Goal: Task Accomplishment & Management: Complete application form

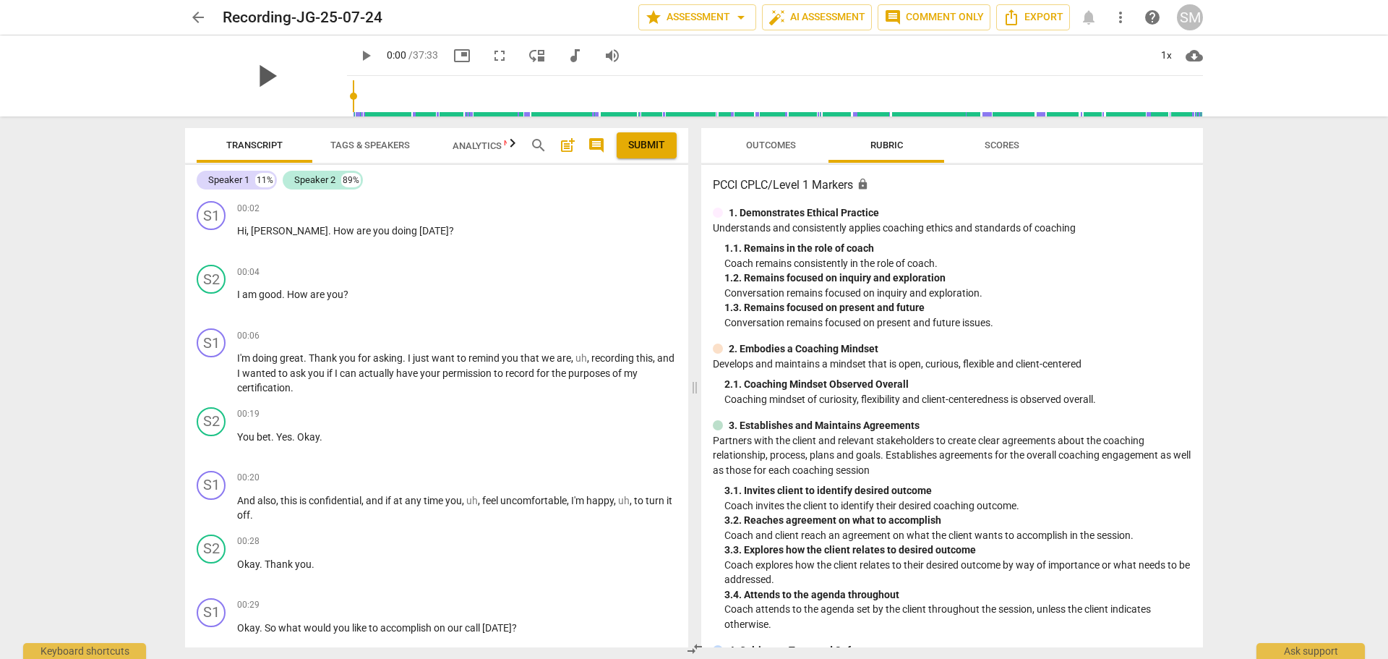
click at [263, 72] on span "play_arrow" at bounding box center [266, 76] width 38 height 38
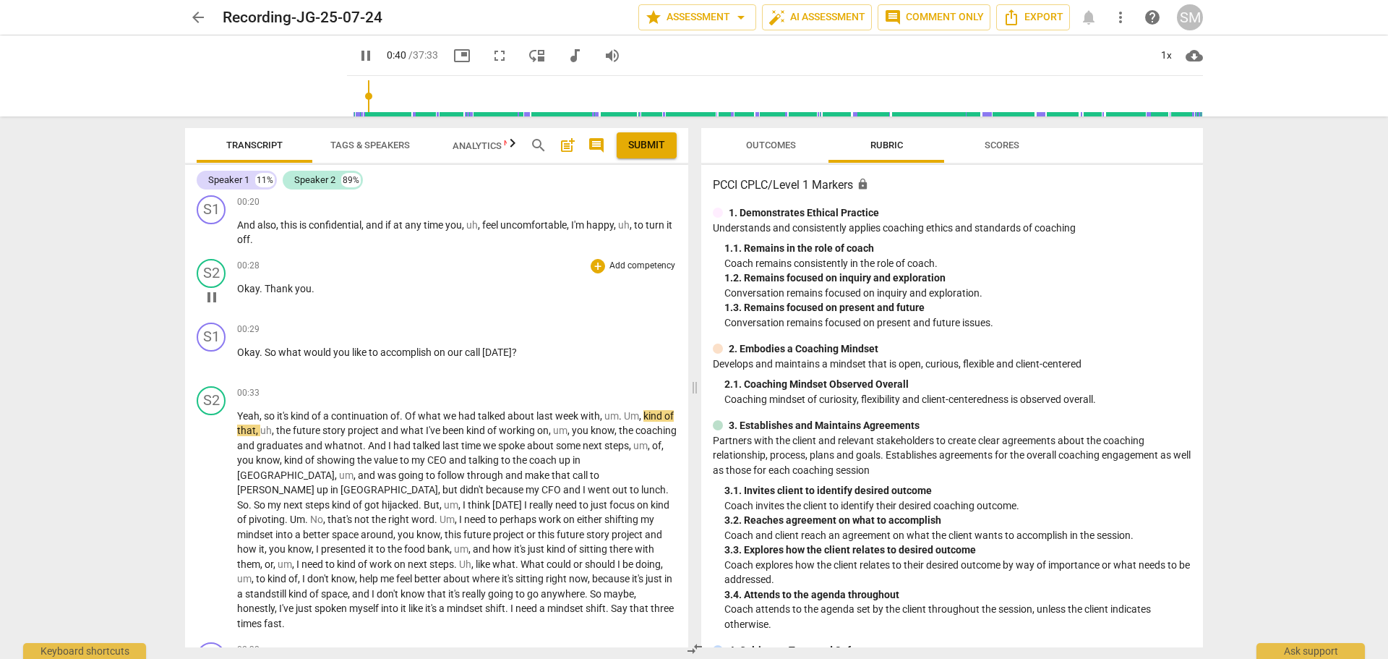
scroll to position [273, 0]
click at [617, 328] on p "Add competency" at bounding box center [642, 332] width 69 height 13
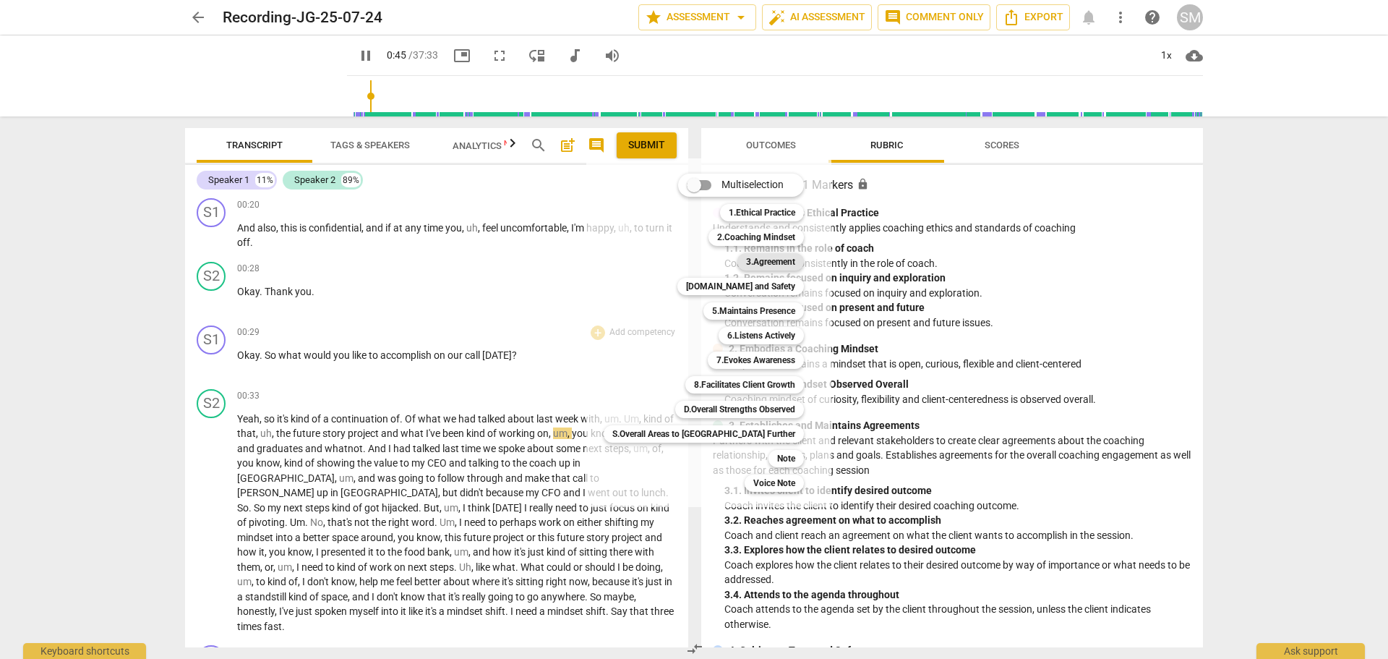
click at [746, 261] on b "3.Agreement" at bounding box center [770, 261] width 49 height 17
type input "46"
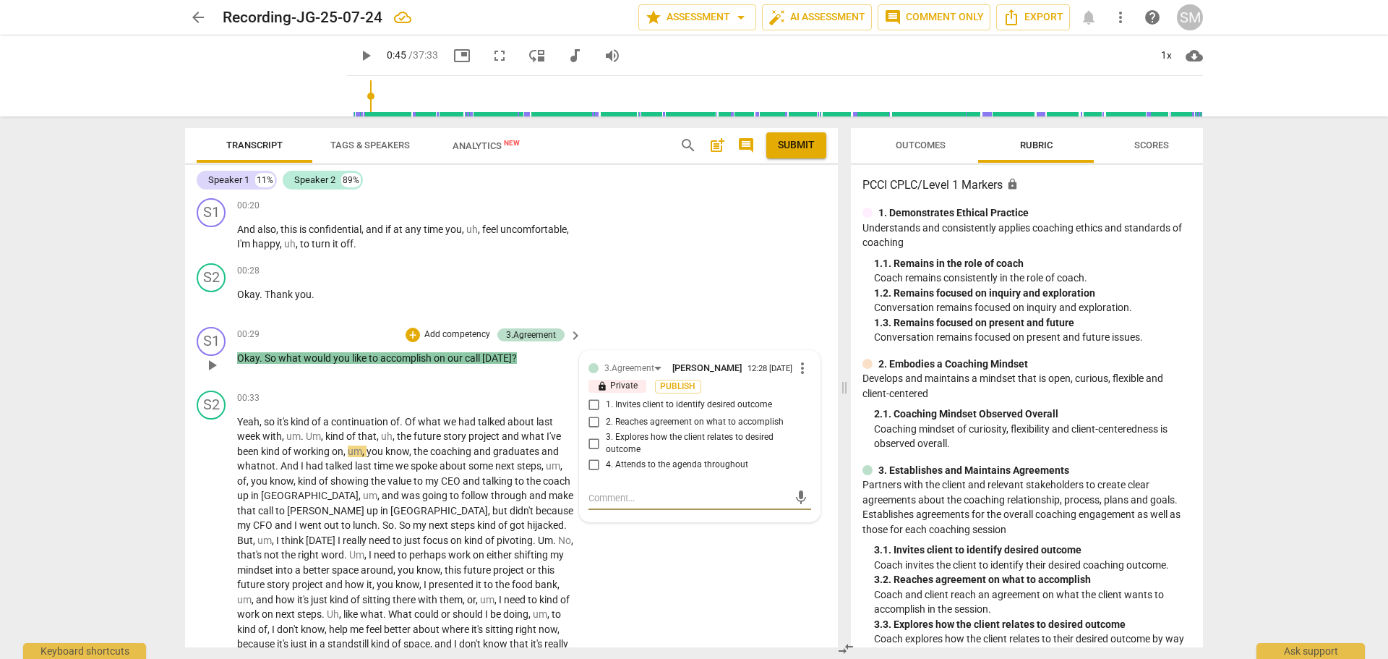
click at [590, 411] on input "1. Invites client to identify desired outcome" at bounding box center [594, 404] width 23 height 17
checkbox input "true"
click at [357, 51] on span "play_arrow" at bounding box center [365, 55] width 17 height 17
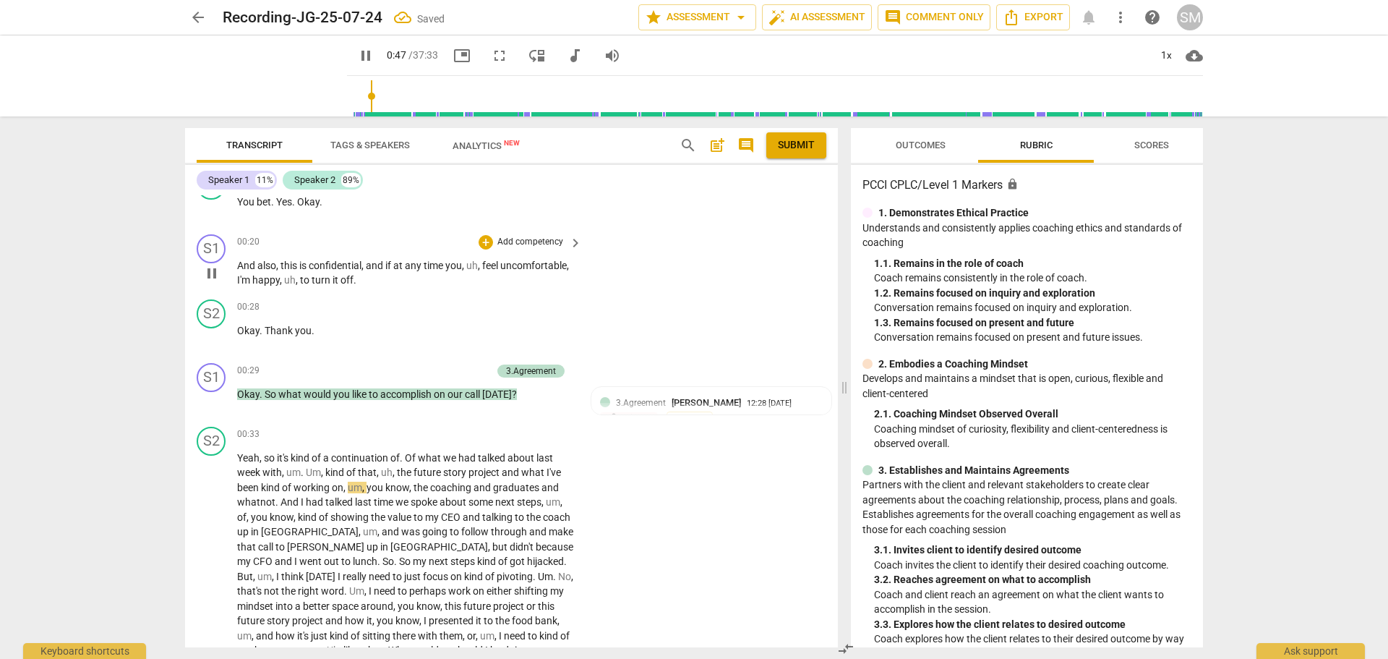
scroll to position [202, 0]
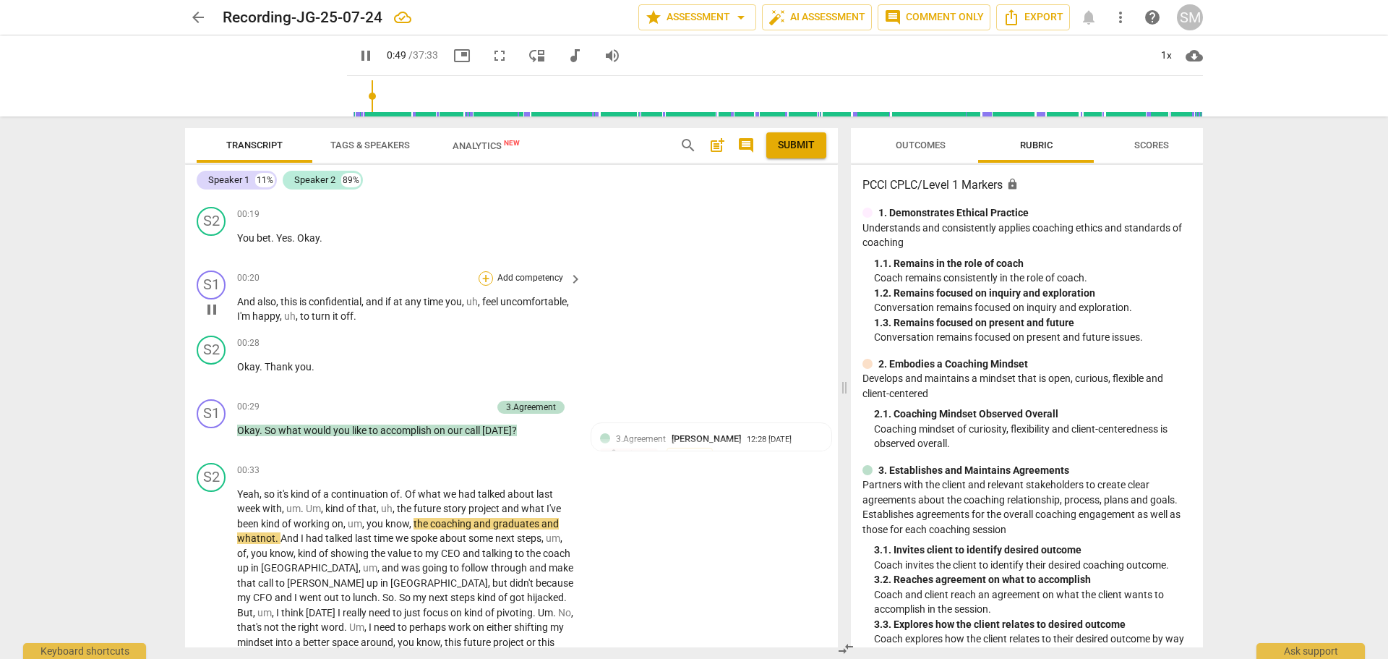
click at [487, 276] on div "+" at bounding box center [486, 278] width 14 height 14
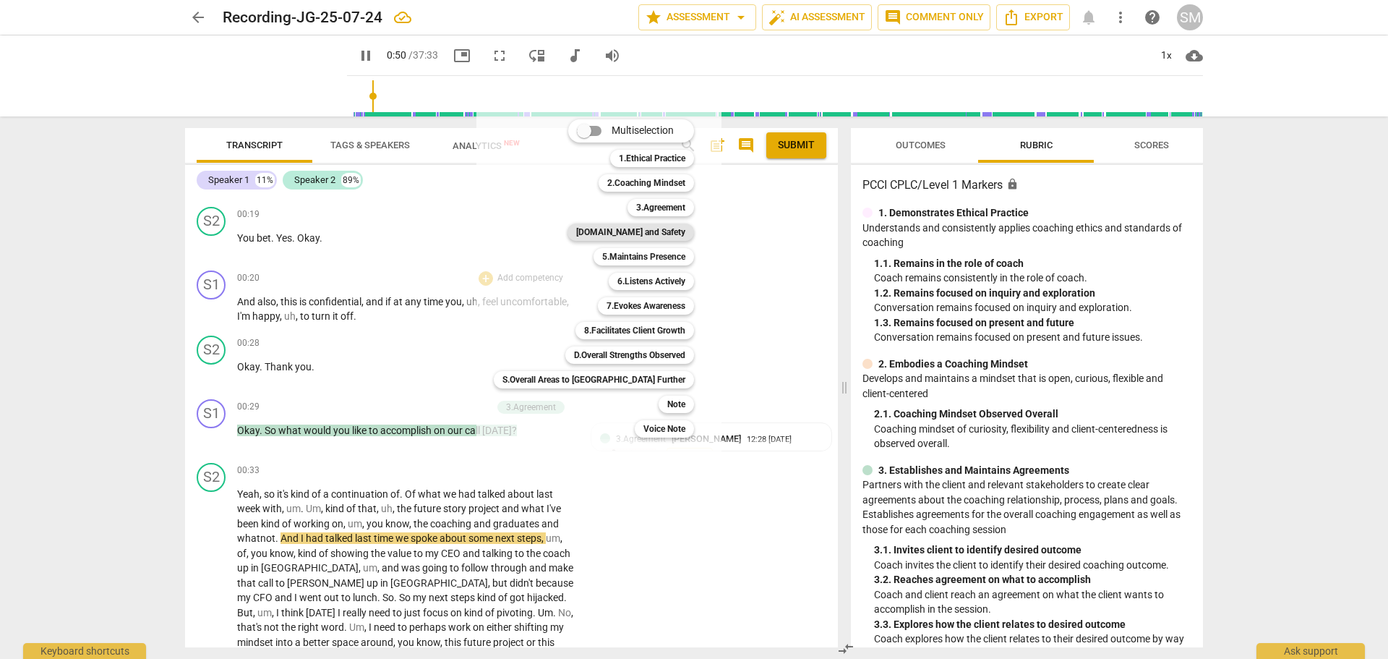
click at [605, 230] on b "[DOMAIN_NAME] and Safety" at bounding box center [630, 231] width 109 height 17
type input "51"
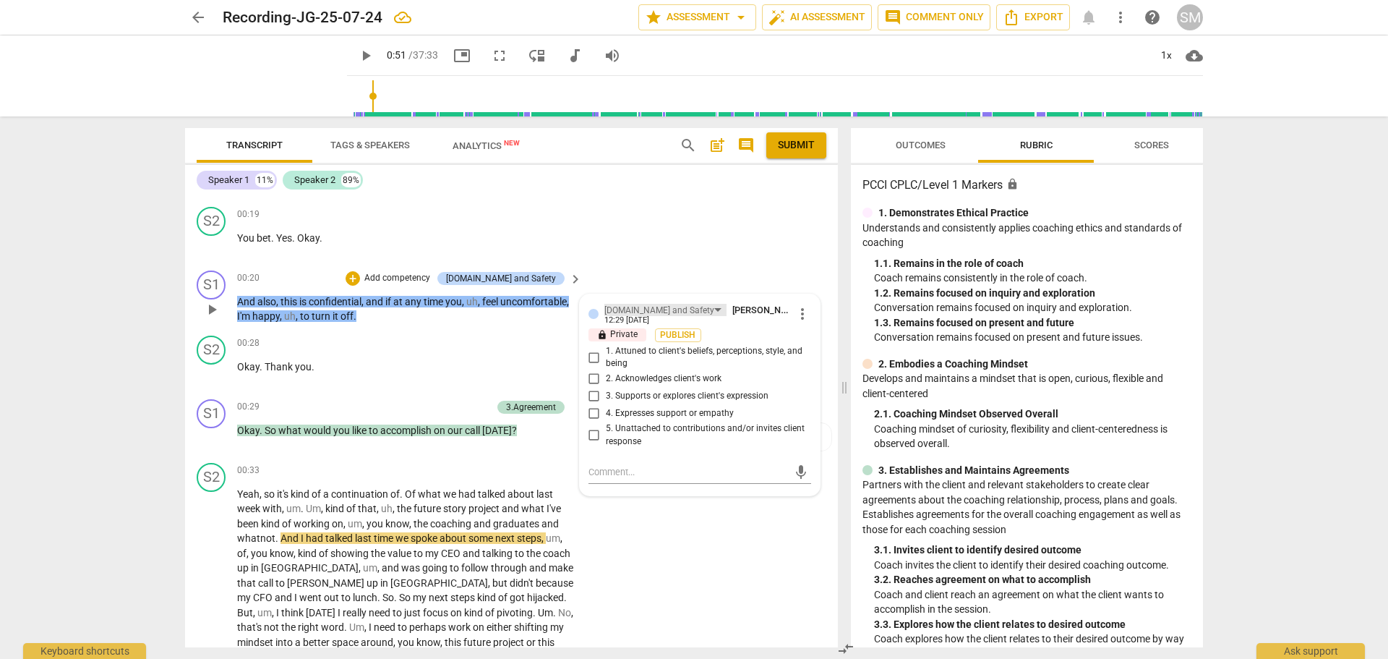
click at [644, 309] on div "[DOMAIN_NAME] and Safety" at bounding box center [660, 311] width 110 height 14
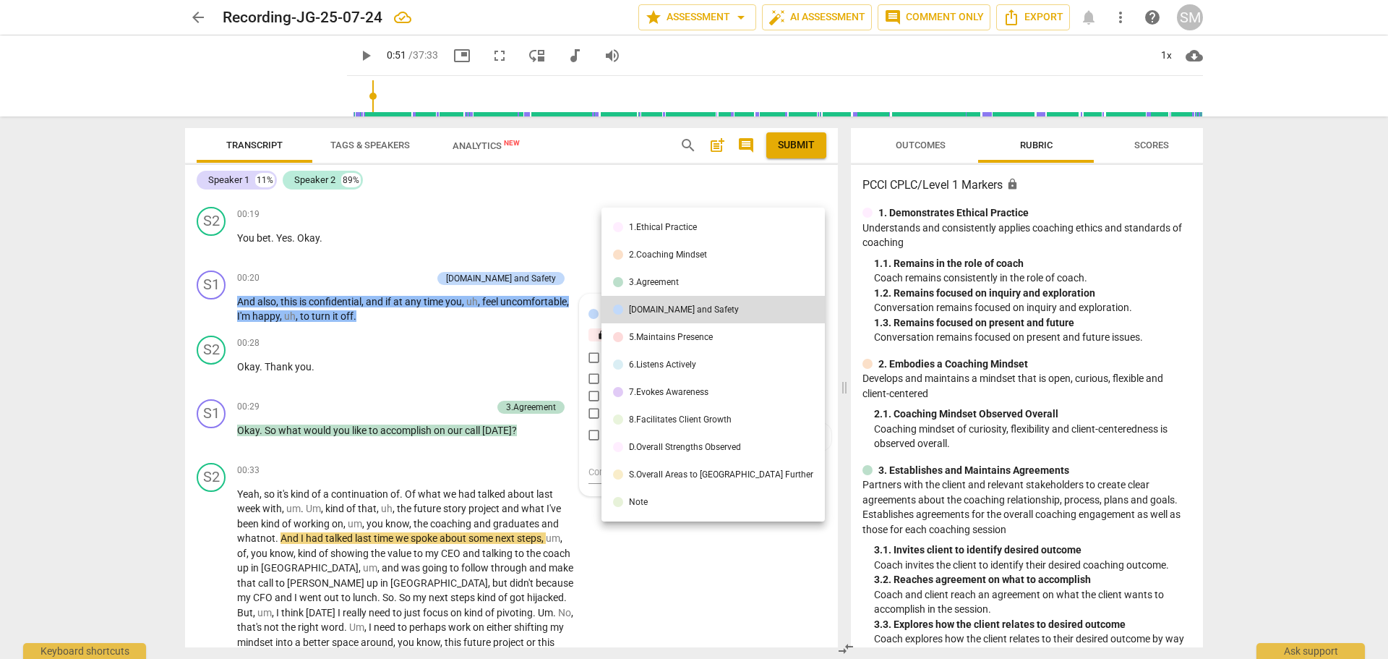
click at [667, 228] on div "1.Ethical Practice" at bounding box center [663, 227] width 68 height 9
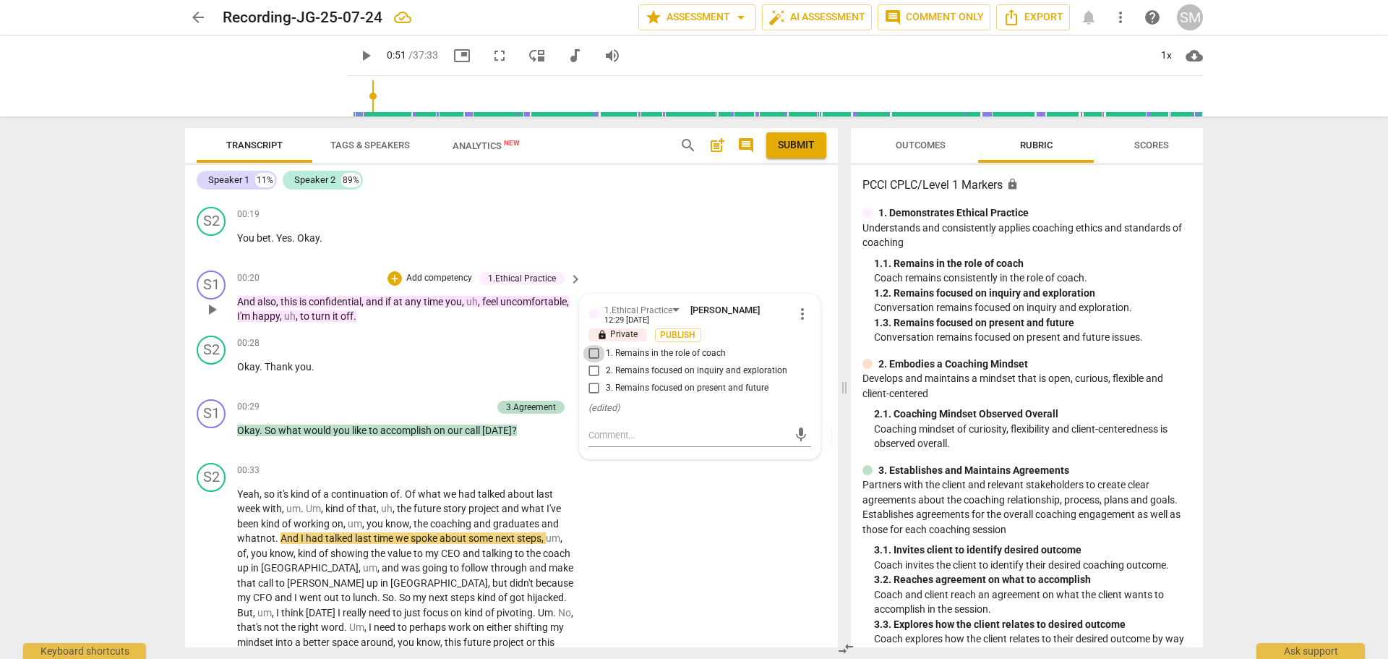
click at [590, 355] on input "1. Remains in the role of coach" at bounding box center [594, 353] width 23 height 17
checkbox input "true"
click at [604, 434] on textarea at bounding box center [689, 435] width 200 height 14
type textarea "A"
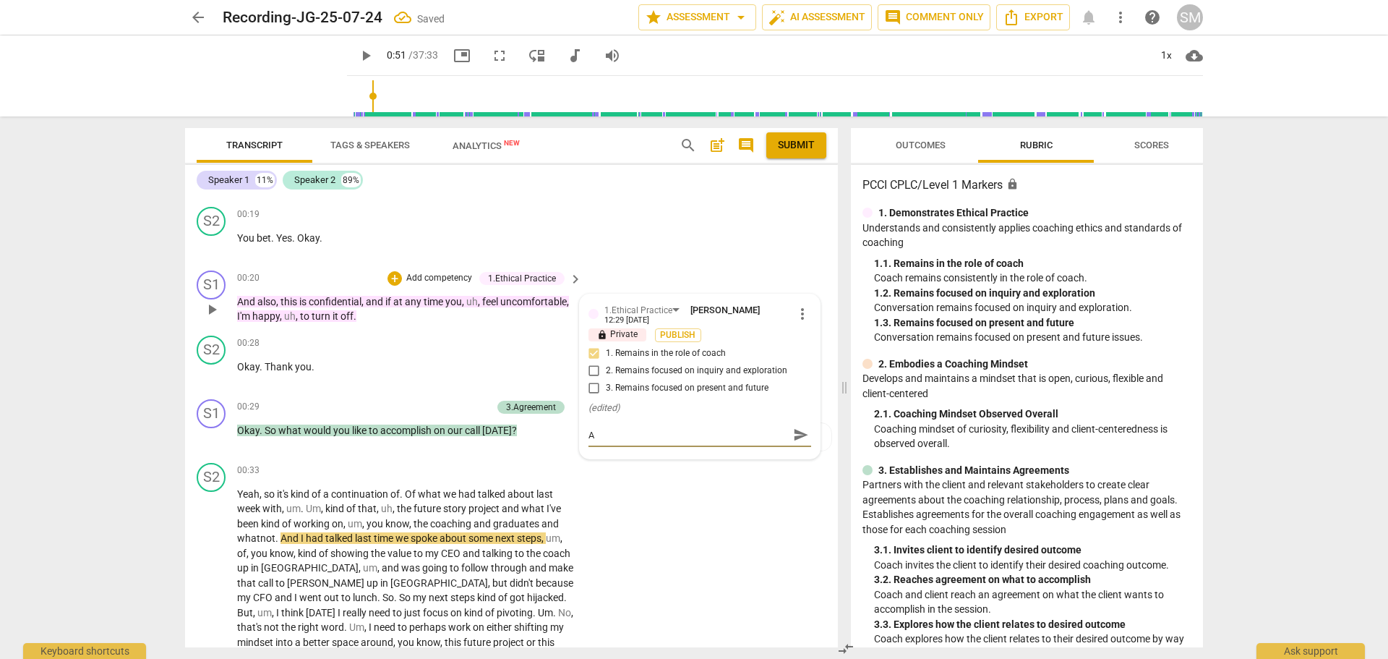
type textarea "As"
type textarea "Ask"
type textarea "Aski"
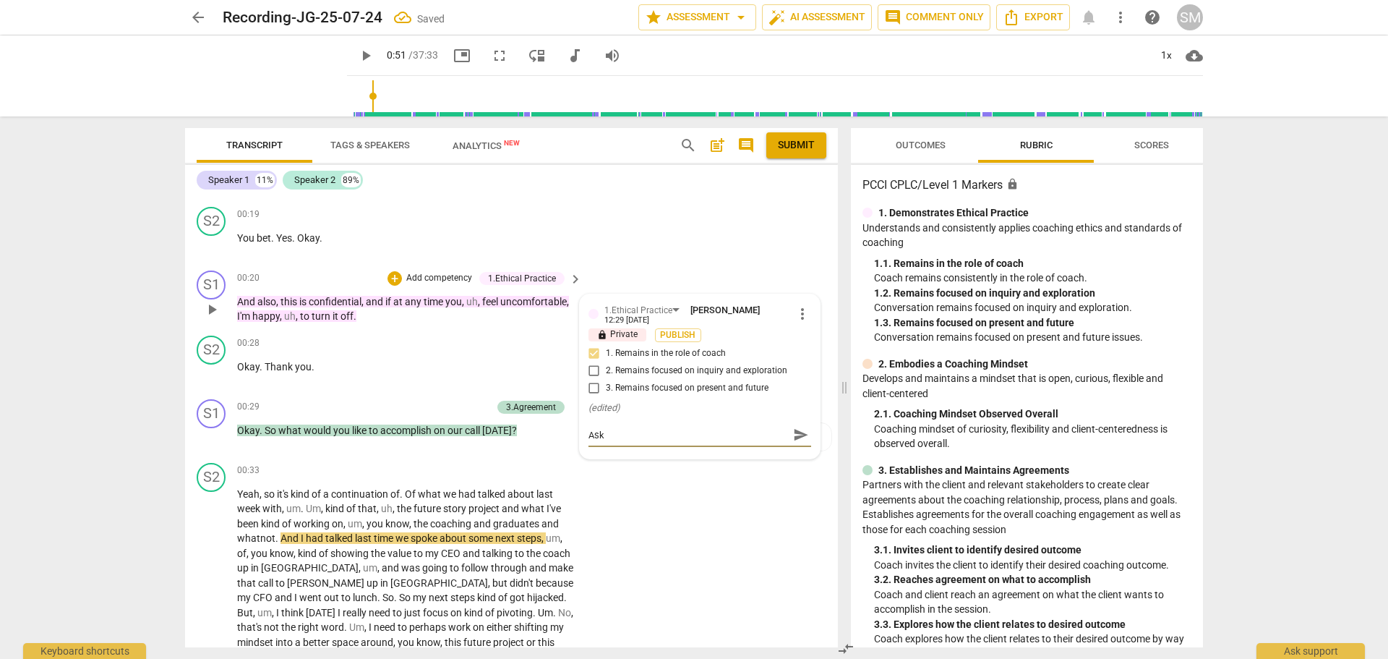
type textarea "Aski"
type textarea "Askin"
type textarea "Asking"
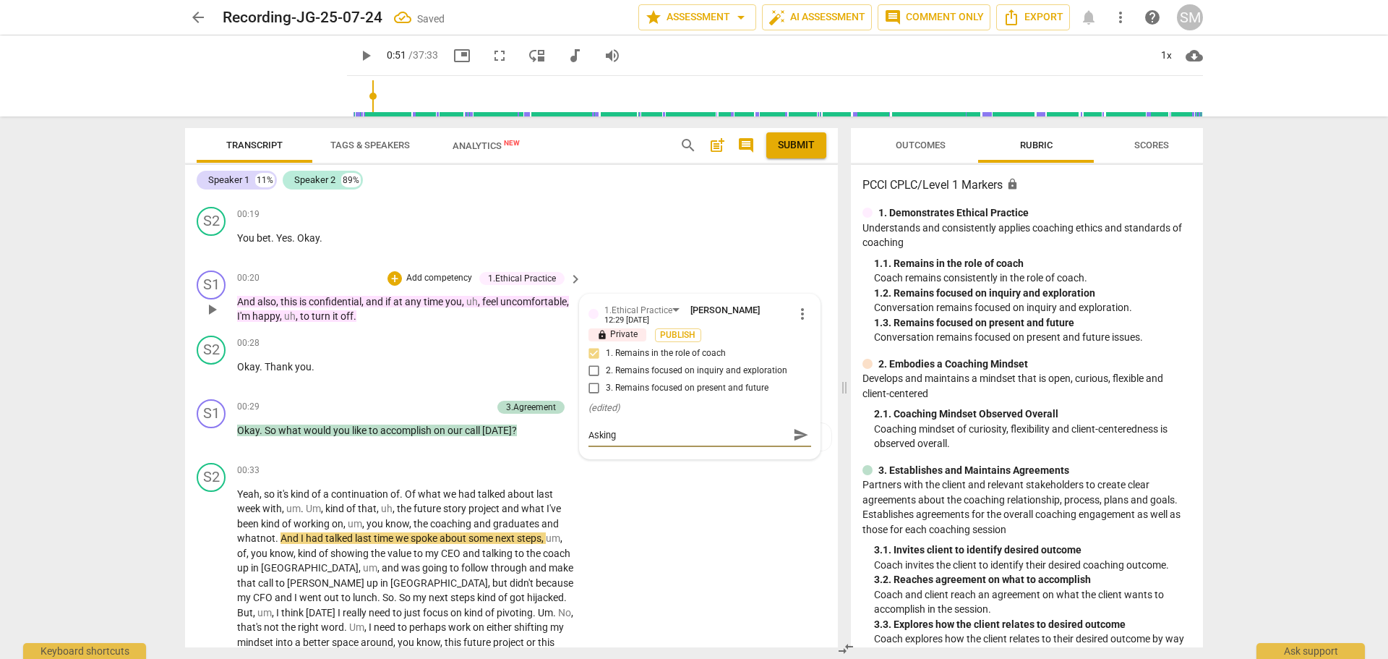
type textarea "Asking"
type textarea "Asking f"
type textarea "Asking fo"
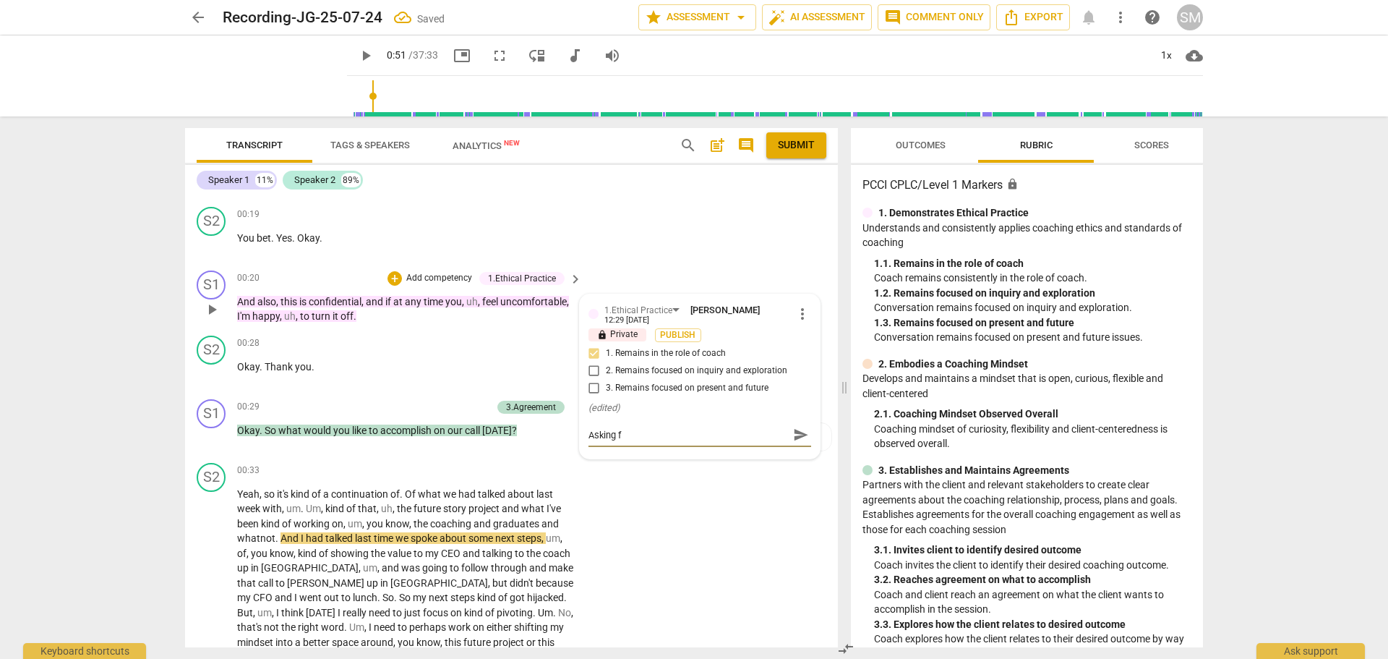
type textarea "Asking fo"
type textarea "Asking for"
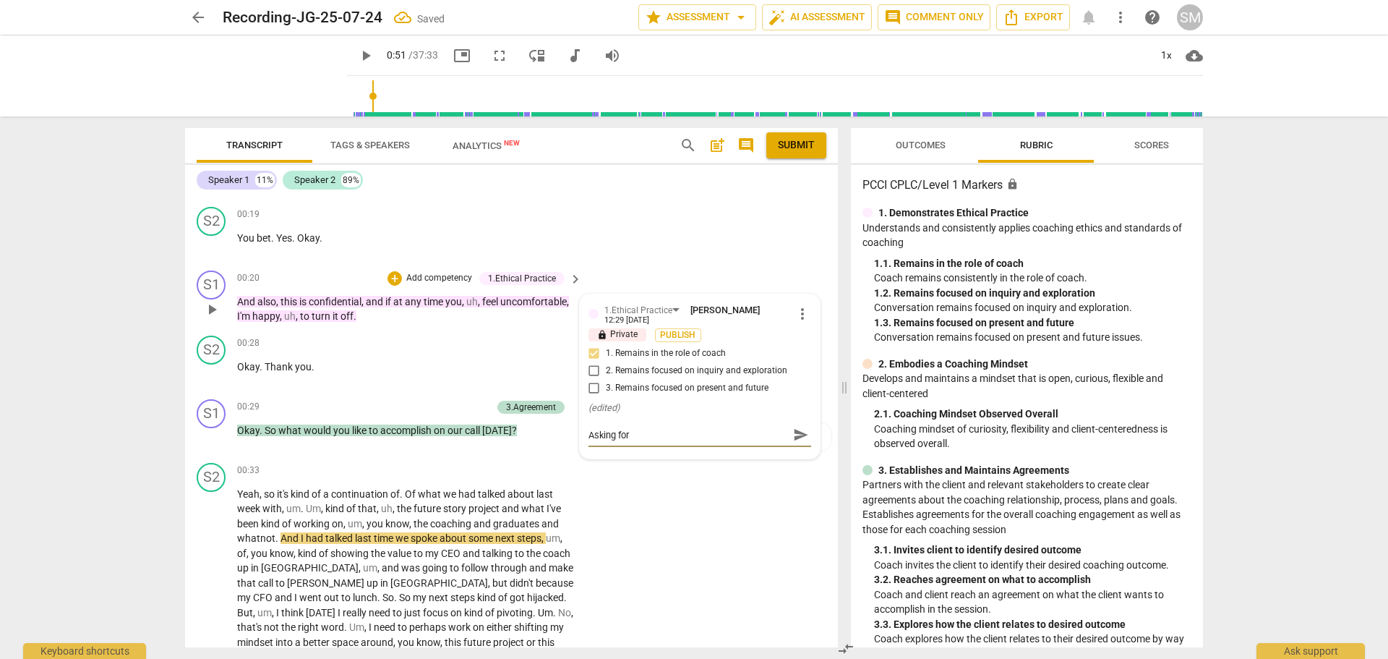
type textarea "Asking for p"
type textarea "Asking for pe"
type textarea "Asking for per"
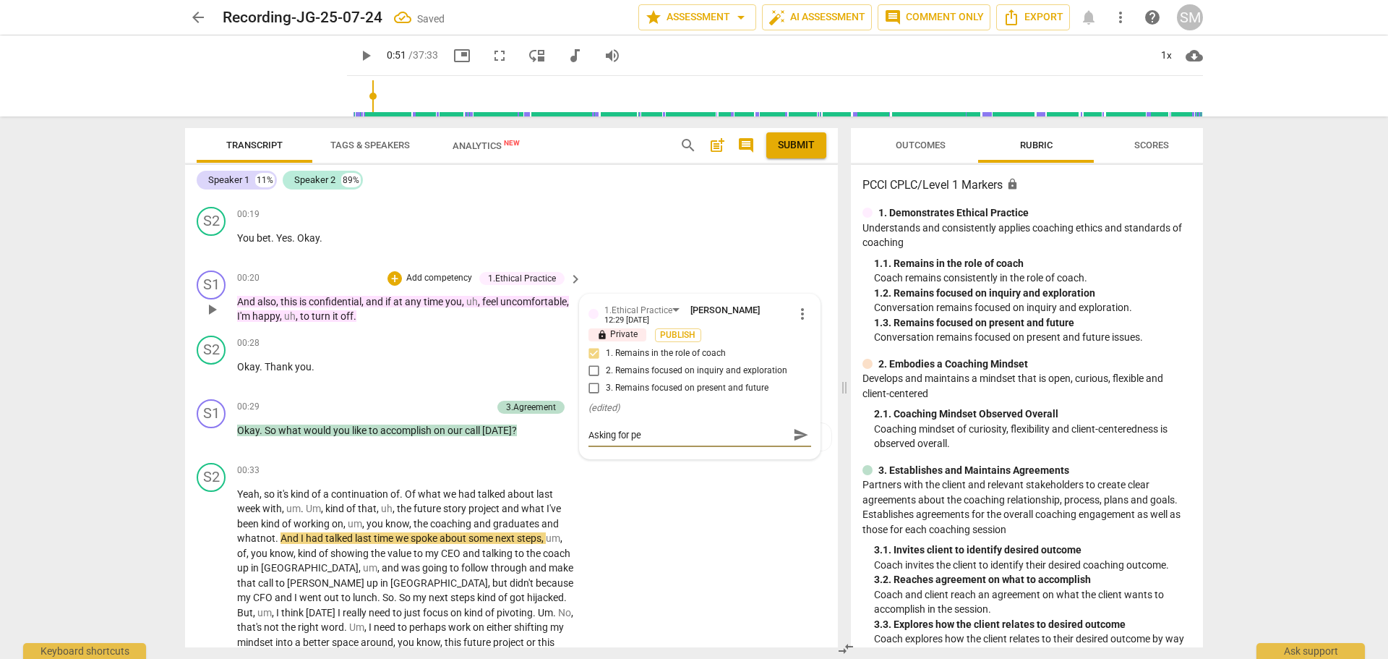
type textarea "Asking for per"
type textarea "Asking for perm"
type textarea "Asking for permi"
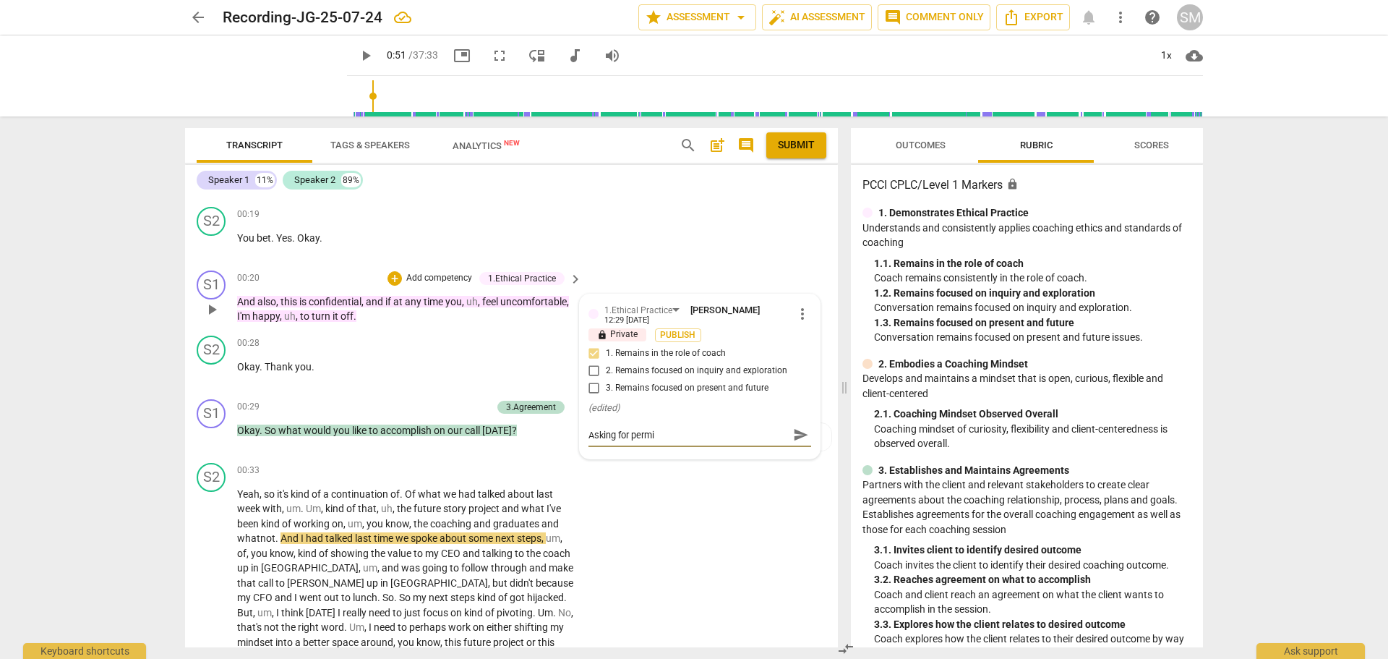
type textarea "Asking for permis"
type textarea "Asking for permiss"
type textarea "Asking for permissi"
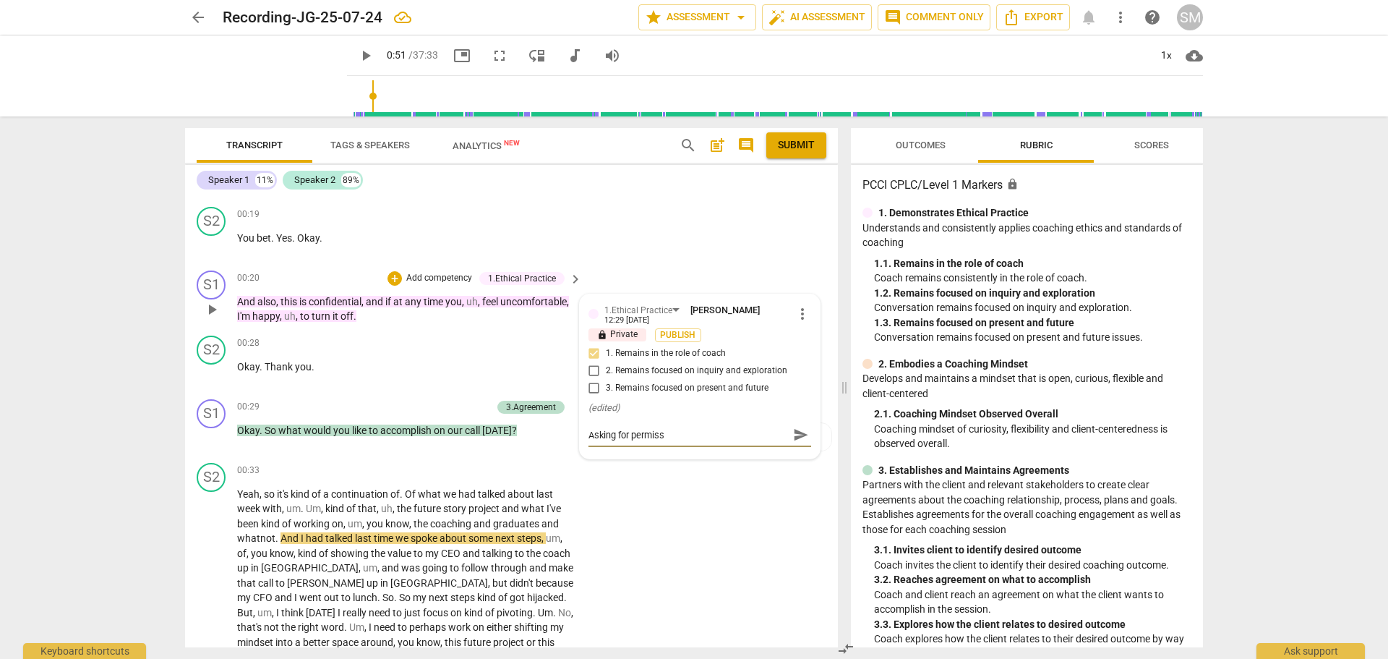
type textarea "Asking for permissi"
type textarea "Asking for permissio"
type textarea "Asking for permission"
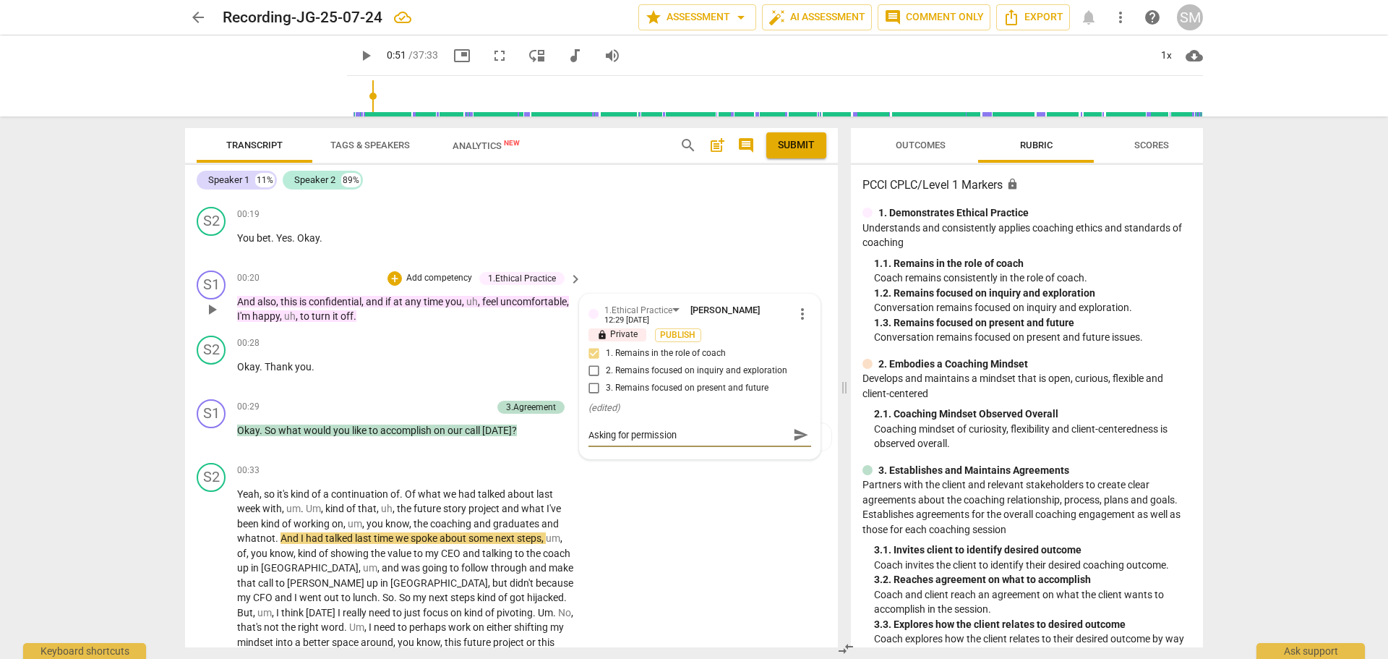
type textarea "Asking for permission"
type textarea "Asking for permission s"
type textarea "Asking for permission sh"
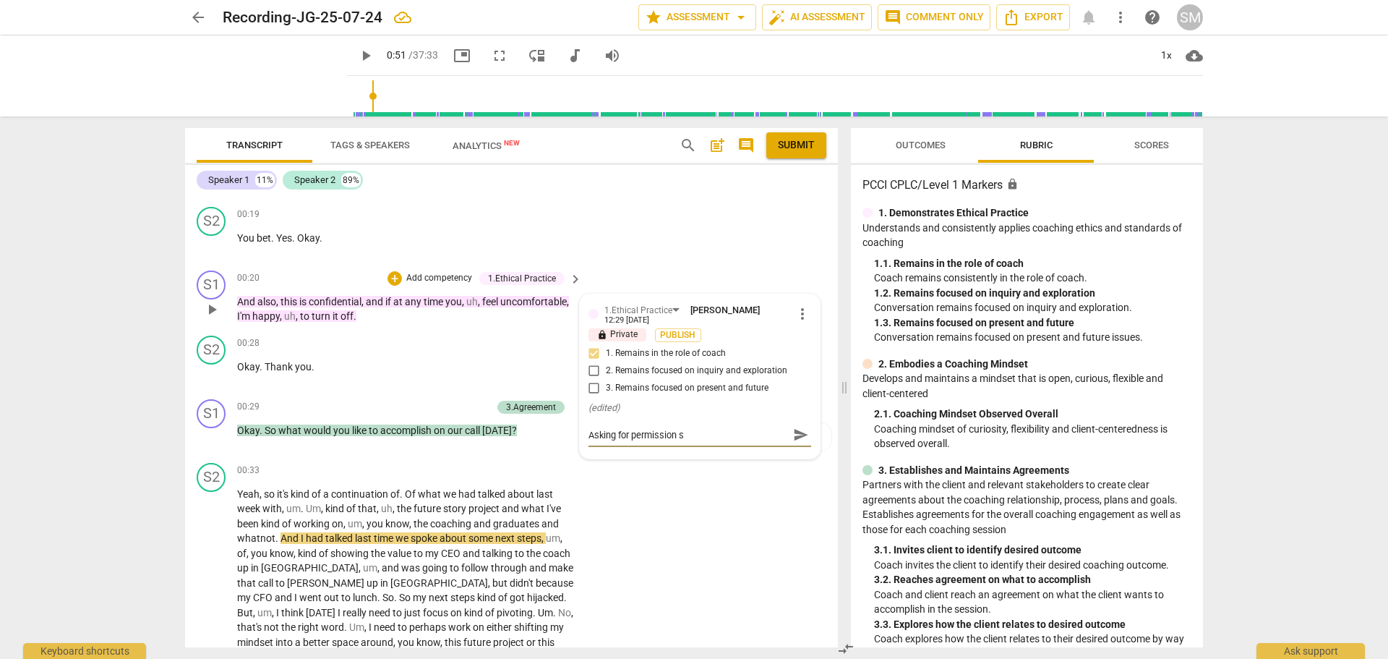
type textarea "Asking for permission sh"
type textarea "Asking for permission sho"
type textarea "Asking for permission show"
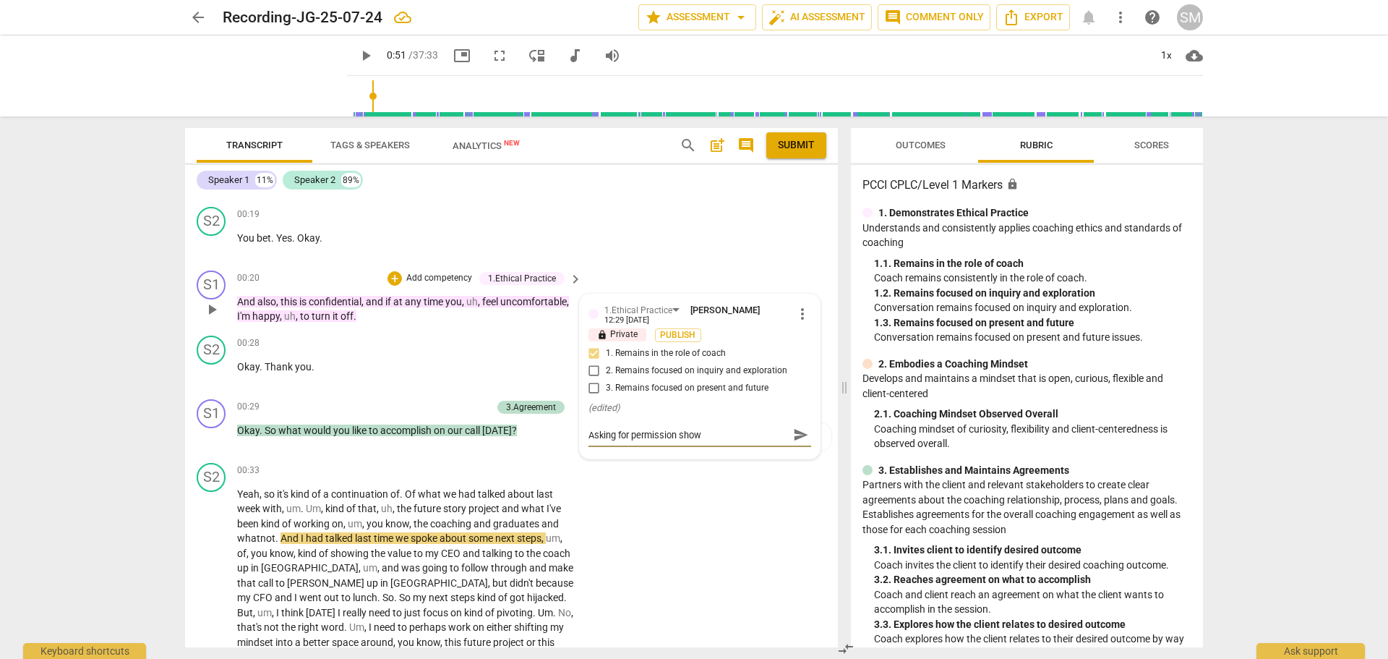
type textarea "Asking for permission shows"
type textarea "Asking for permission shows a"
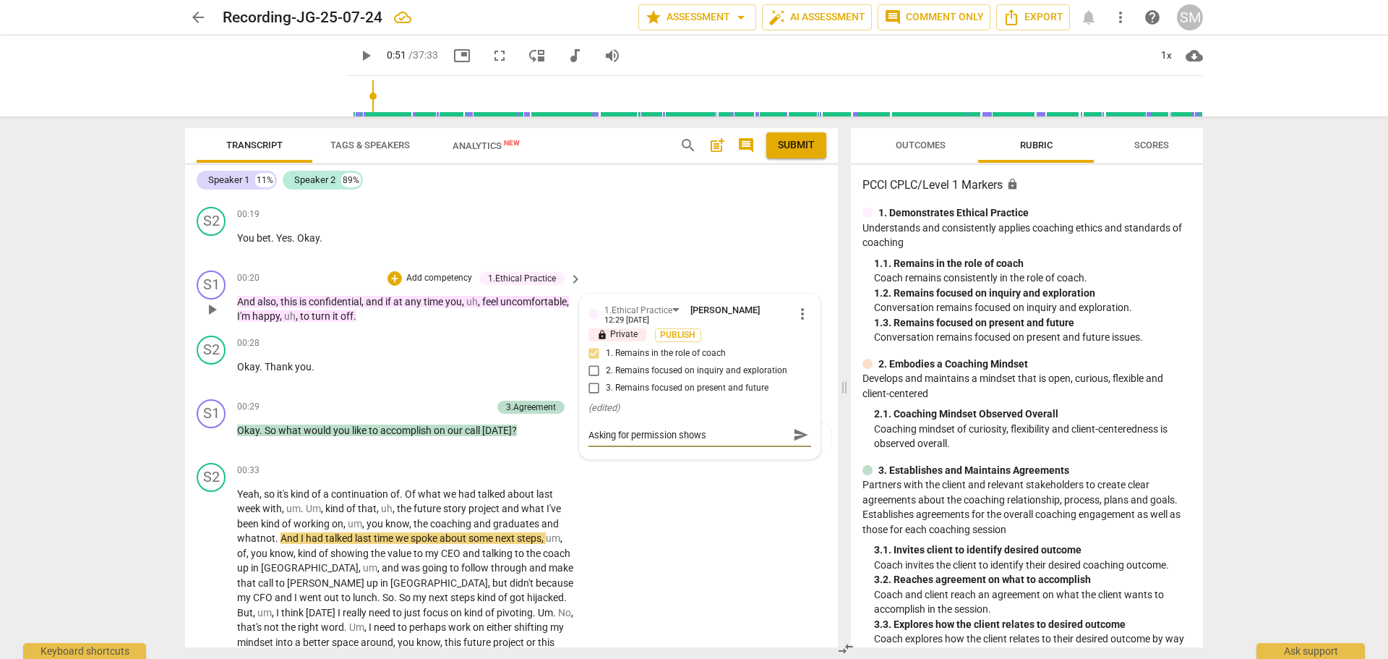
type textarea "Asking for permission shows a"
type textarea "Asking for permission shows a l"
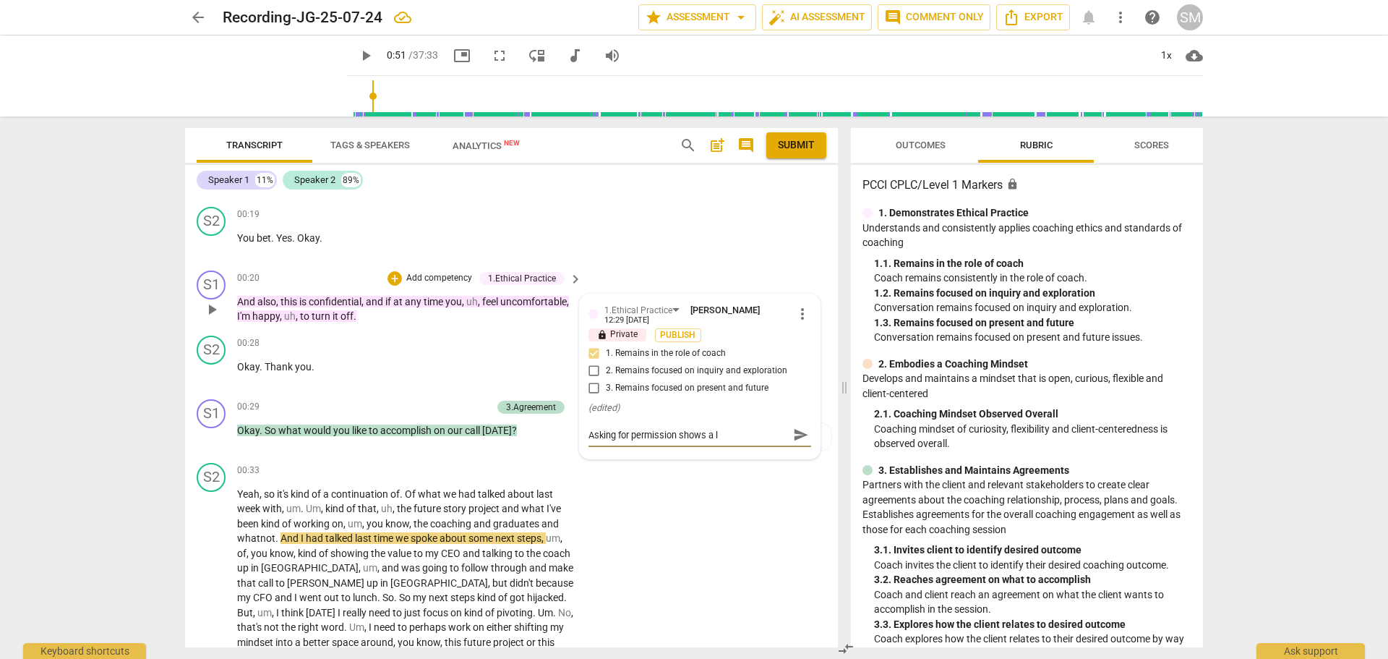
type textarea "Asking for permission shows a le"
type textarea "Asking for permission shows a lev"
type textarea "Asking for permission shows a leve"
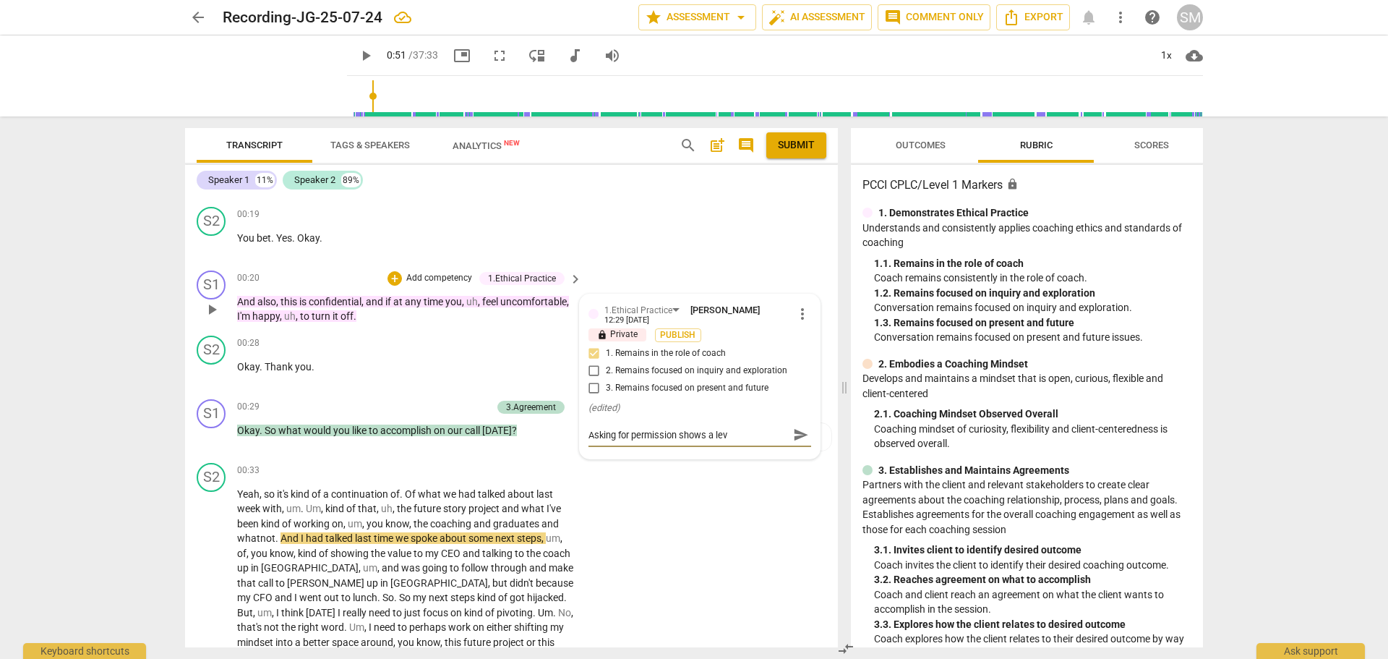
type textarea "Asking for permission shows a leve"
type textarea "Asking for permission shows a level"
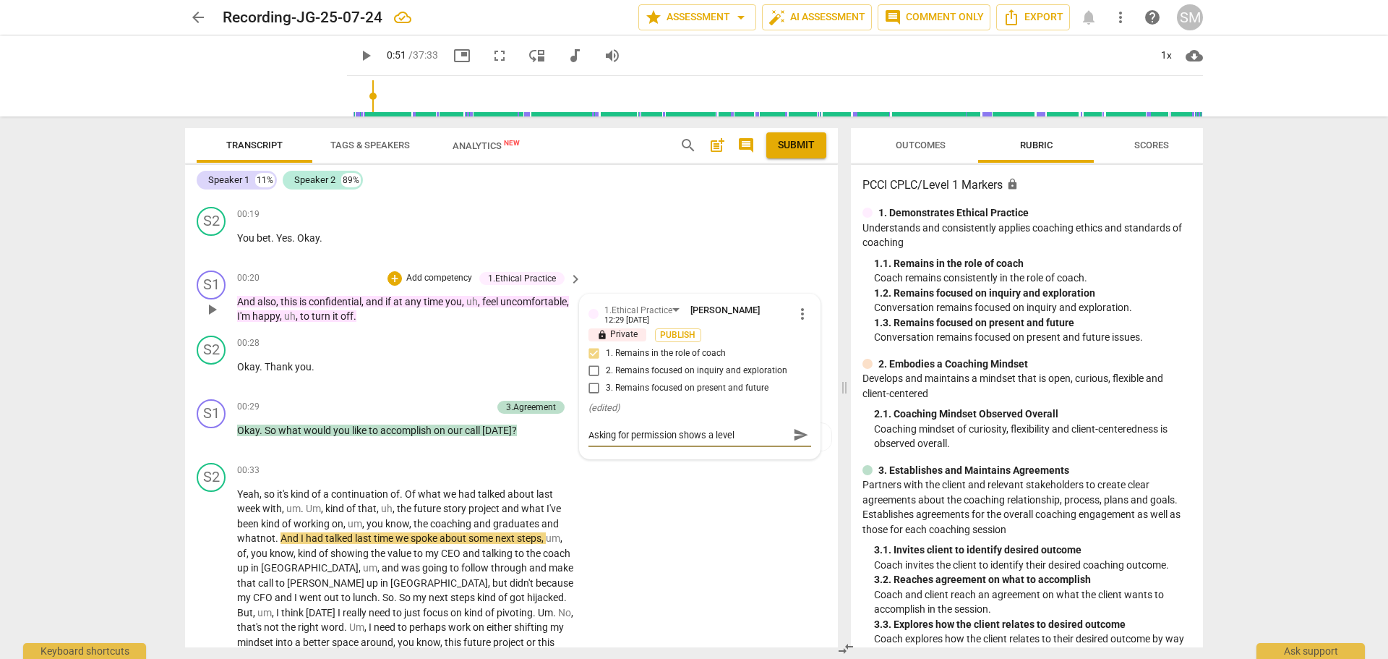
type textarea "Asking for permission shows a level o"
type textarea "Asking for permission shows a level of"
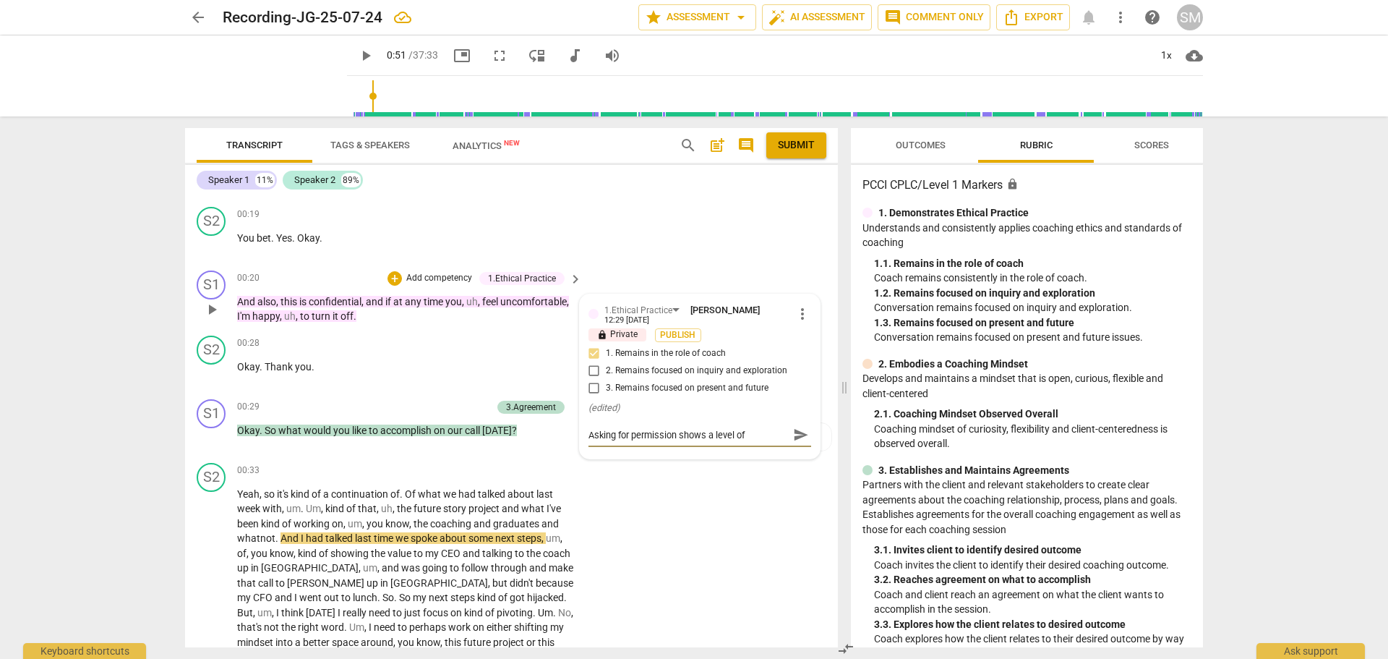
type textarea "Asking for permission shows a level of"
type textarea "Asking for permission shows a level of a"
type textarea "Asking for permission shows a level of ad"
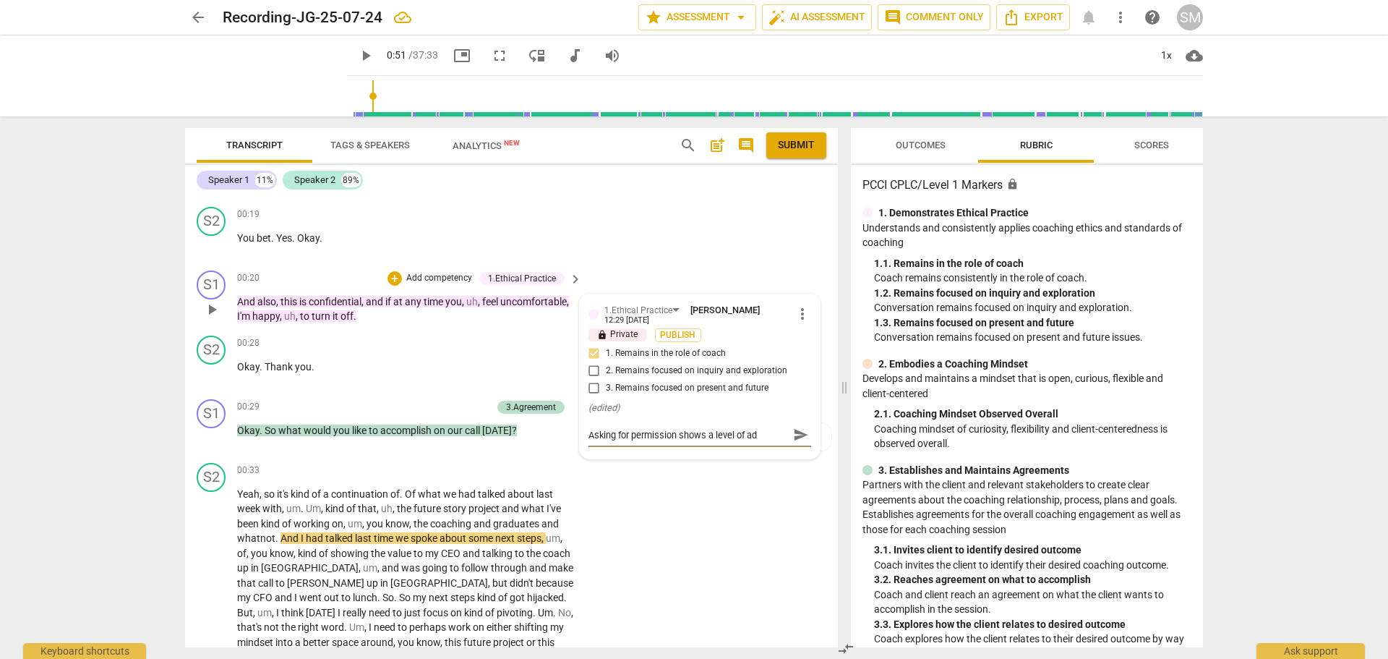
type textarea "Asking for permission shows a level of adh"
type textarea "Asking for permission shows a level of adhe"
type textarea "Asking for permission shows a level of adher"
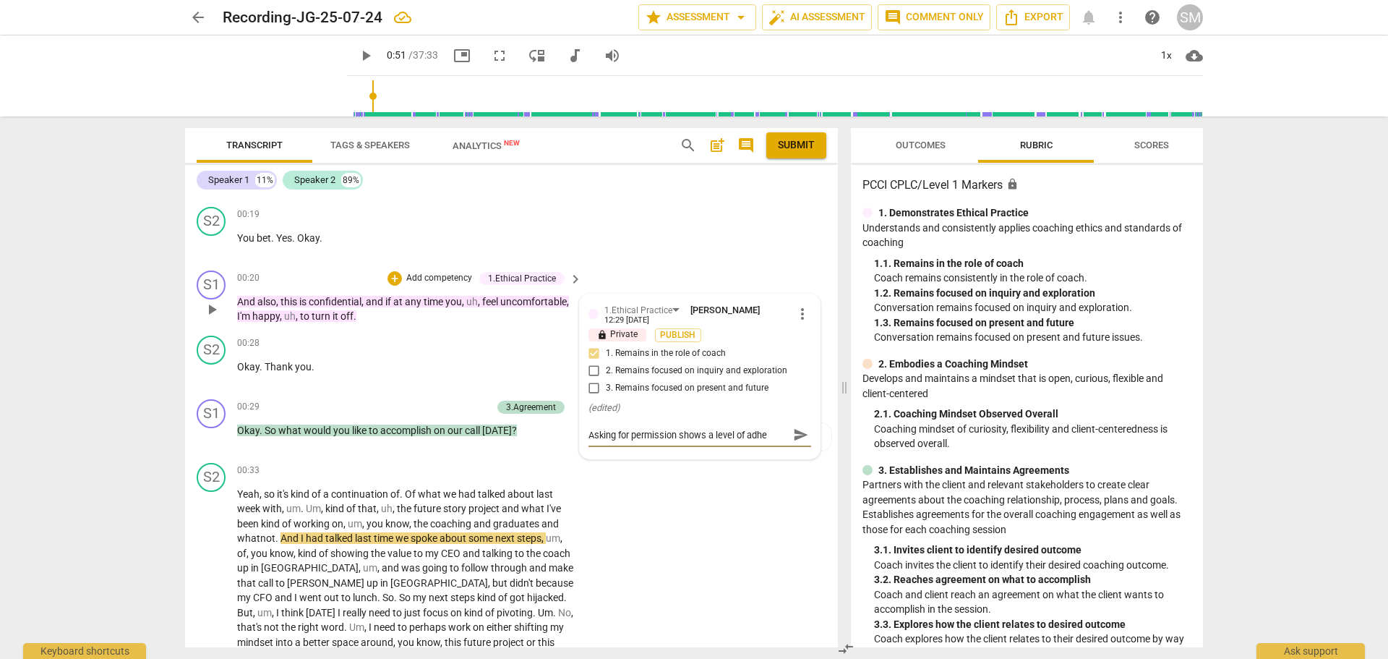
type textarea "Asking for permission shows a level of adher"
type textarea "Asking for permission shows a level of adhere"
type textarea "Asking for permission shows a level of adheren"
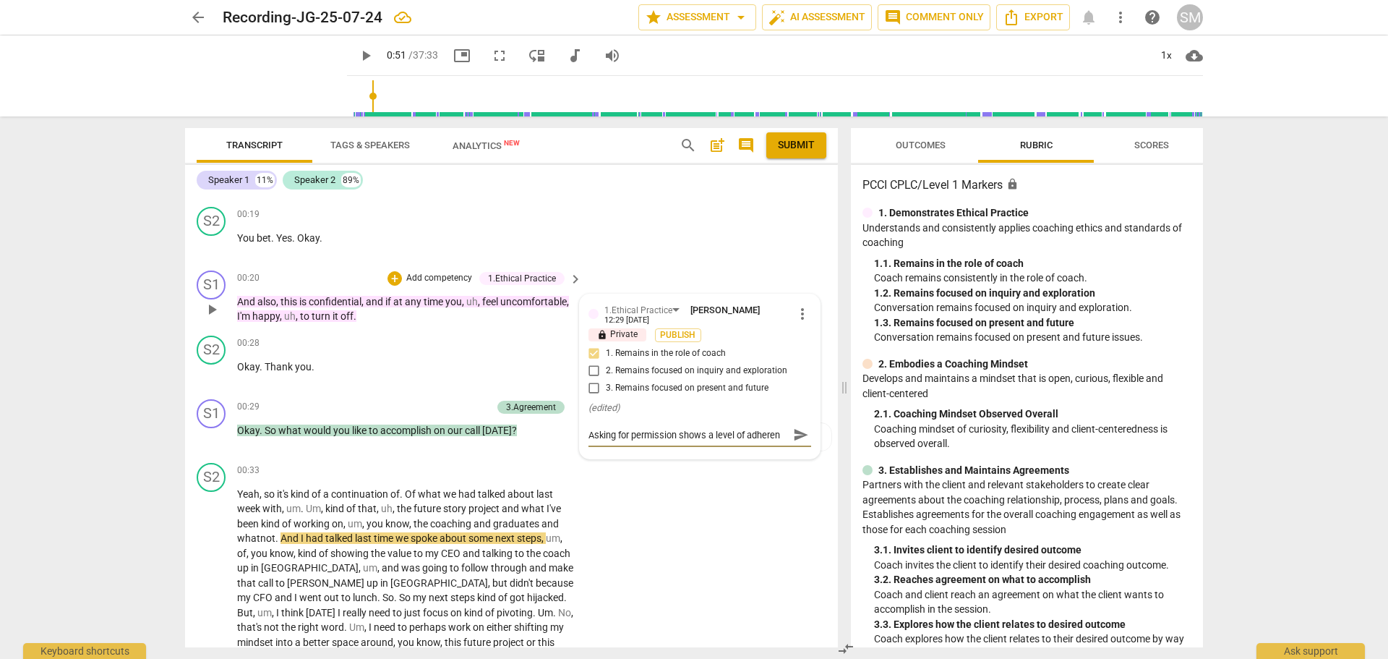
type textarea "Asking for permission shows a level of adherenc"
type textarea "Asking for permission shows a level of adherence"
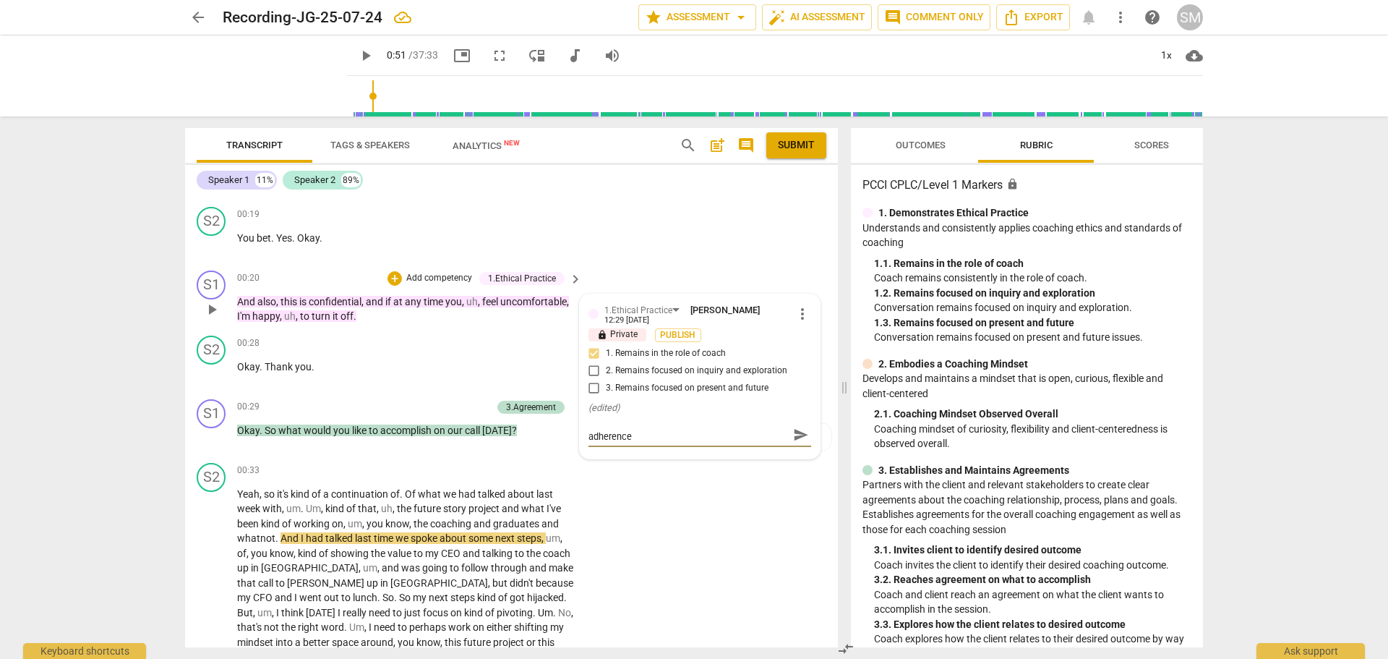
type textarea "Asking for permission shows a level of adherence"
type textarea "Asking for permission shows a level of adherence t"
type textarea "Asking for permission shows a level of adherence to"
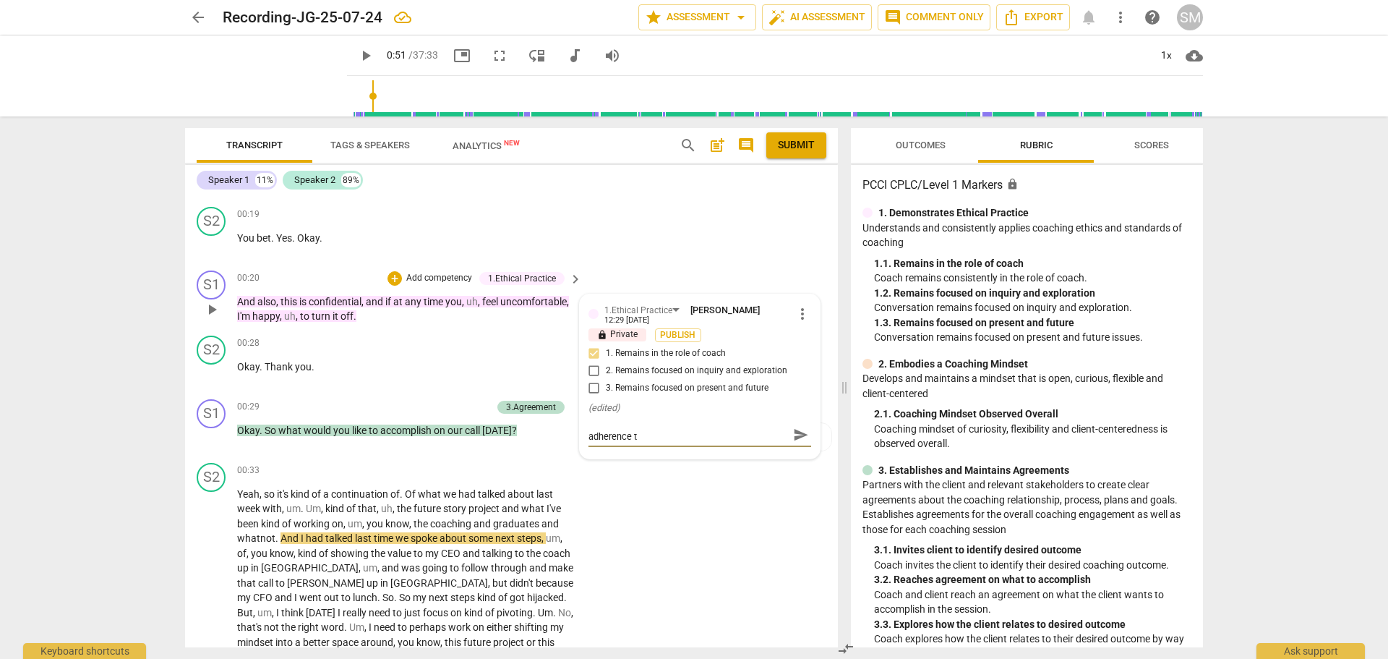
type textarea "Asking for permission shows a level of adherence to"
type textarea "Asking for permission shows a level of adherence to I"
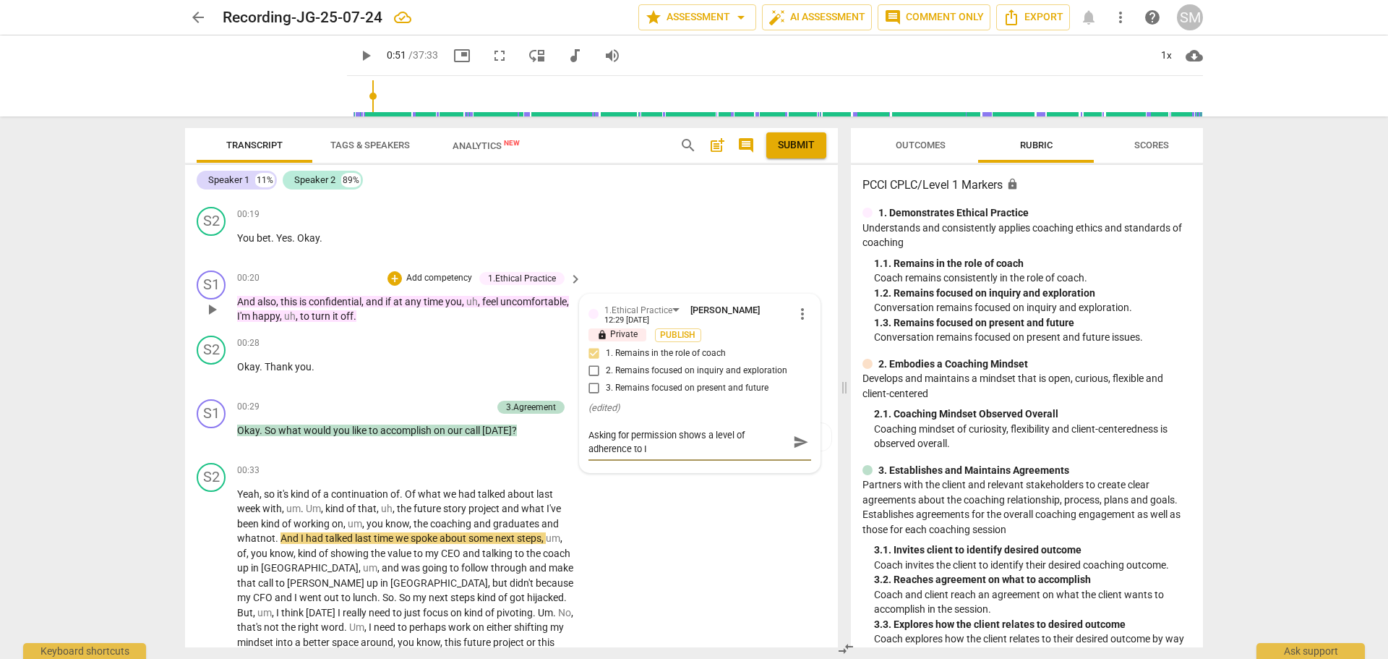
type textarea "Asking for permission shows a level of adherence to IC"
type textarea "Asking for permission shows a level of adherence to ICF"
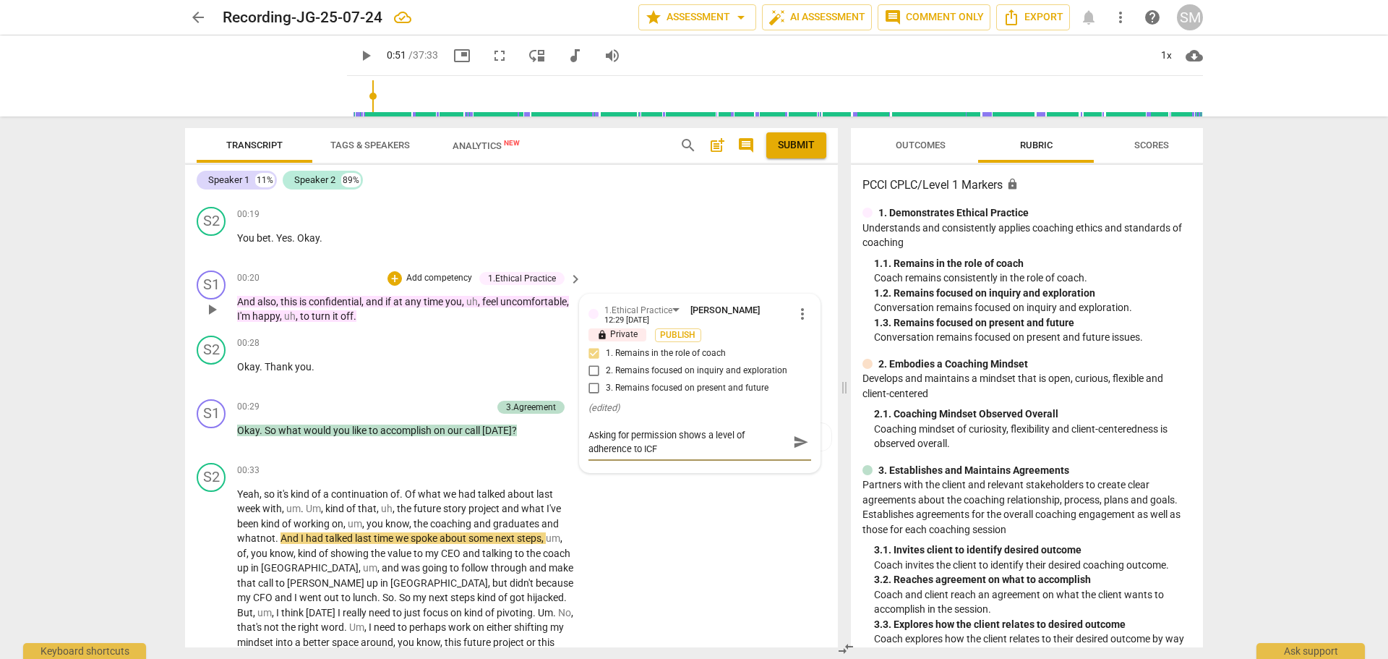
type textarea "Asking for permission shows a level of adherence to ICF"
type textarea "Asking for permission shows a level of adherence to ICF c"
type textarea "Asking for permission shows a level of adherence to ICF co"
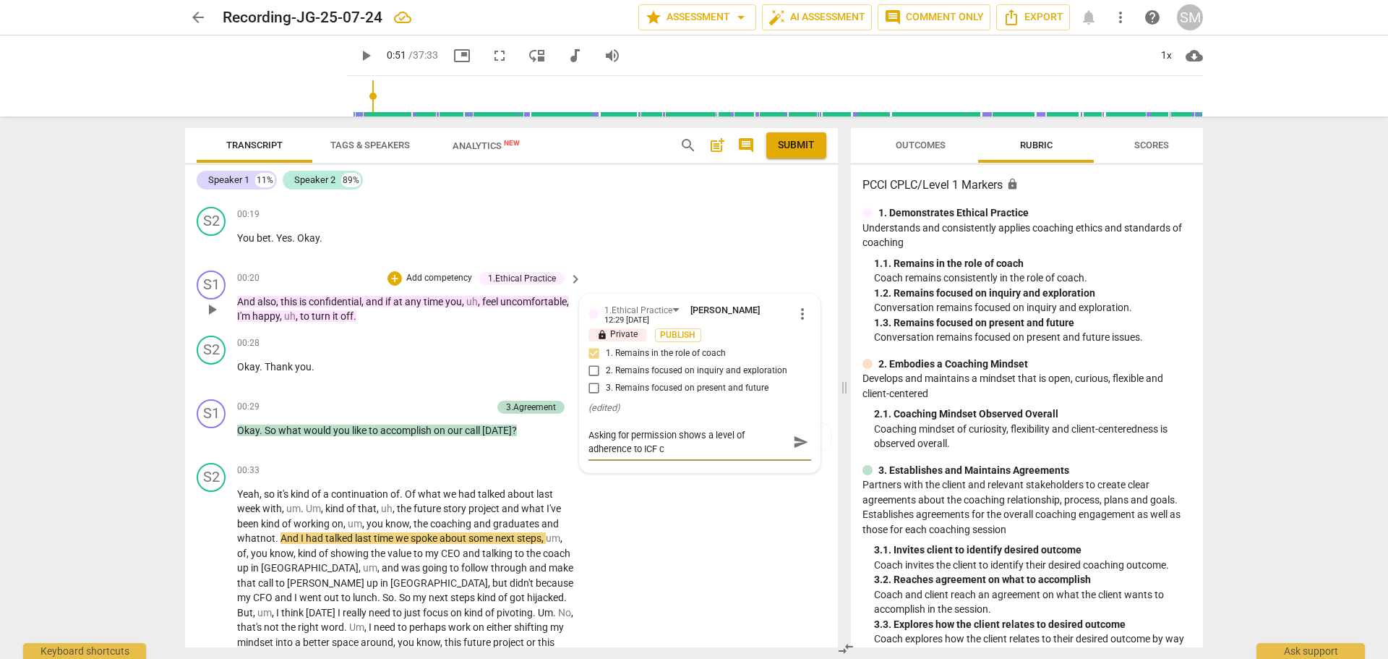
type textarea "Asking for permission shows a level of adherence to ICF co"
type textarea "Asking for permission shows a level of adherence to ICF cod"
type textarea "Asking for permission shows a level of adherence to ICF code"
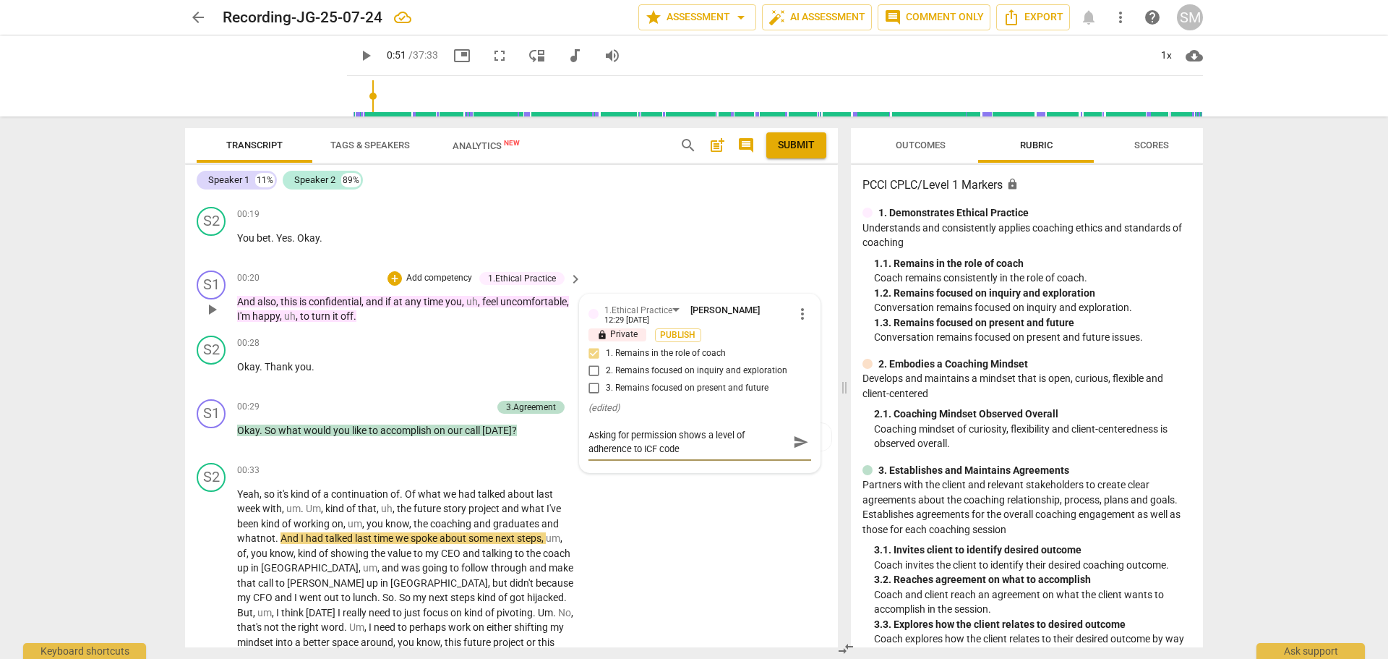
type textarea "Asking for permission shows a level of adherence to ICF code"
type textarea "Asking for permission shows a level of adherence to ICF code o"
type textarea "Asking for permission shows a level of adherence to ICF code of"
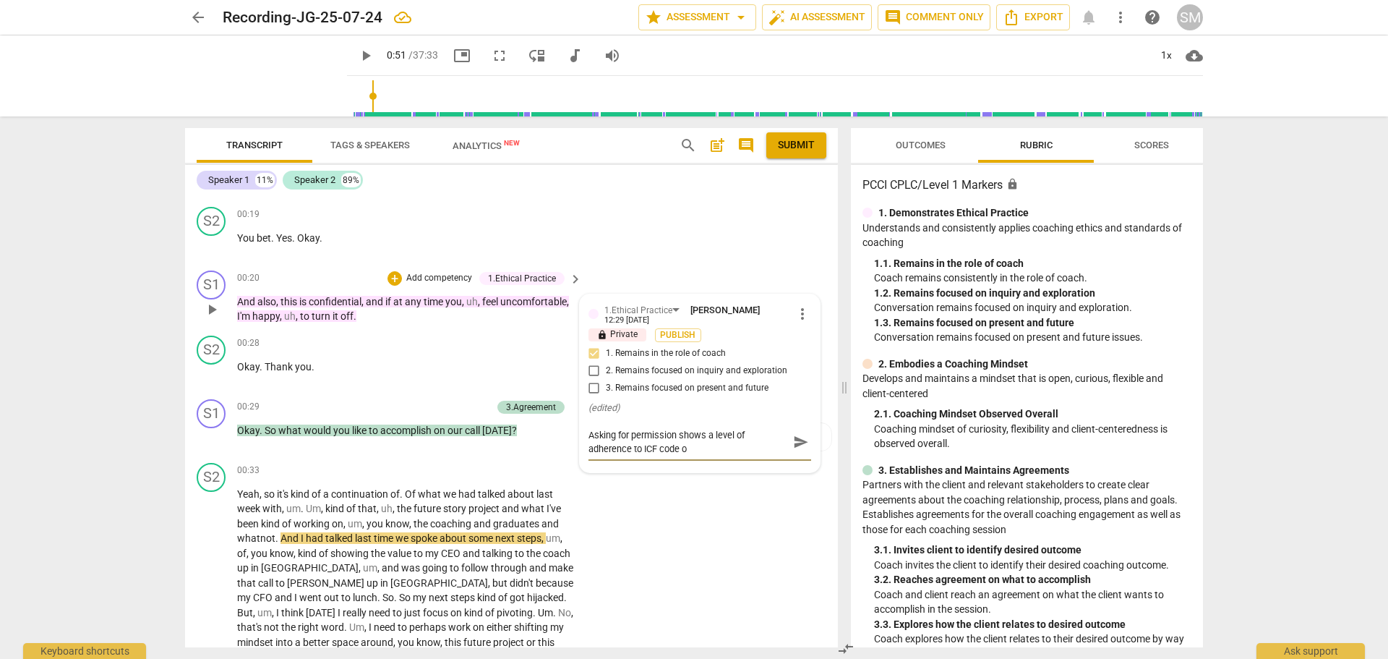
type textarea "Asking for permission shows a level of adherence to ICF code of"
type textarea "Asking for permission shows a level of adherence to ICF code of t"
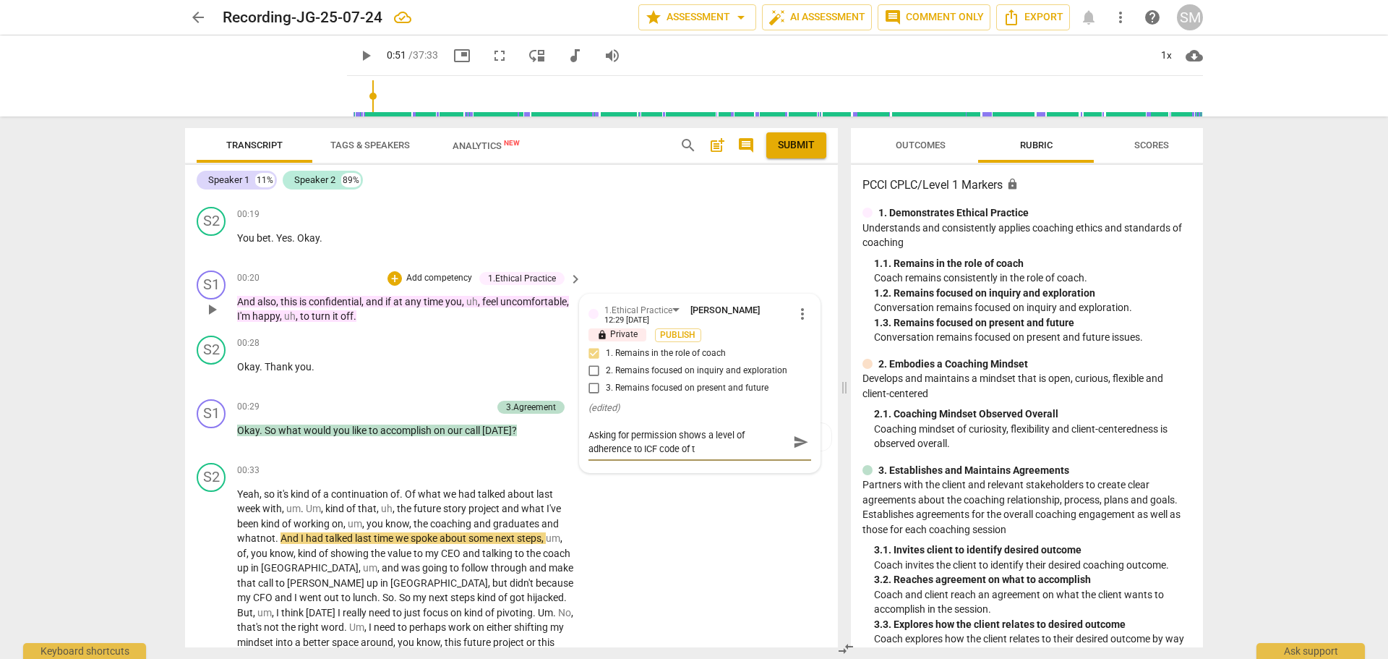
type textarea "Asking for permission shows a level of adherence to ICF code of th"
type textarea "Asking for permission shows a level of adherence to ICF code of the"
type textarea "Asking for permission shows a level of adherence to ICF code of th"
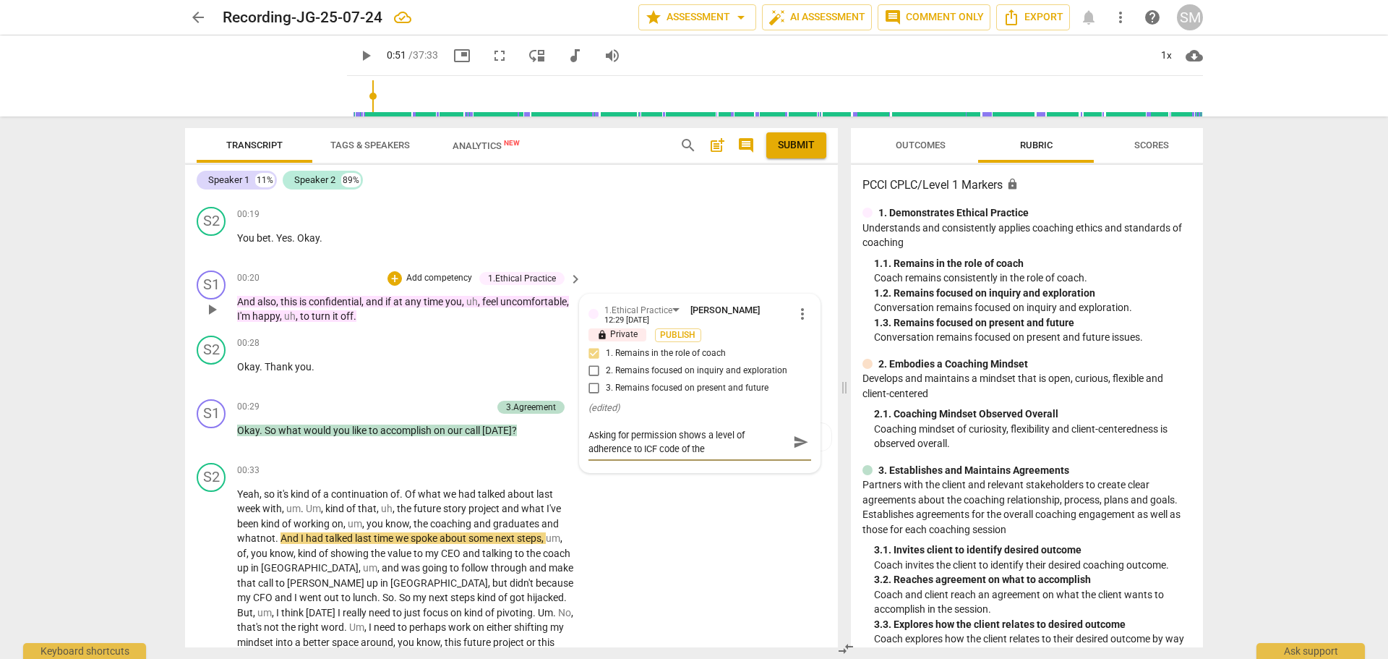
type textarea "Asking for permission shows a level of adherence to ICF code of th"
type textarea "Asking for permission shows a level of adherence to ICF code of t"
type textarea "Asking for permission shows a level of adherence to ICF code of"
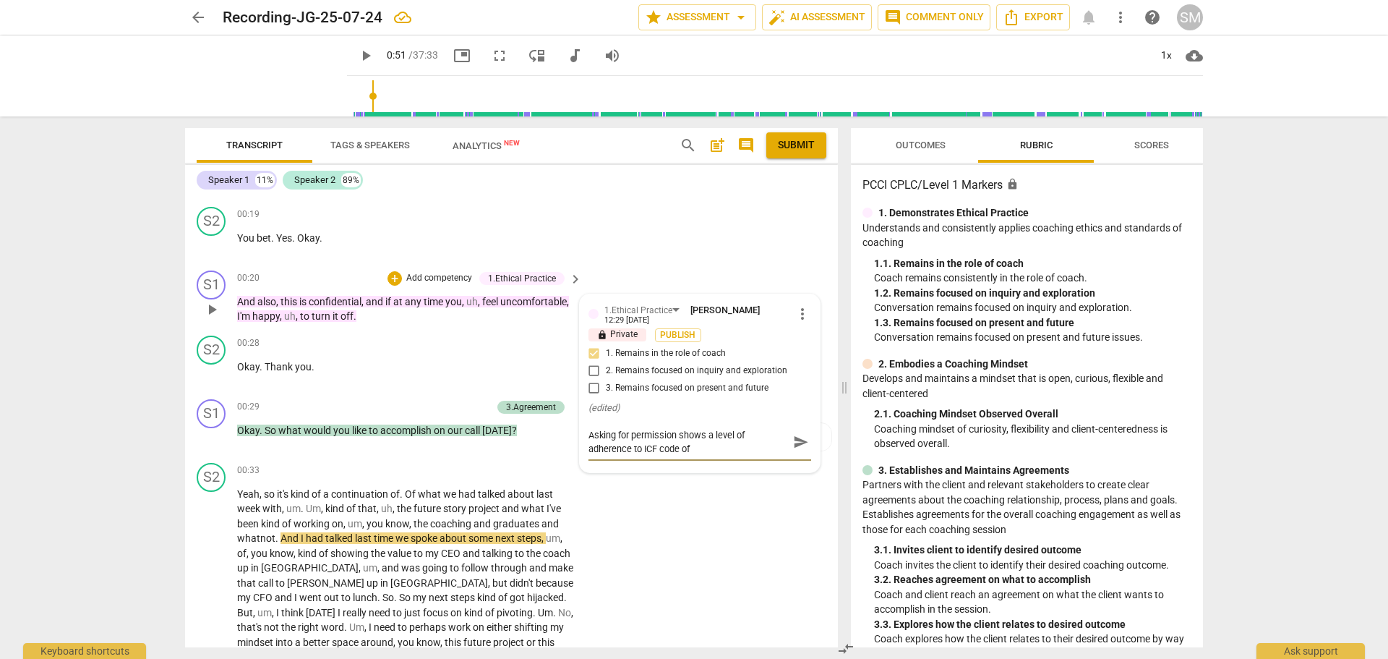
type textarea "Asking for permission shows a level of adherence to ICF code of t"
type textarea "Asking for permission shows a level of adherence to ICF code of"
type textarea "Asking for permission shows a level of adherence to ICF code of e"
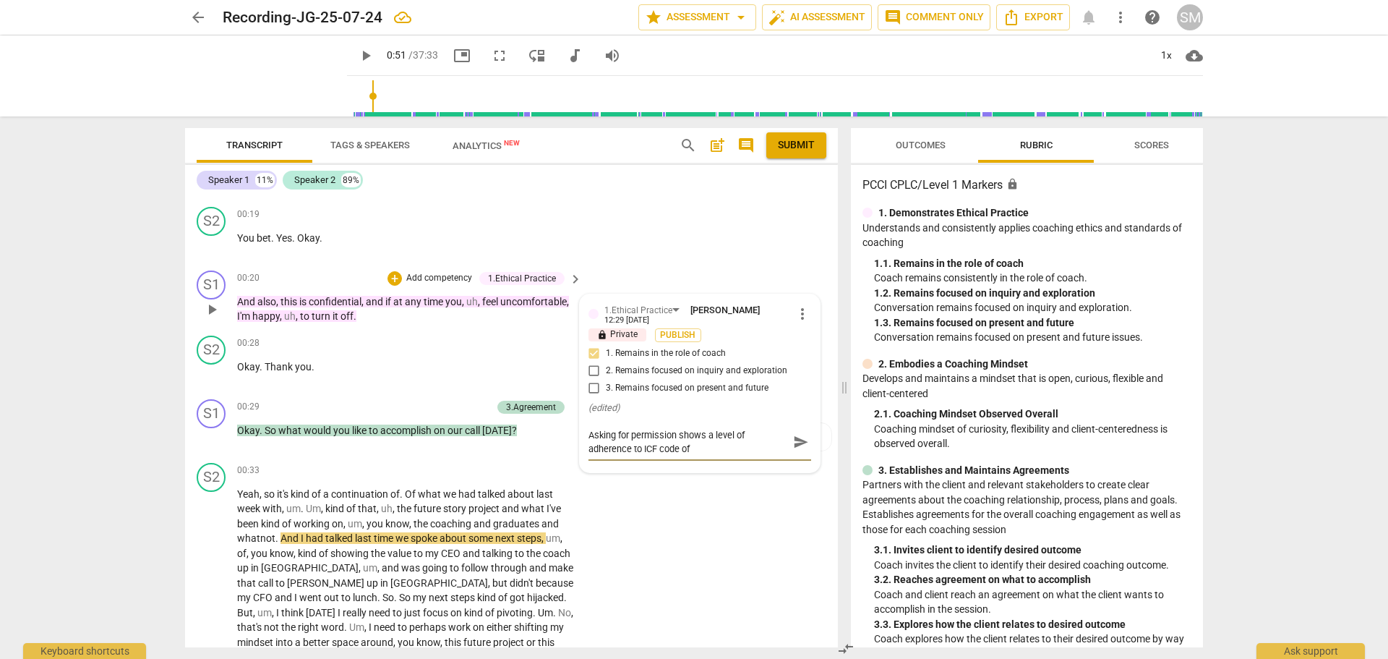
type textarea "Asking for permission shows a level of adherence to ICF code of e"
type textarea "Asking for permission shows a level of adherence to ICF code of et"
type textarea "Asking for permission shows a level of adherence to ICF code of eth"
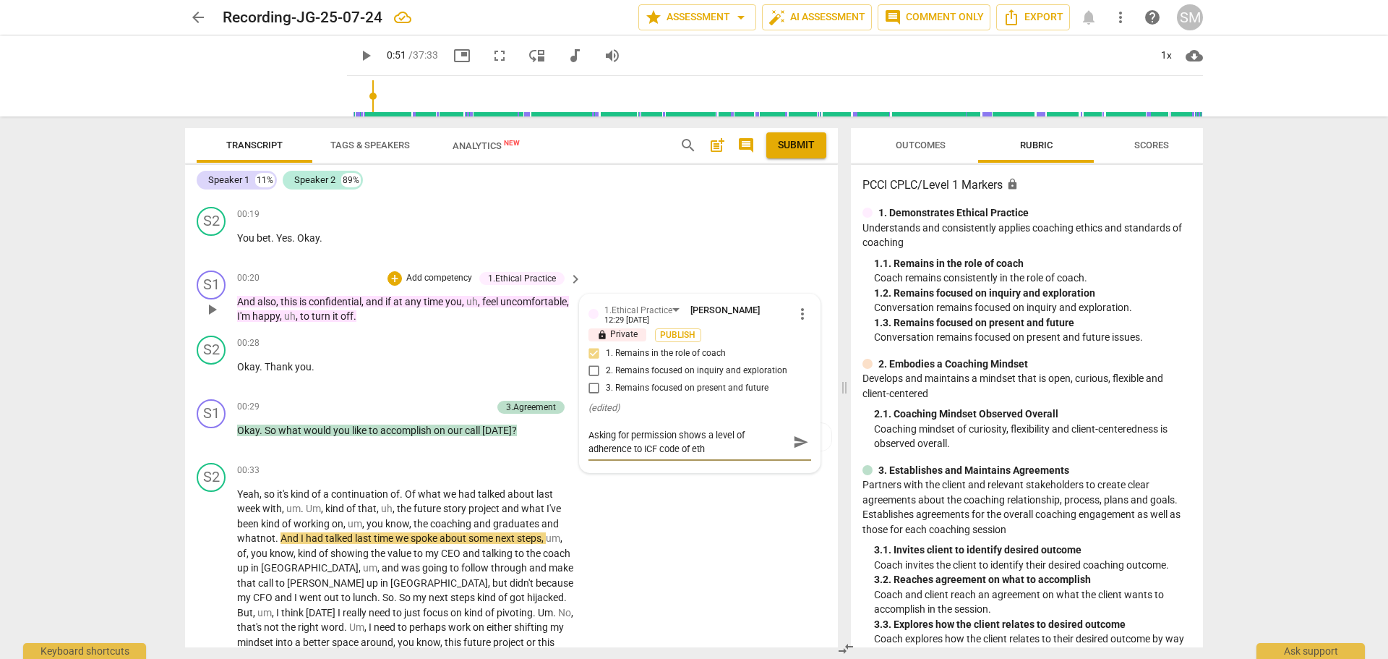
type textarea "Asking for permission shows a level of adherence to ICF code of ethi"
type textarea "Asking for permission shows a level of adherence to ICF code of ethic"
type textarea "Asking for permission shows a level of adherence to ICF code of ethics"
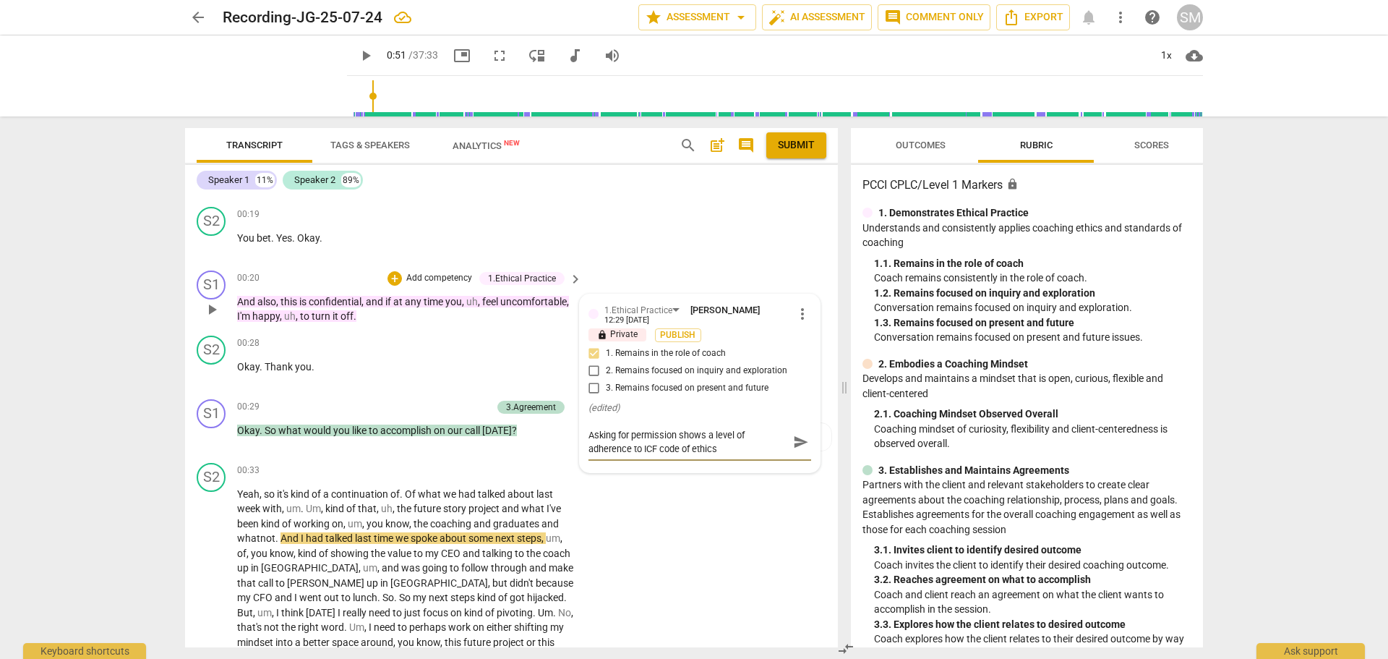
type textarea "Asking for permission shows a level of adherence to ICF code of ethics"
click at [795, 439] on span "send" at bounding box center [801, 442] width 16 height 16
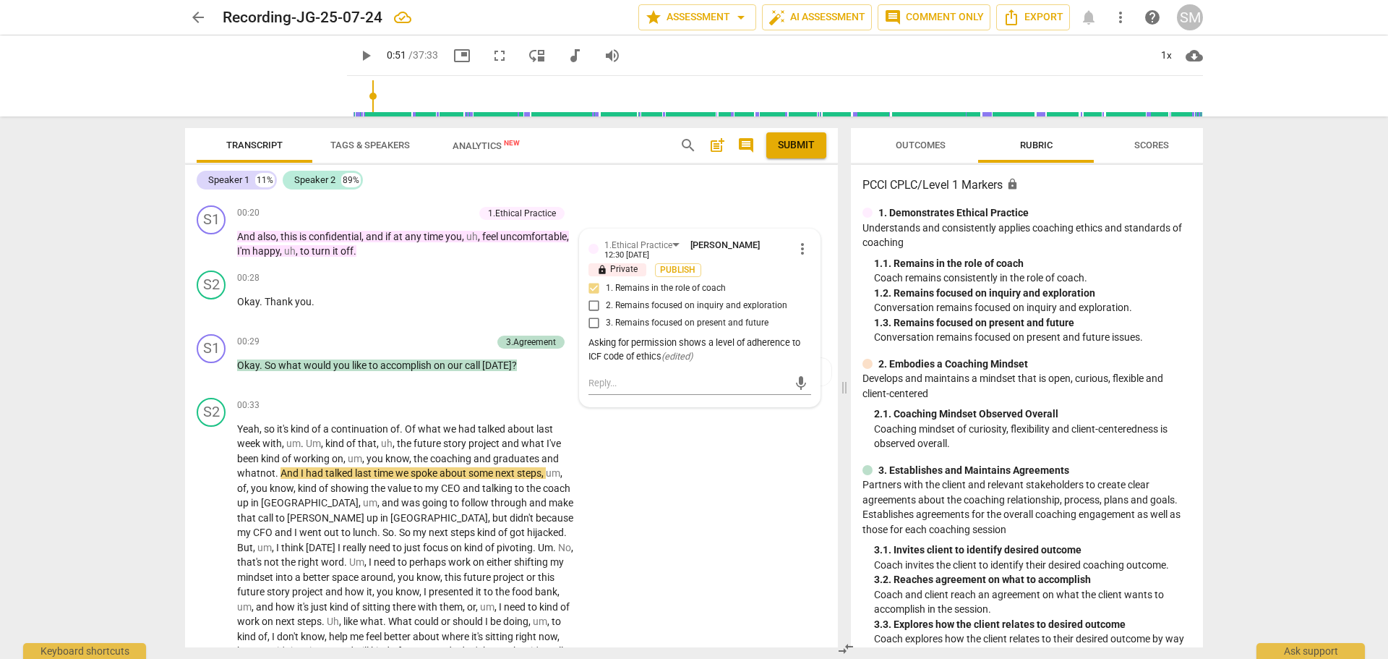
scroll to position [289, 0]
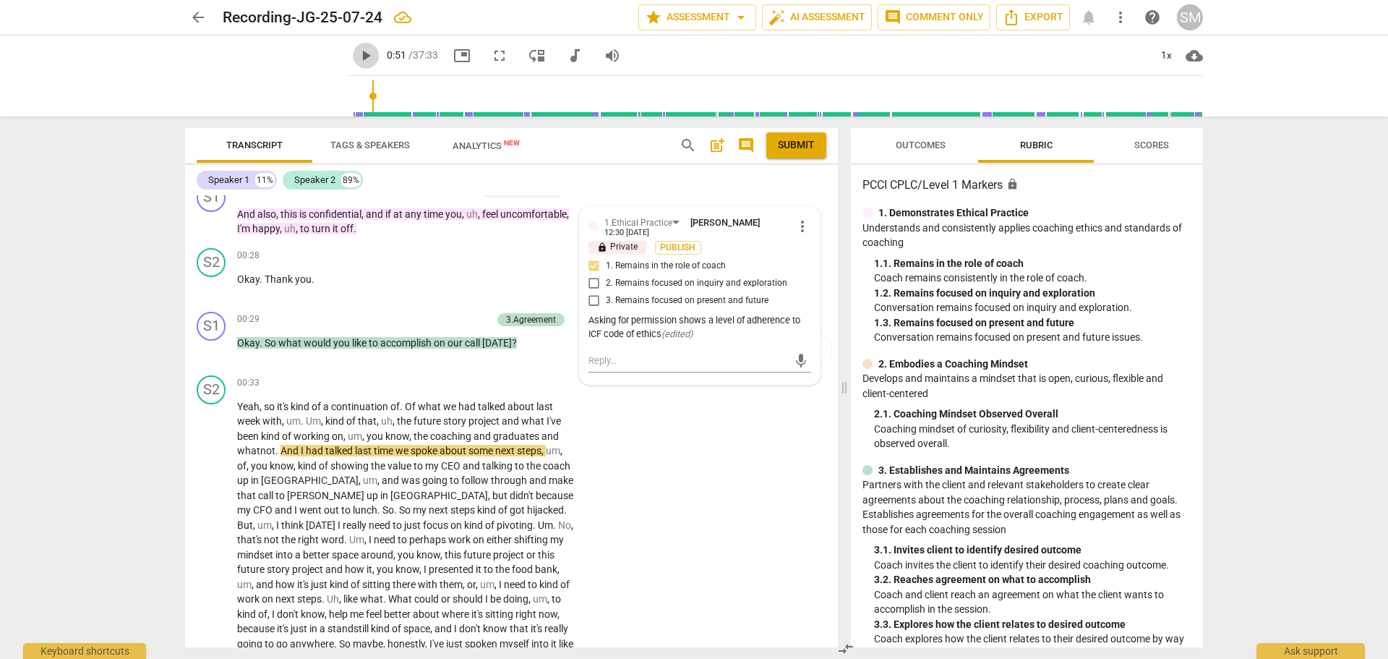
click at [357, 55] on span "play_arrow" at bounding box center [365, 55] width 17 height 17
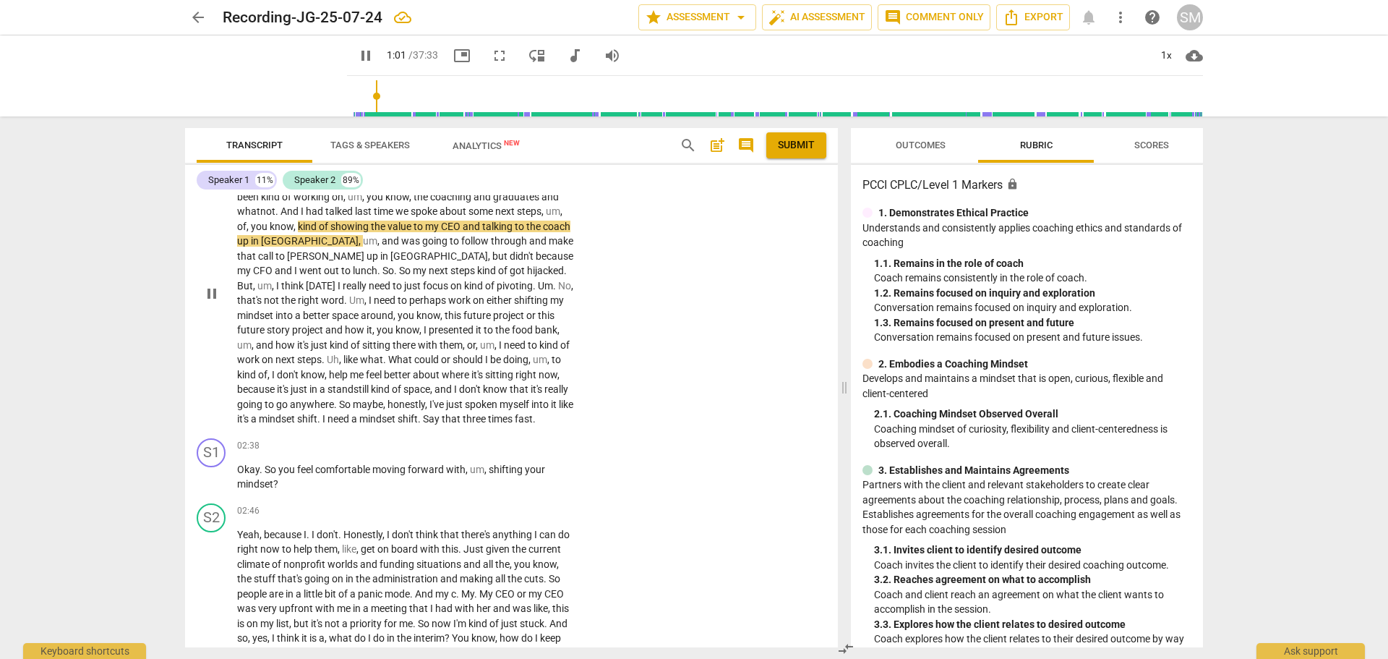
scroll to position [579, 0]
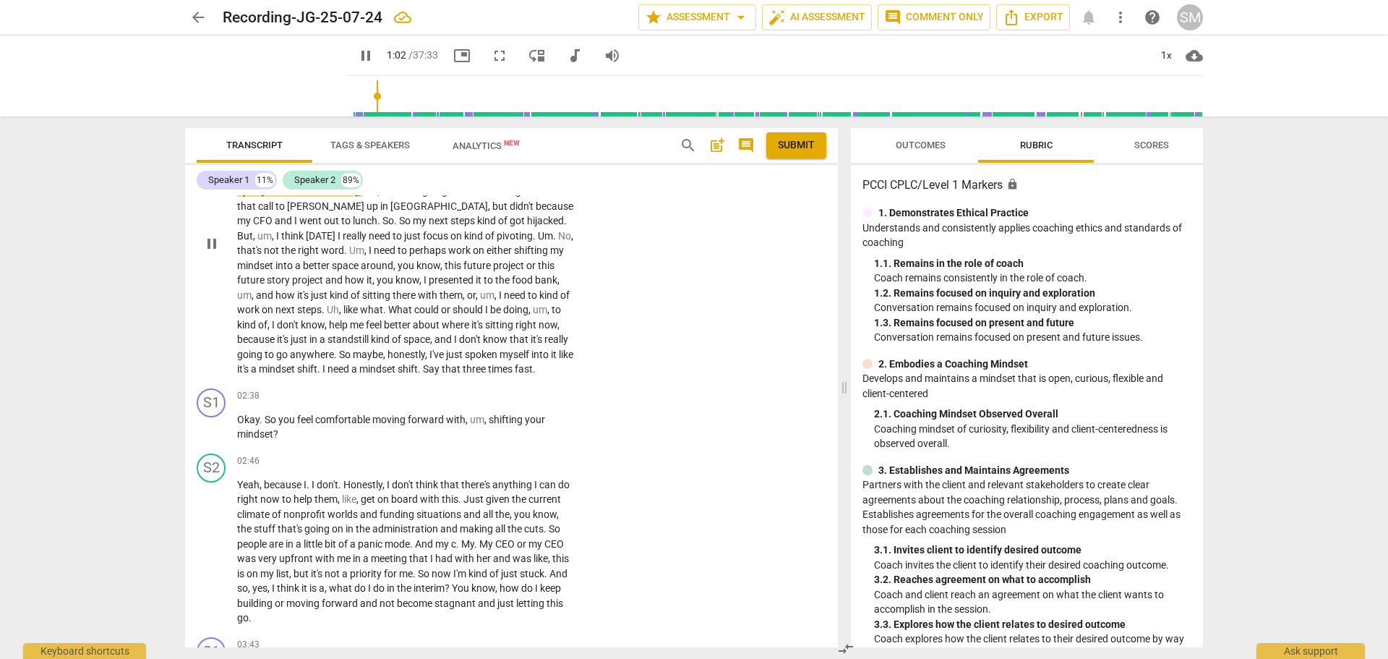
click at [500, 356] on span "myself" at bounding box center [516, 355] width 32 height 12
click at [521, 389] on div "+ Add competency" at bounding box center [522, 396] width 86 height 14
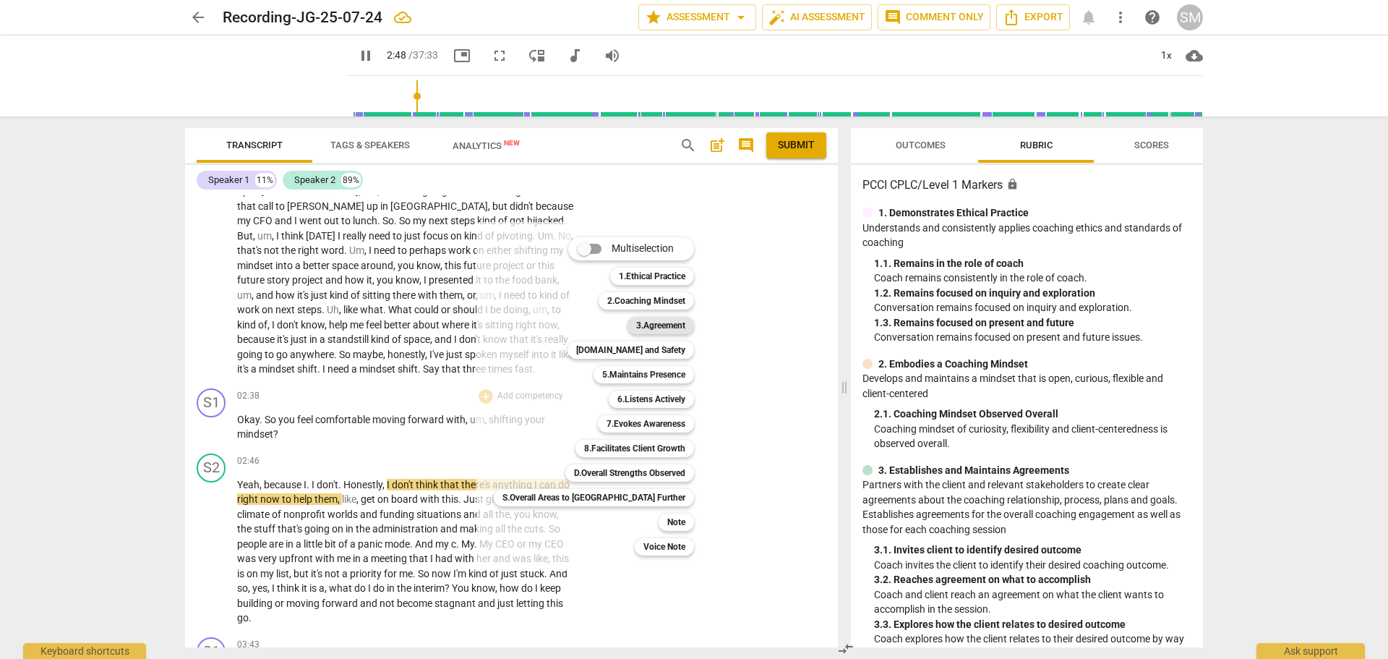
click at [636, 324] on b "3.Agreement" at bounding box center [660, 325] width 49 height 17
type input "169"
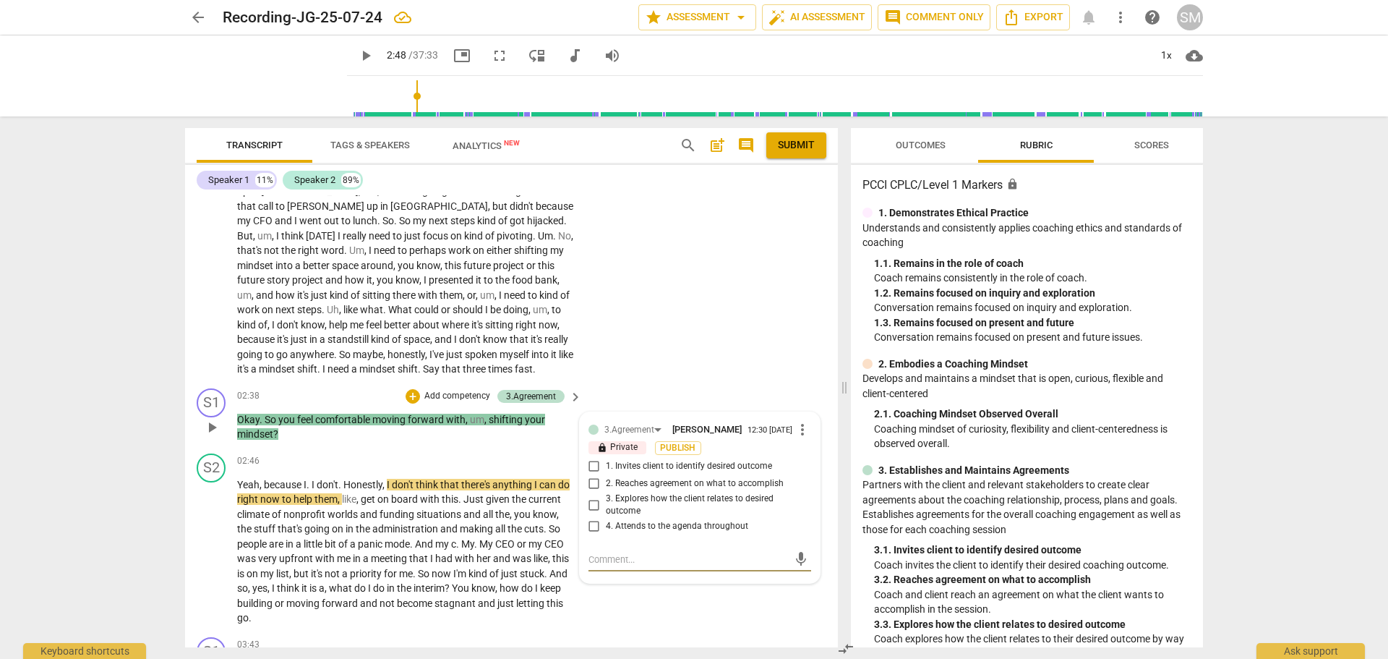
click at [592, 505] on input "3. Explores how the client relates to desired outcome" at bounding box center [594, 504] width 23 height 17
checkbox input "true"
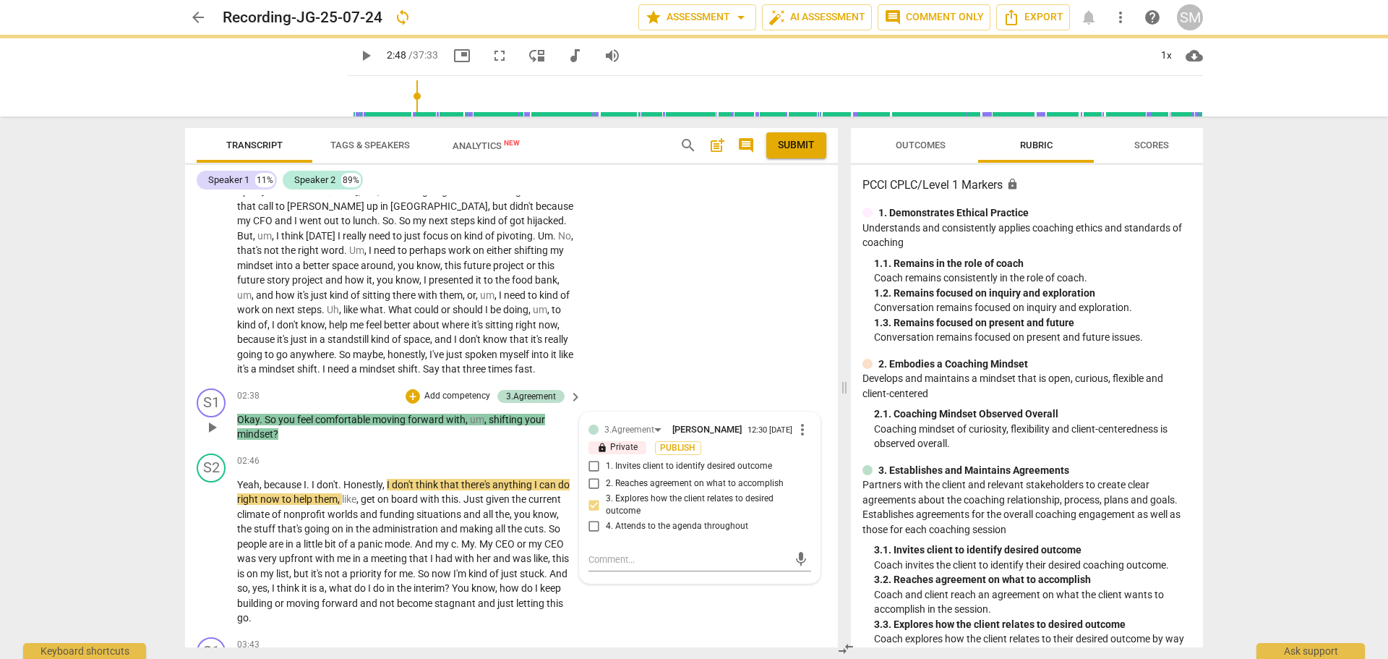
click at [443, 390] on p "Add competency" at bounding box center [457, 396] width 69 height 13
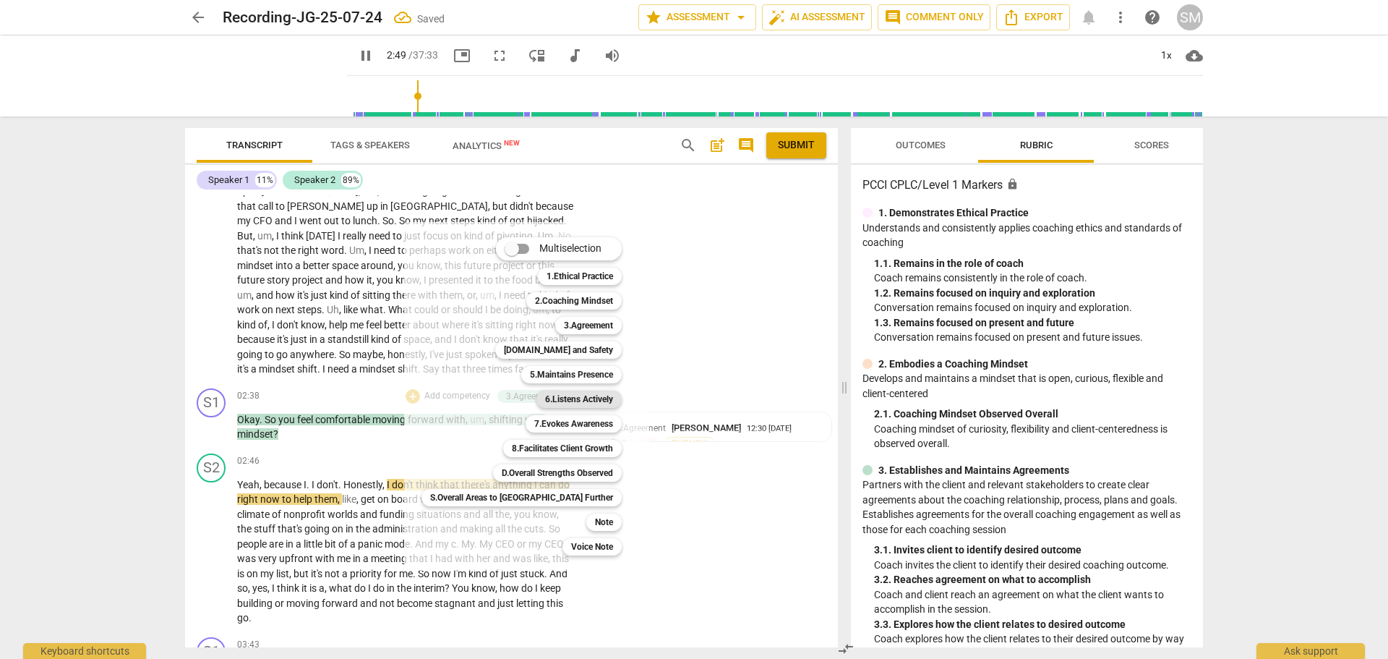
click at [545, 396] on b "6.Listens Actively" at bounding box center [579, 398] width 68 height 17
type input "170"
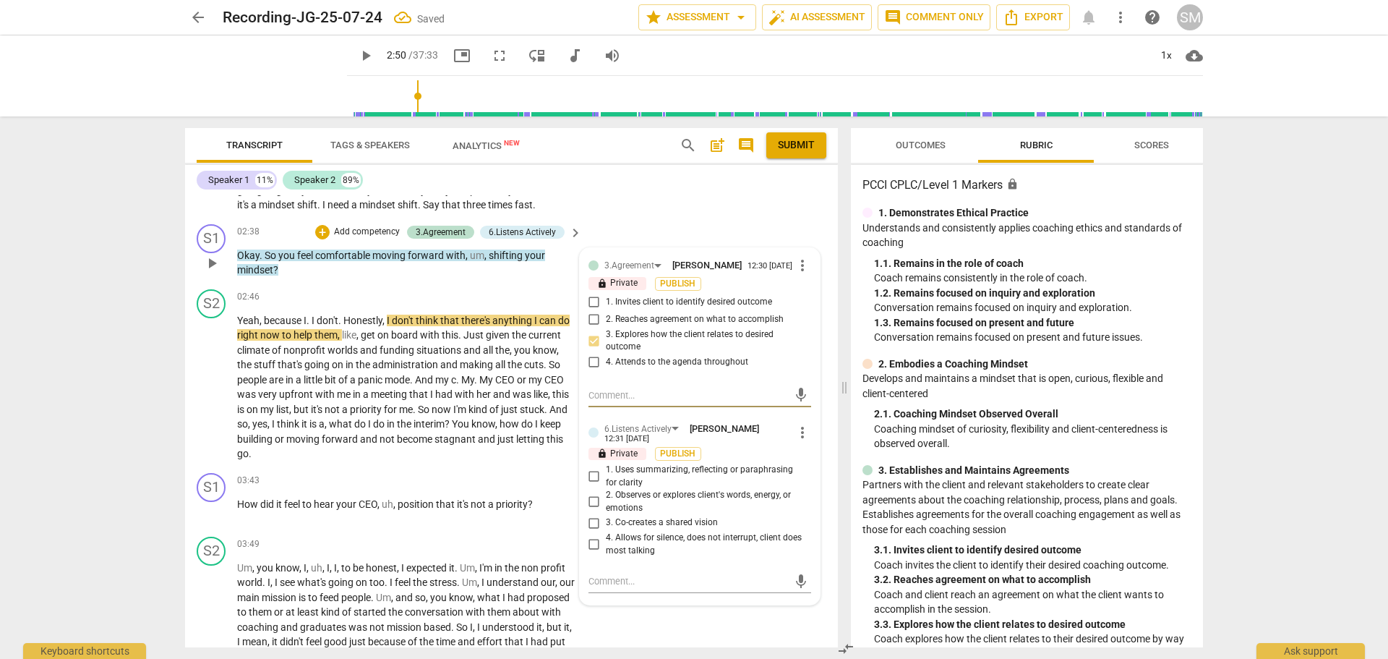
scroll to position [795, 0]
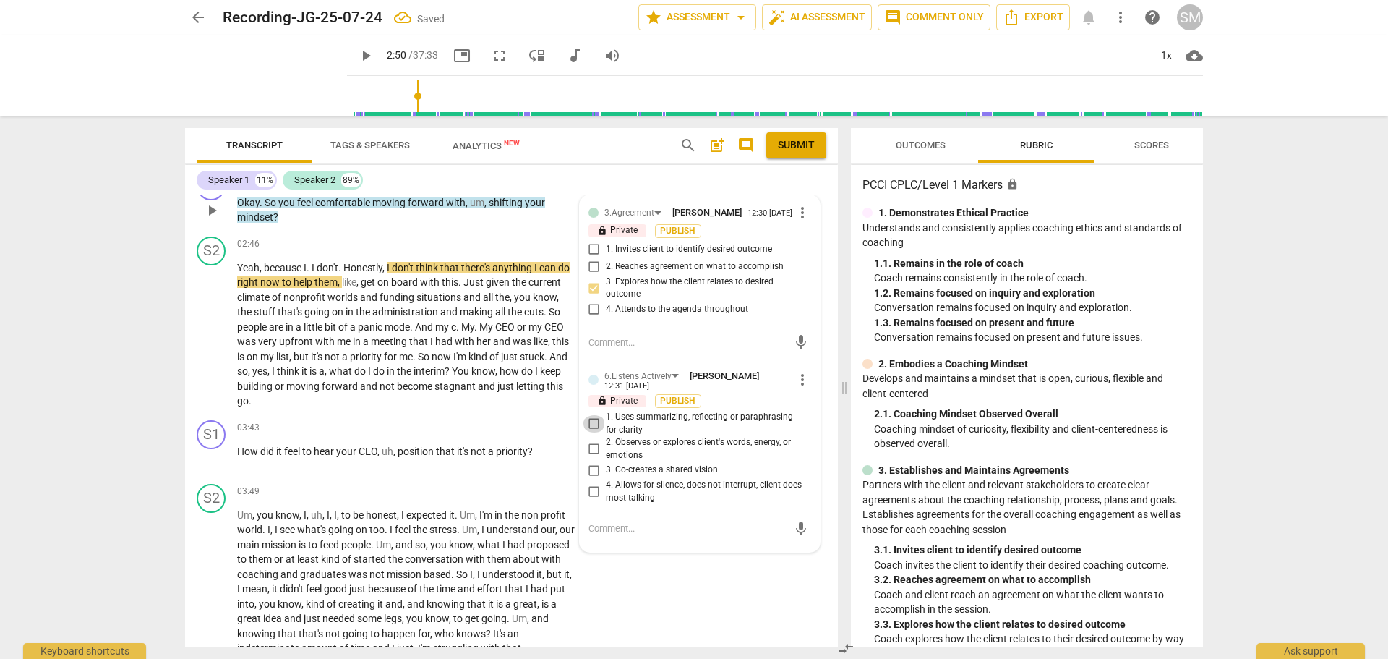
click at [594, 431] on input "1. Uses summarizing, reflecting or paraphrasing for clarity" at bounding box center [594, 423] width 23 height 17
checkbox input "true"
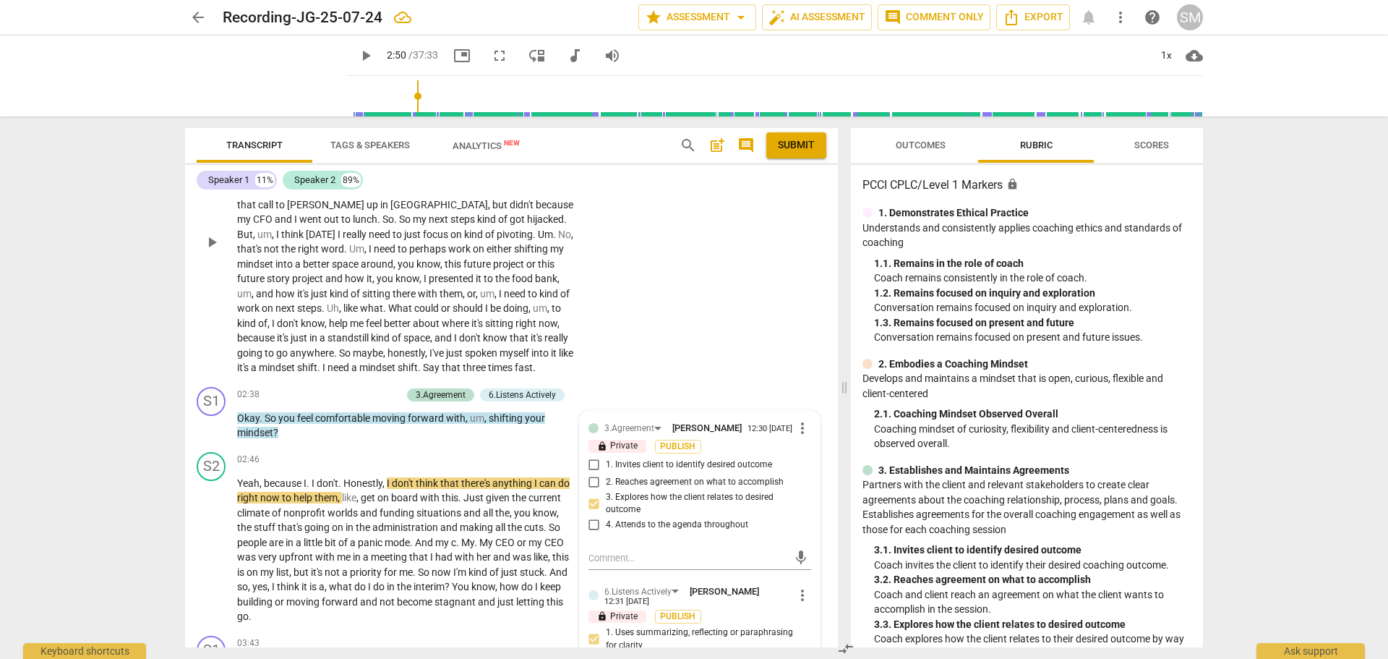
scroll to position [579, 0]
click at [369, 393] on p "Add competency" at bounding box center [367, 396] width 69 height 13
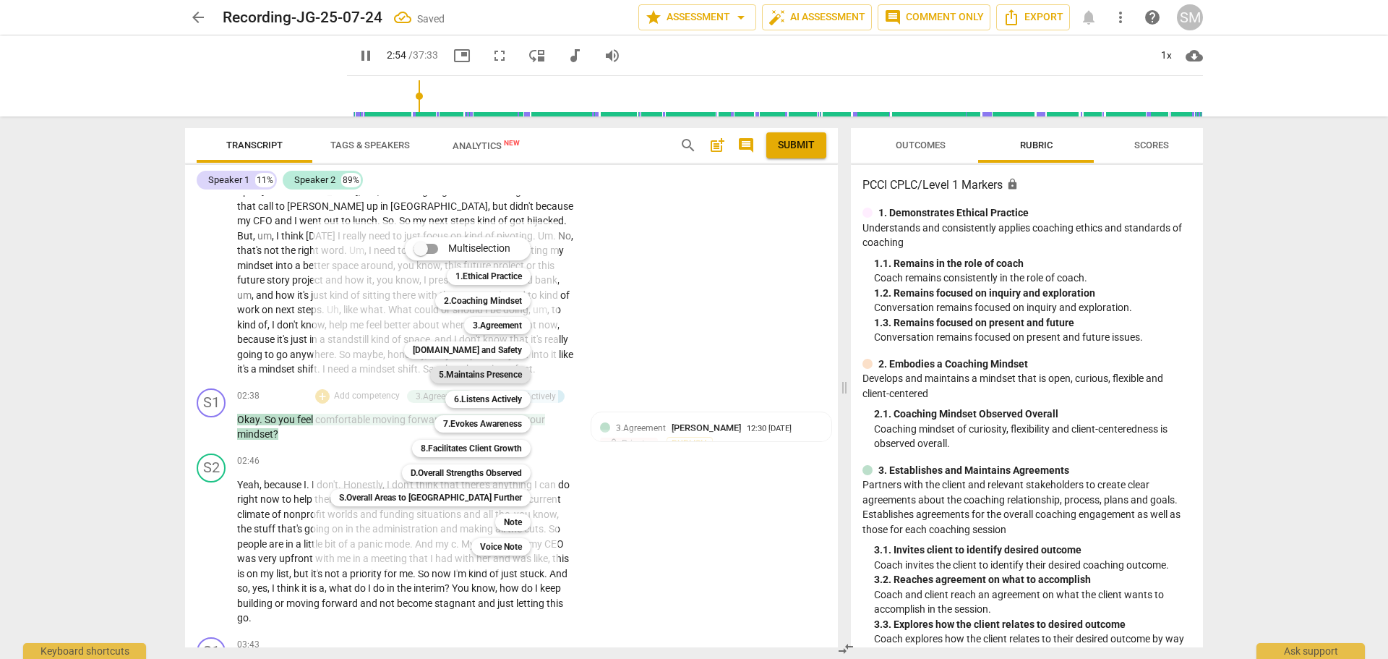
click at [439, 366] on b "5.Maintains Presence" at bounding box center [480, 374] width 83 height 17
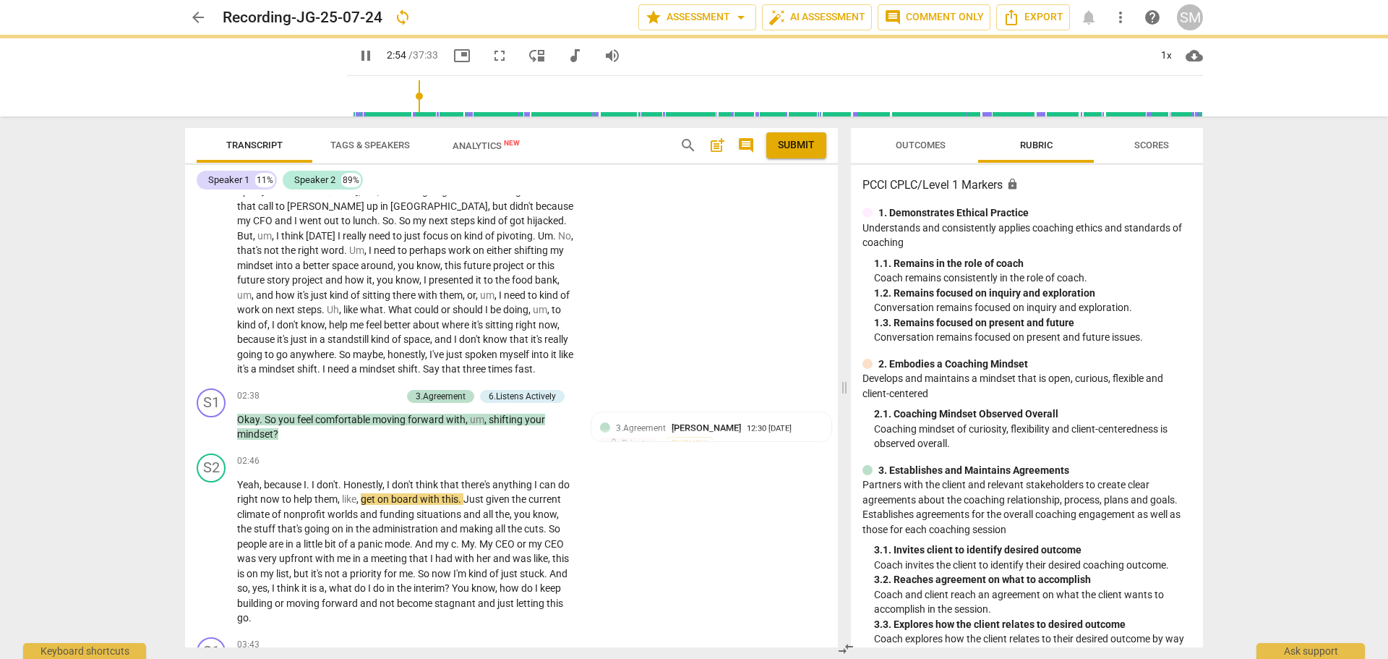
type input "174"
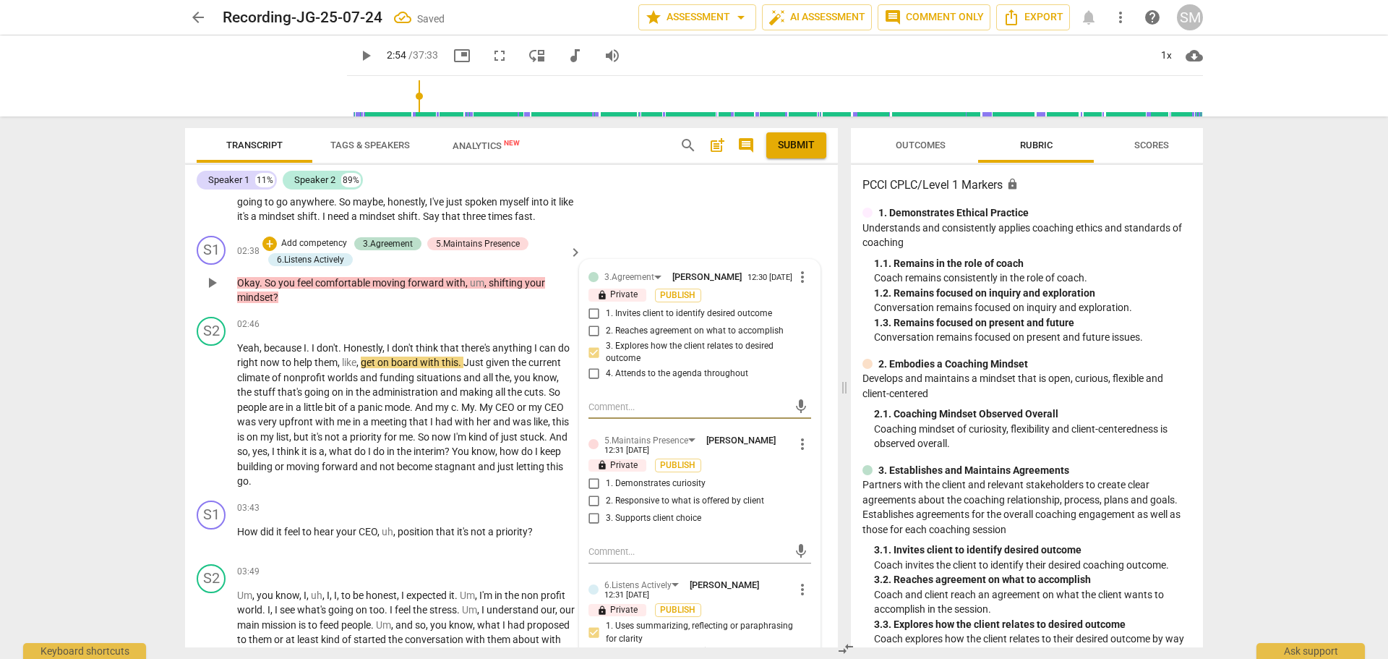
scroll to position [795, 0]
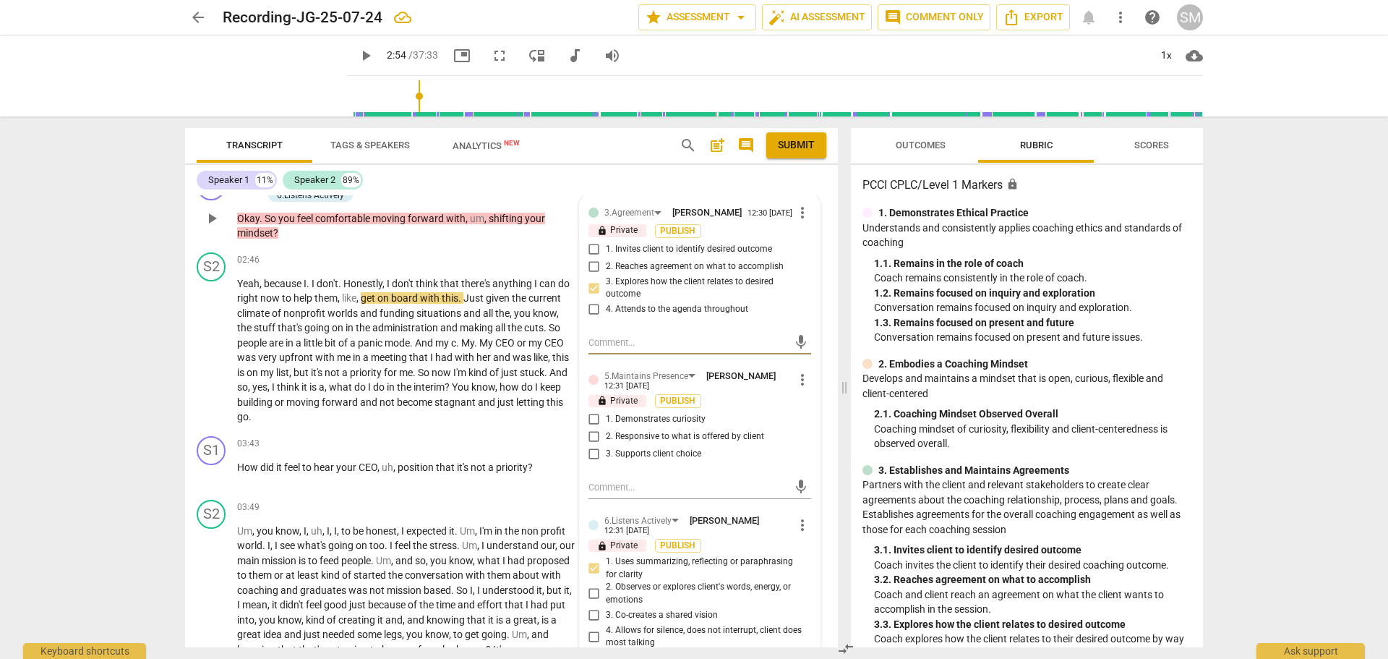
click at [590, 459] on input "3. Supports client choice" at bounding box center [594, 453] width 23 height 17
checkbox input "true"
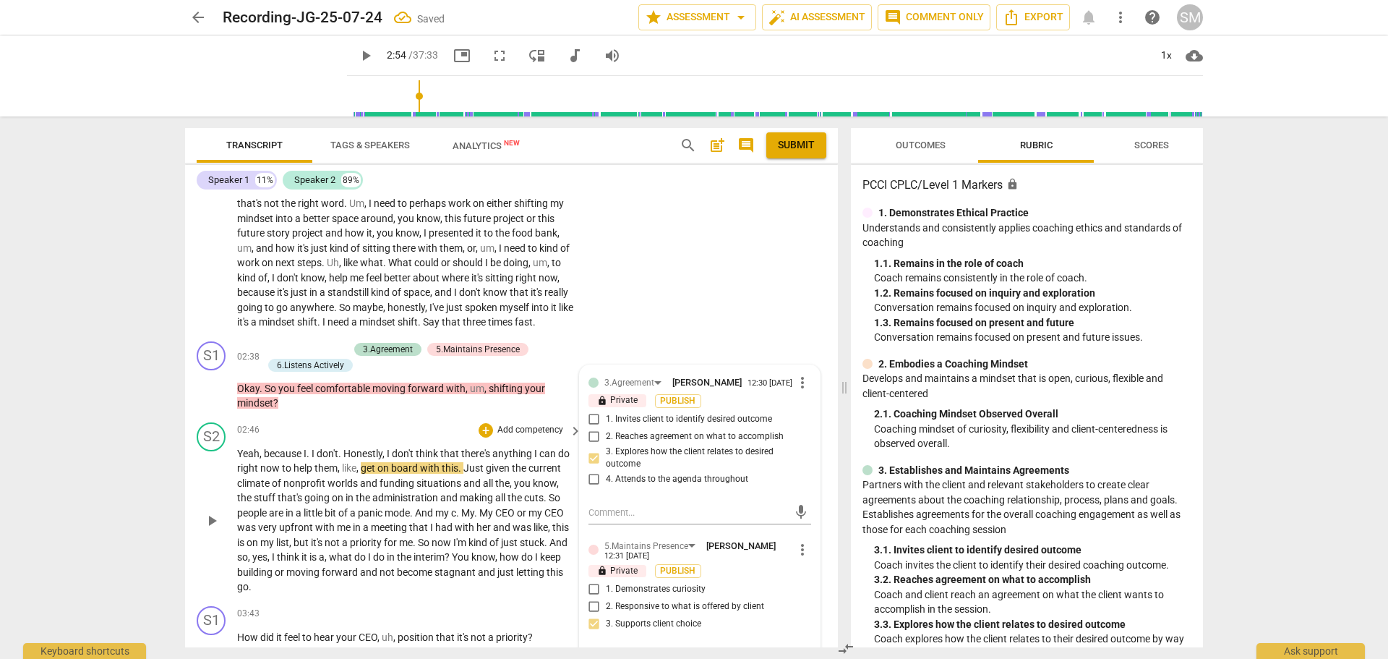
scroll to position [651, 0]
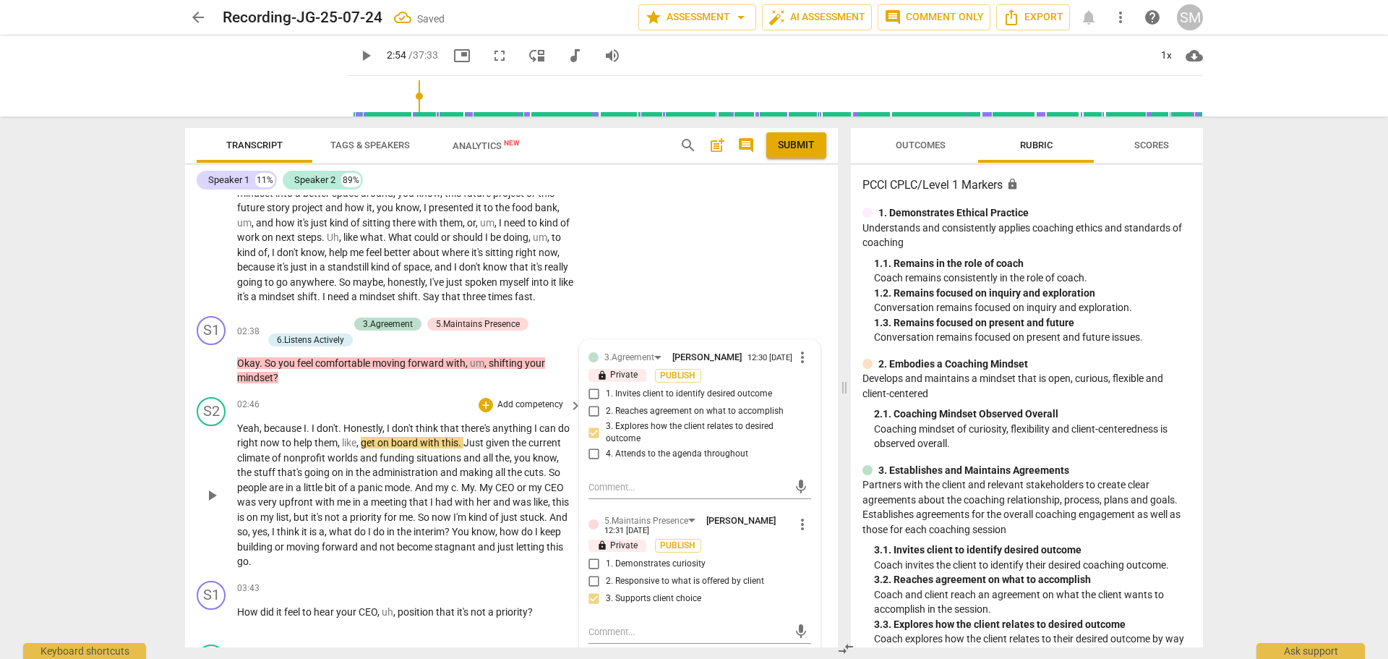
click at [210, 498] on span "play_arrow" at bounding box center [211, 495] width 17 height 17
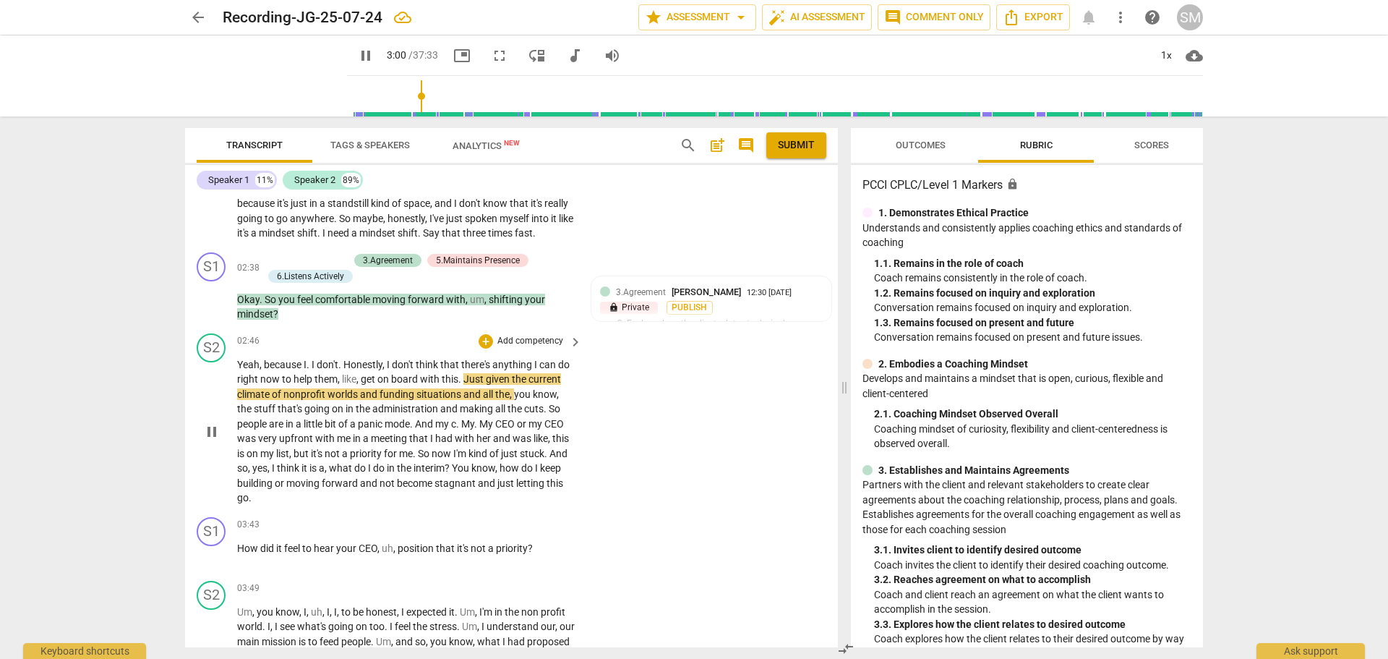
scroll to position [723, 0]
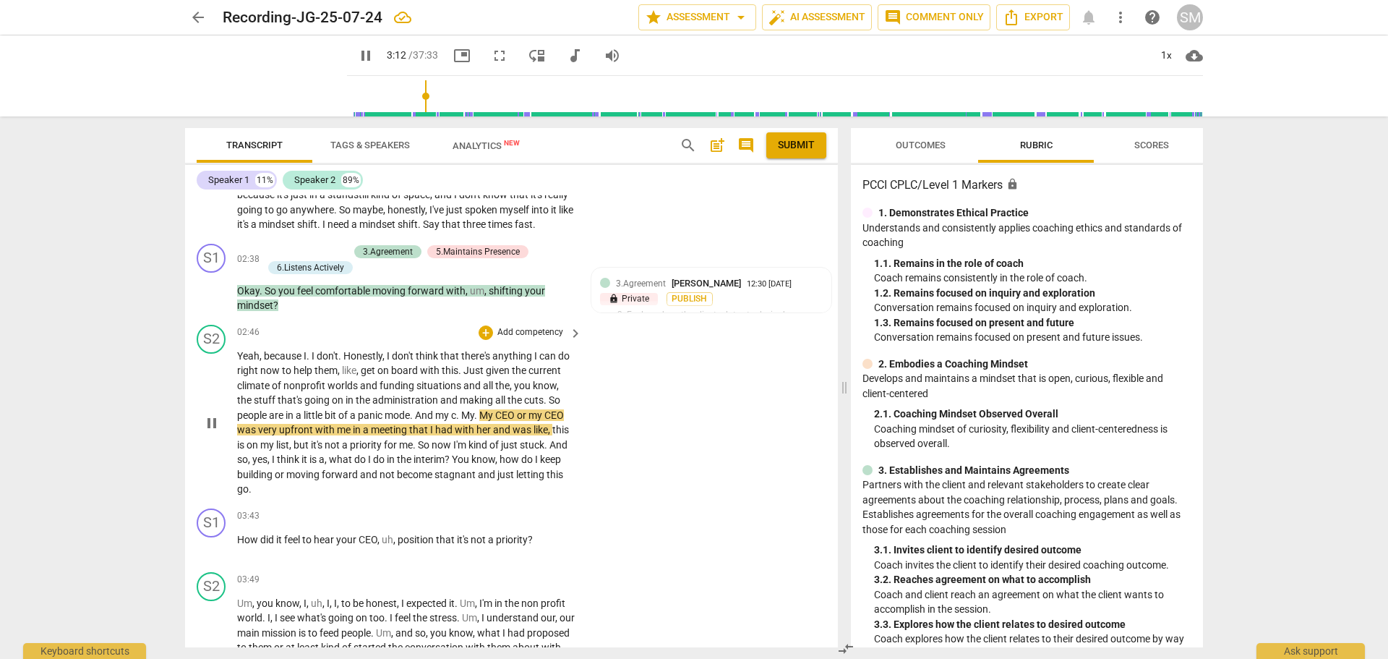
click at [322, 475] on span "moving" at bounding box center [303, 475] width 35 height 12
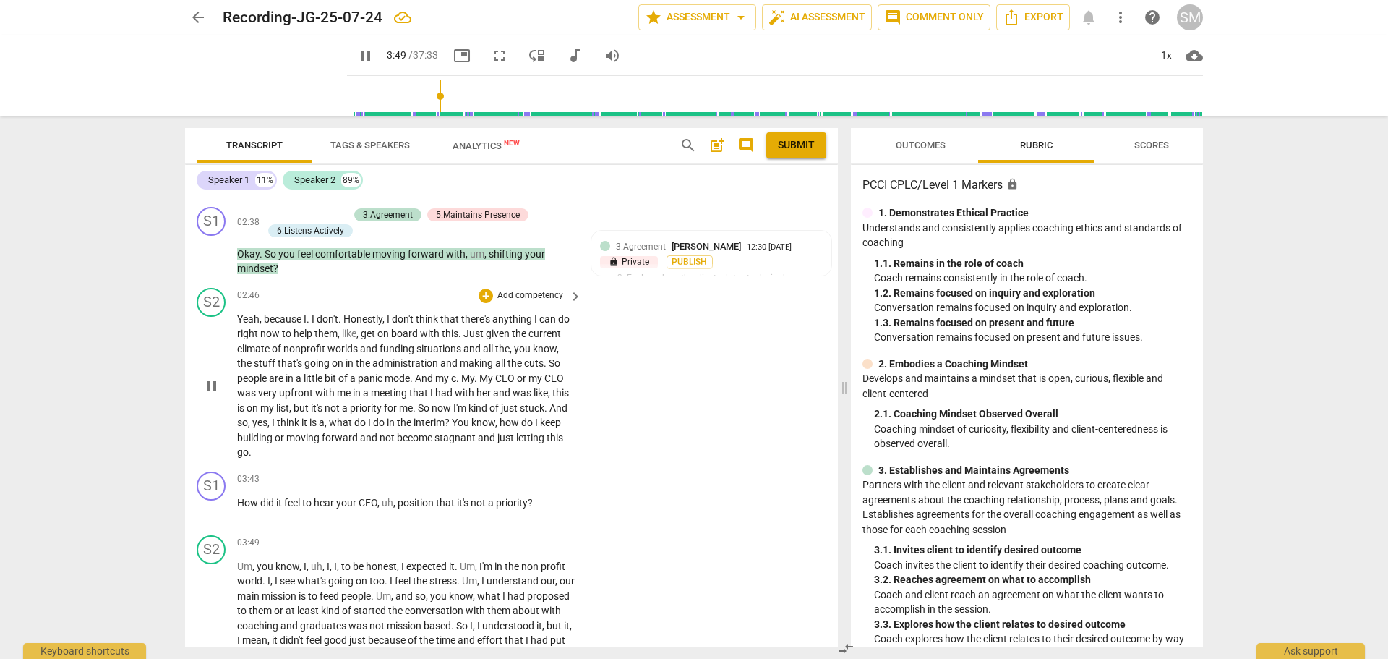
scroll to position [795, 0]
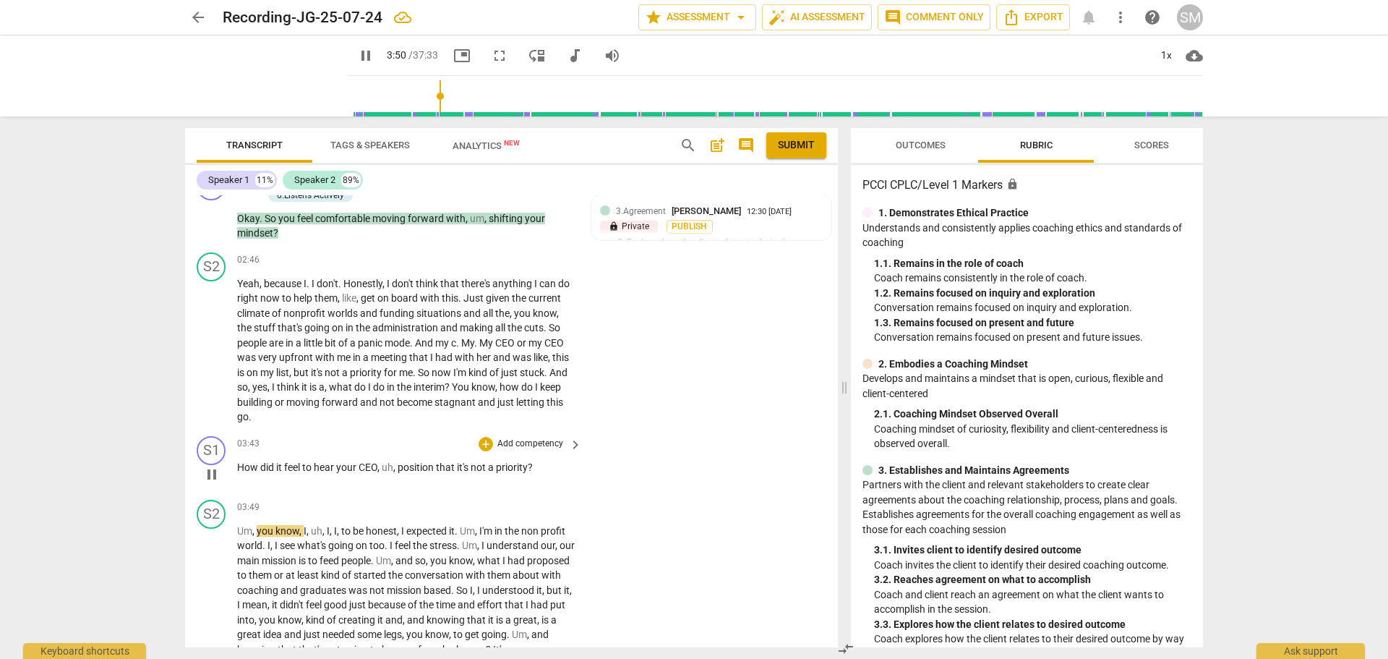
click at [541, 442] on p "Add competency" at bounding box center [530, 443] width 69 height 13
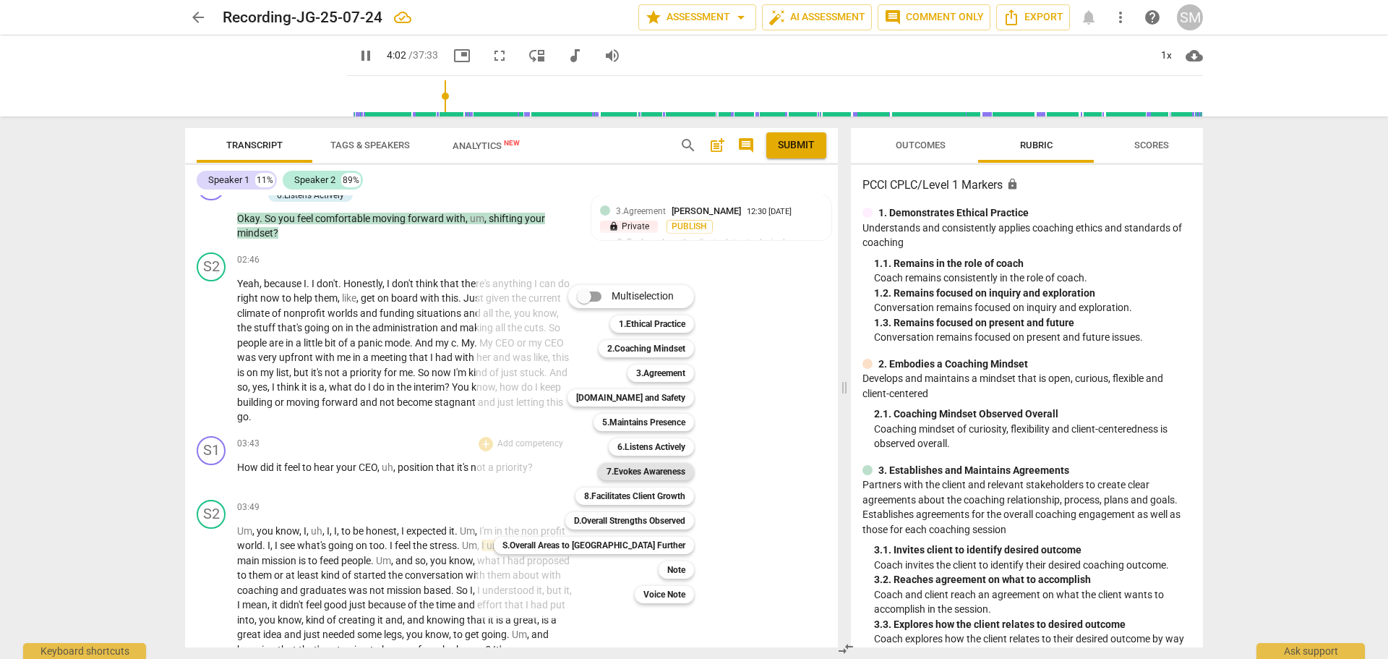
click at [626, 471] on b "7.Evokes Awareness" at bounding box center [646, 471] width 79 height 17
type input "243"
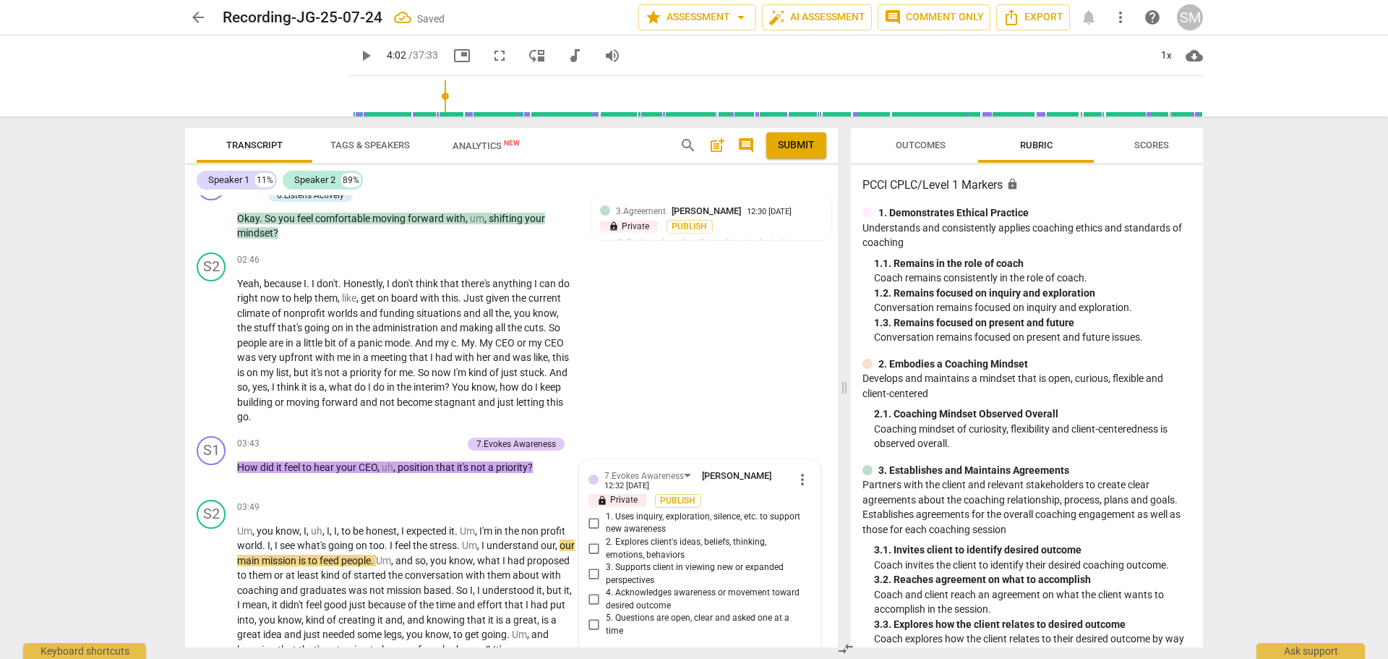
scroll to position [1036, 0]
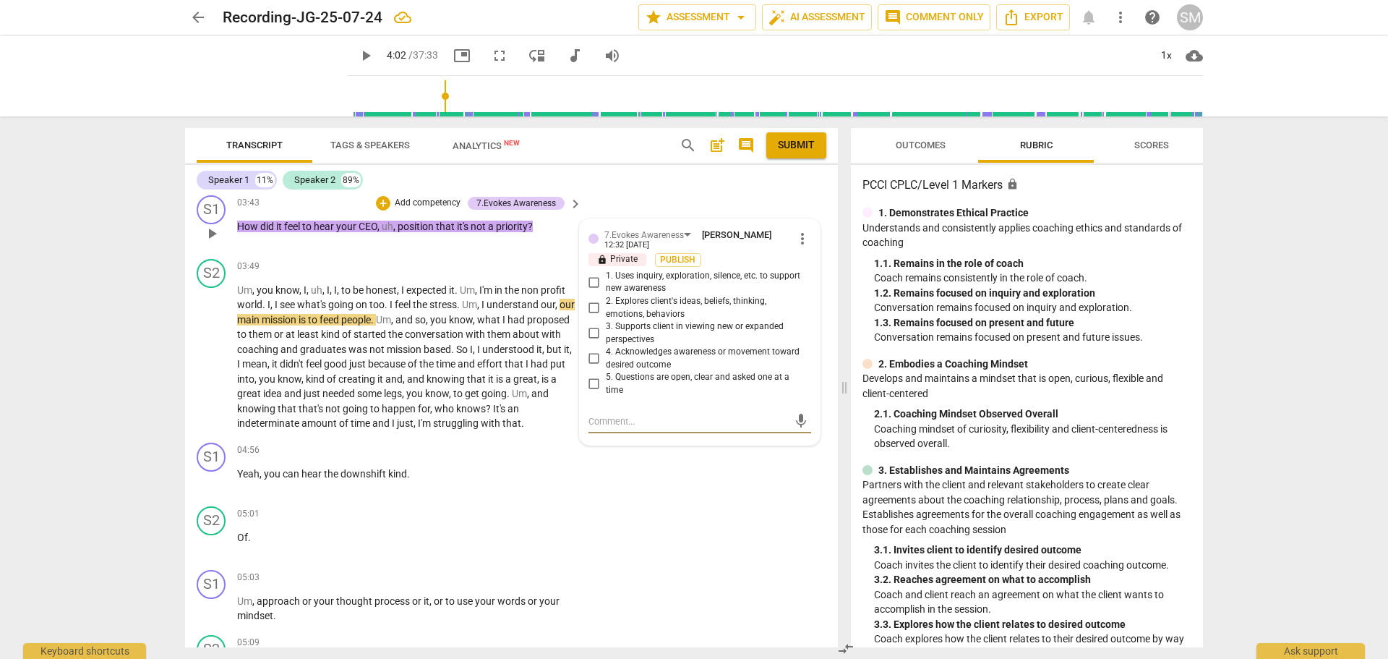
click at [592, 304] on input "2. Explores client's ideas, beliefs, thinking, emotions, behaviors" at bounding box center [594, 307] width 23 height 17
checkbox input "true"
click at [215, 360] on span "play_arrow" at bounding box center [211, 357] width 17 height 17
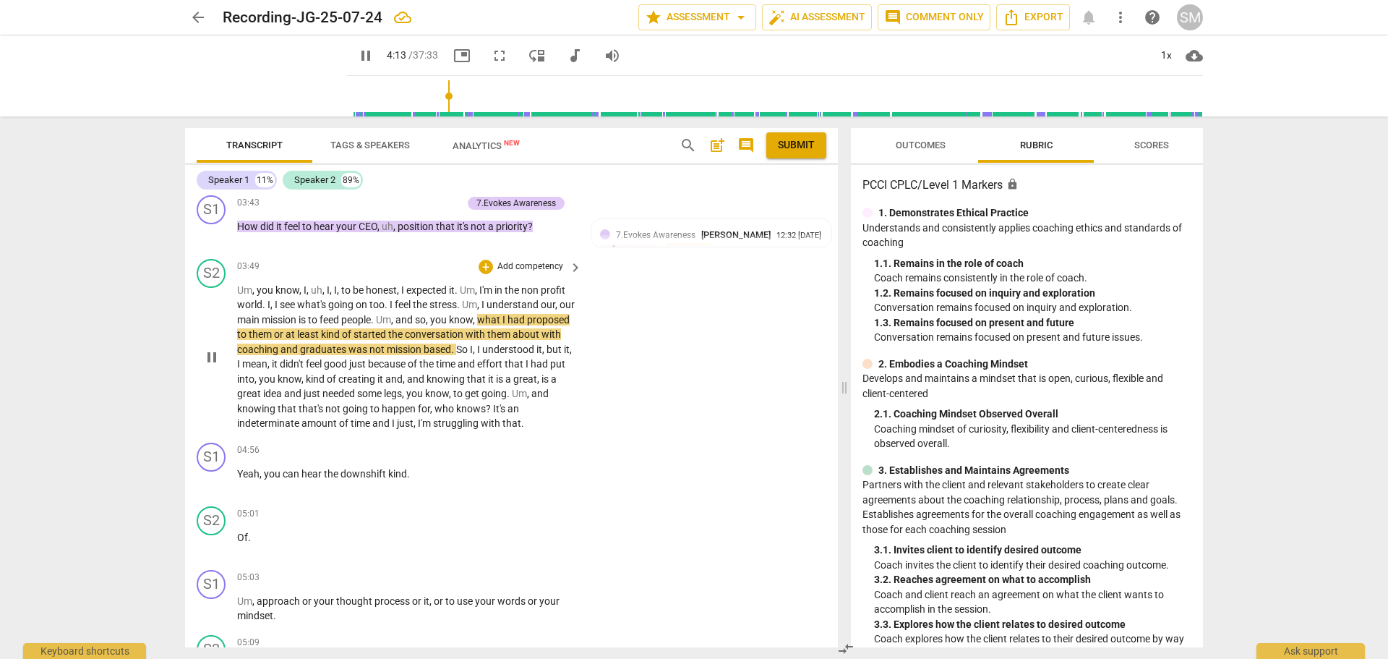
click at [302, 423] on span "indeterminate" at bounding box center [269, 423] width 64 height 12
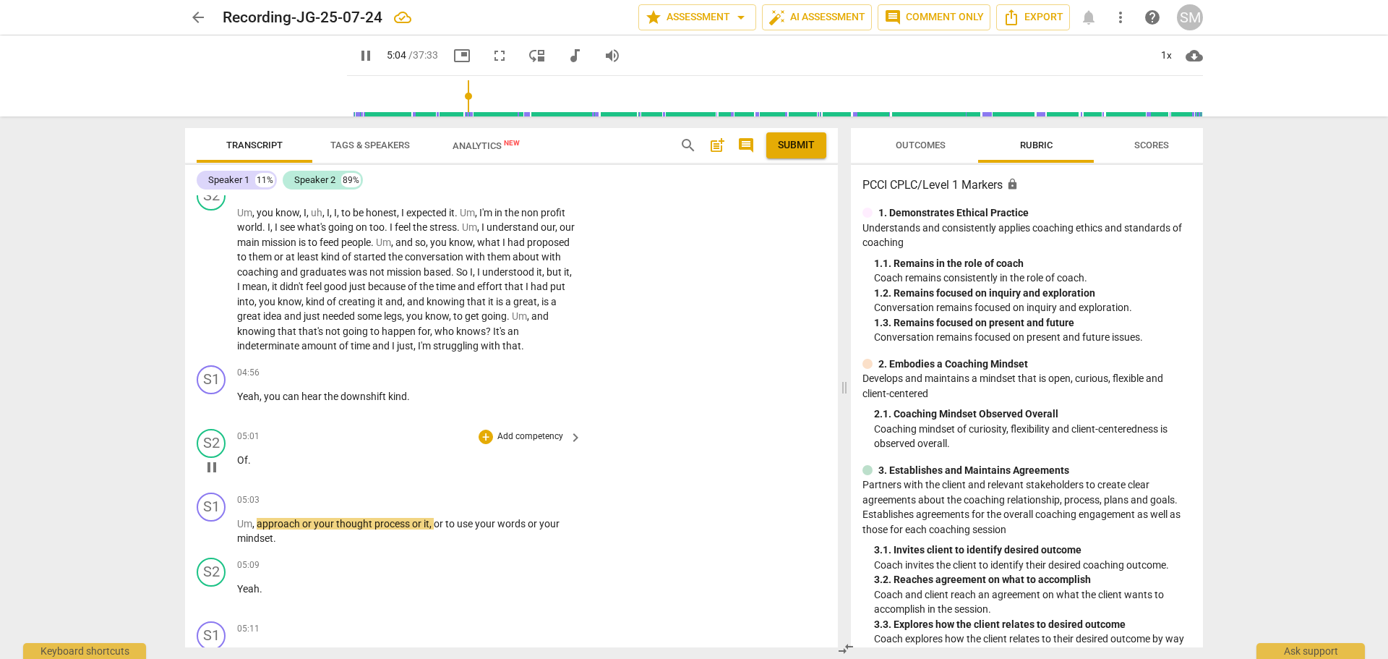
scroll to position [1181, 0]
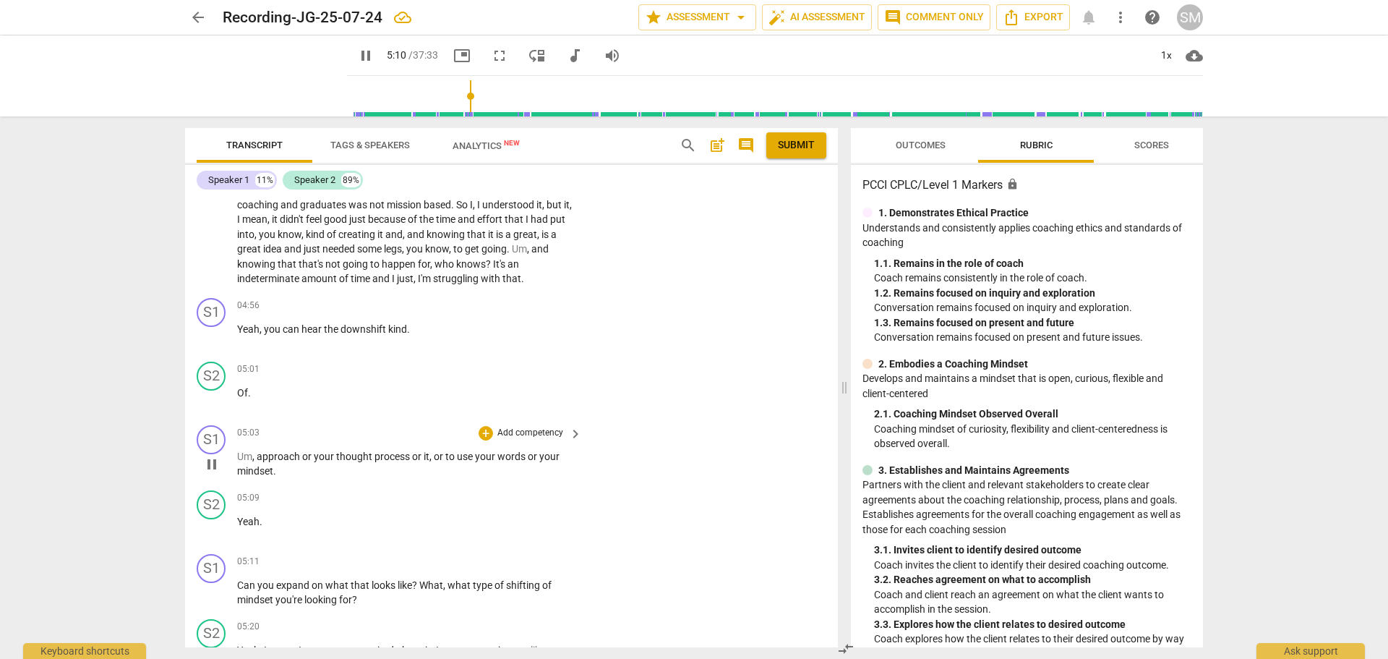
click at [239, 462] on span "Um" at bounding box center [244, 457] width 15 height 12
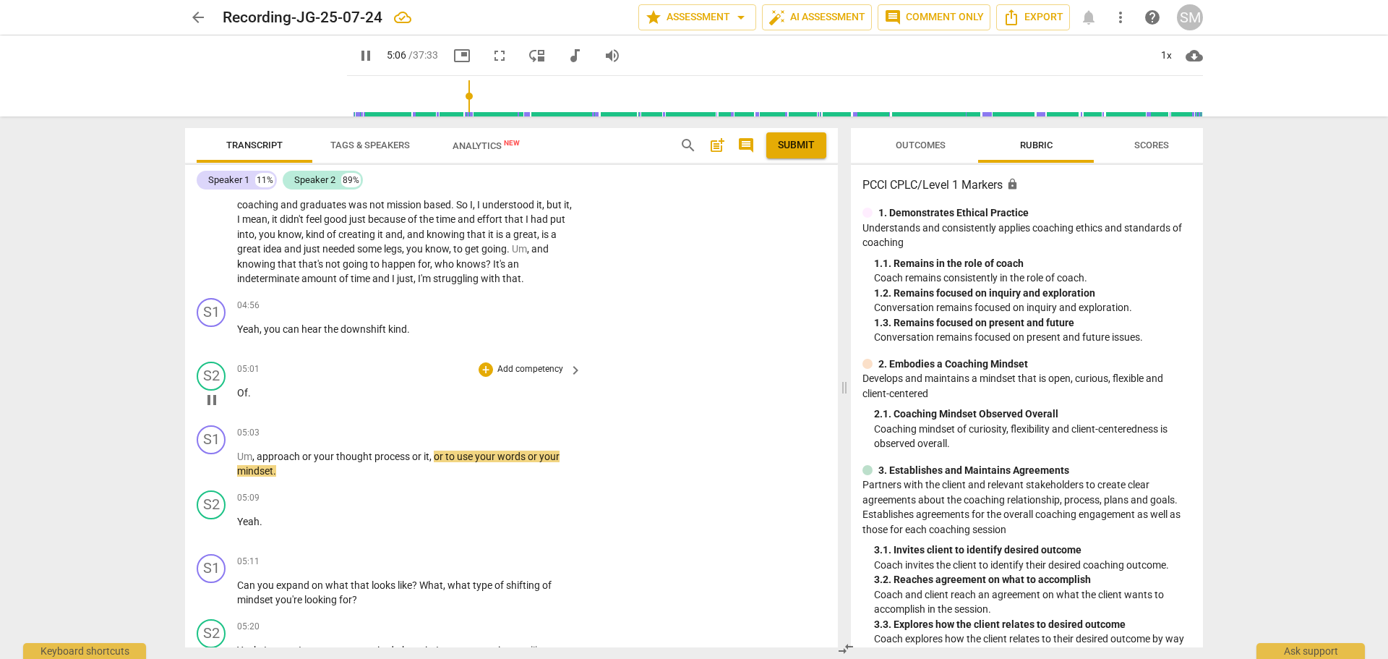
click at [259, 401] on p "Of ." at bounding box center [406, 392] width 338 height 15
click at [248, 401] on p "Of ." at bounding box center [406, 392] width 338 height 15
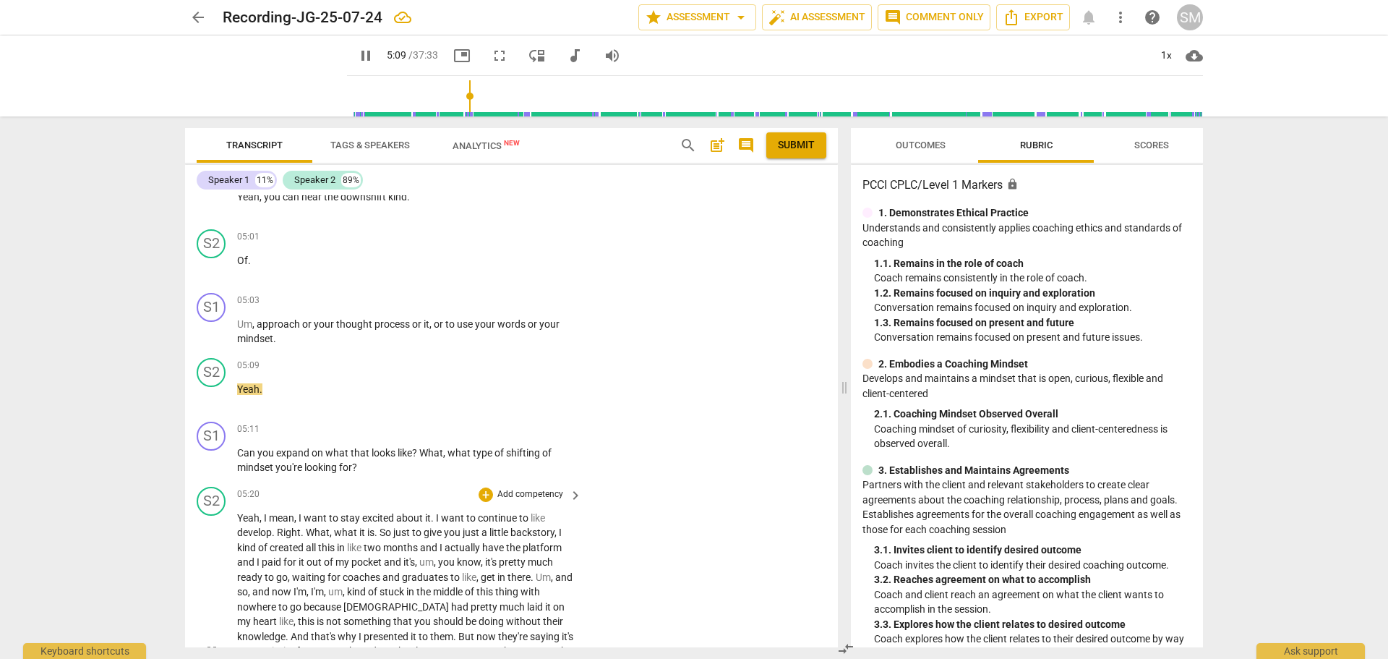
scroll to position [1326, 0]
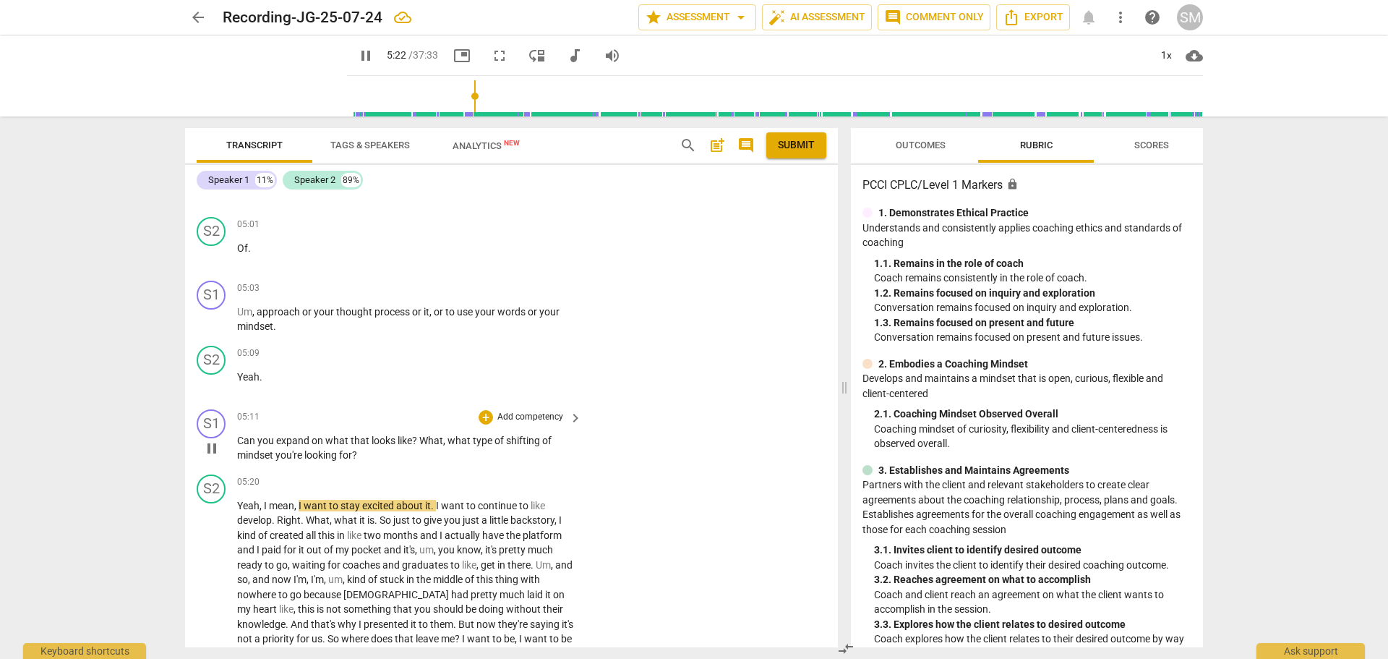
click at [529, 424] on p "Add competency" at bounding box center [530, 417] width 69 height 13
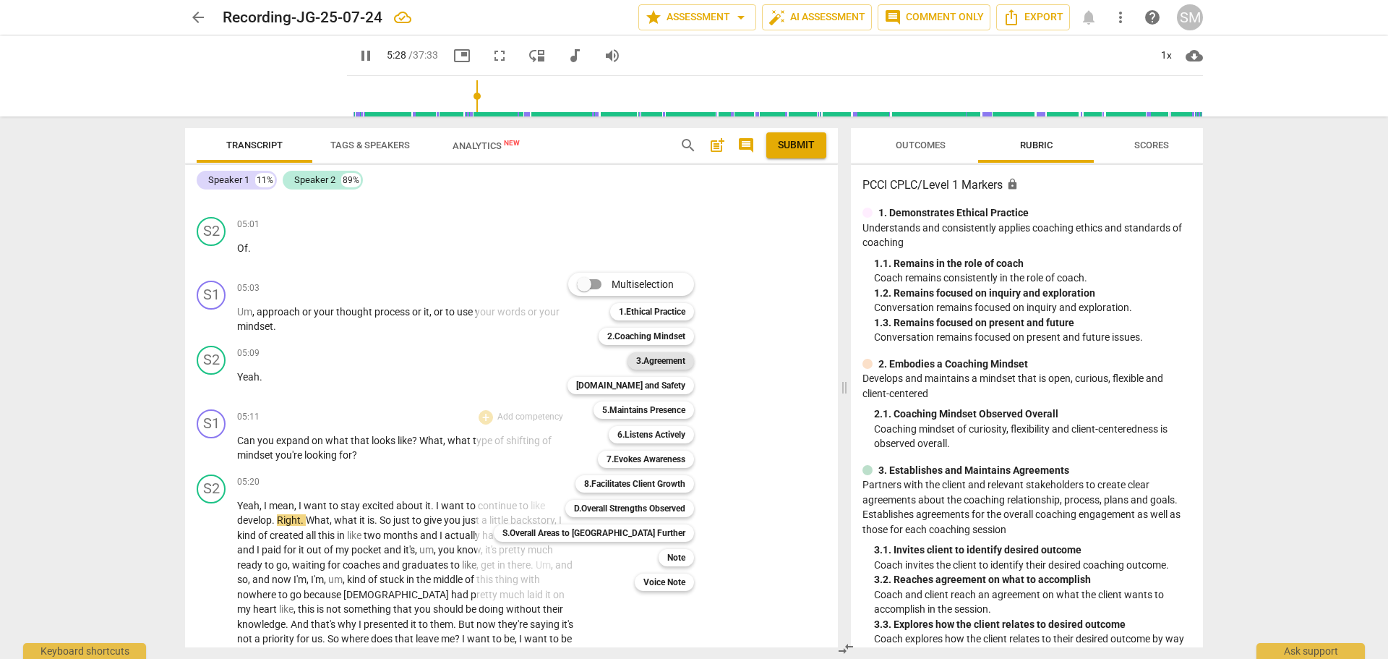
click at [636, 363] on b "3.Agreement" at bounding box center [660, 360] width 49 height 17
type input "329"
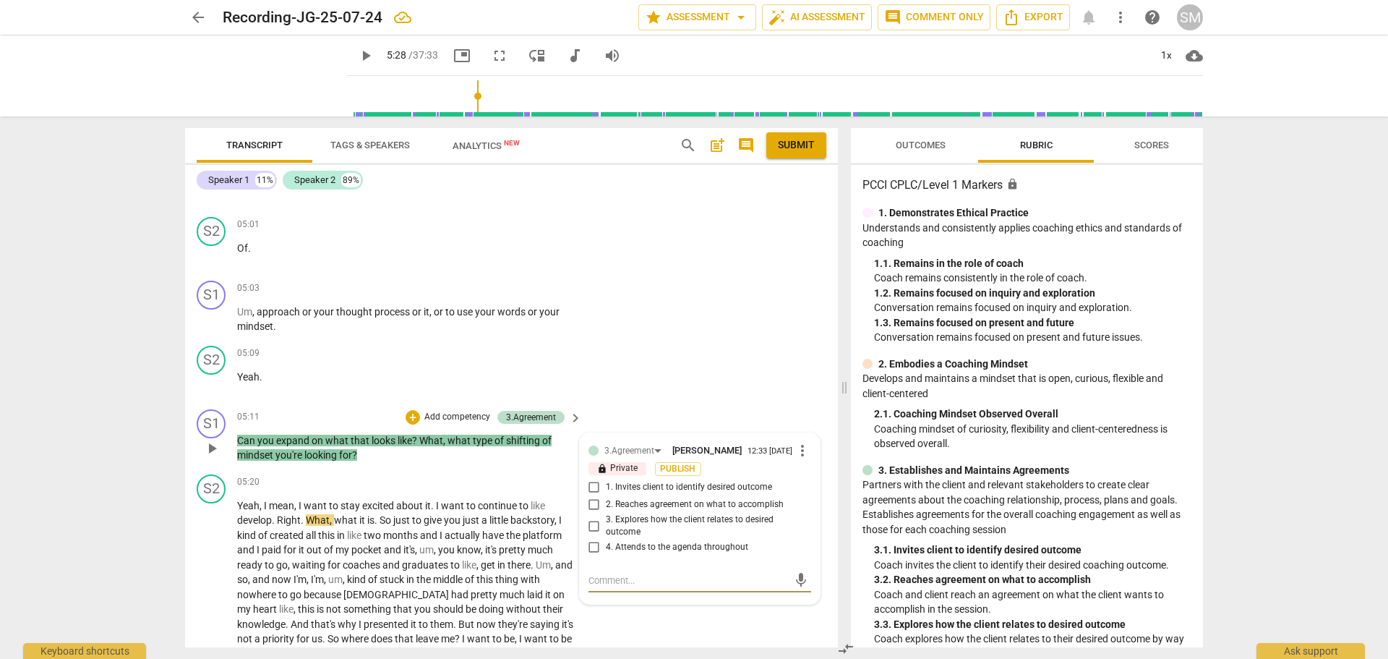
click at [590, 534] on input "3. Explores how the client relates to desired outcome" at bounding box center [594, 525] width 23 height 17
checkbox input "true"
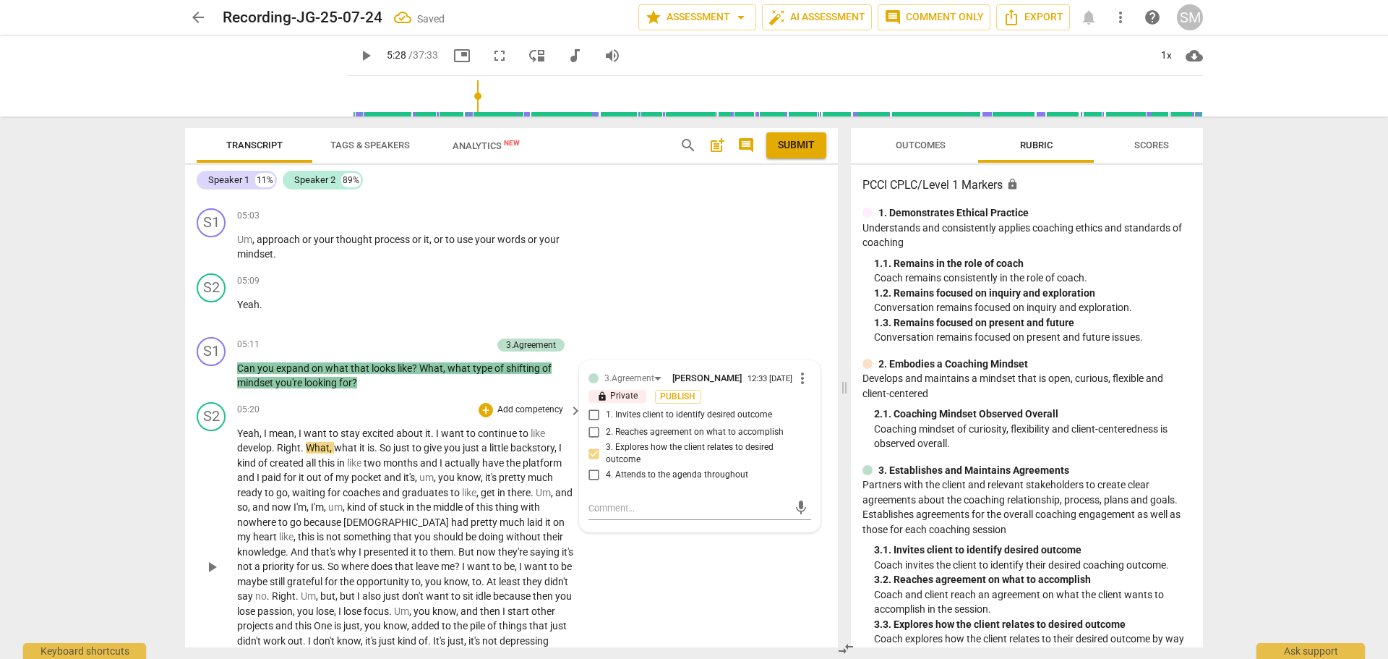
scroll to position [1470, 0]
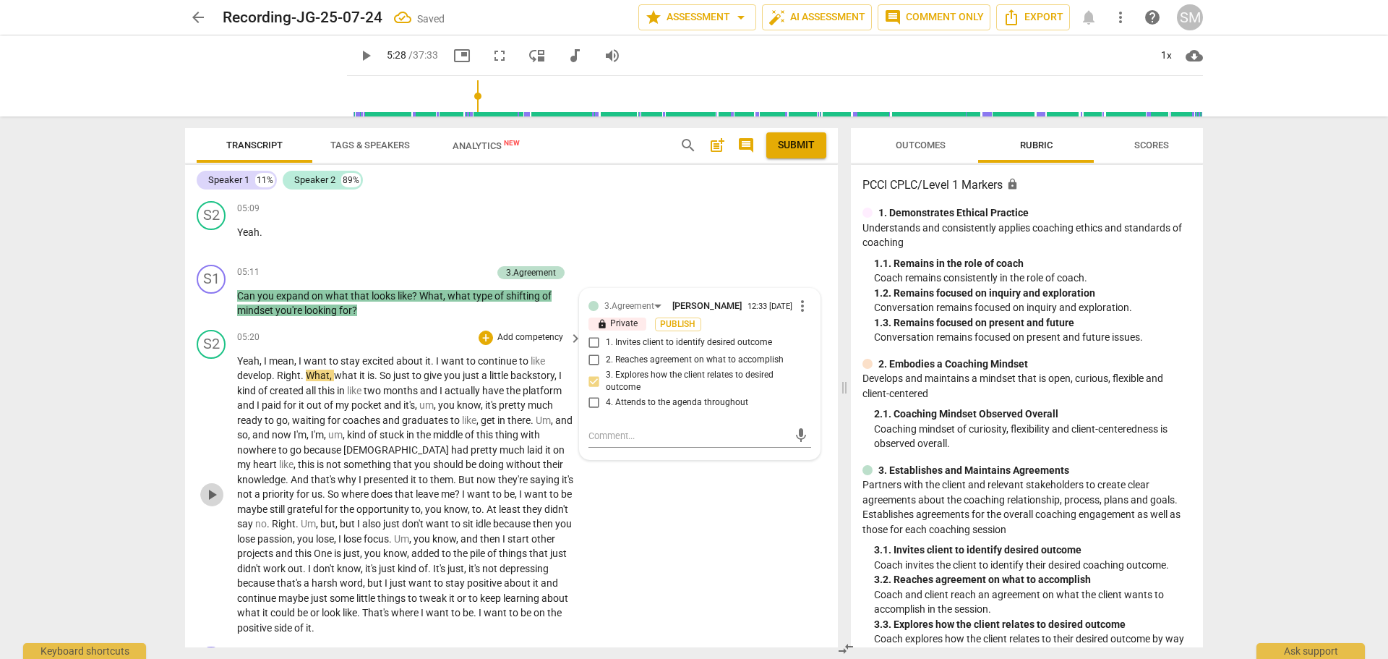
click at [215, 503] on span "play_arrow" at bounding box center [211, 494] width 17 height 17
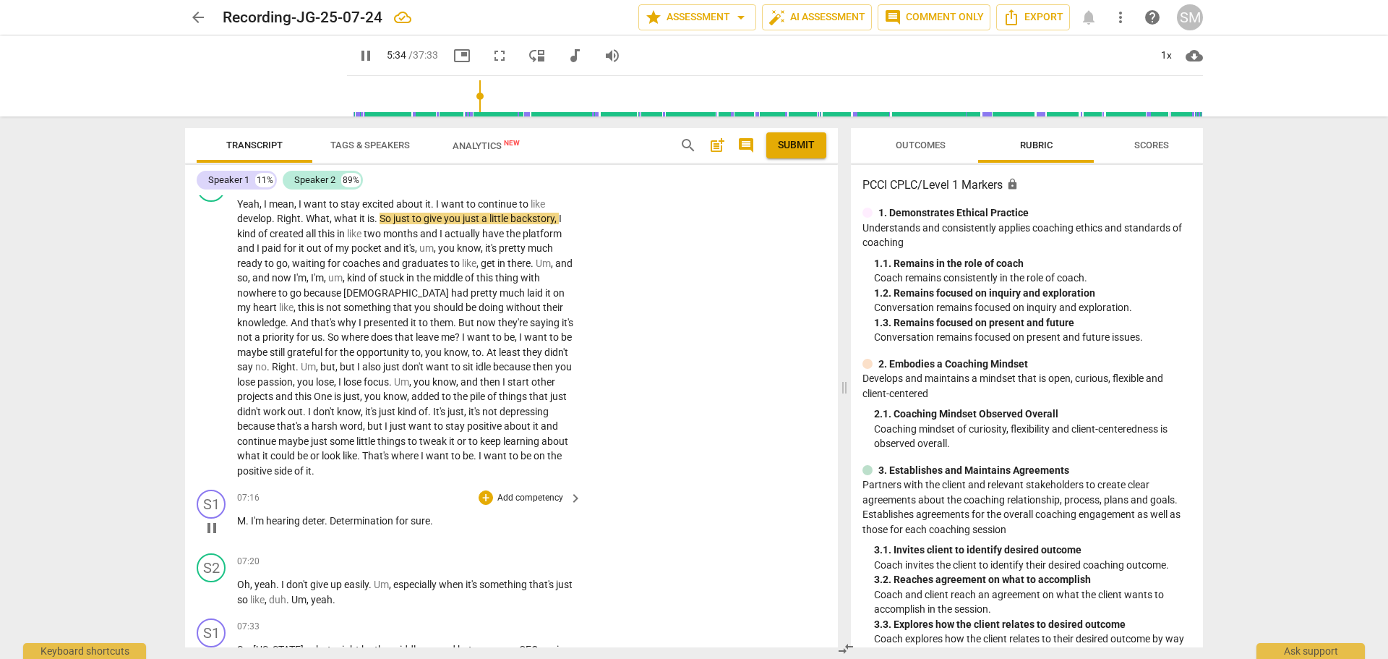
scroll to position [1687, 0]
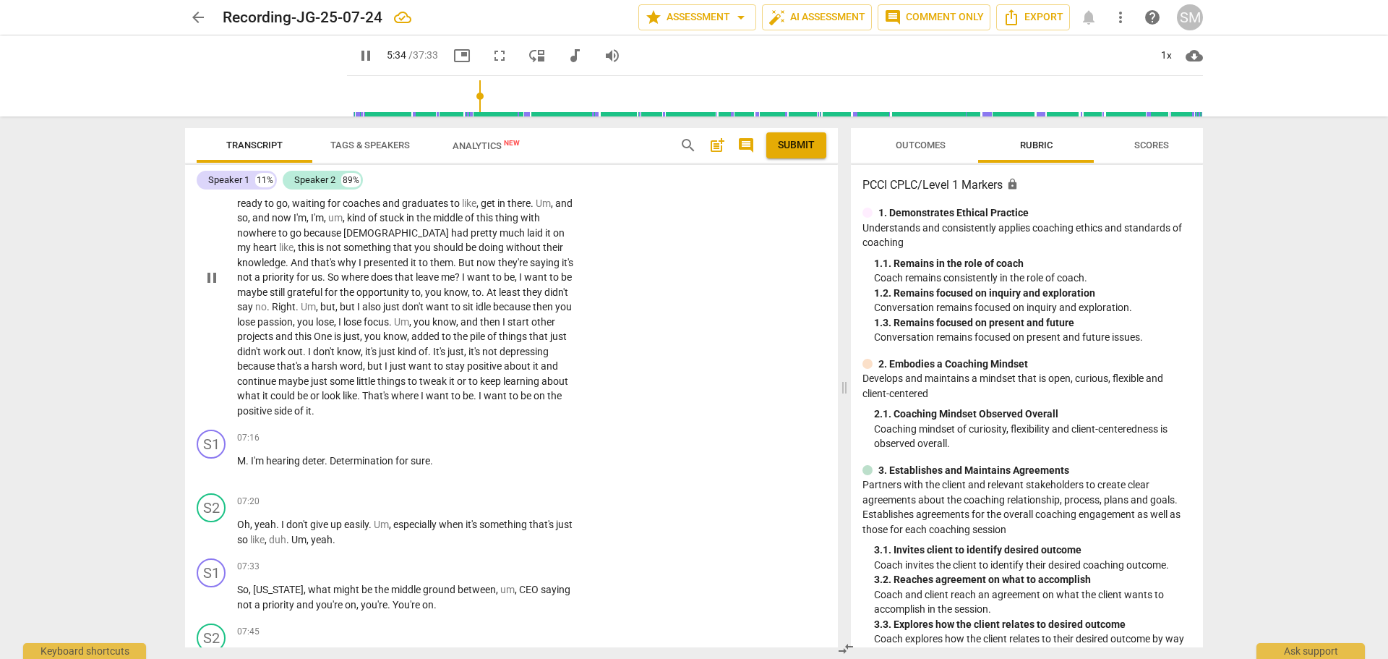
click at [354, 401] on span "like" at bounding box center [350, 396] width 14 height 12
click at [518, 445] on p "Add competency" at bounding box center [530, 438] width 69 height 13
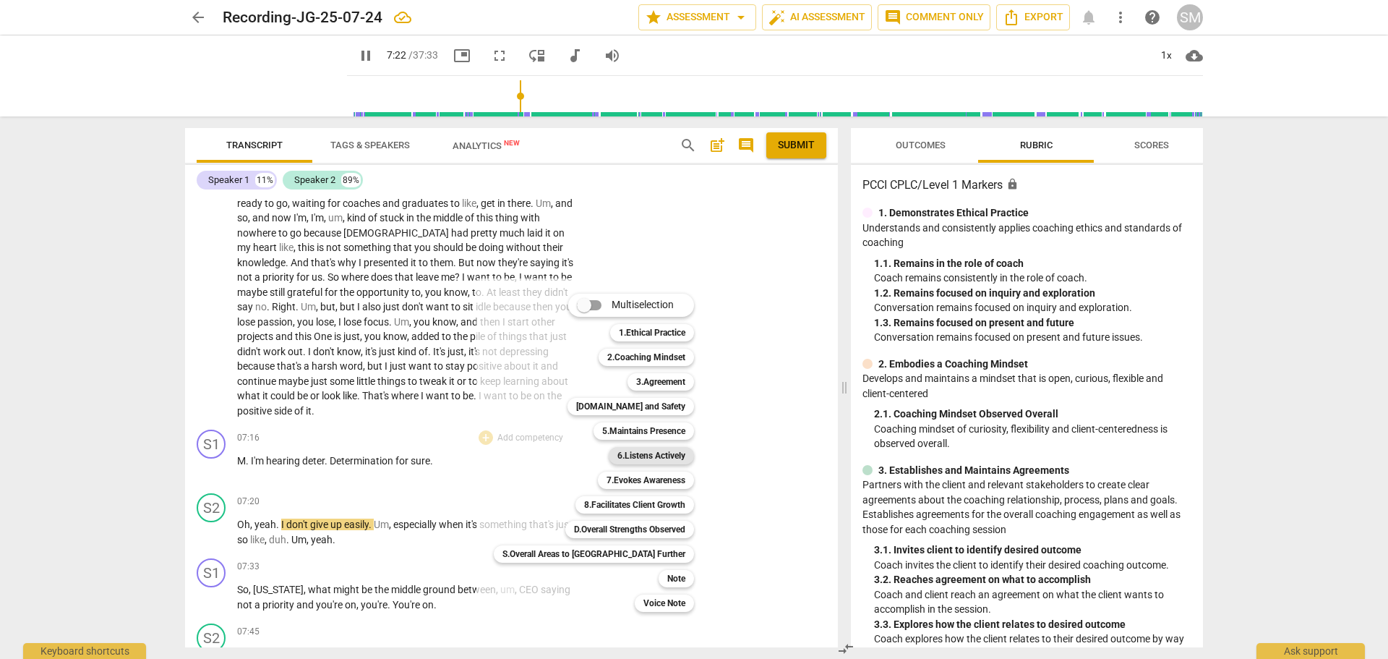
click at [618, 453] on b "6.Listens Actively" at bounding box center [652, 455] width 68 height 17
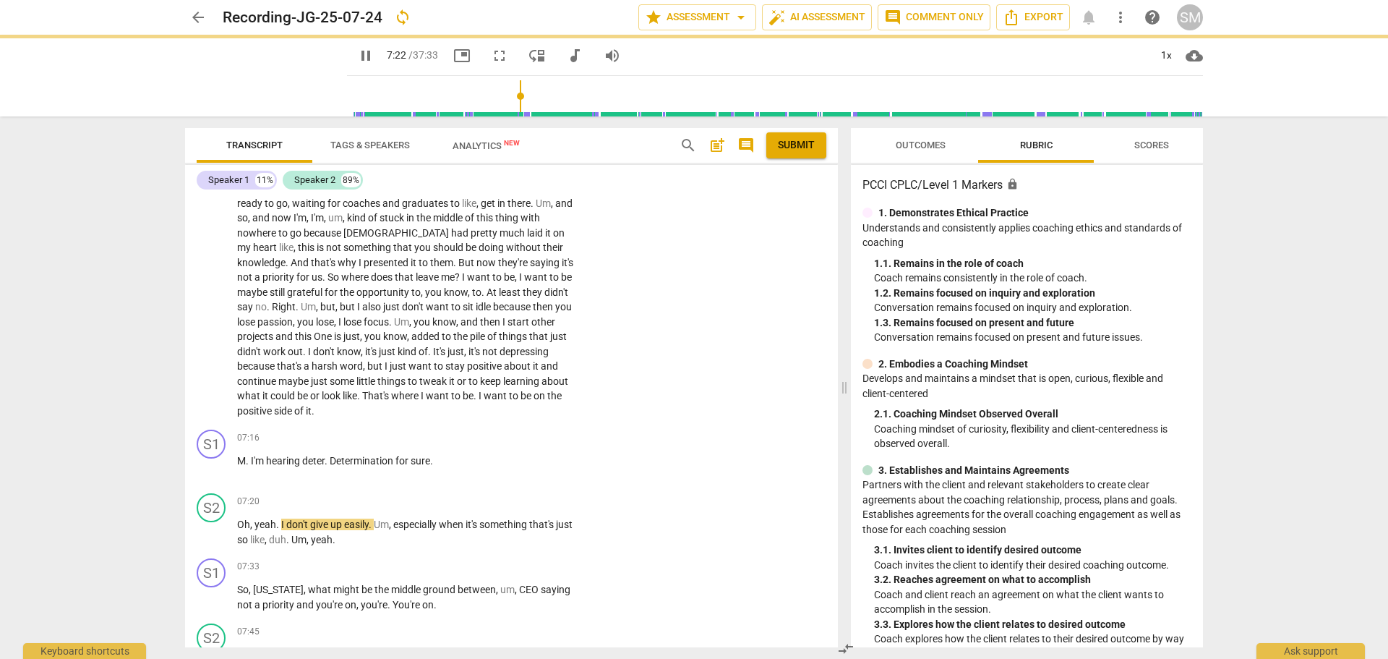
type input "443"
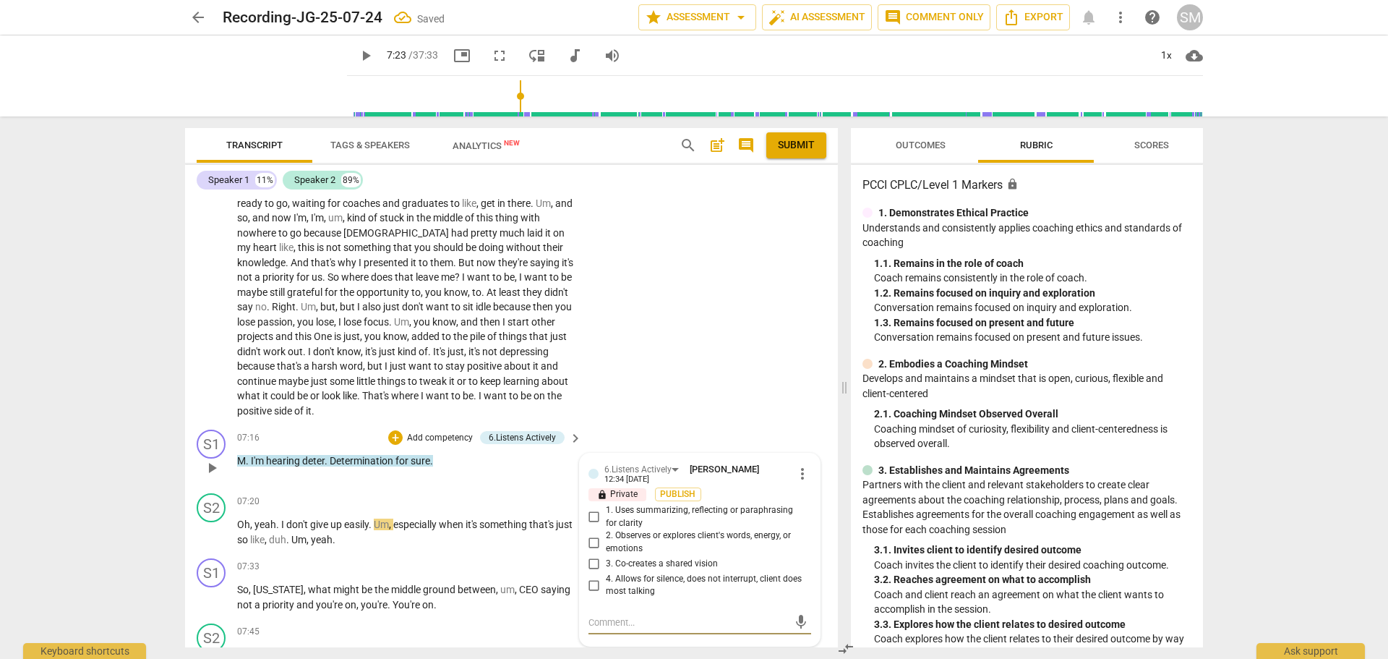
scroll to position [1759, 0]
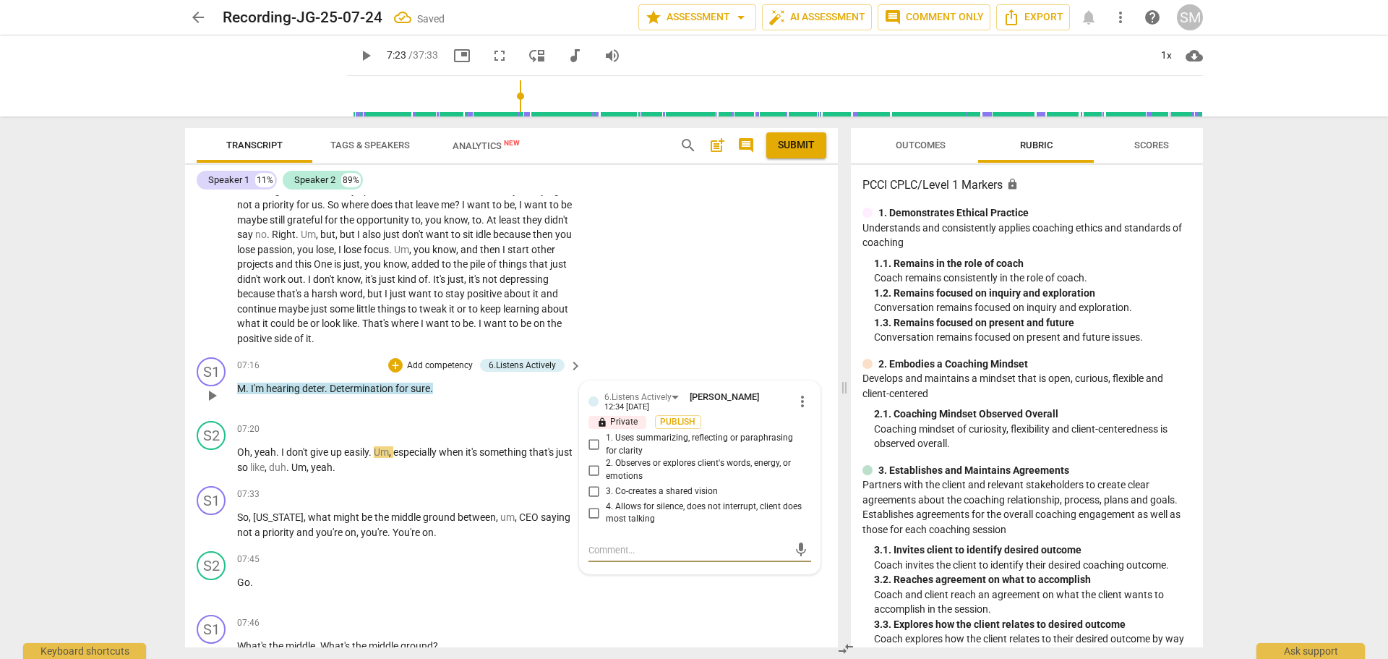
click at [594, 479] on input "2. Observes or explores client's words, energy, or emotions" at bounding box center [594, 469] width 23 height 17
checkbox input "true"
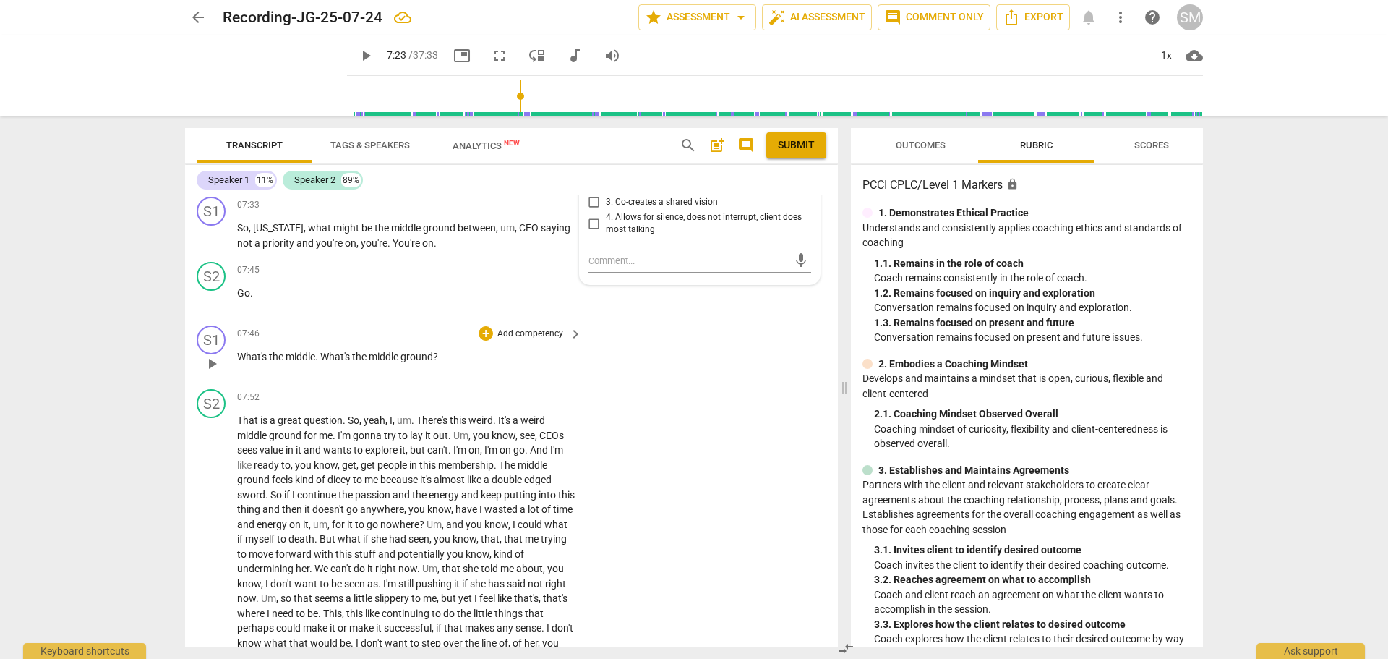
scroll to position [1976, 0]
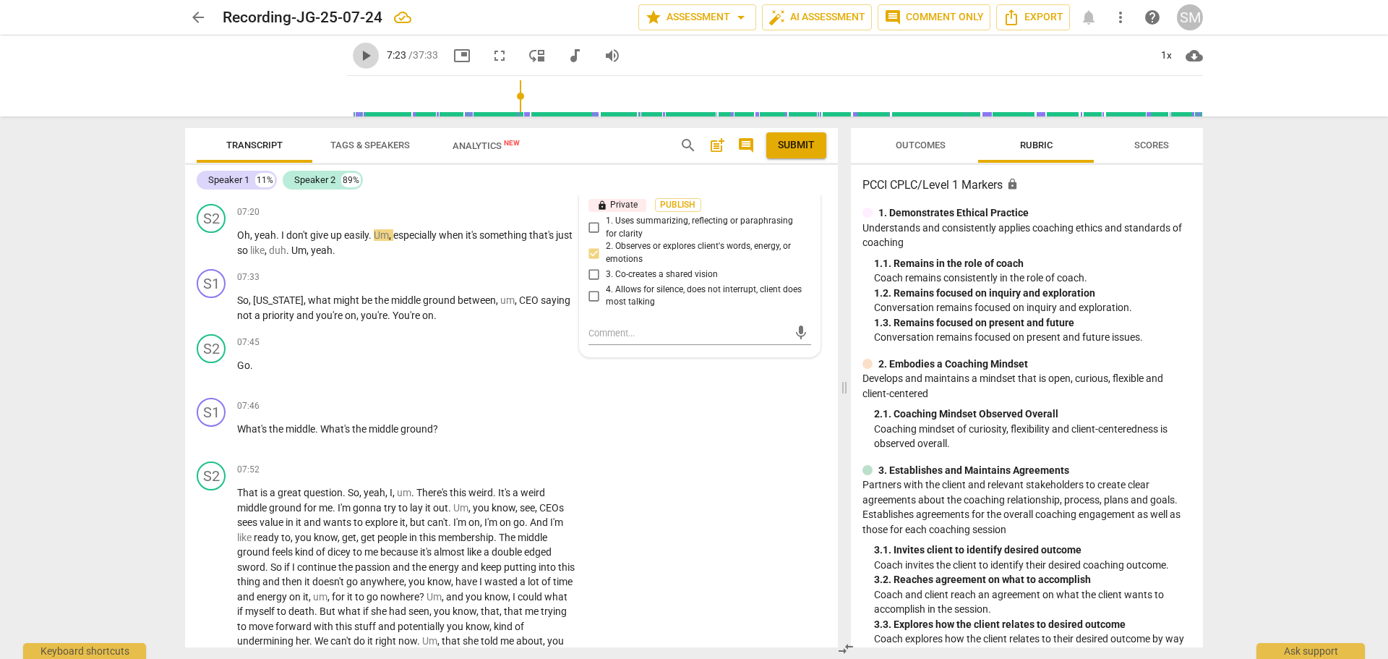
click at [357, 54] on span "play_arrow" at bounding box center [365, 55] width 17 height 17
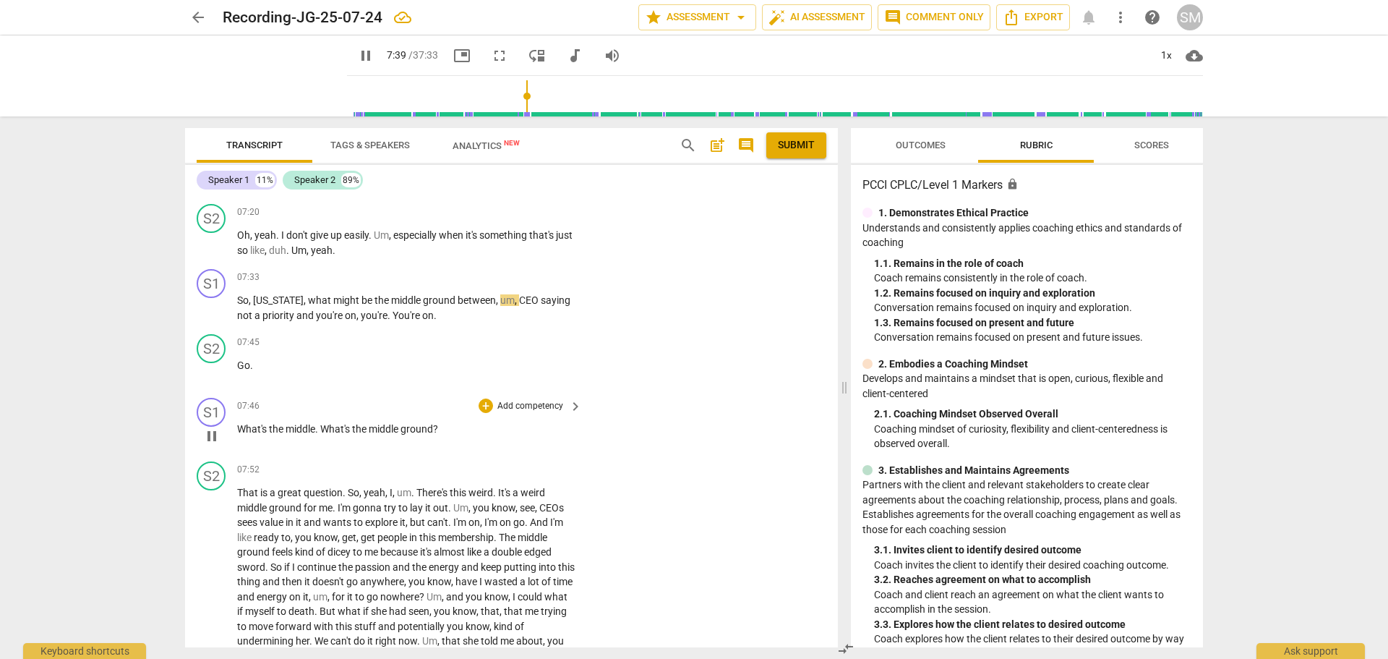
click at [239, 435] on span "What's" at bounding box center [253, 429] width 32 height 12
click at [238, 435] on span "What's" at bounding box center [253, 429] width 32 height 12
click at [536, 284] on p "Add competency" at bounding box center [530, 277] width 69 height 13
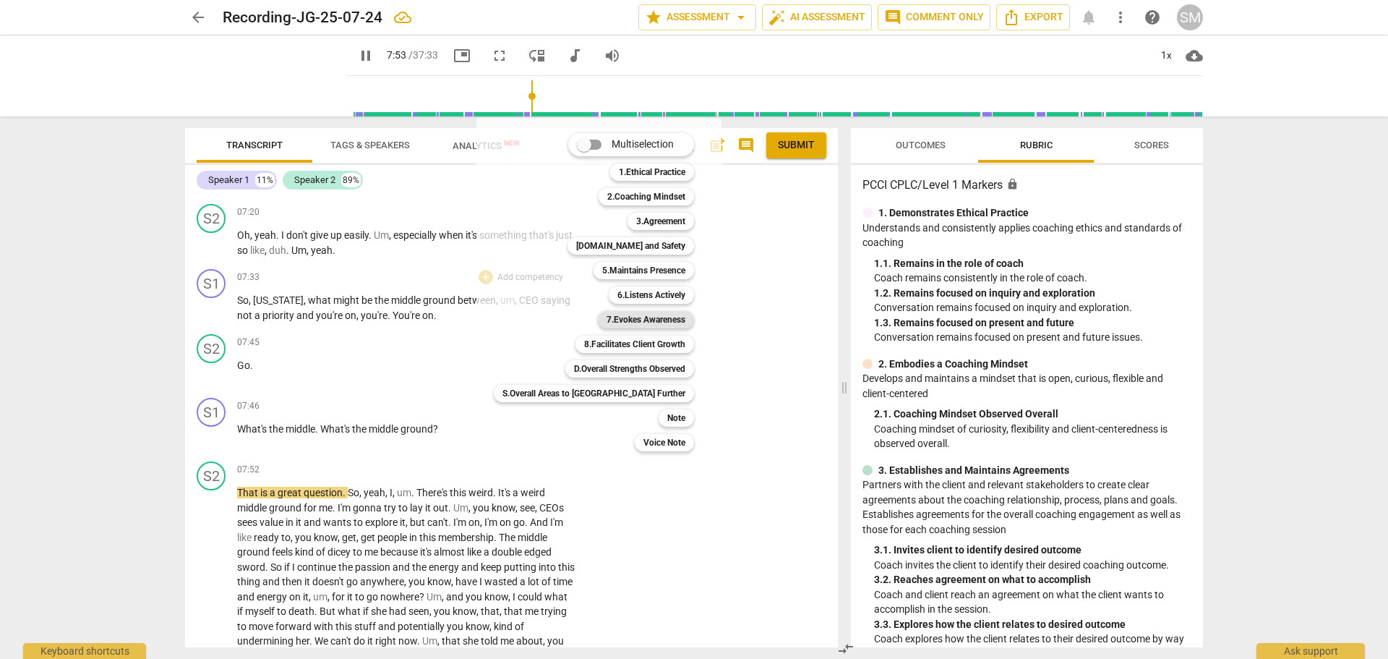
click at [607, 320] on b "7.Evokes Awareness" at bounding box center [646, 319] width 79 height 17
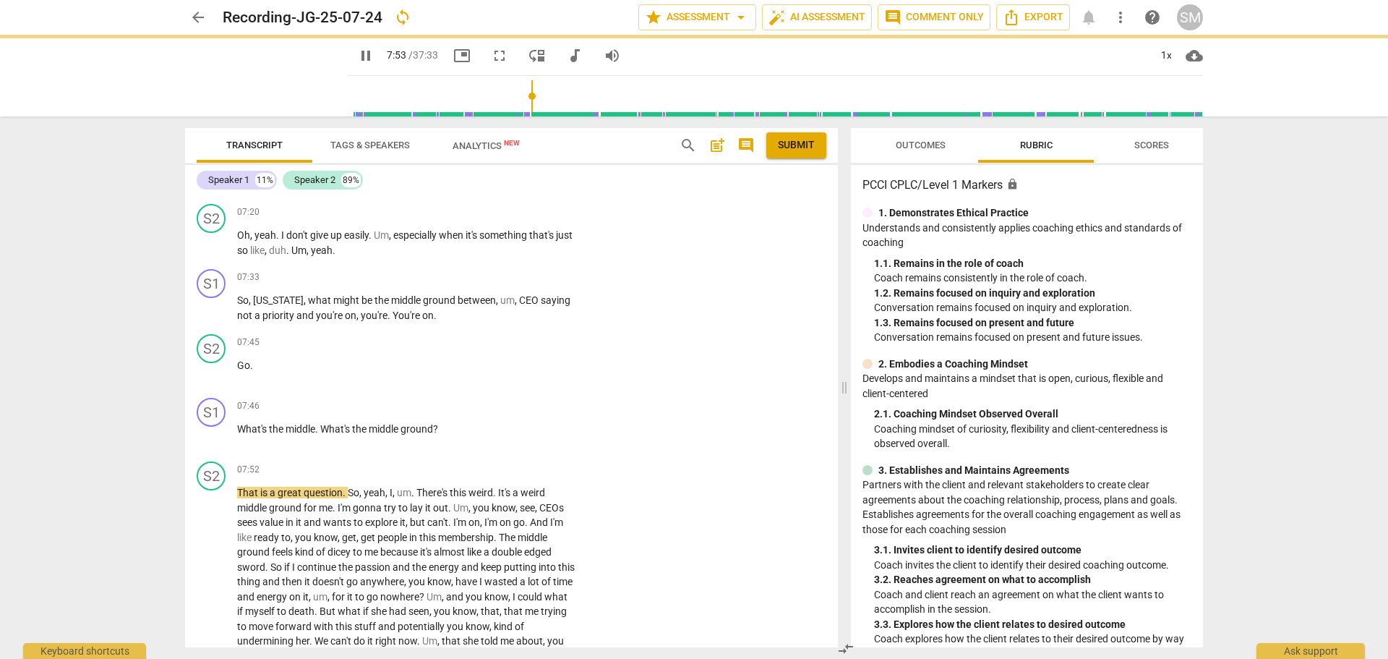
type input "474"
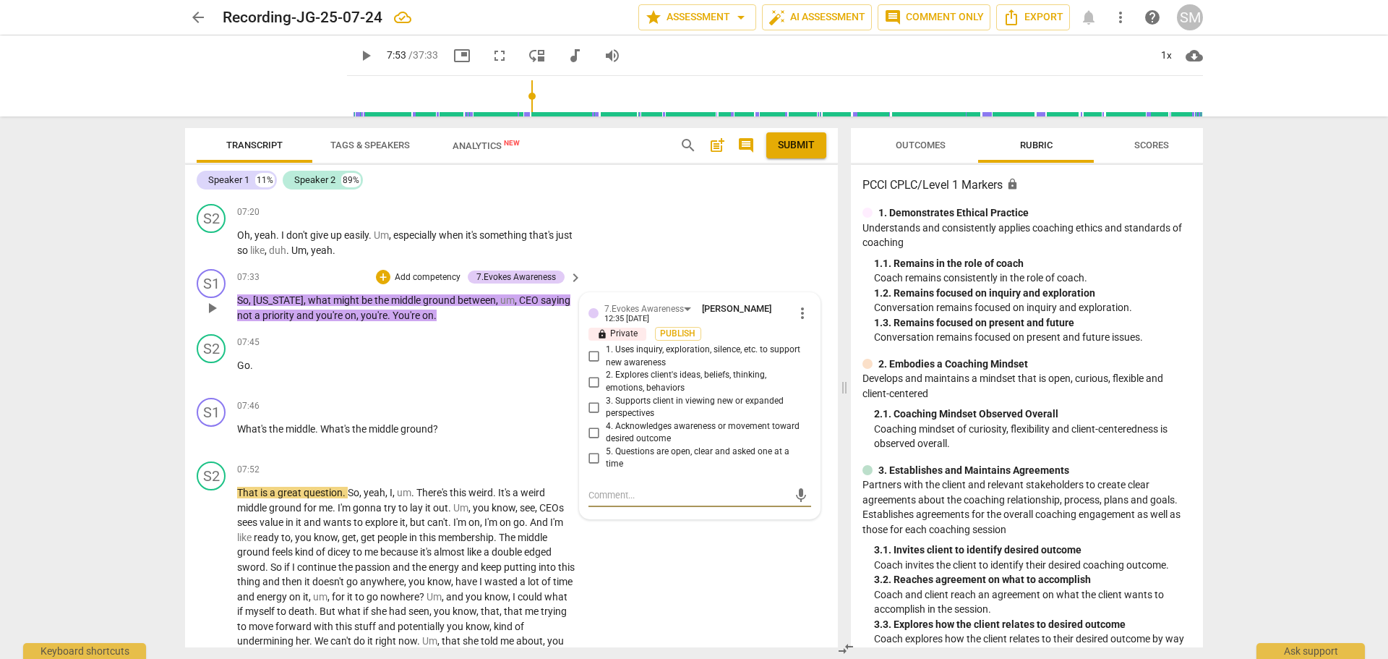
click at [587, 466] on input "5. Questions are open, clear and asked one at a time" at bounding box center [594, 457] width 23 height 17
checkbox input "true"
click at [602, 502] on textarea at bounding box center [689, 495] width 200 height 14
type textarea "T"
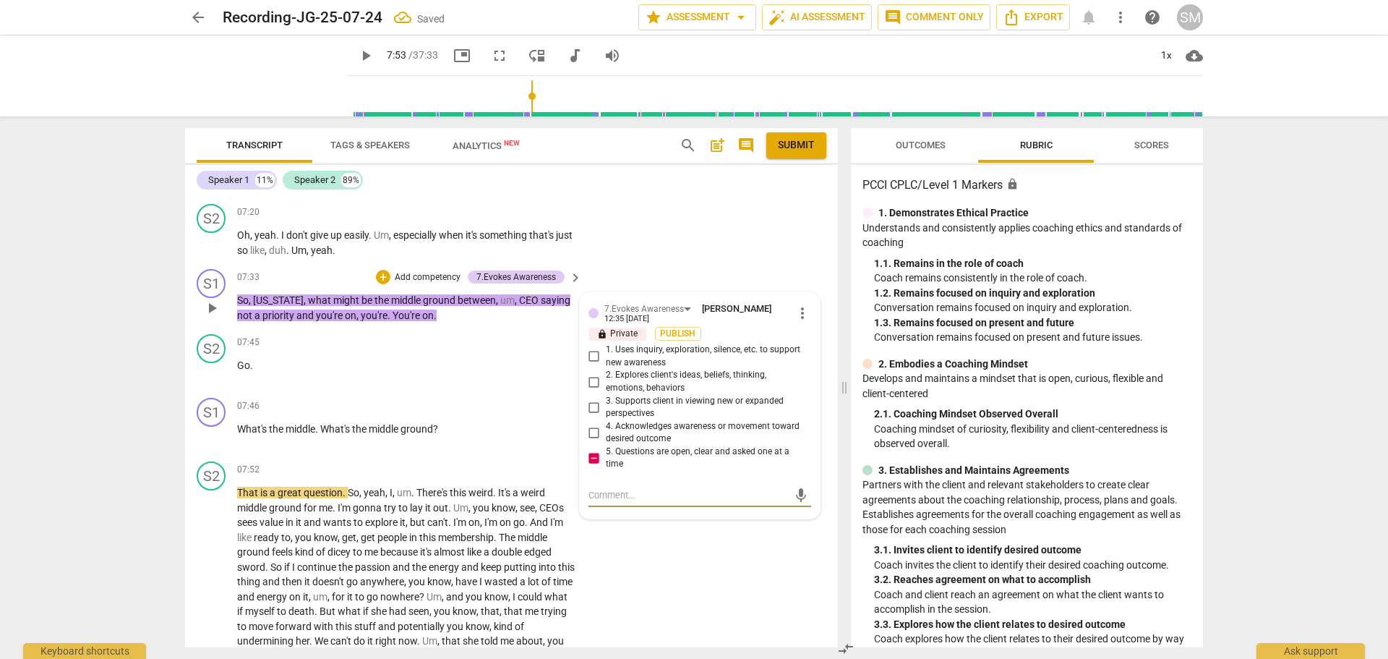
type textarea "T"
type textarea "Th"
type textarea "The"
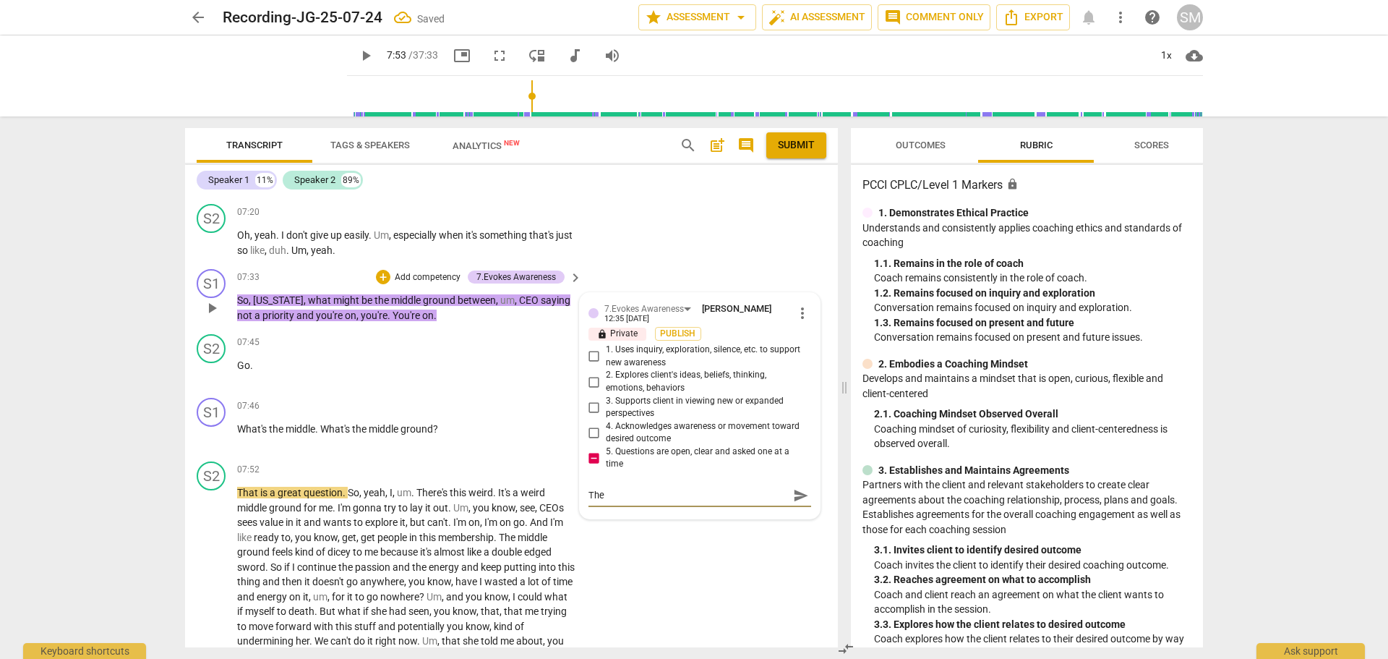
type textarea "The"
type textarea "The C"
type textarea "The Co"
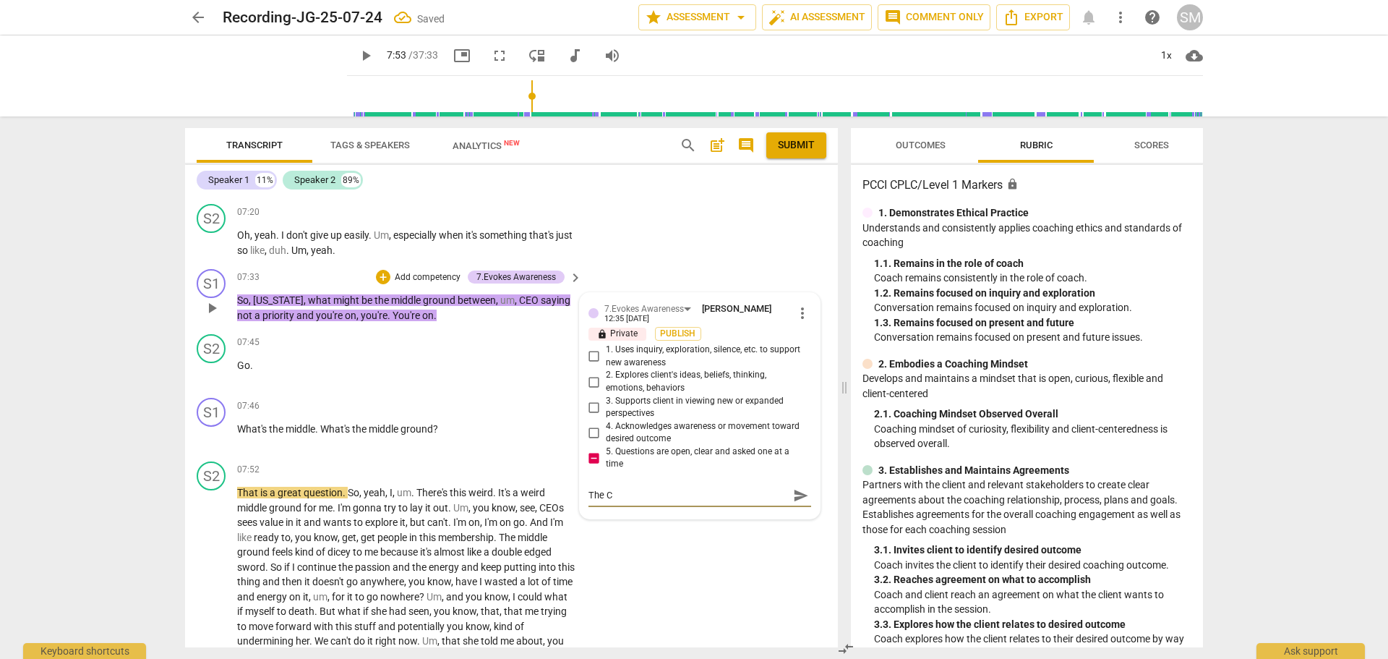
type textarea "The Co"
type textarea "The Coa"
type textarea "The Coac"
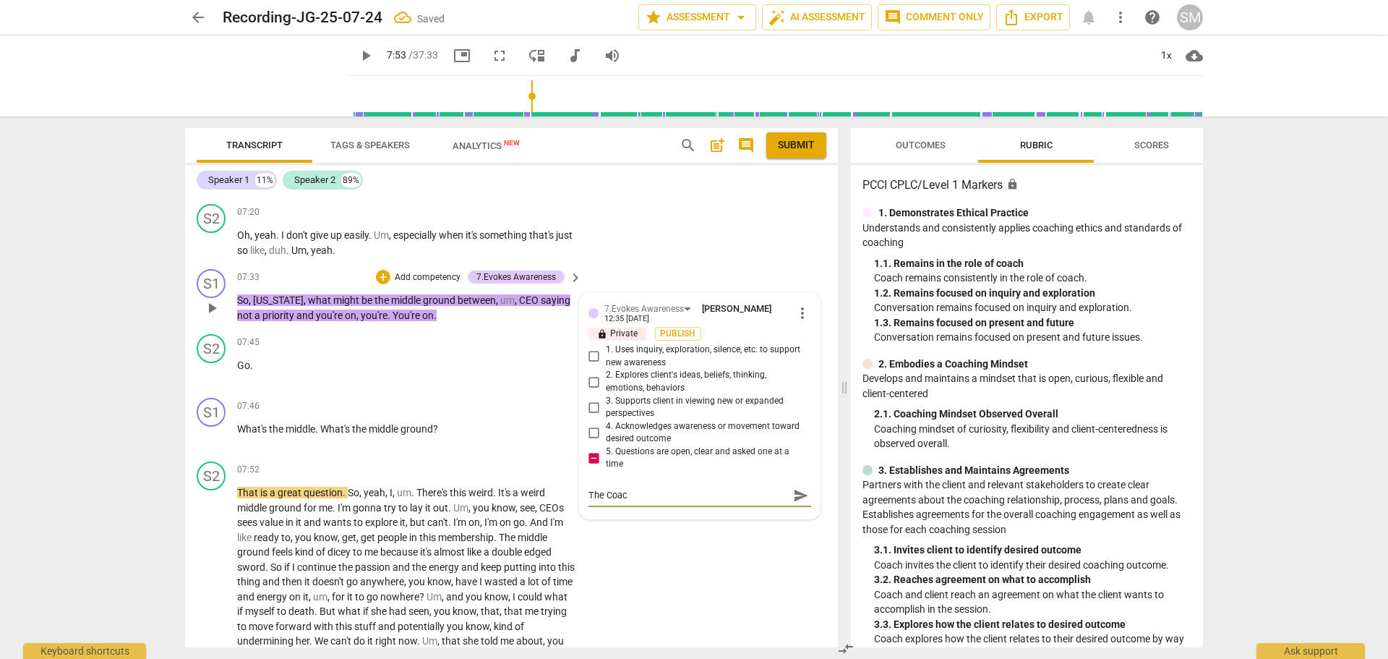
type textarea "The Coach"
type textarea "The Coachi"
type textarea "The Coach"
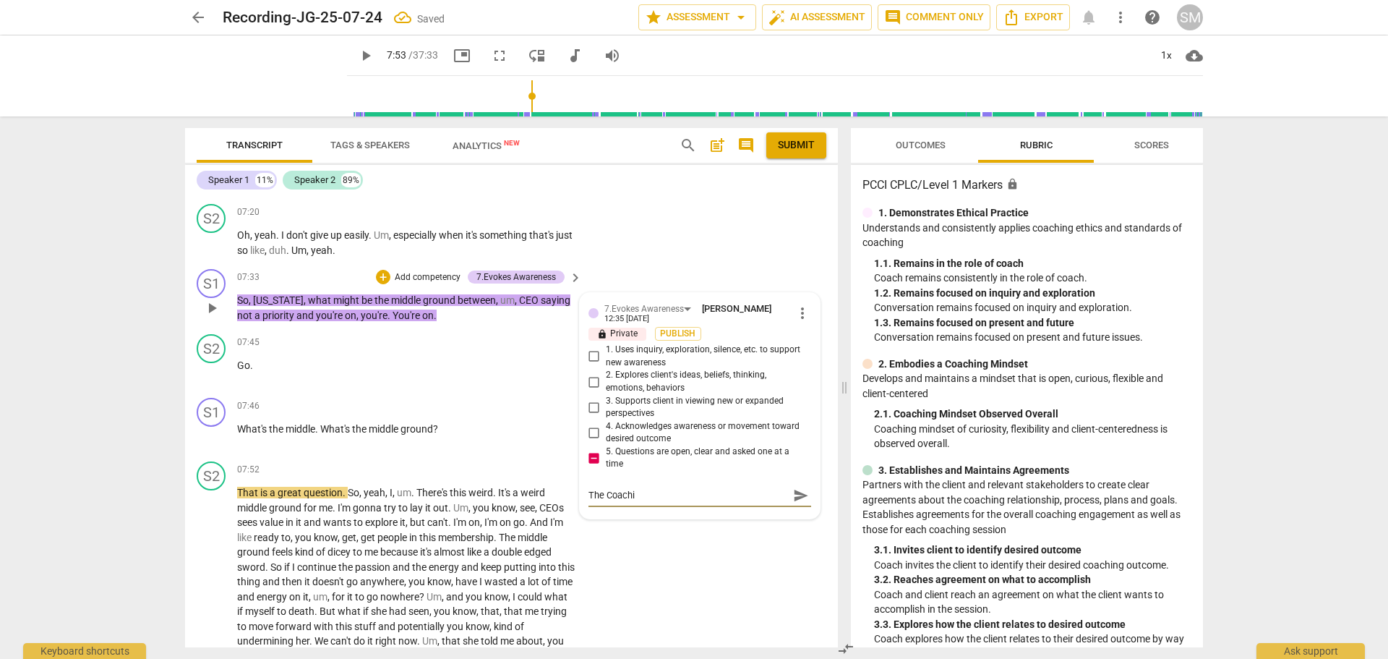
type textarea "The Coach"
click at [795, 510] on span "send" at bounding box center [801, 502] width 16 height 16
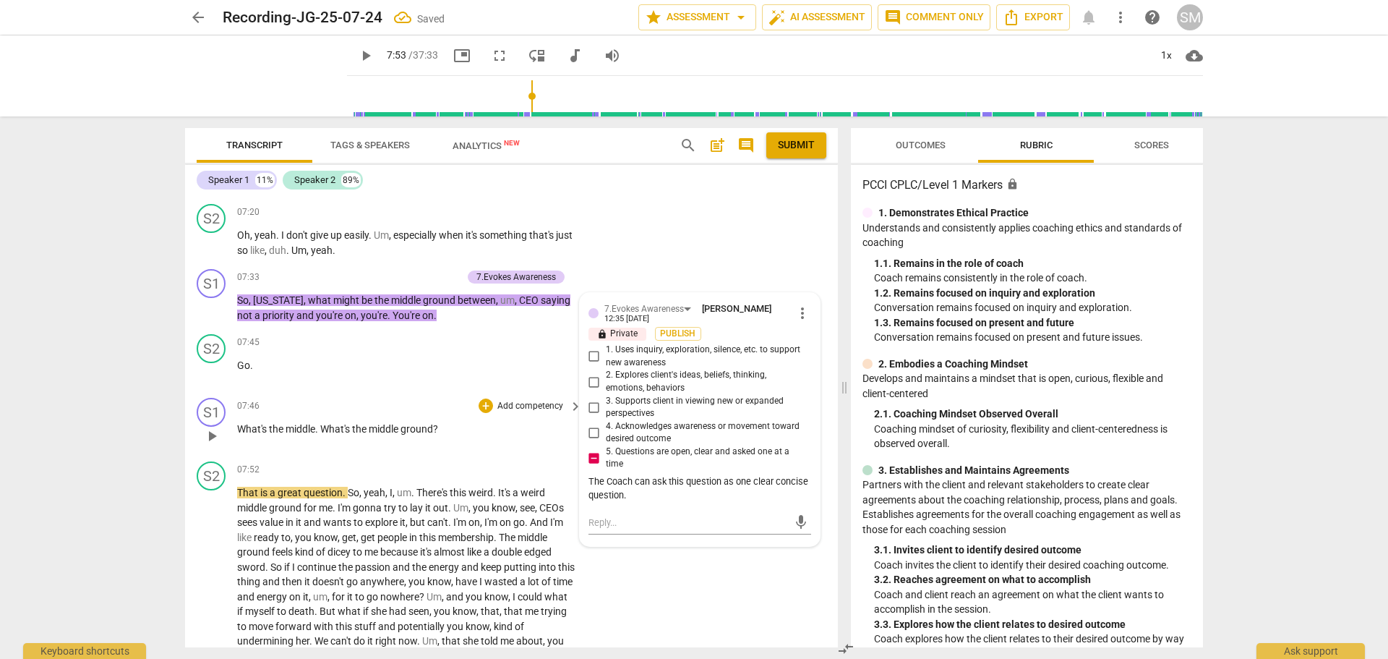
click at [239, 435] on span "What's" at bounding box center [253, 429] width 32 height 12
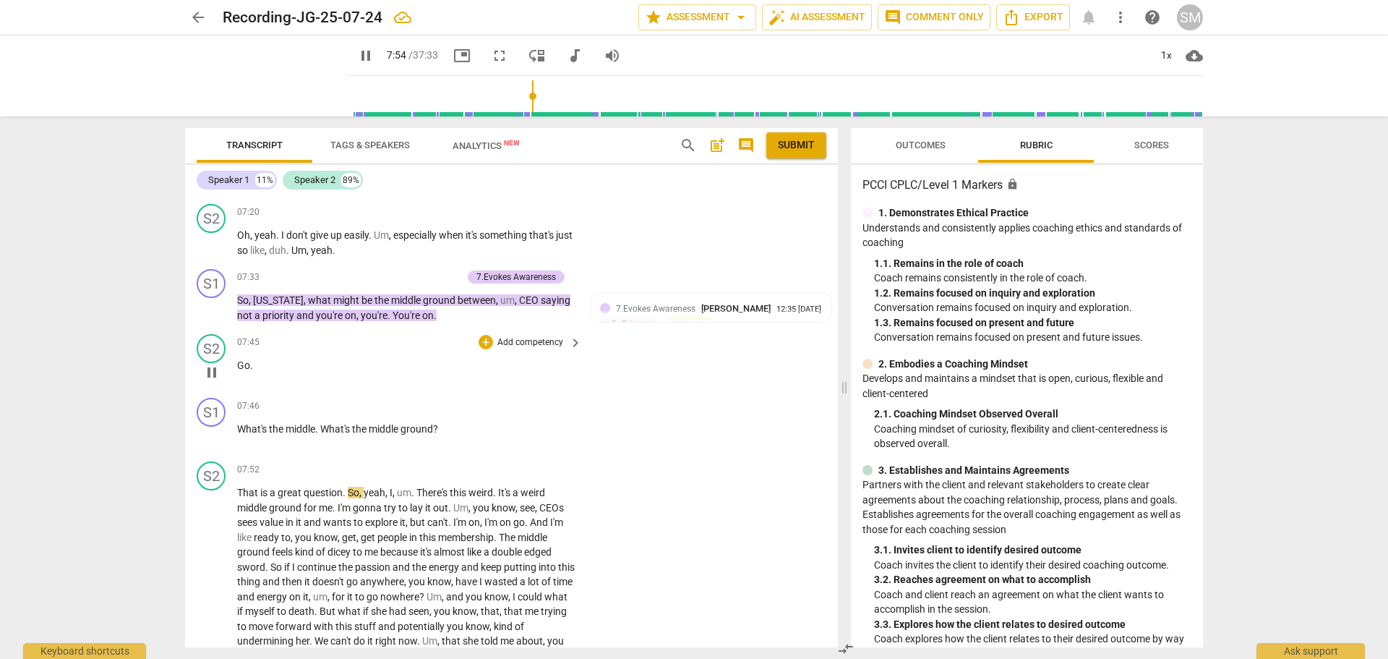
click at [269, 373] on p "Go ." at bounding box center [406, 365] width 338 height 15
click at [262, 373] on p "Go ." at bounding box center [406, 365] width 338 height 15
click at [253, 373] on p "Go ." at bounding box center [406, 365] width 338 height 15
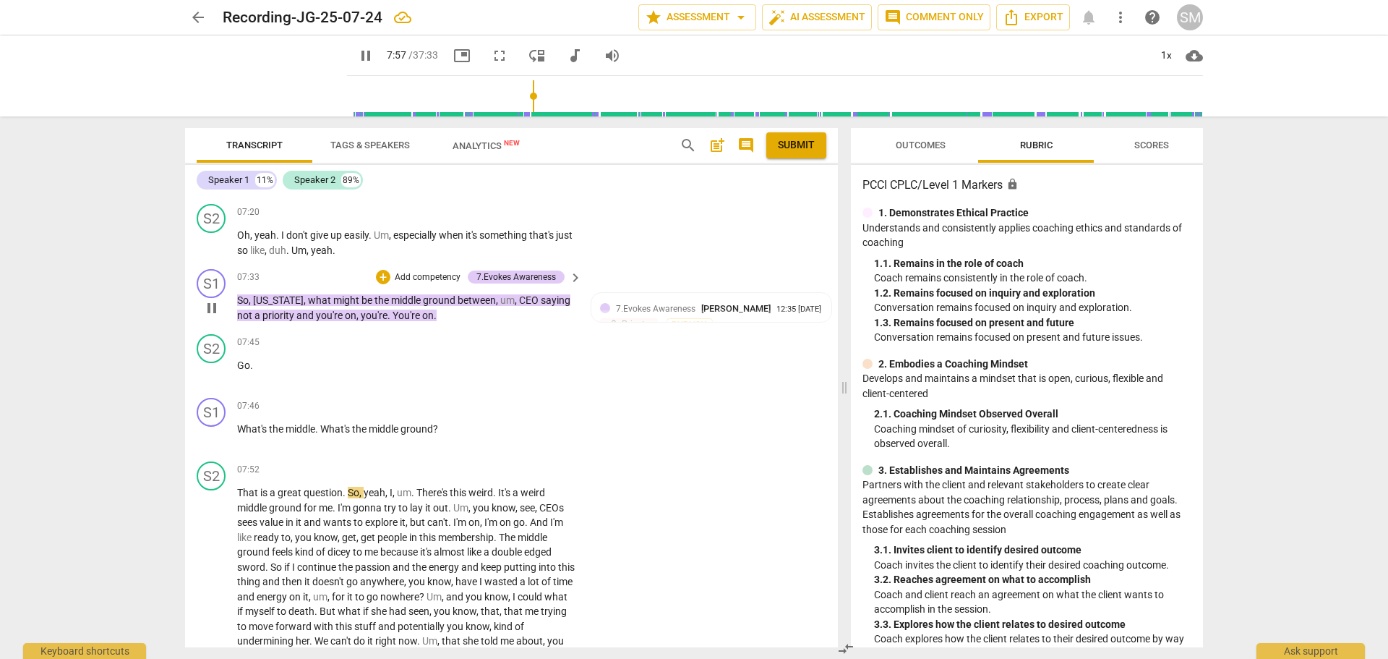
click at [441, 323] on p "So , [US_STATE] , what might be the middle ground between , um , CEO saying not…" at bounding box center [406, 308] width 338 height 30
click at [438, 323] on p "So , [US_STATE] , what might be the middle ground between , um , CEO saying not…" at bounding box center [406, 308] width 338 height 30
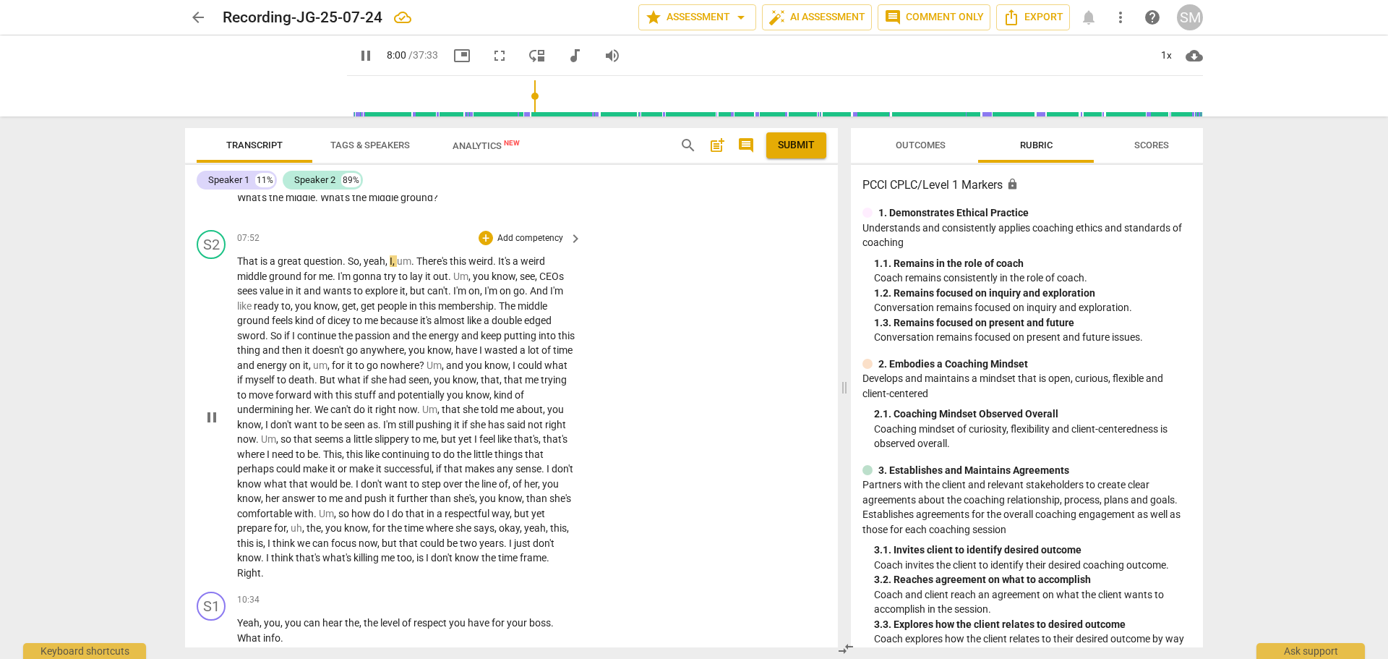
scroll to position [2266, 0]
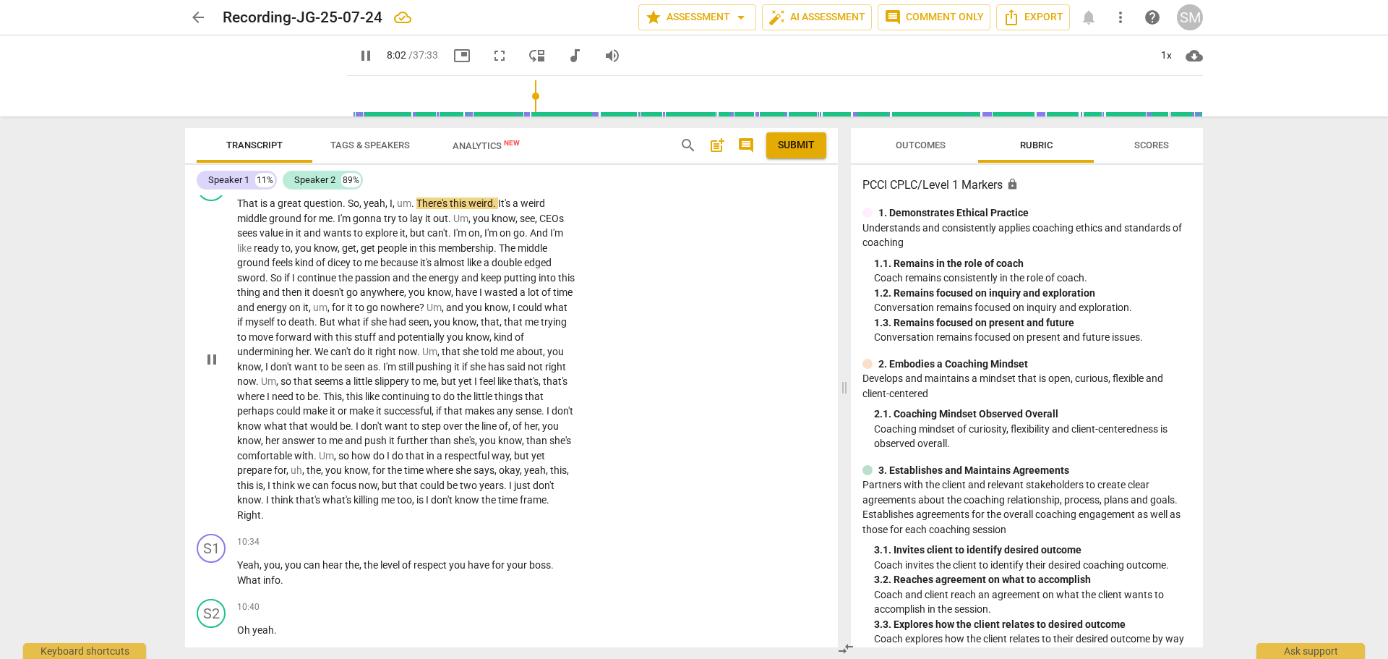
click at [314, 505] on span "that's" at bounding box center [309, 500] width 27 height 12
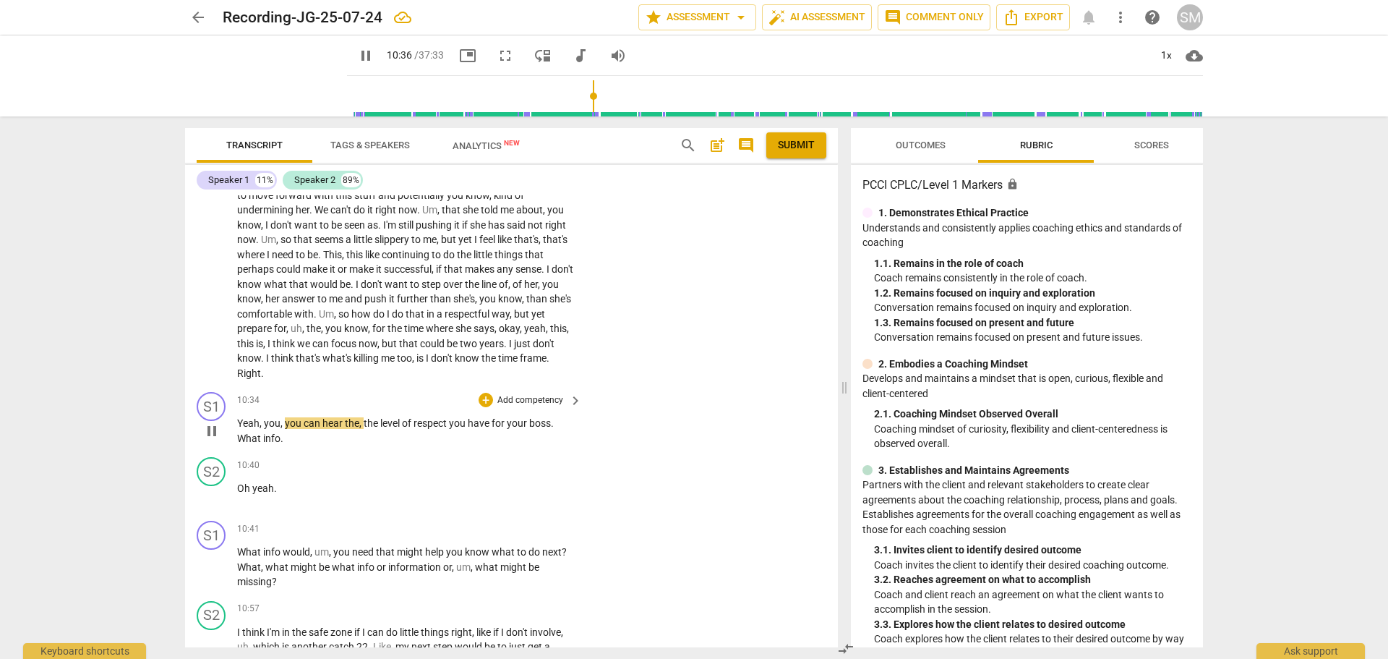
scroll to position [2410, 0]
click at [529, 533] on p "Add competency" at bounding box center [530, 526] width 69 height 13
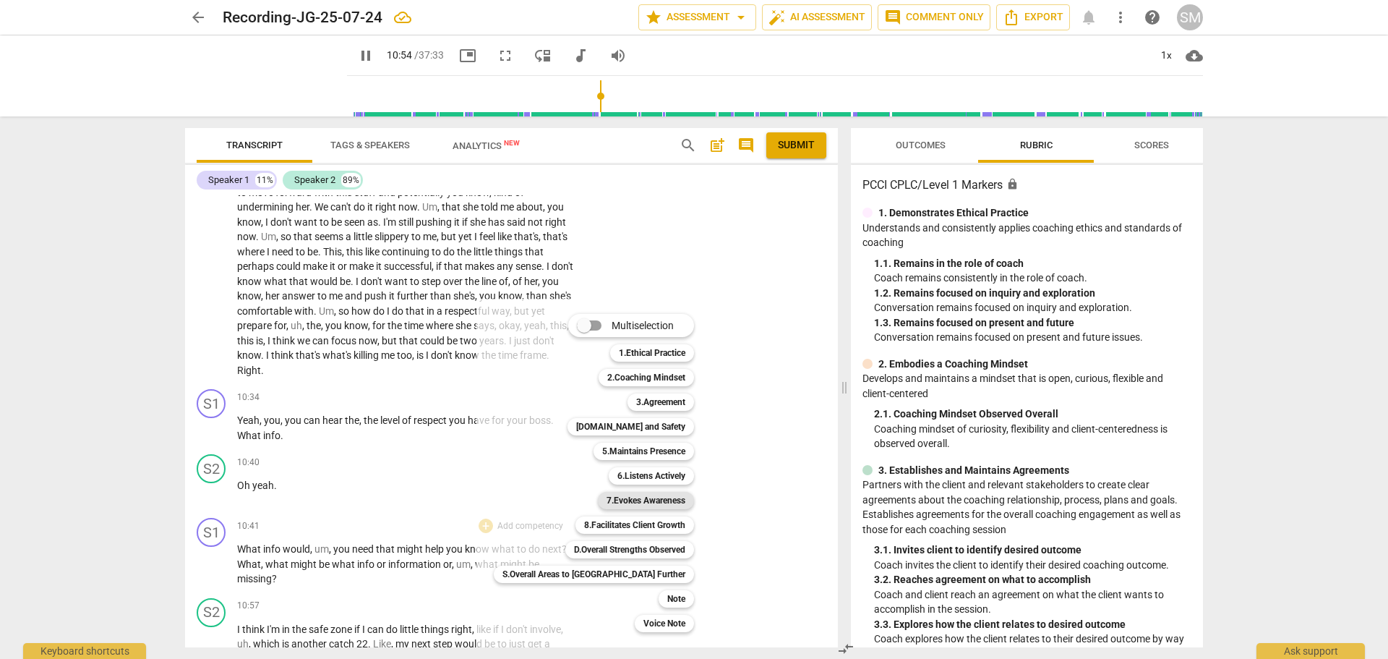
click at [607, 497] on b "7.Evokes Awareness" at bounding box center [646, 500] width 79 height 17
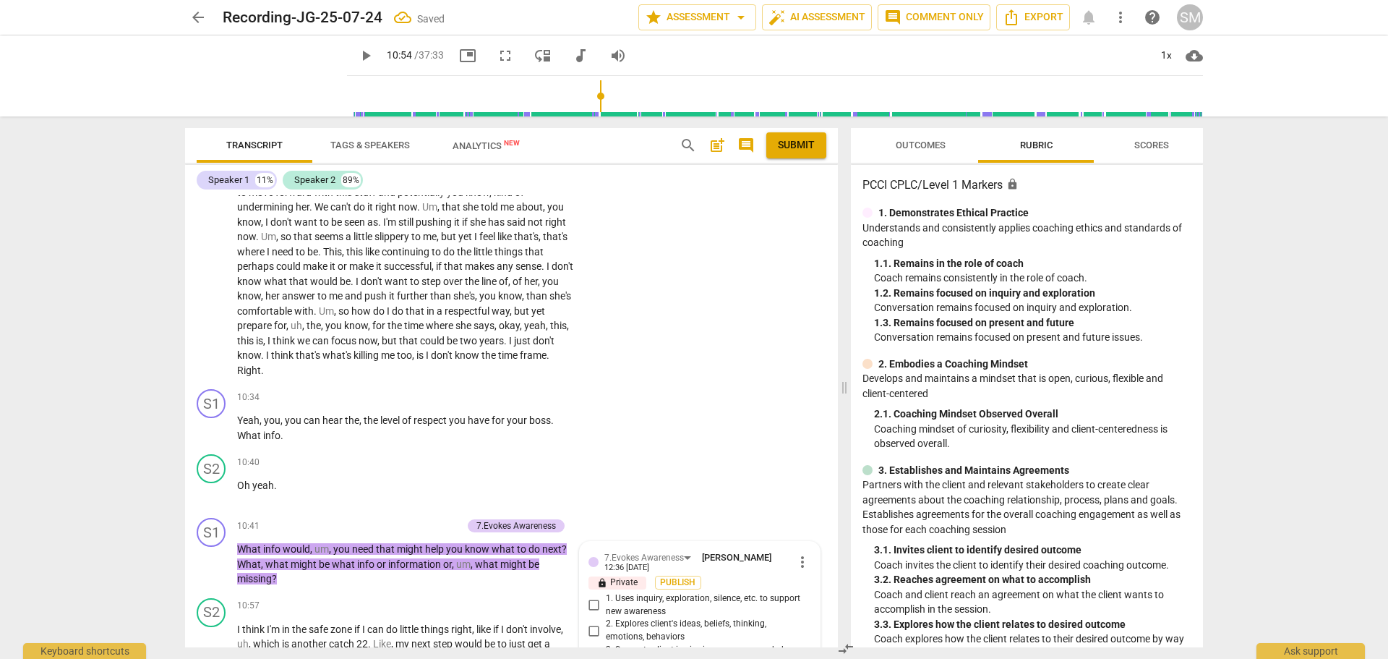
scroll to position [2748, 0]
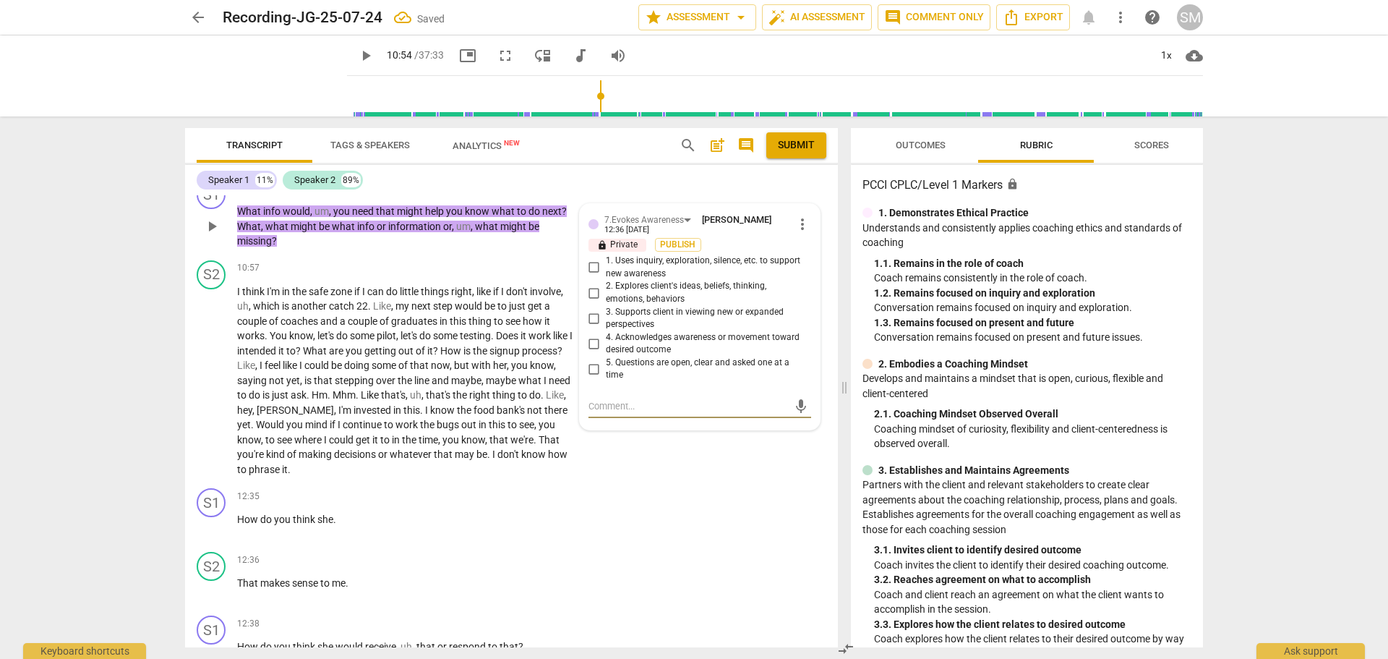
click at [593, 377] on input "5. Questions are open, clear and asked one at a time" at bounding box center [594, 368] width 23 height 17
click at [613, 413] on textarea at bounding box center [689, 406] width 200 height 14
click at [796, 421] on span "send" at bounding box center [801, 413] width 16 height 16
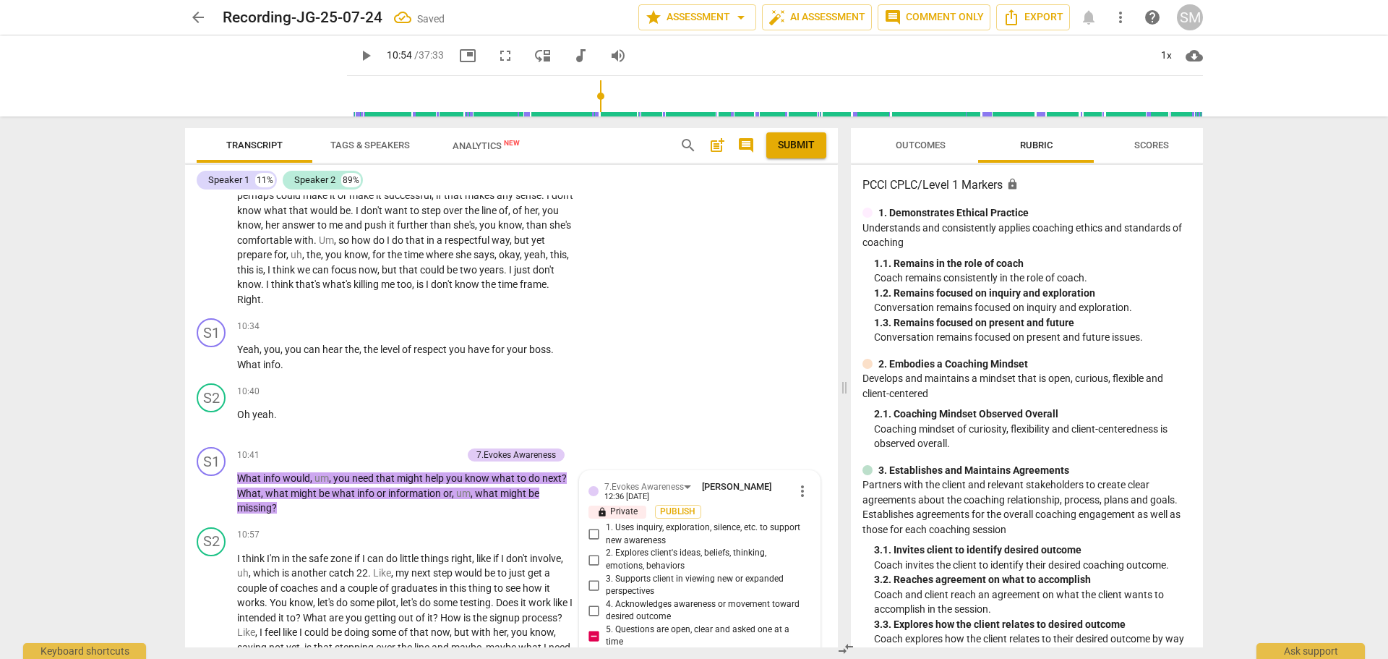
scroll to position [2459, 0]
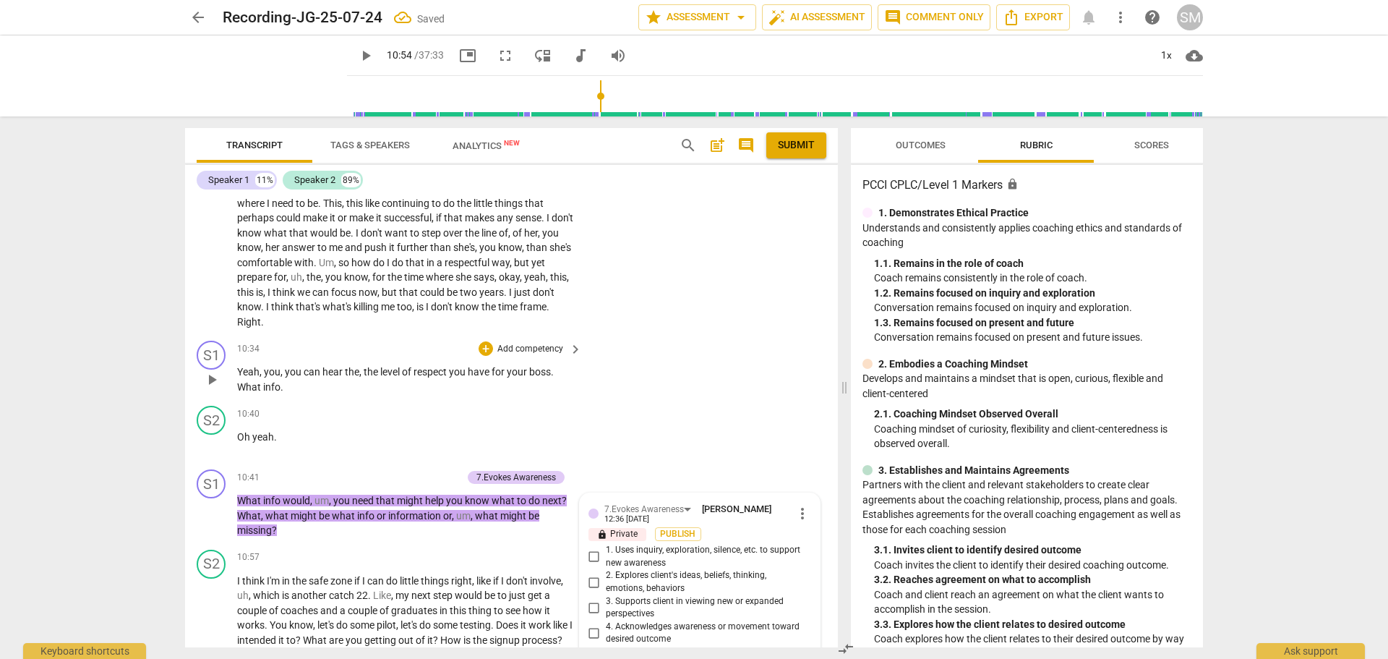
click at [525, 356] on div "+ Add competency" at bounding box center [522, 348] width 86 height 14
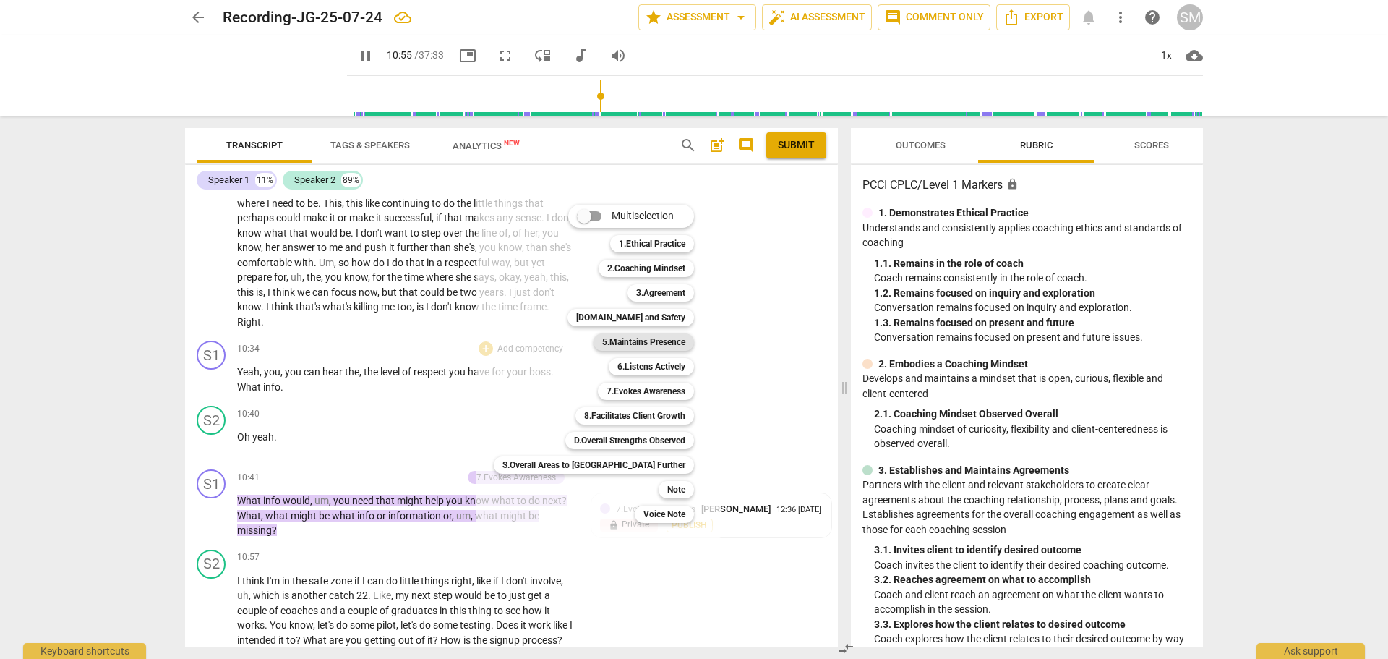
click at [613, 343] on b "5.Maintains Presence" at bounding box center [643, 341] width 83 height 17
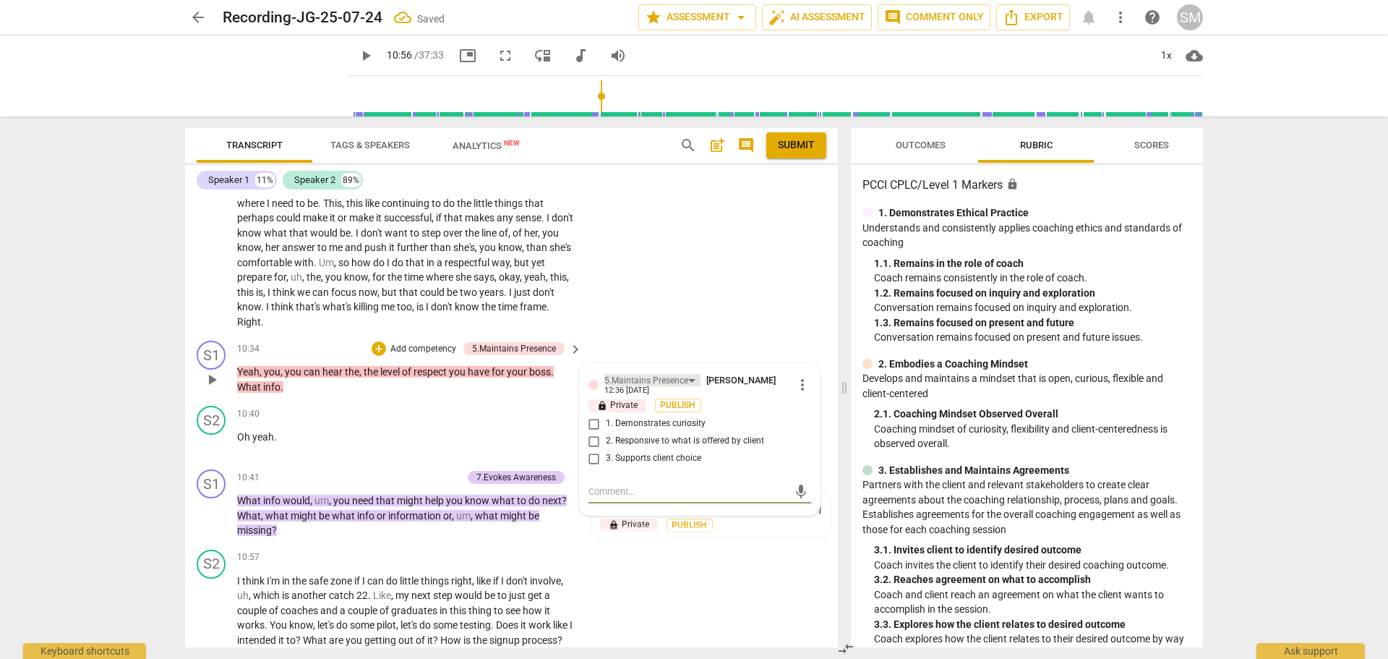
click at [622, 388] on div "5.Maintains Presence" at bounding box center [647, 381] width 84 height 14
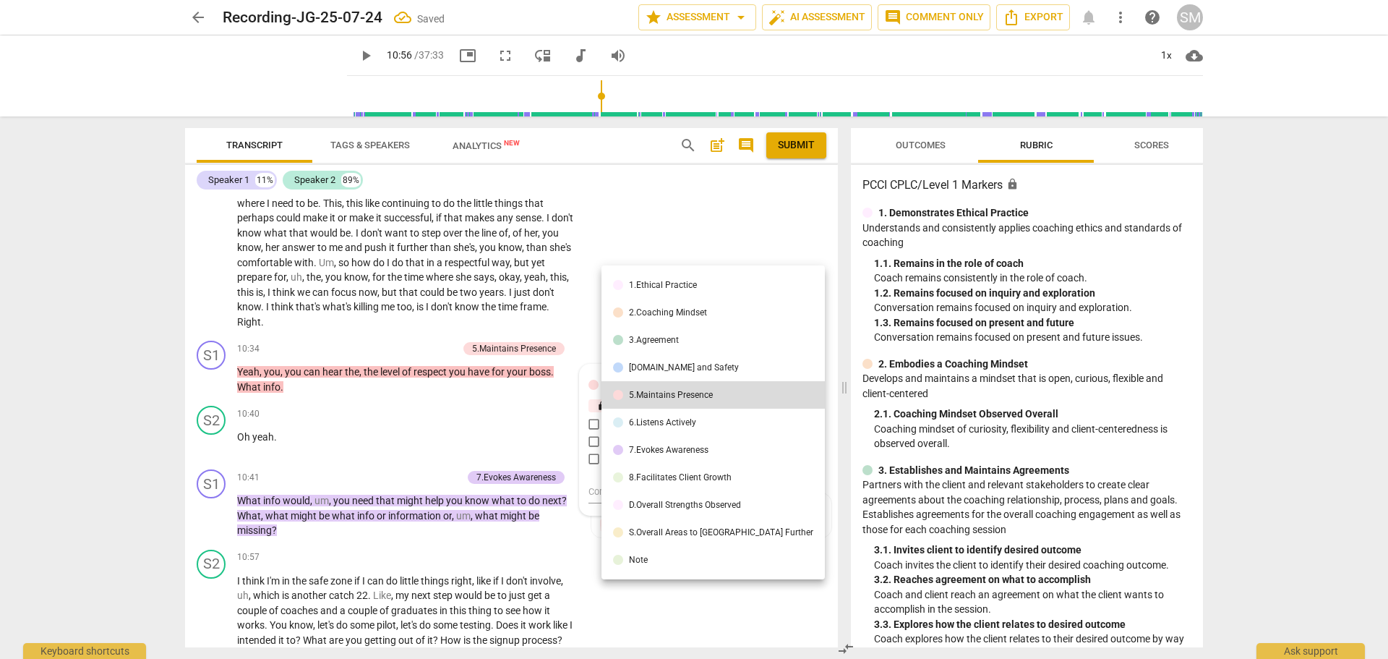
click at [646, 420] on div "6.Listens Actively" at bounding box center [662, 422] width 67 height 9
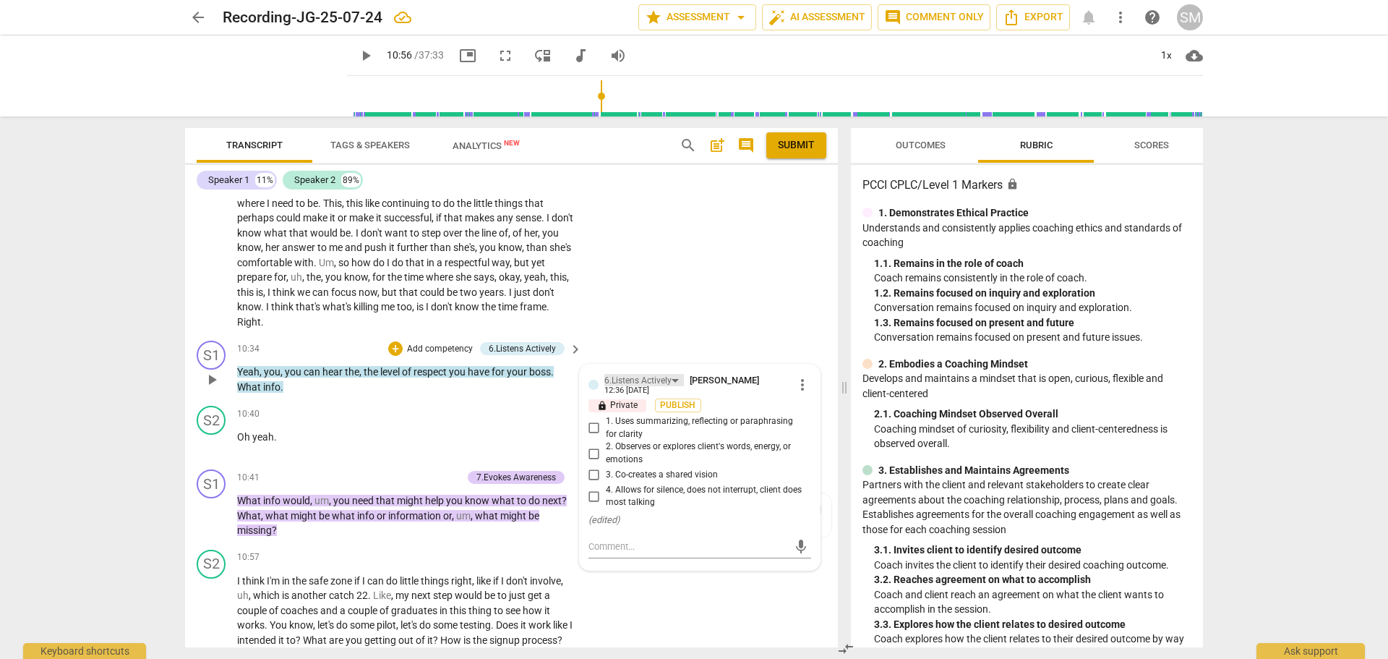
click at [644, 388] on div "6.Listens Actively" at bounding box center [638, 381] width 67 height 14
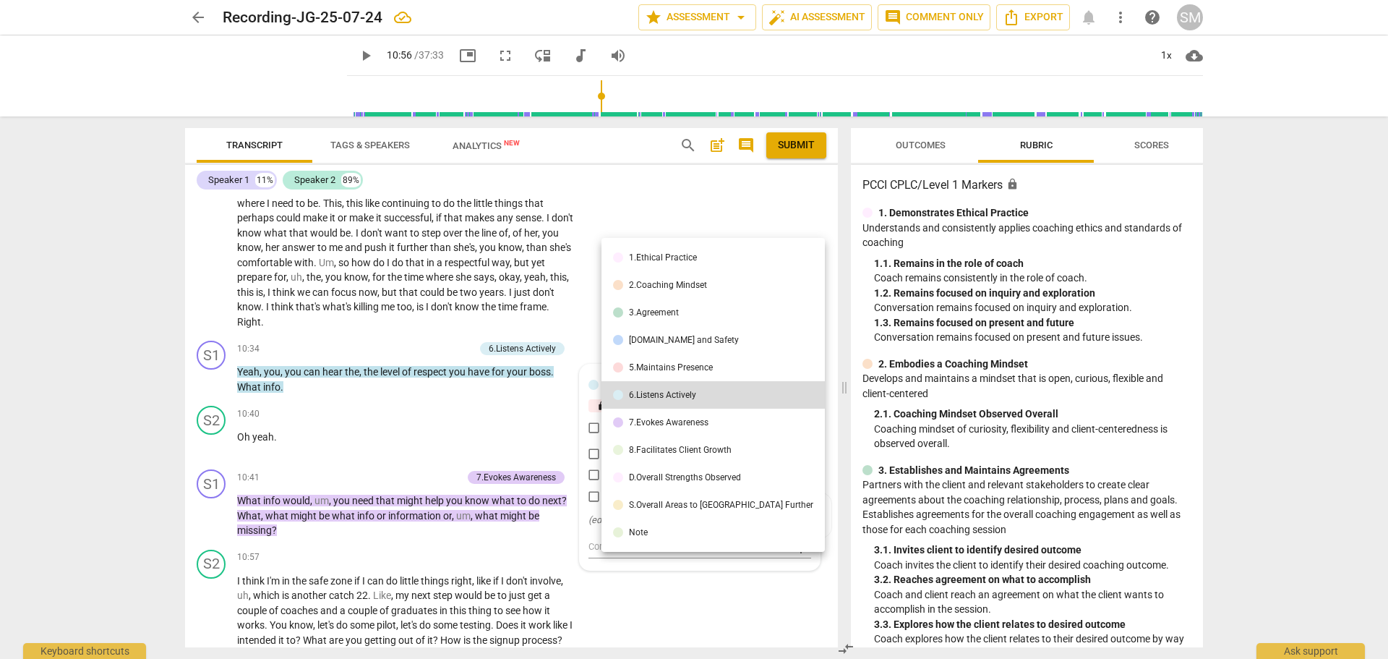
click at [657, 338] on div "[DOMAIN_NAME] and Safety" at bounding box center [684, 340] width 110 height 9
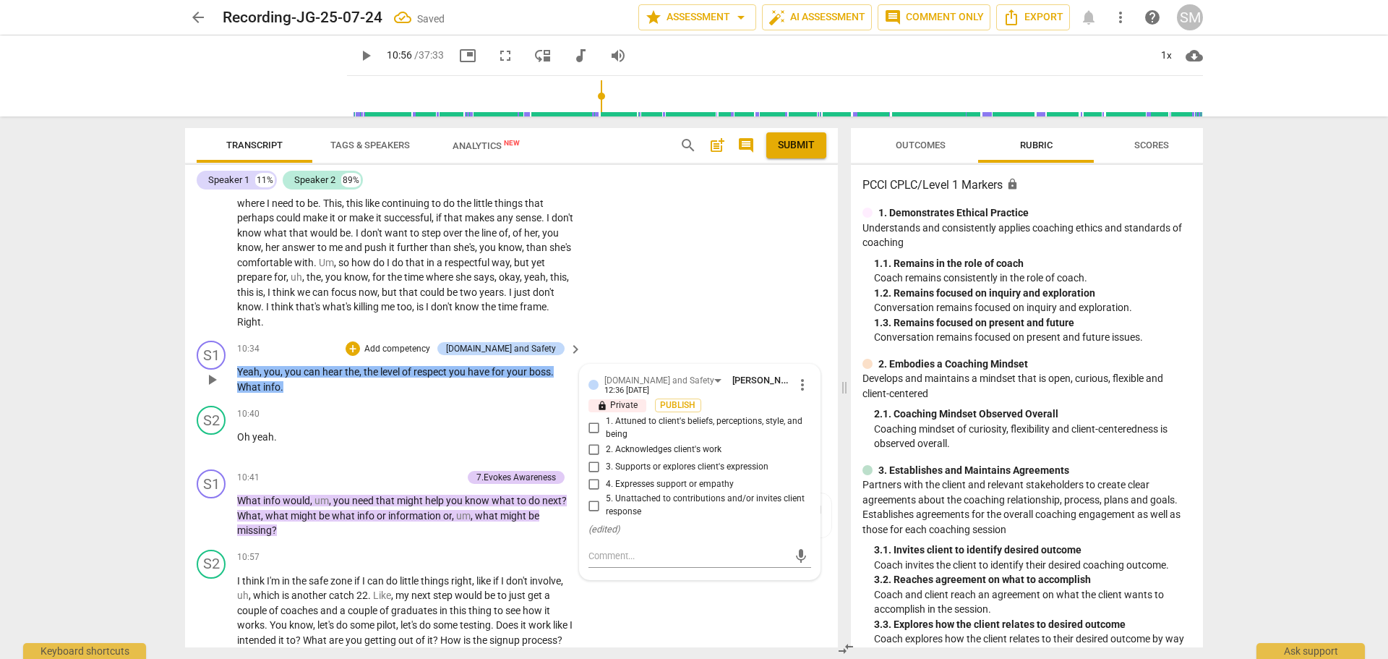
click at [591, 514] on input "5. Unattached to contributions and/or invites client response" at bounding box center [594, 505] width 23 height 17
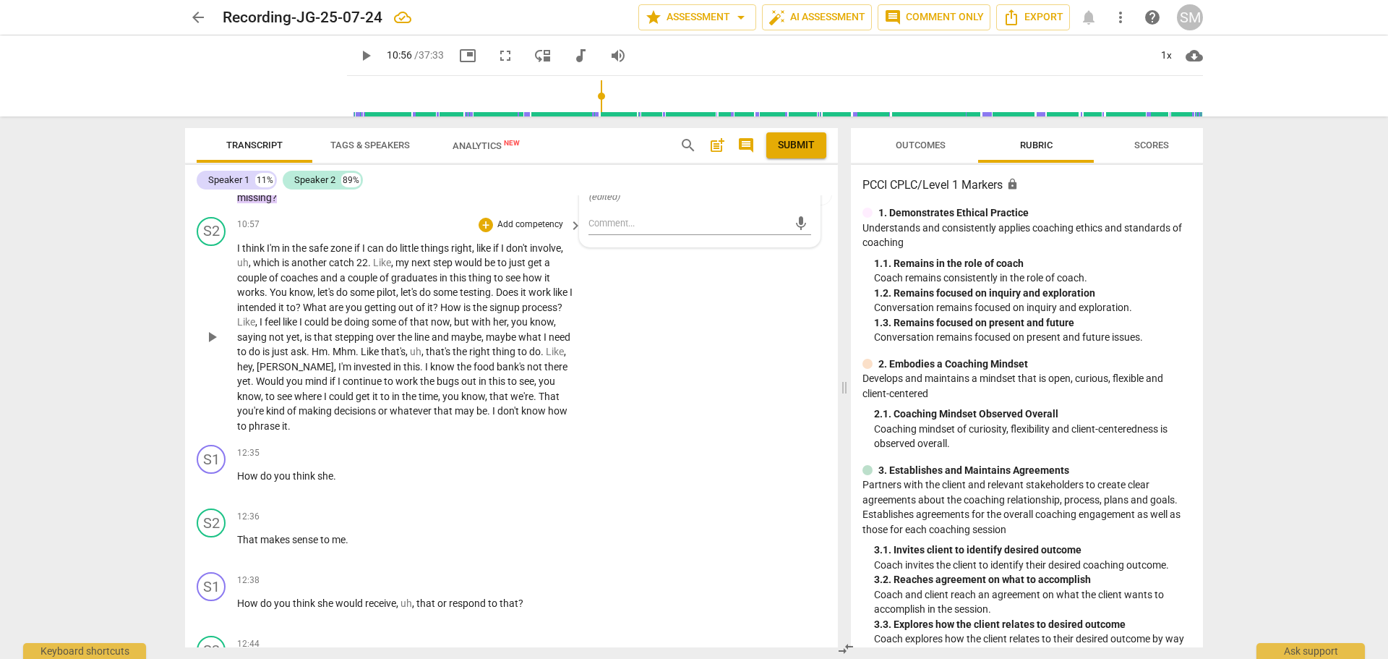
scroll to position [2820, 0]
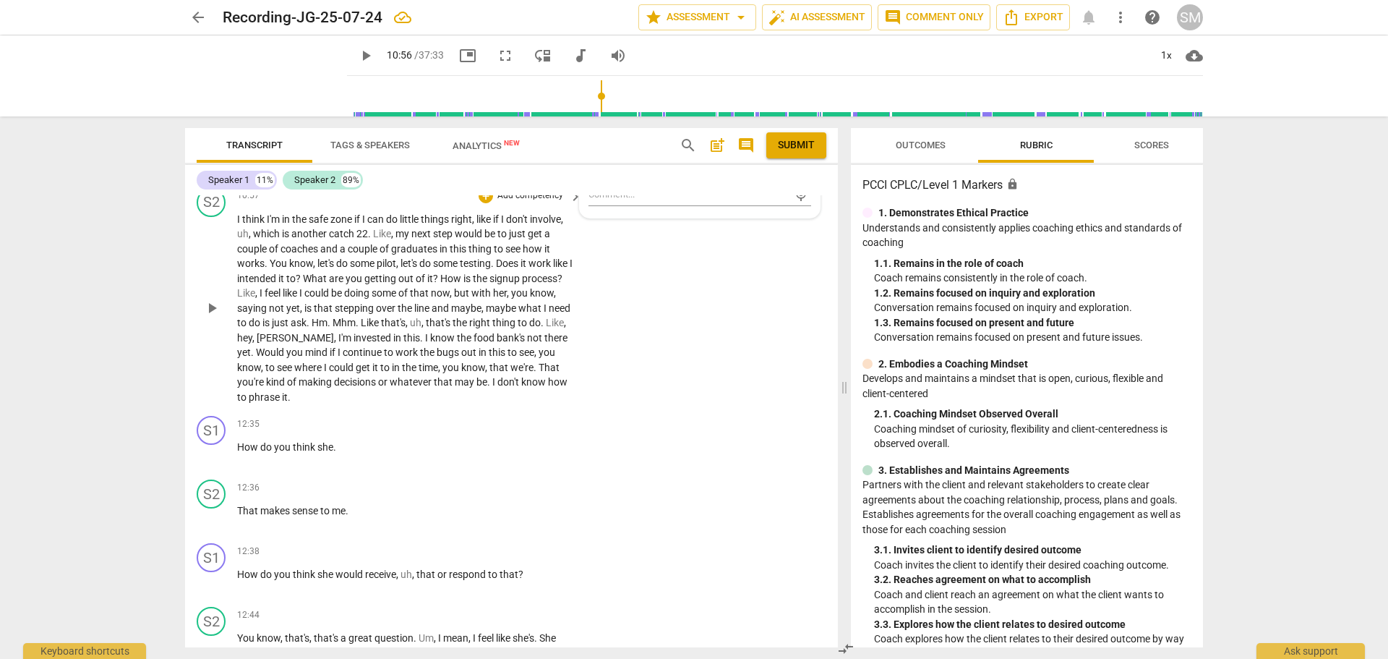
click at [211, 317] on span "play_arrow" at bounding box center [211, 307] width 17 height 17
click at [539, 373] on span "That" at bounding box center [549, 368] width 21 height 12
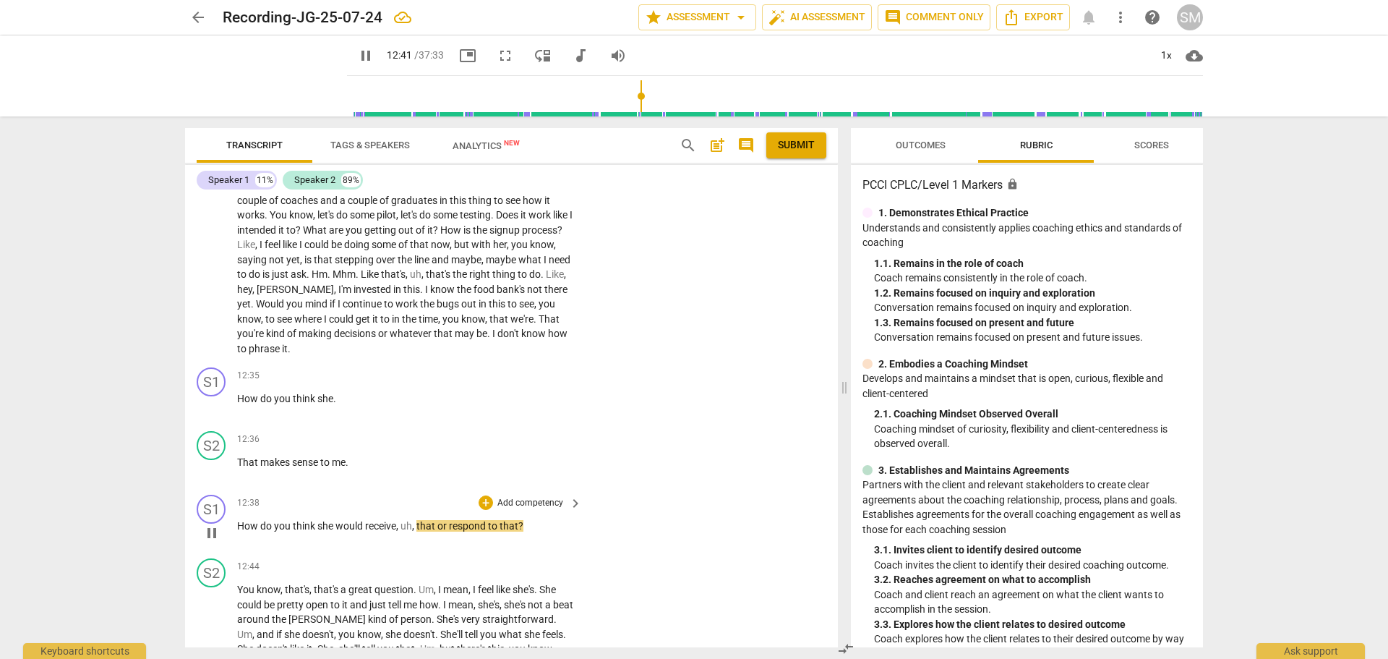
scroll to position [2965, 0]
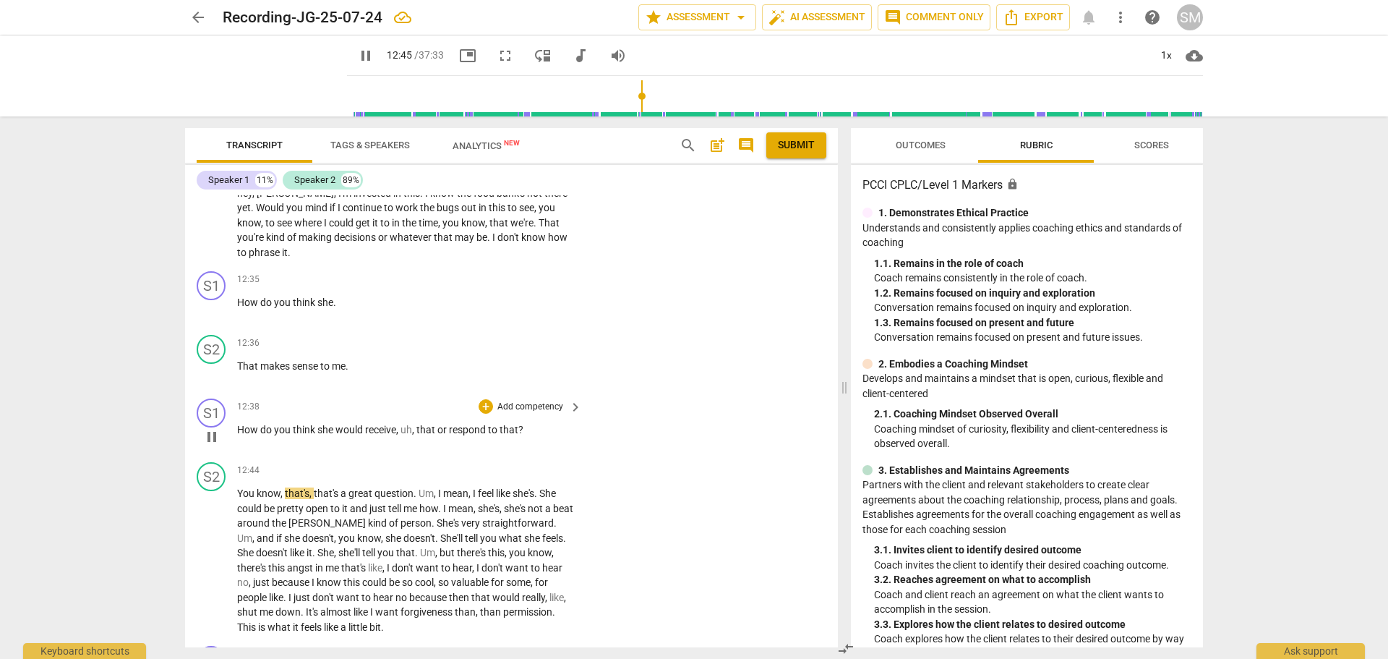
click at [529, 414] on p "Add competency" at bounding box center [530, 407] width 69 height 13
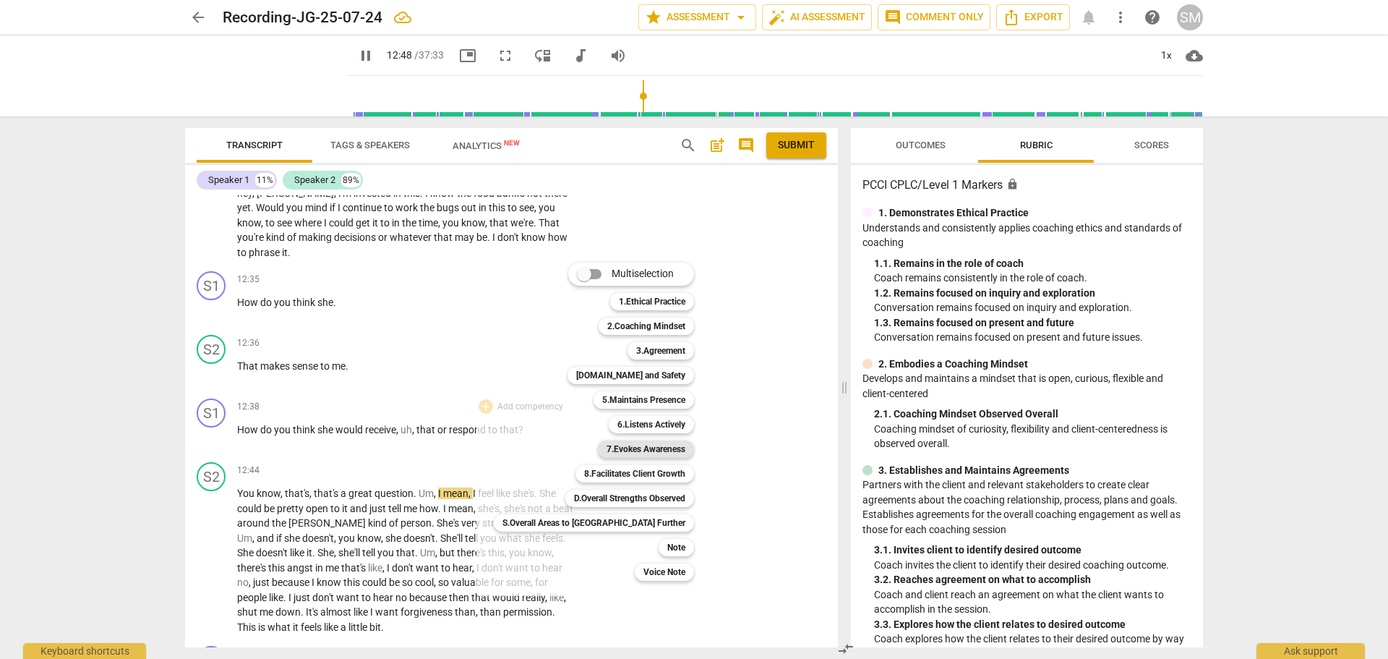
click at [607, 445] on b "7.Evokes Awareness" at bounding box center [646, 448] width 79 height 17
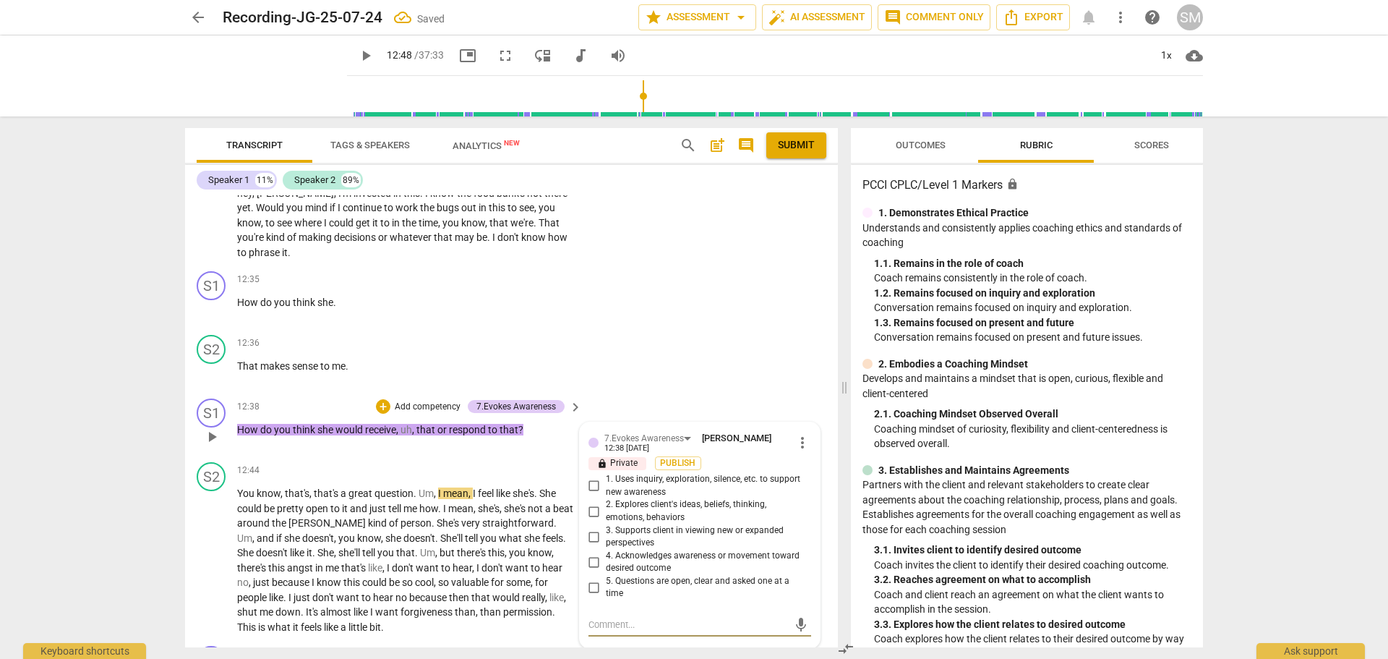
scroll to position [3037, 0]
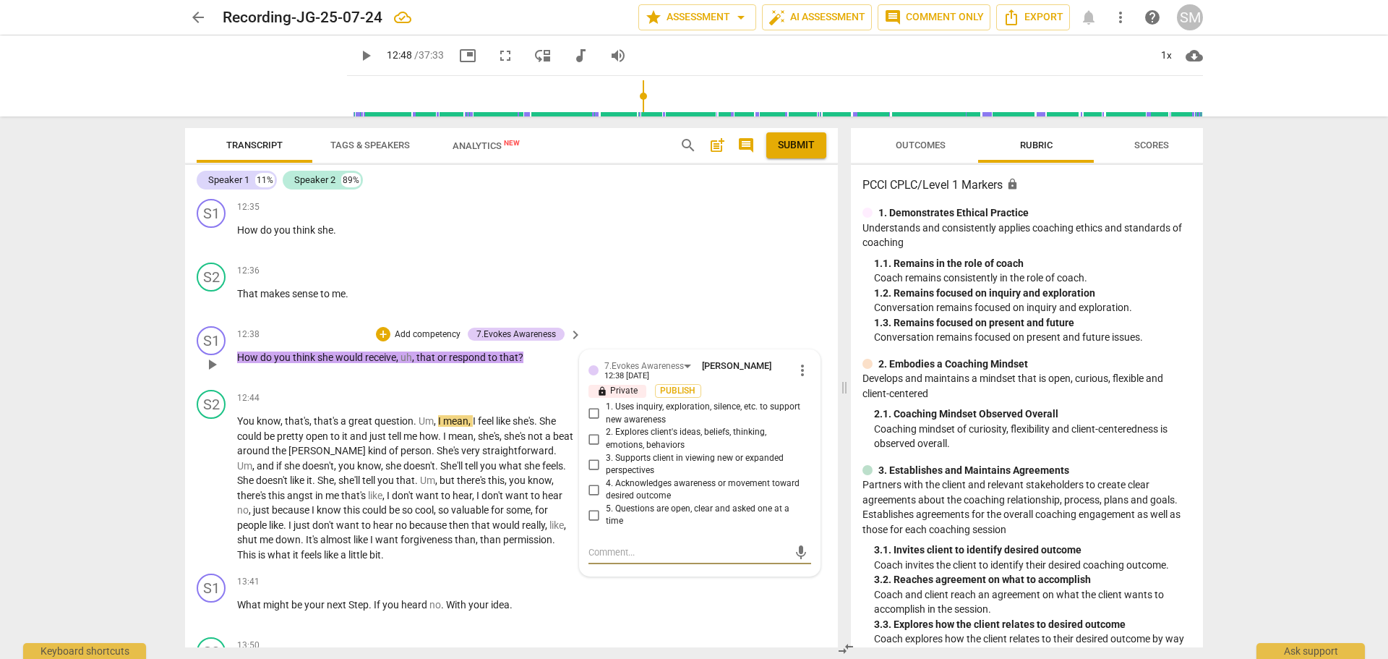
click at [593, 473] on input "3. Supports client in viewing new or expanded perspectives" at bounding box center [594, 464] width 23 height 17
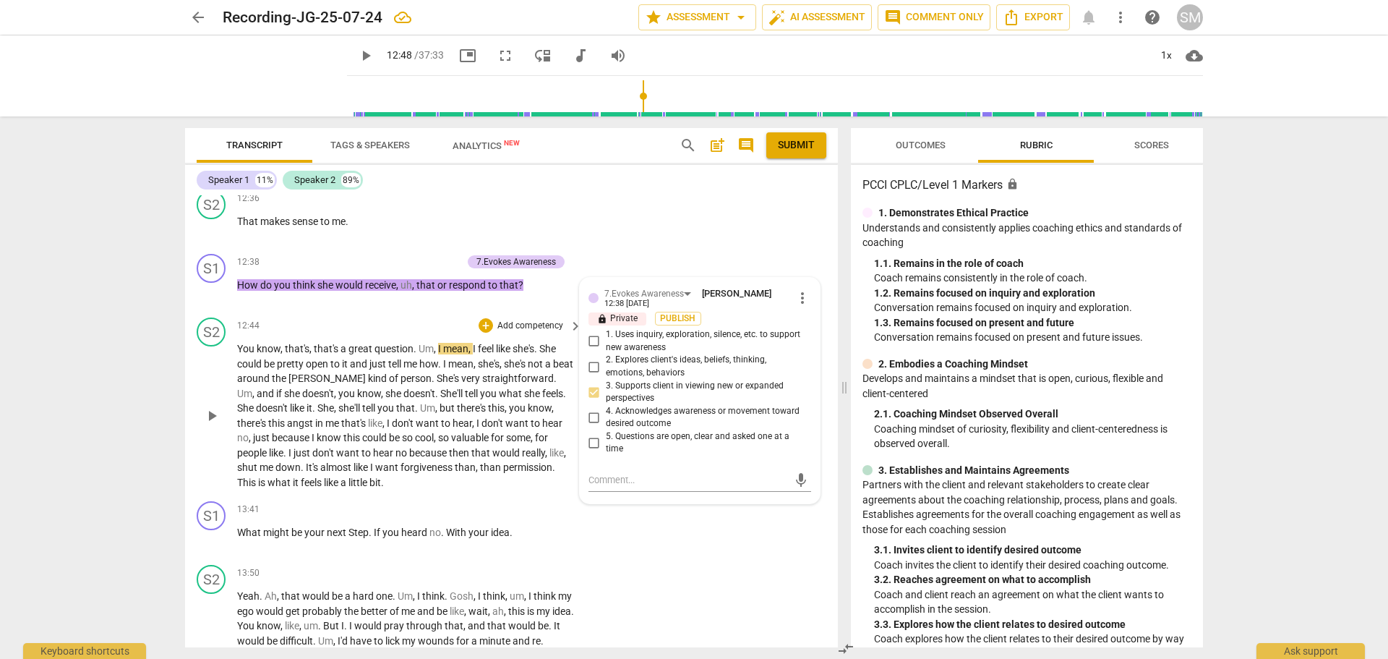
click at [306, 473] on span "It's" at bounding box center [313, 467] width 14 height 12
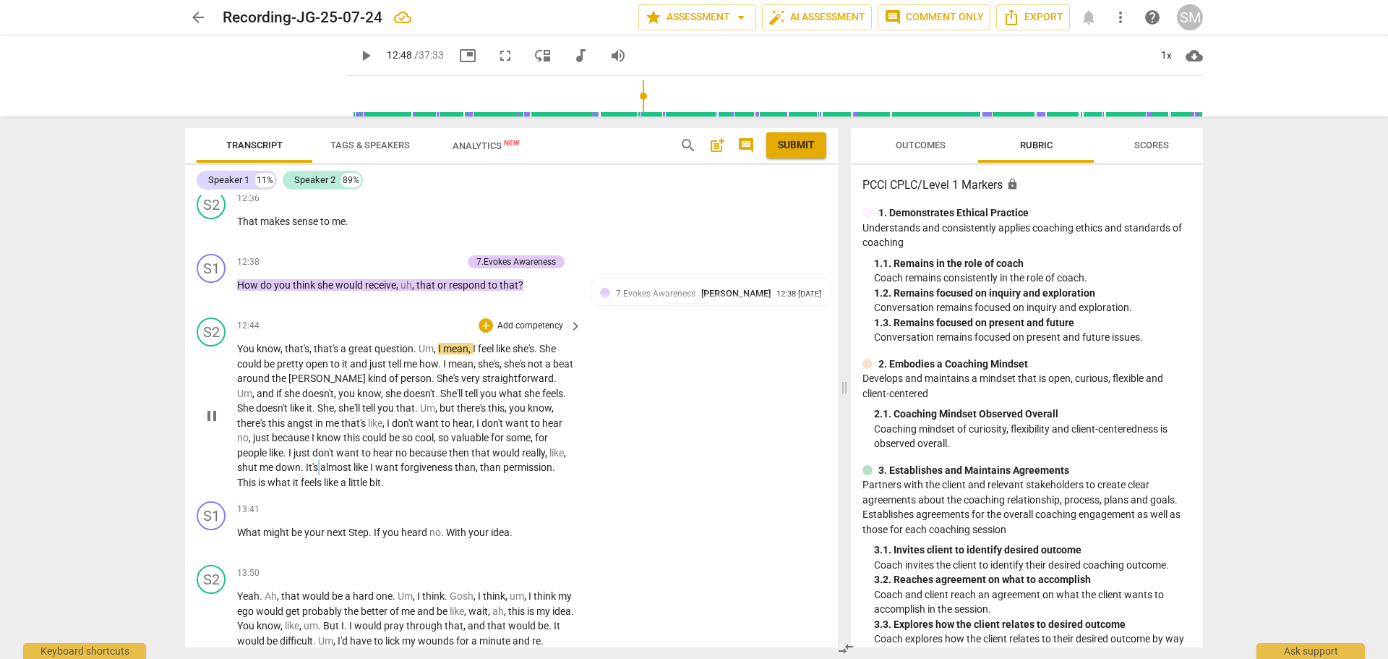
click at [306, 473] on span "It's" at bounding box center [313, 467] width 14 height 12
click at [530, 516] on p "Add competency" at bounding box center [530, 509] width 69 height 13
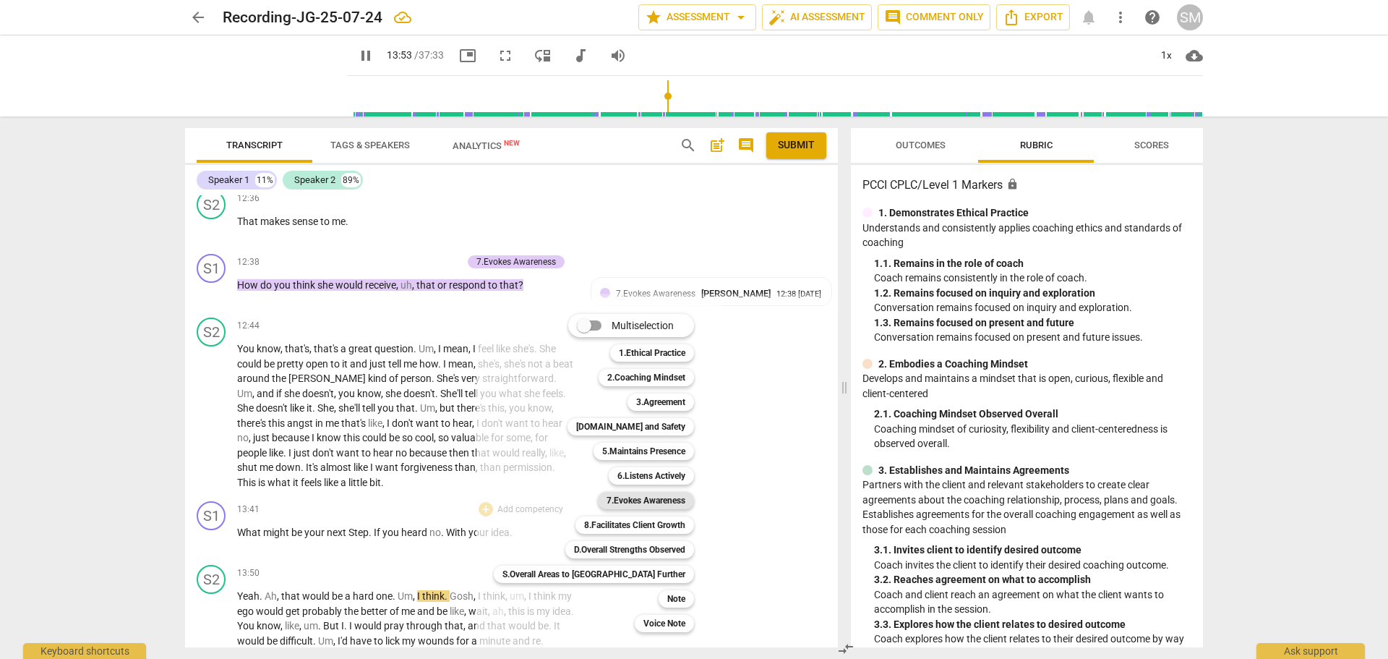
click at [618, 498] on b "7.Evokes Awareness" at bounding box center [646, 500] width 79 height 17
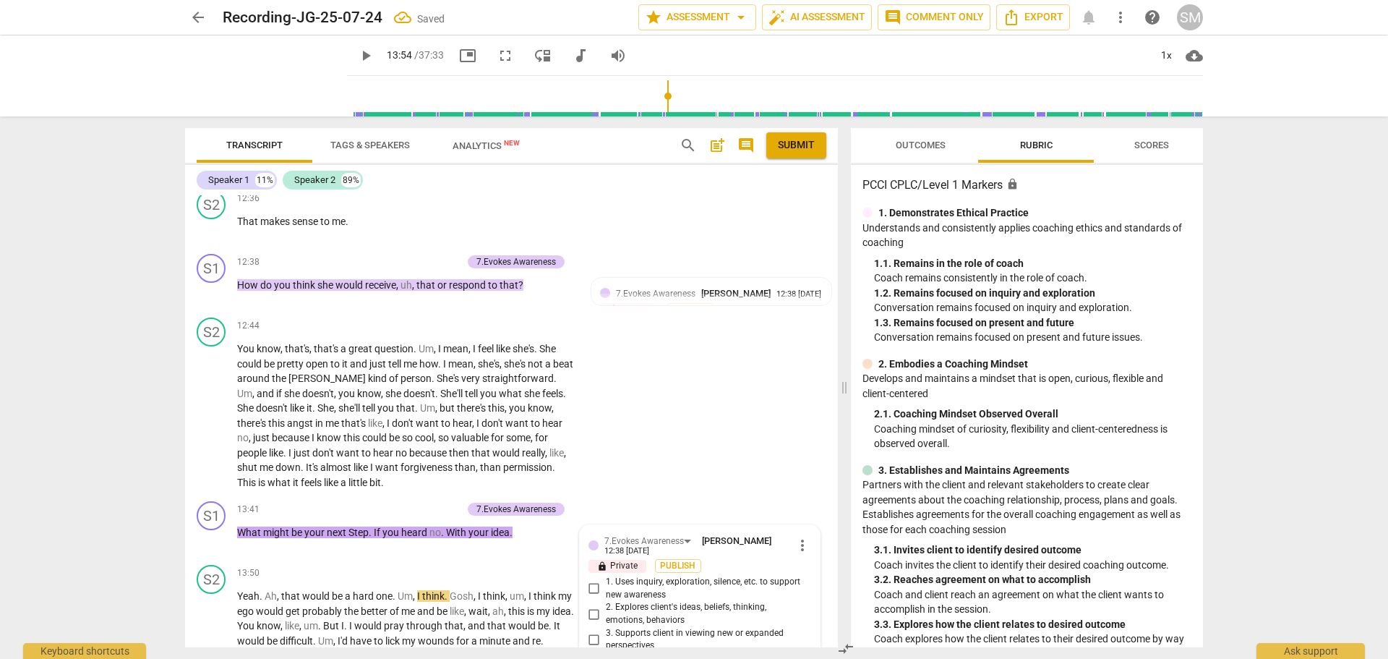
scroll to position [3431, 0]
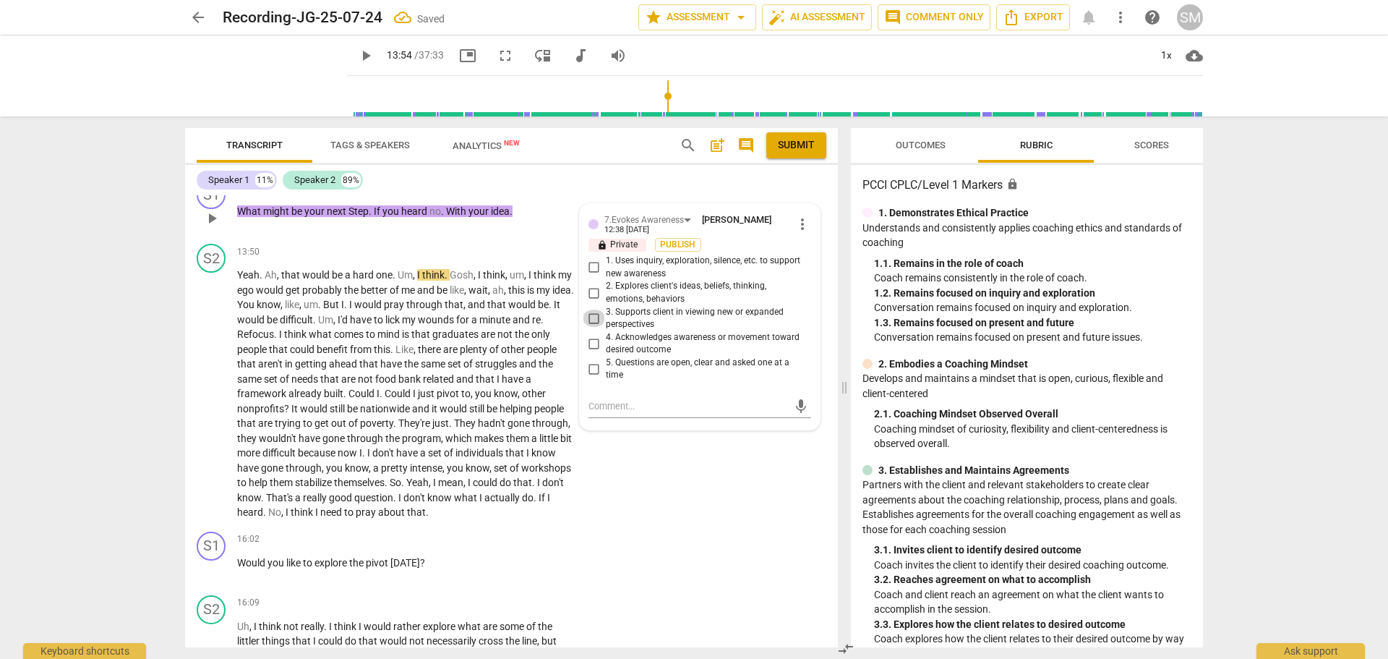
click at [589, 327] on input "3. Supports client in viewing new or expanded perspectives" at bounding box center [594, 318] width 23 height 17
click at [295, 503] on span "That's" at bounding box center [280, 498] width 29 height 12
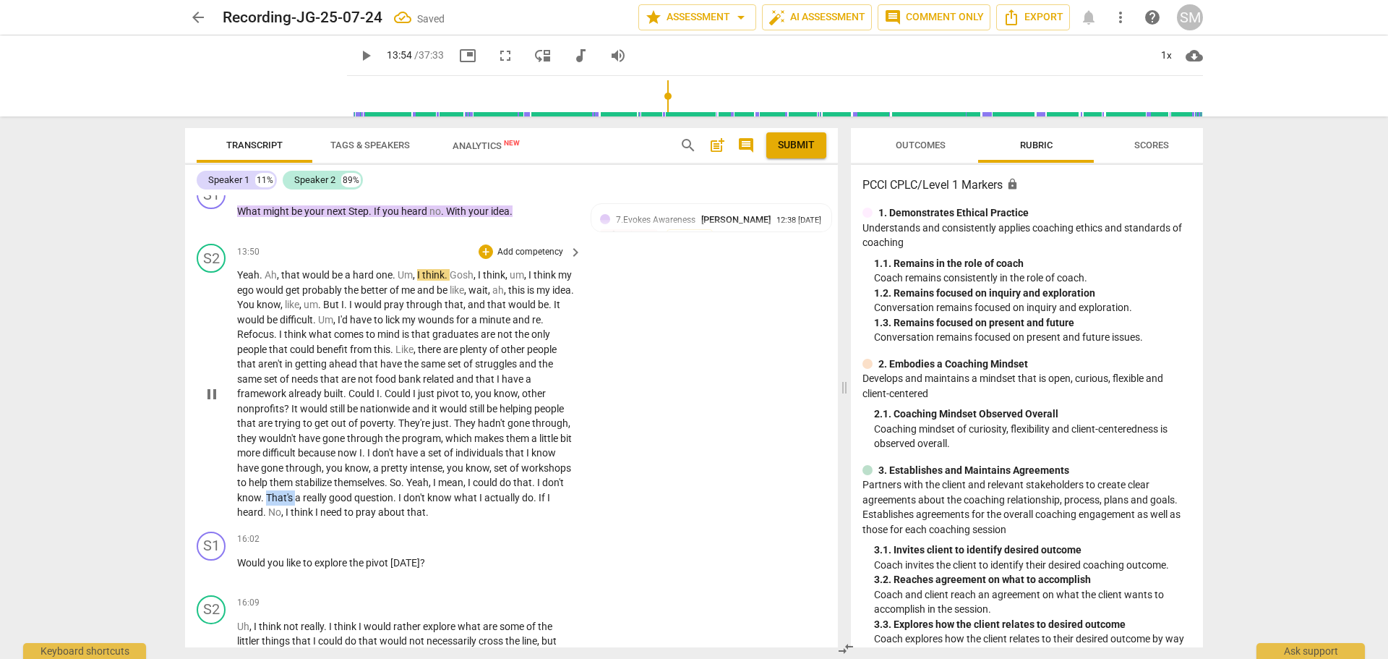
click at [295, 503] on span "That's" at bounding box center [280, 498] width 29 height 12
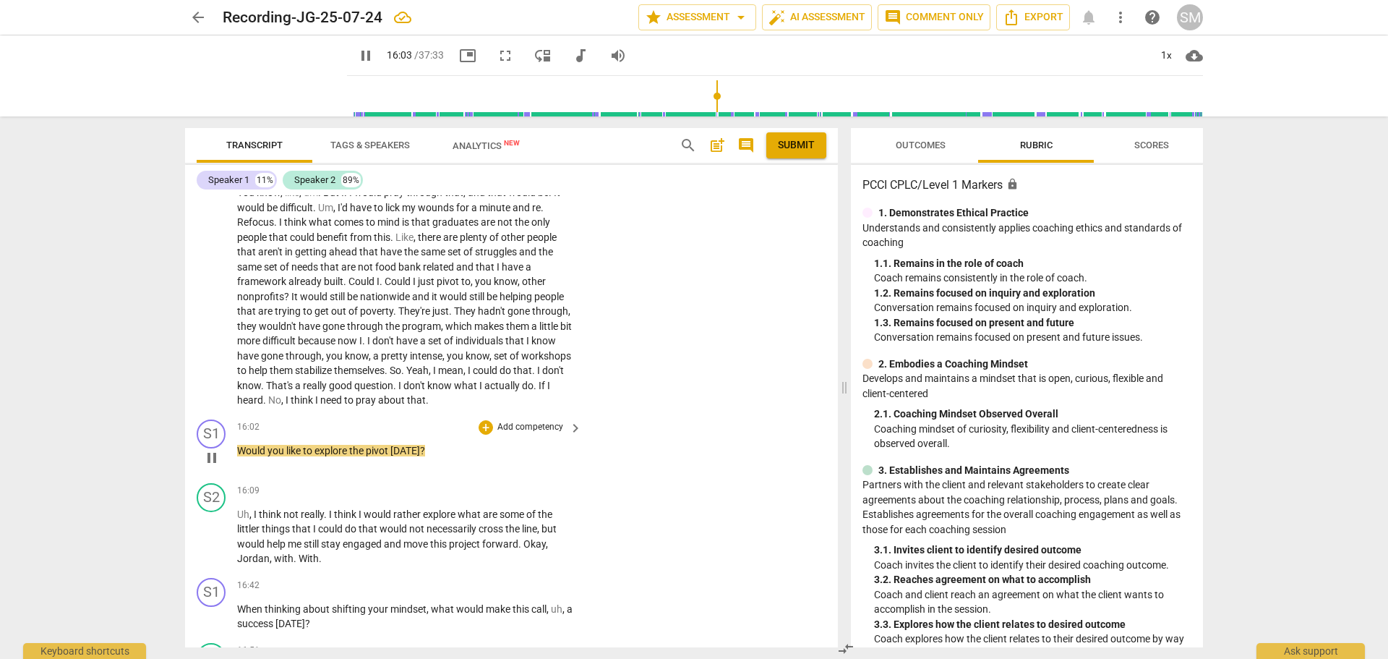
scroll to position [3575, 0]
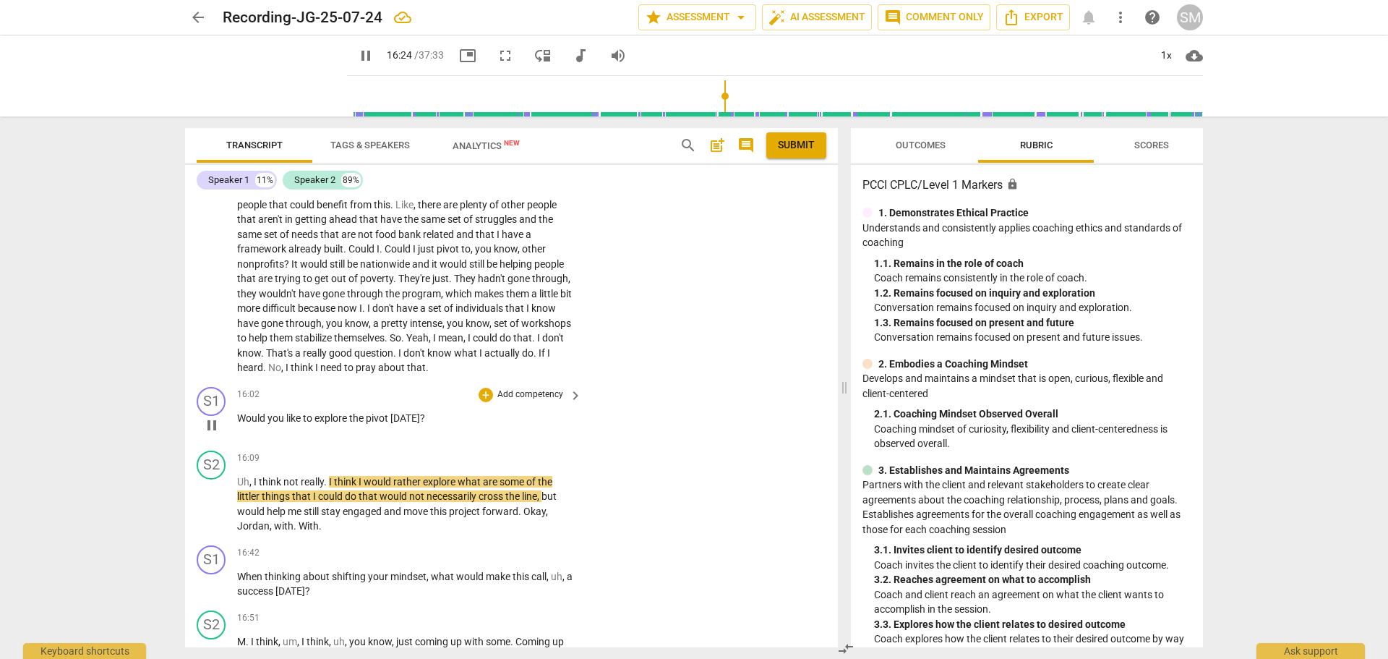
click at [521, 401] on p "Add competency" at bounding box center [530, 394] width 69 height 13
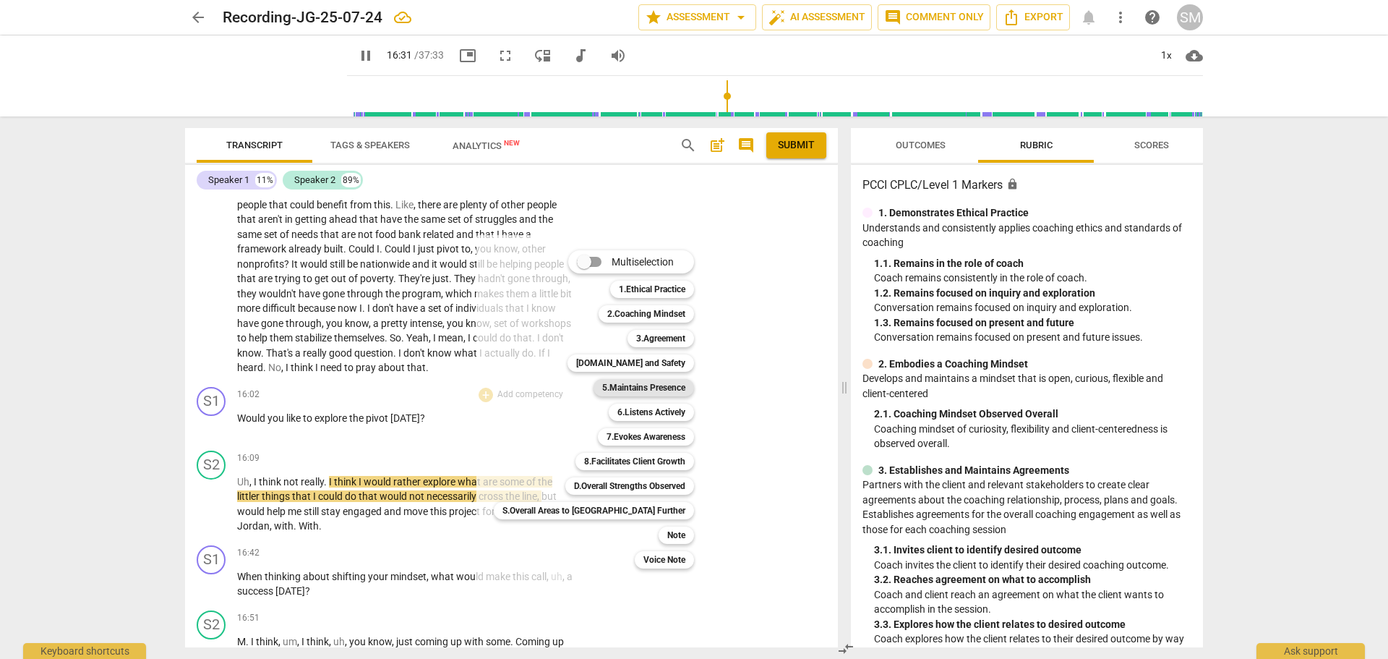
click at [607, 383] on b "5.Maintains Presence" at bounding box center [643, 387] width 83 height 17
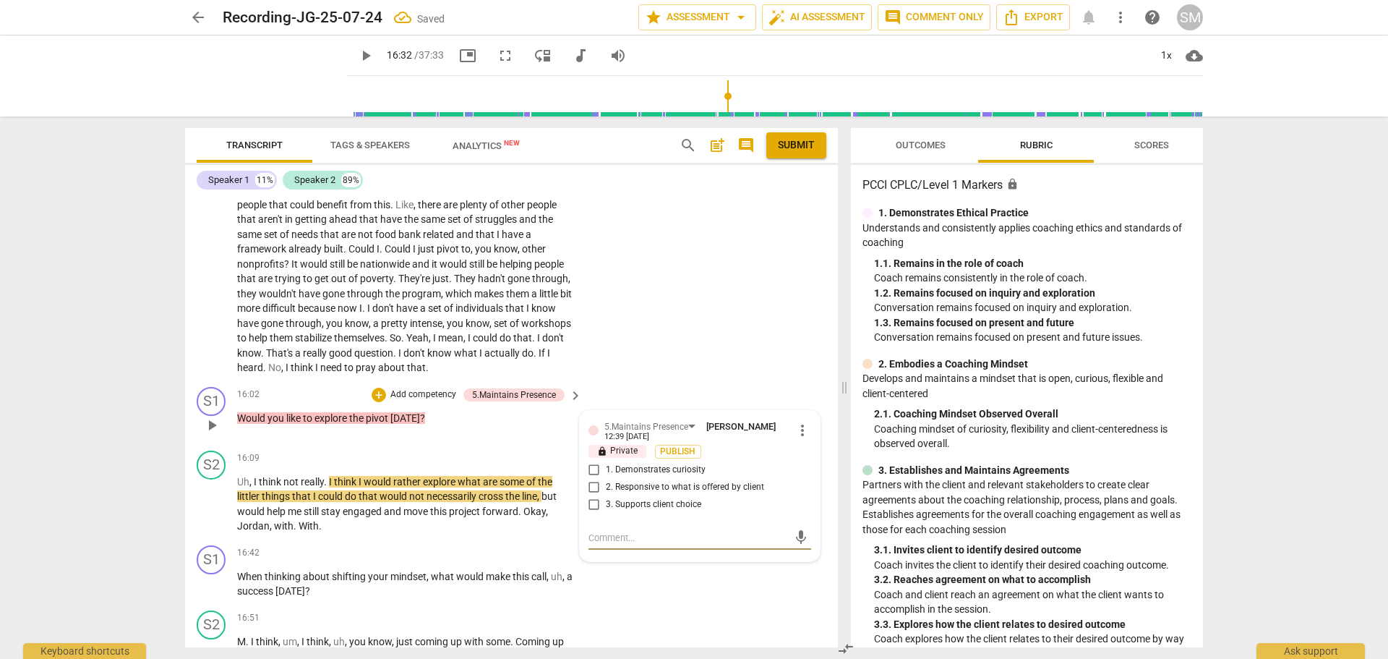
click at [589, 496] on input "2. Responsive to what is offered by client" at bounding box center [594, 487] width 23 height 17
click at [214, 513] on span "play_arrow" at bounding box center [211, 503] width 17 height 17
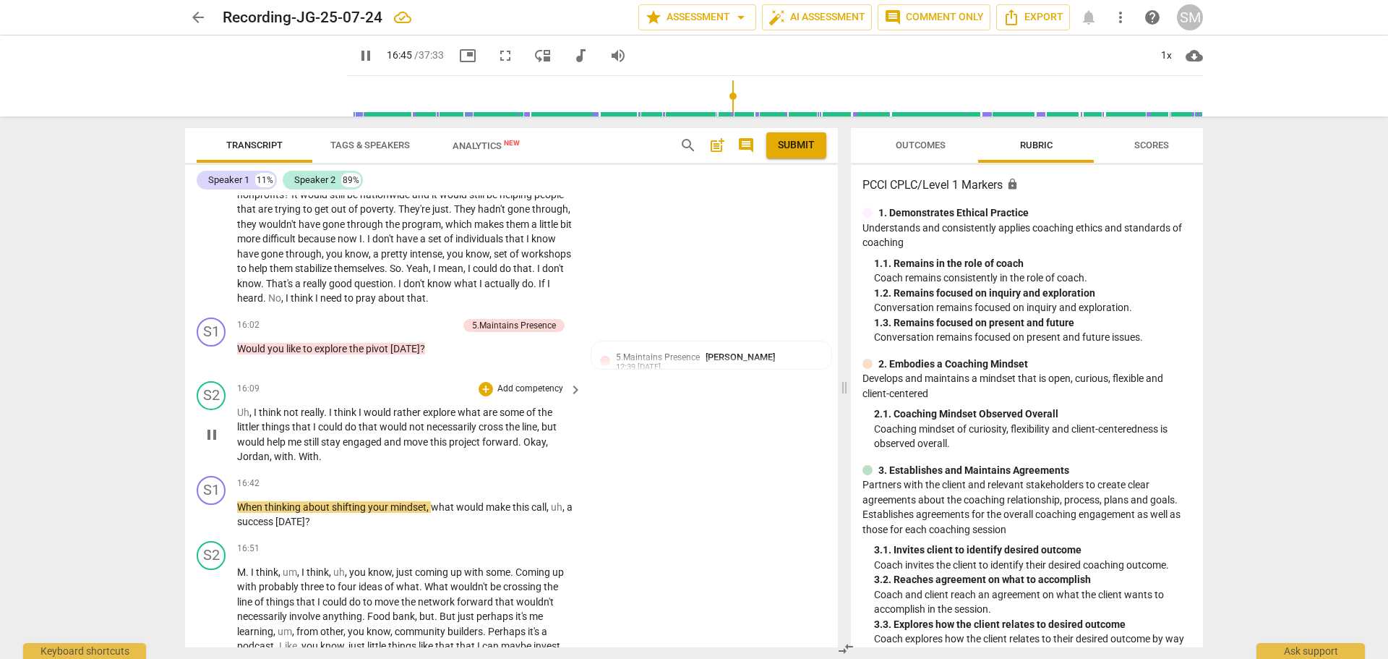
scroll to position [3720, 0]
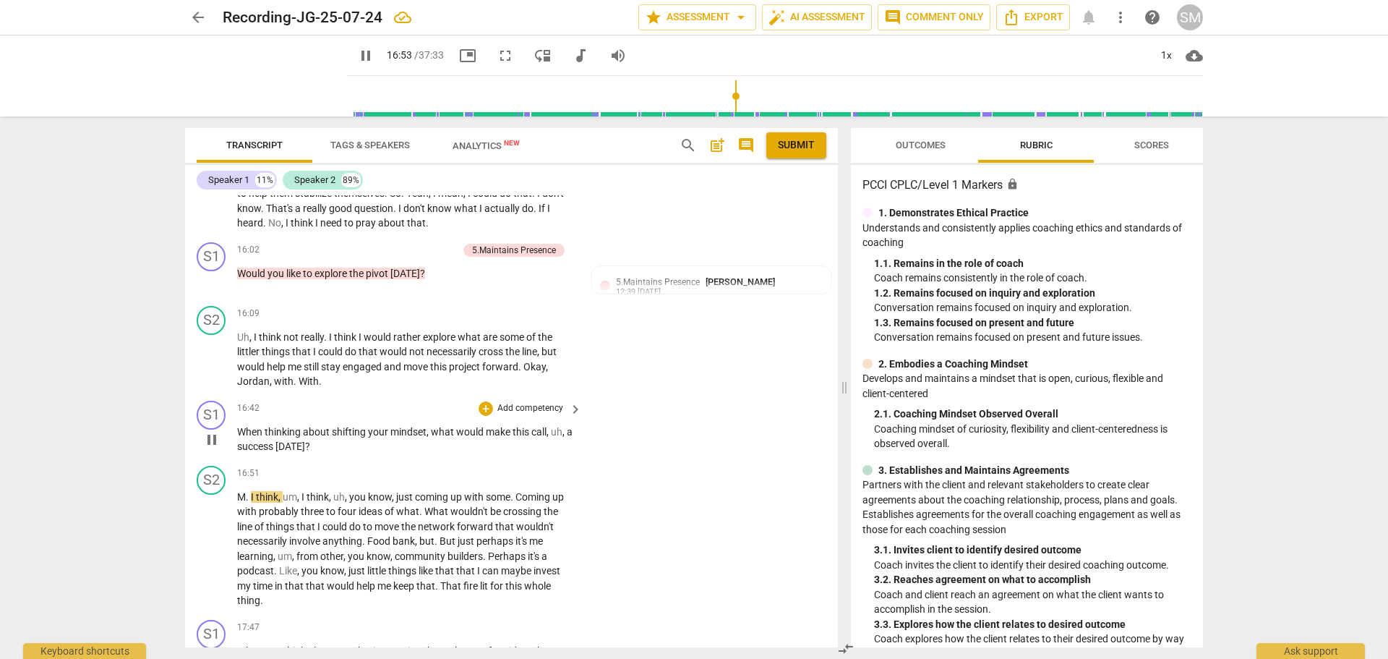
click at [535, 415] on p "Add competency" at bounding box center [530, 408] width 69 height 13
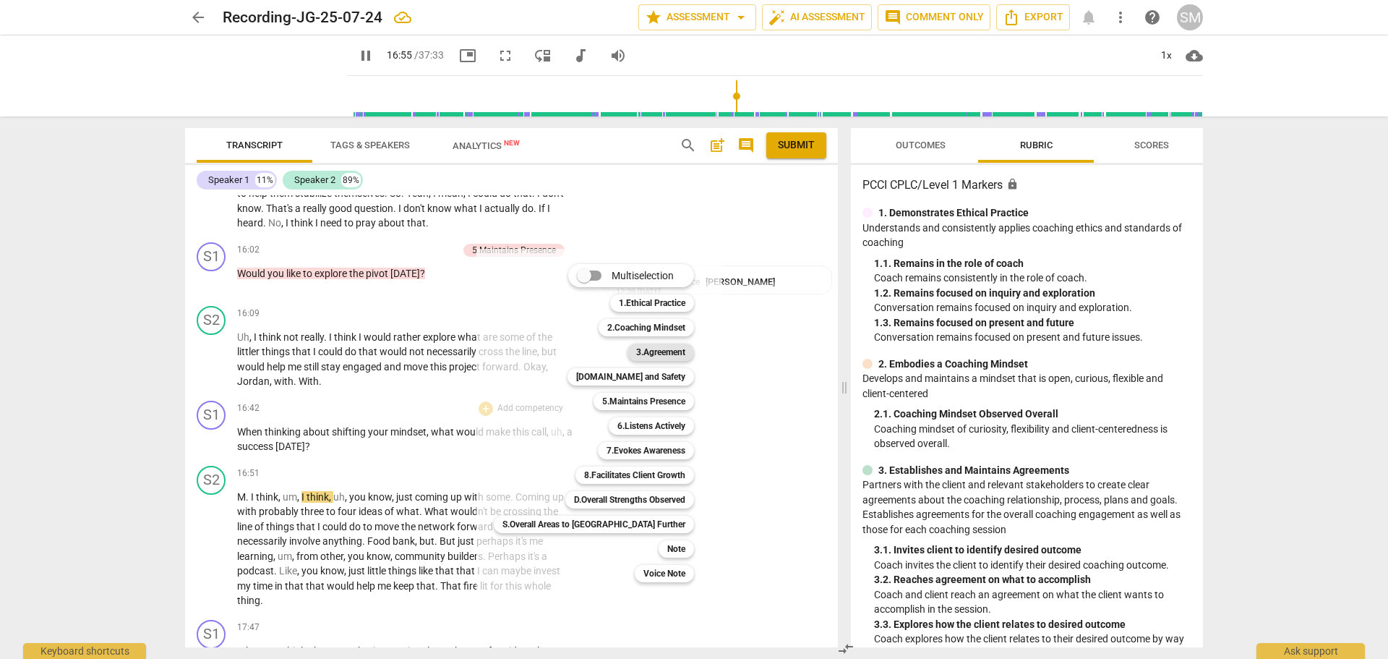
click at [636, 357] on b "3.Agreement" at bounding box center [660, 351] width 49 height 17
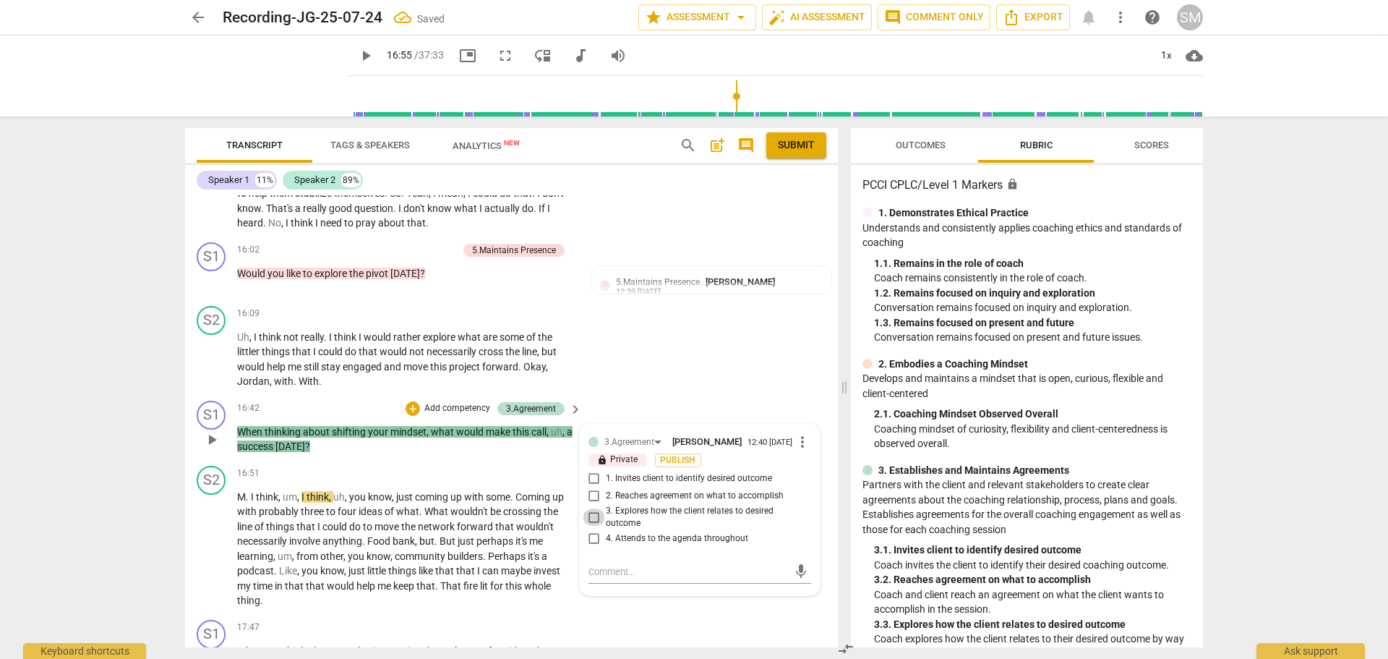
click at [591, 526] on input "3. Explores how the client relates to desired outcome" at bounding box center [594, 516] width 23 height 17
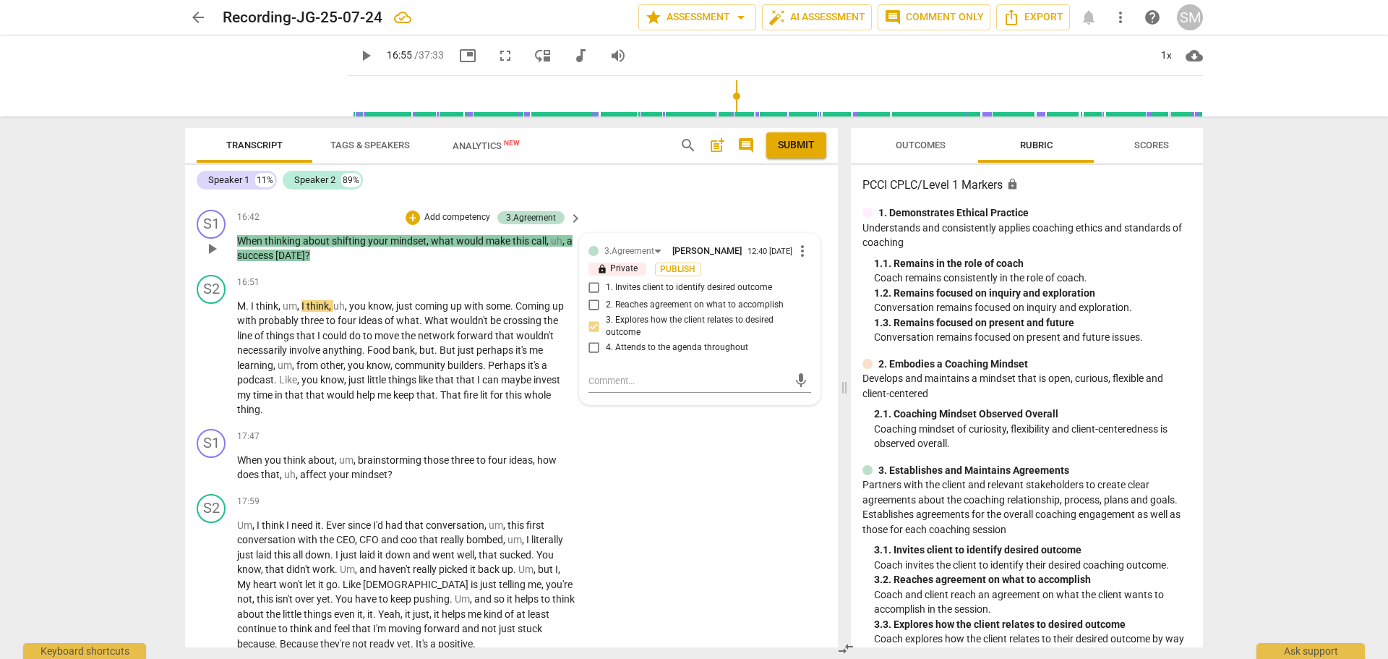
scroll to position [3937, 0]
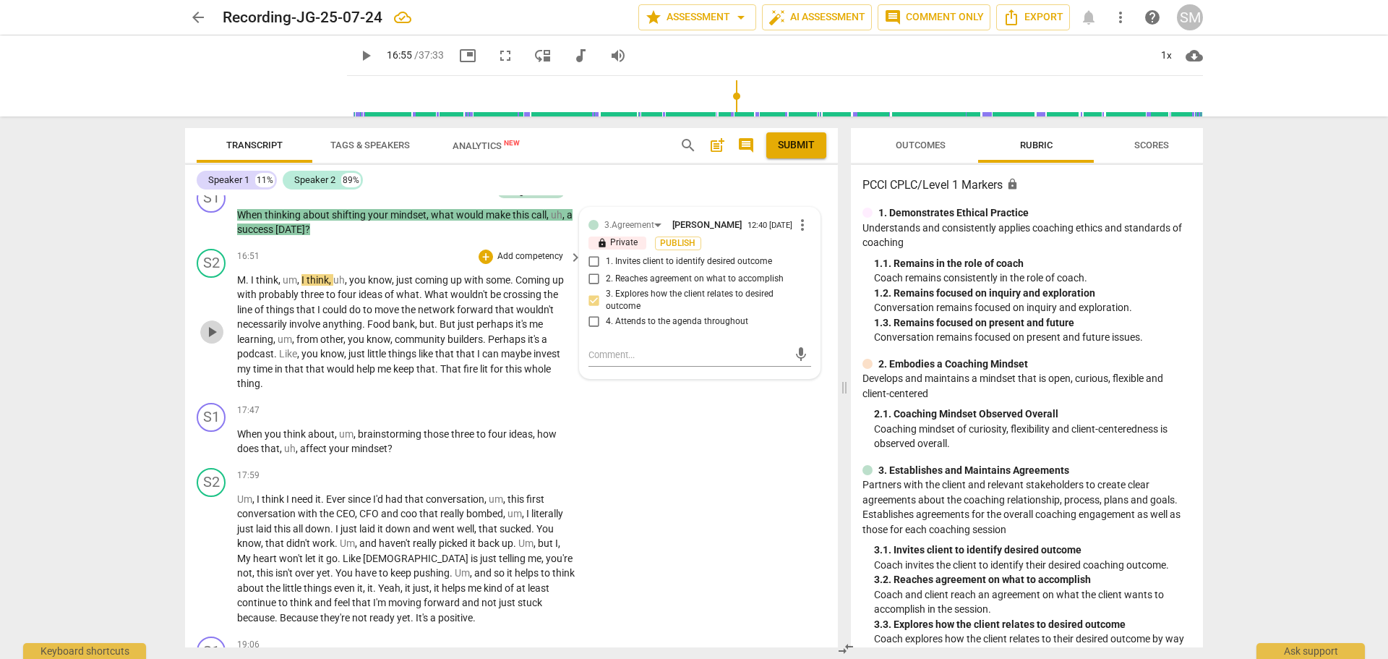
click at [210, 341] on span "play_arrow" at bounding box center [211, 331] width 17 height 17
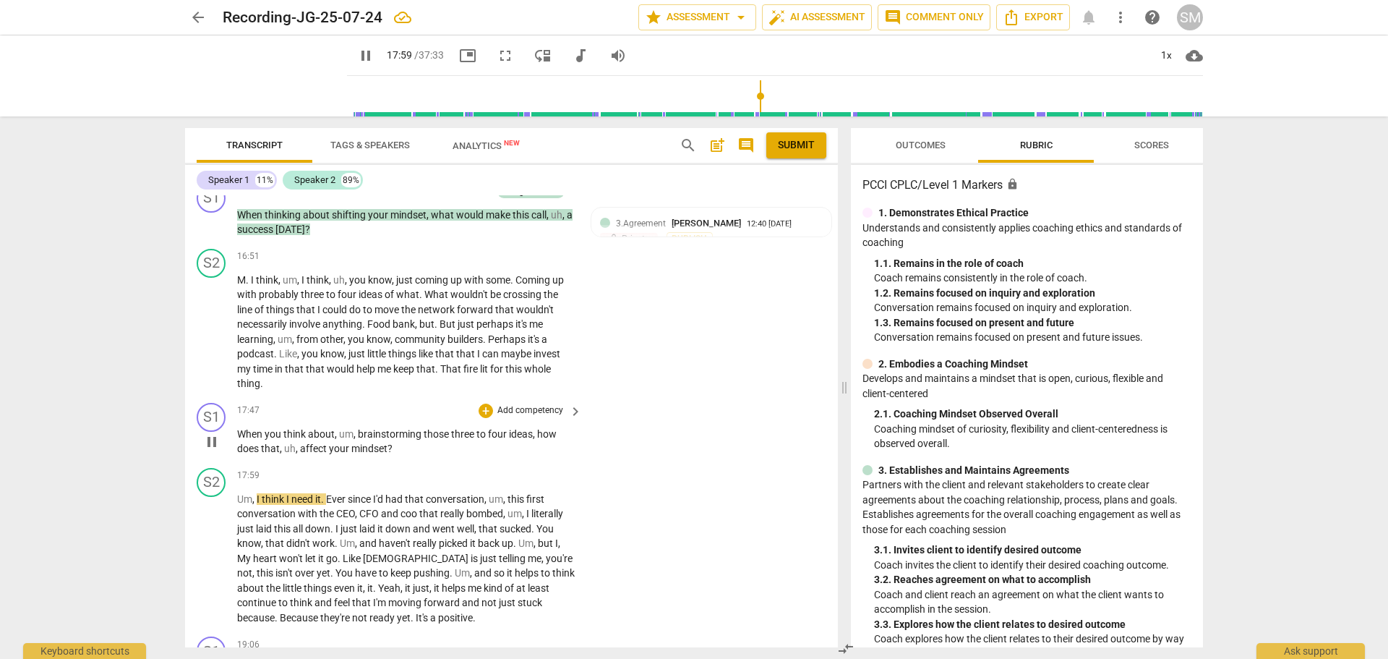
click at [508, 417] on p "Add competency" at bounding box center [530, 410] width 69 height 13
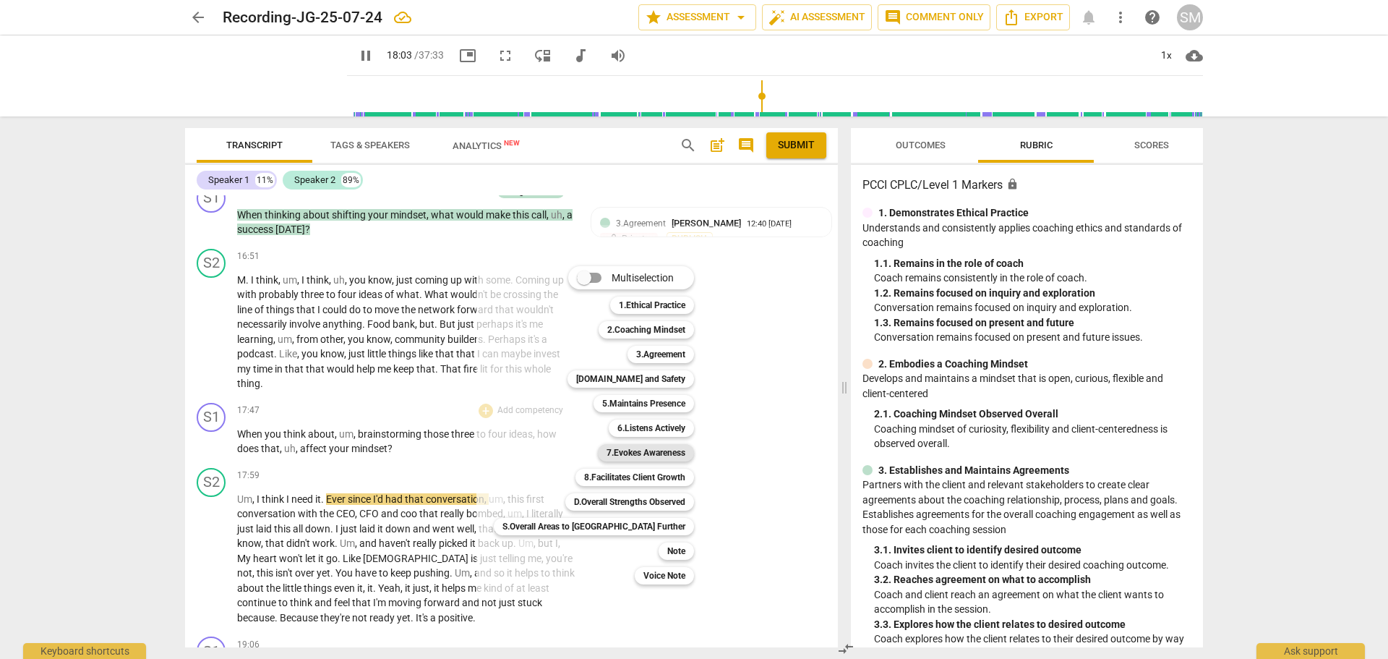
click at [612, 454] on b "7.Evokes Awareness" at bounding box center [646, 452] width 79 height 17
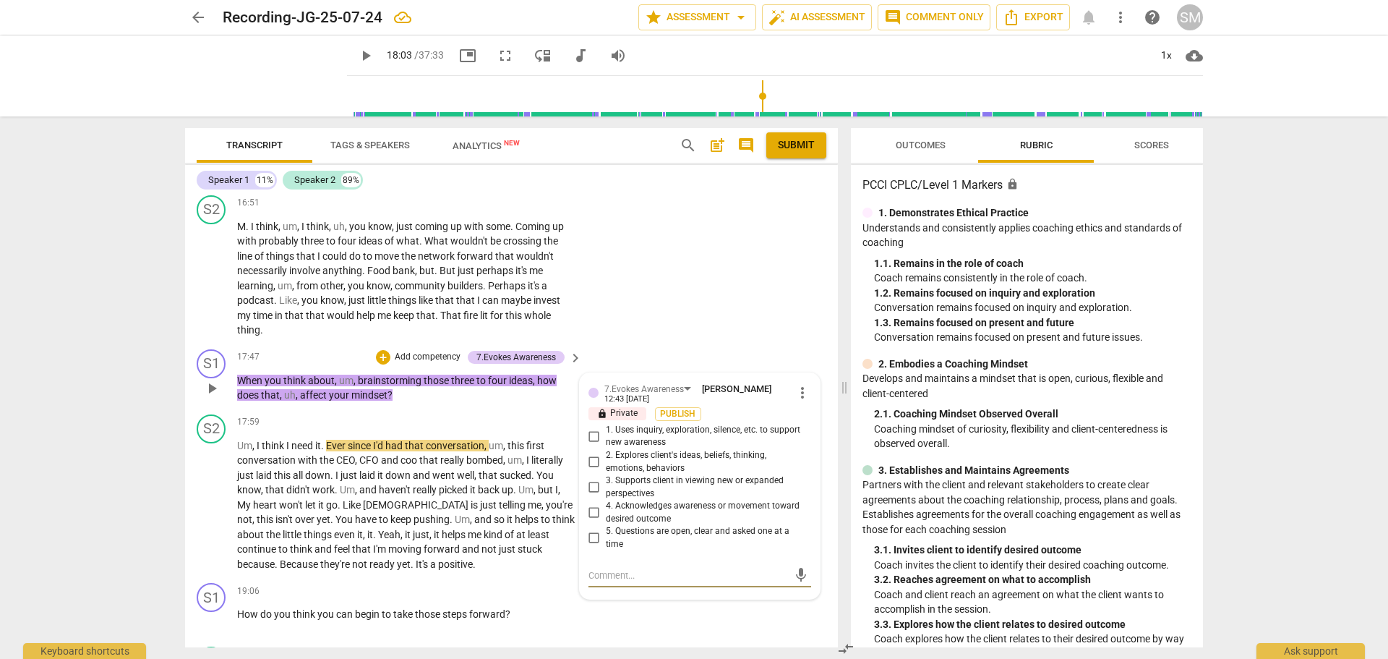
scroll to position [4011, 0]
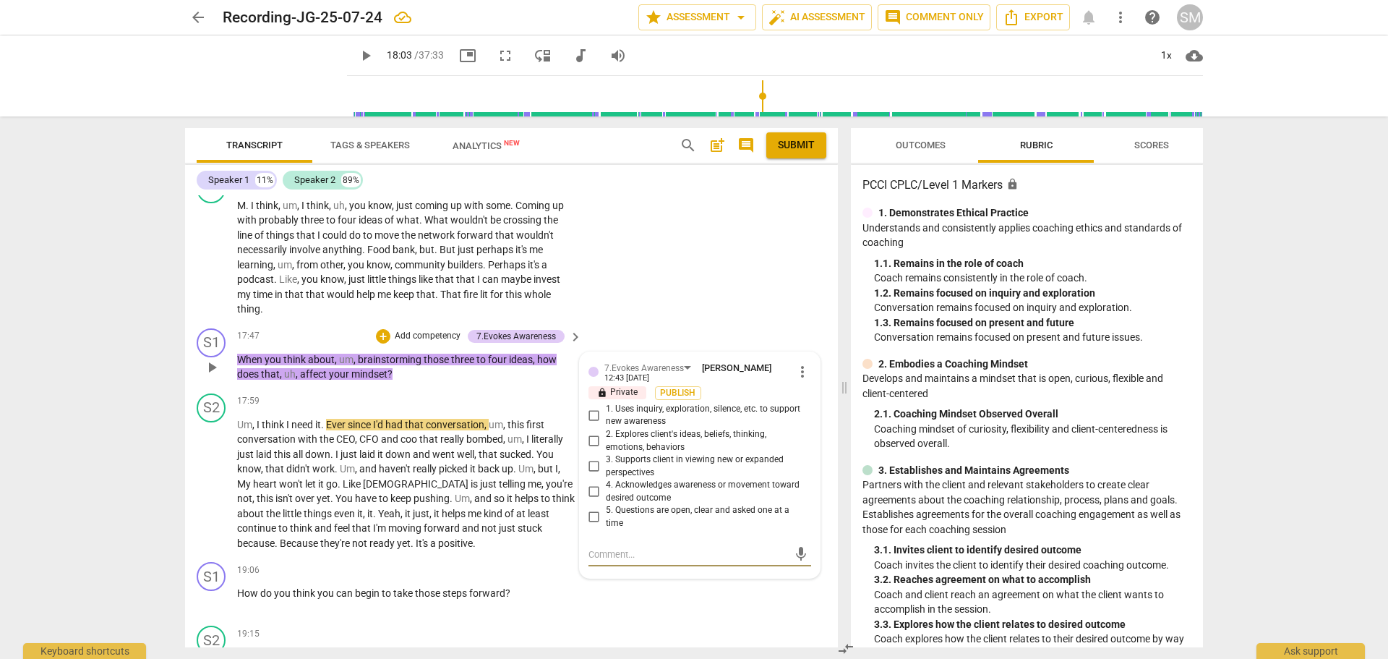
click at [592, 450] on input "2. Explores client's ideas, beliefs, thinking, emotions, behaviors" at bounding box center [594, 440] width 23 height 17
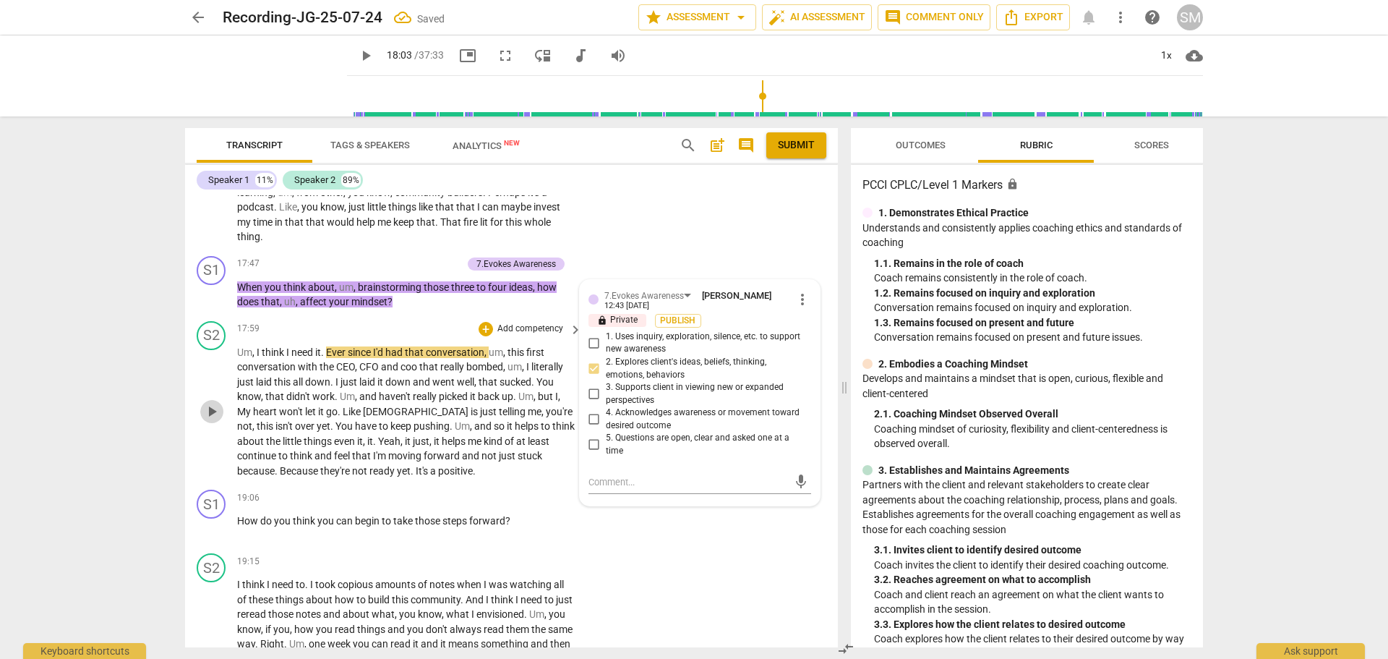
click at [220, 420] on span "play_arrow" at bounding box center [211, 411] width 17 height 17
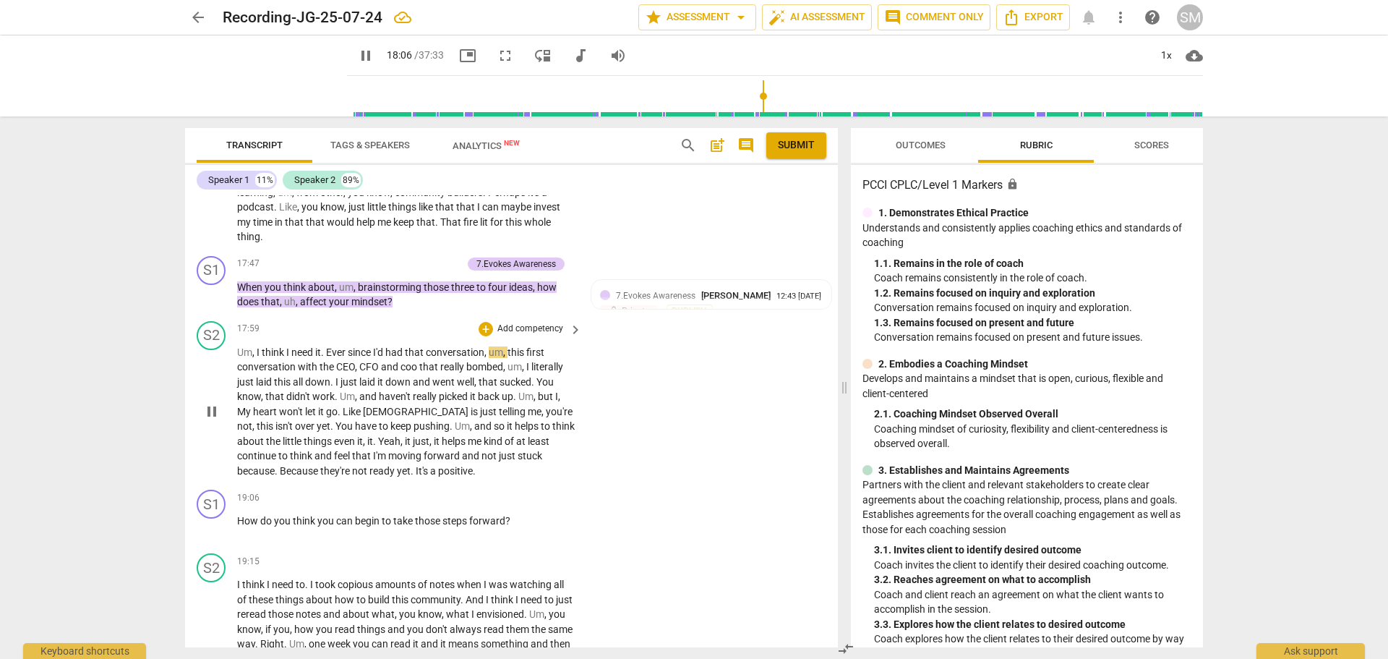
click at [352, 461] on span "that" at bounding box center [362, 456] width 21 height 12
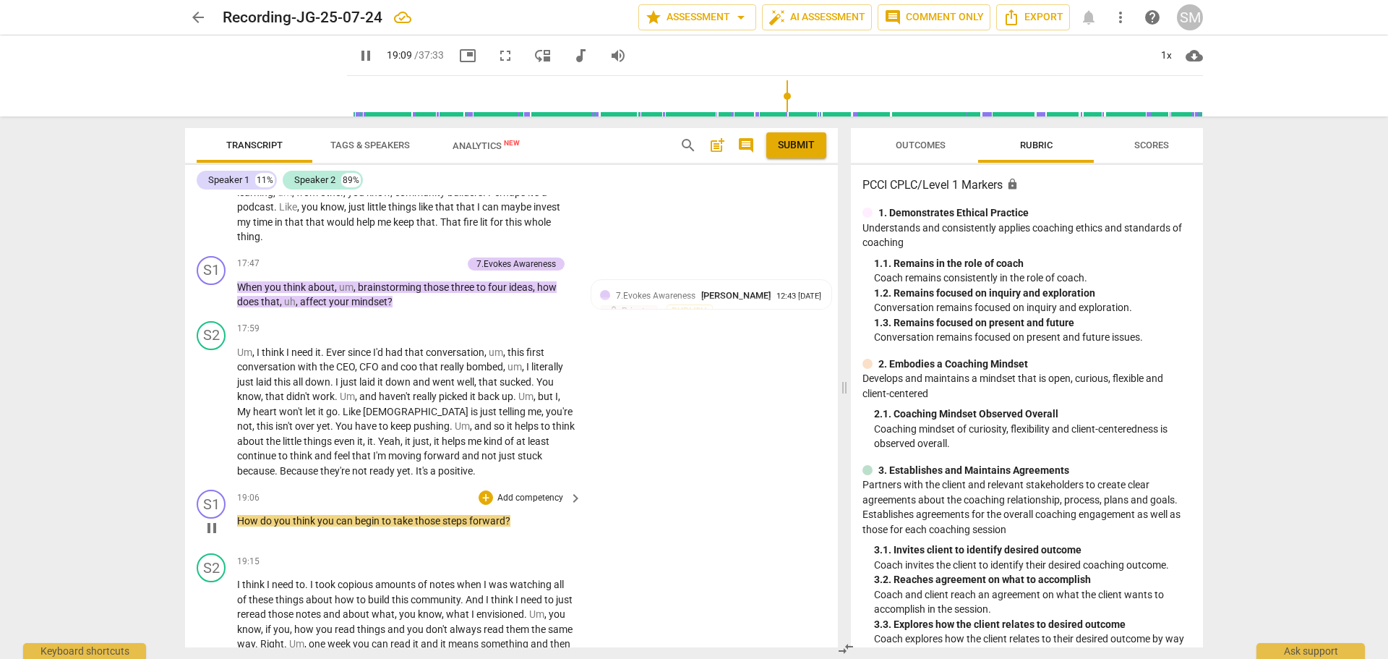
click at [532, 505] on p "Add competency" at bounding box center [530, 498] width 69 height 13
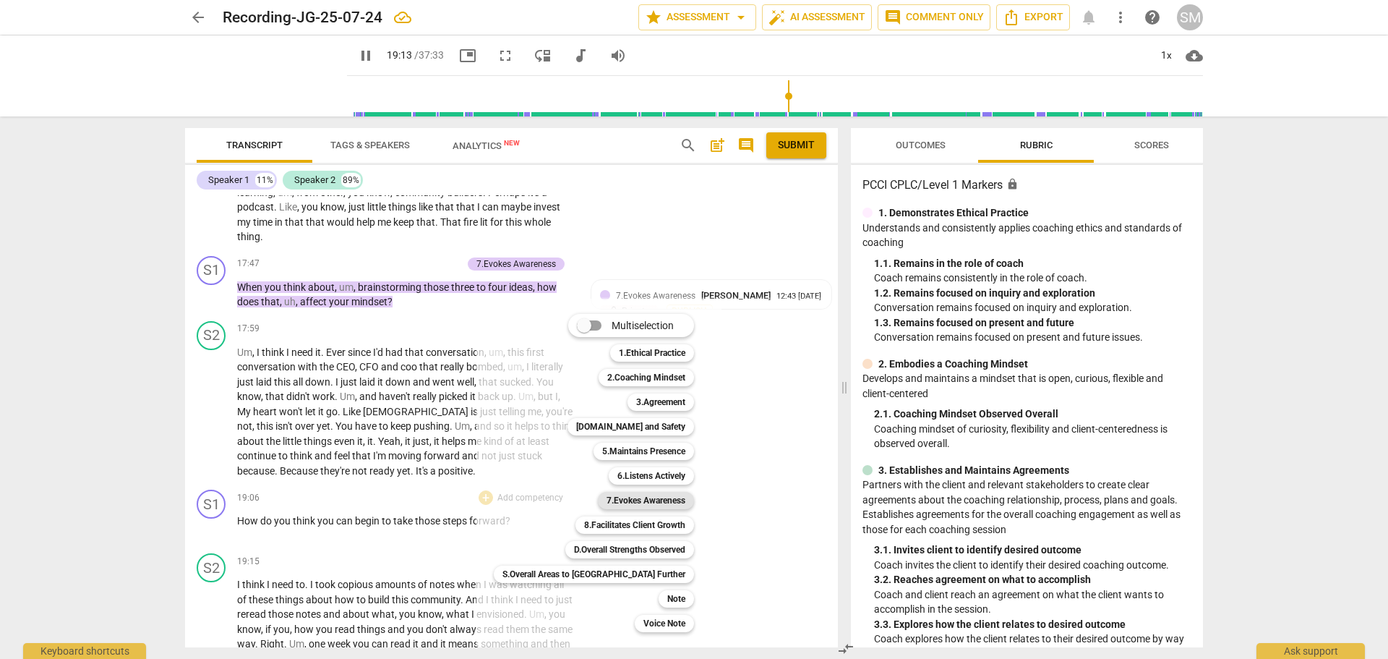
click at [607, 498] on b "7.Evokes Awareness" at bounding box center [646, 500] width 79 height 17
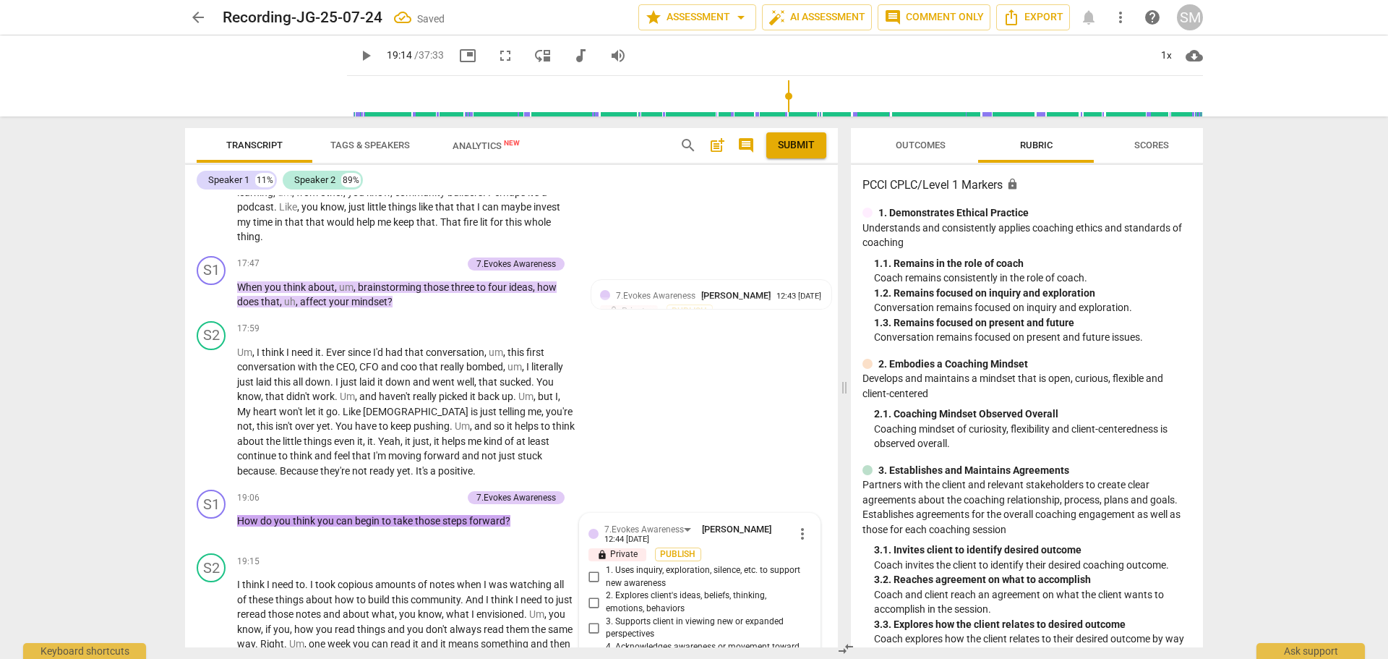
scroll to position [4393, 0]
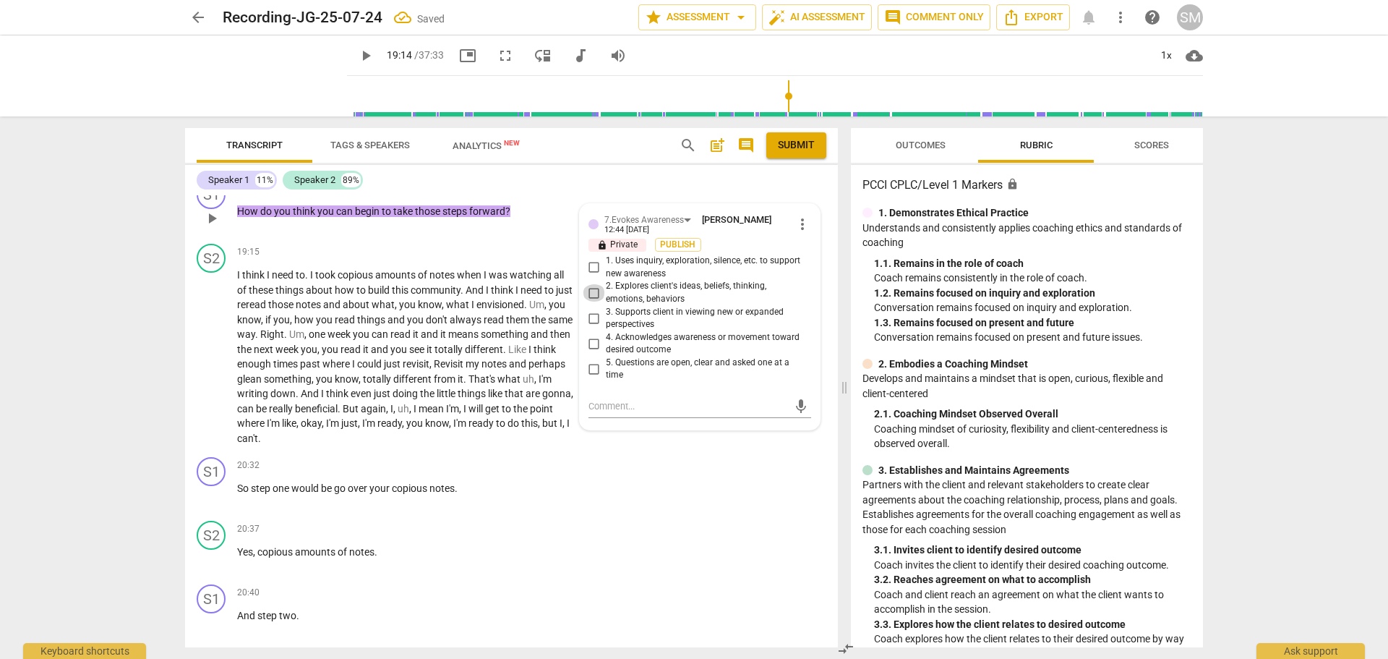
click at [590, 302] on input "2. Explores client's ideas, beliefs, thinking, emotions, behaviors" at bounding box center [594, 292] width 23 height 17
click at [592, 327] on input "3. Supports client in viewing new or expanded perspectives" at bounding box center [594, 318] width 23 height 17
click at [594, 302] on input "2. Explores client's ideas, beliefs, thinking, emotions, behaviors" at bounding box center [594, 292] width 23 height 17
click at [296, 429] on span "like" at bounding box center [289, 423] width 14 height 12
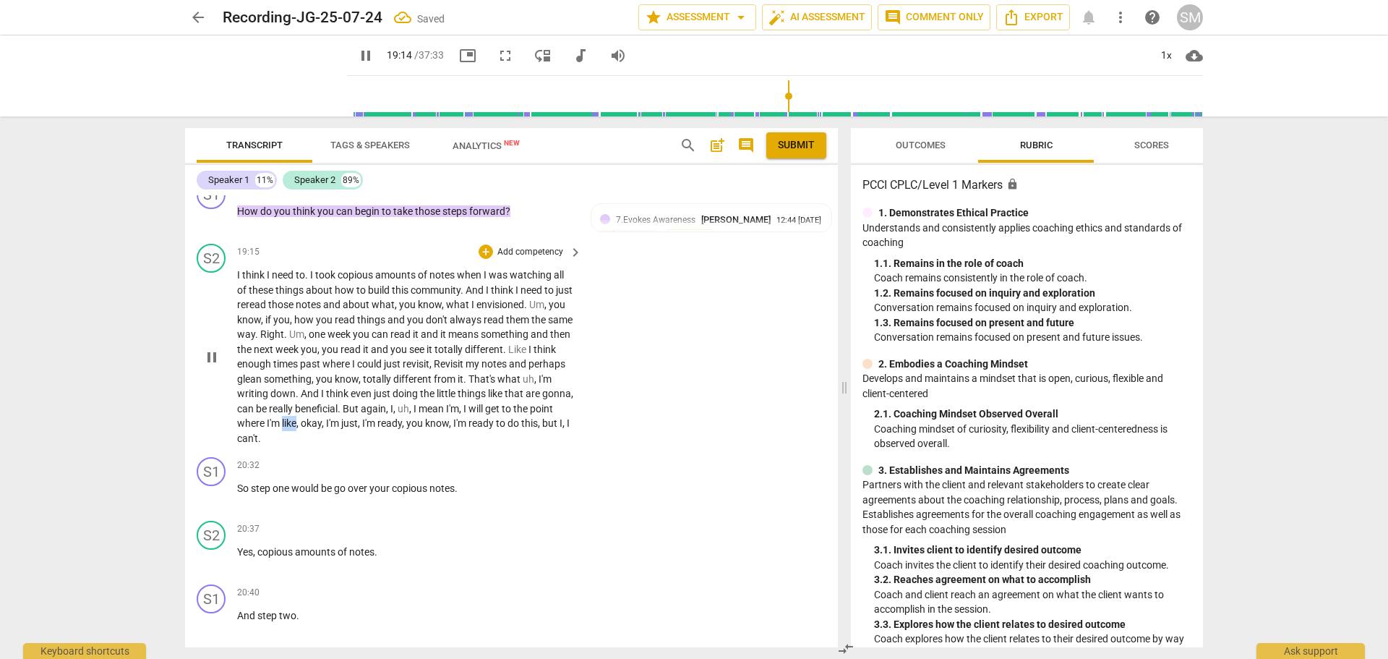
click at [296, 429] on span "like" at bounding box center [289, 423] width 14 height 12
click at [509, 472] on p "Add competency" at bounding box center [530, 465] width 69 height 13
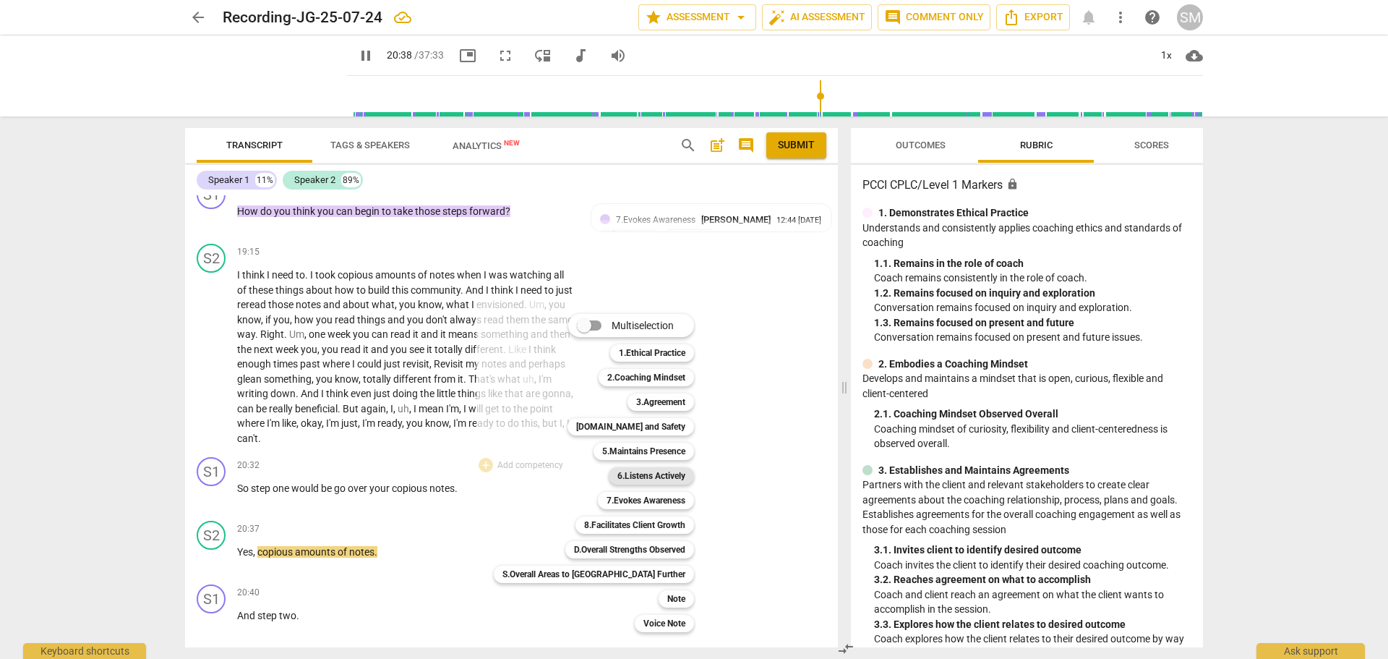
click at [618, 477] on b "6.Listens Actively" at bounding box center [652, 475] width 68 height 17
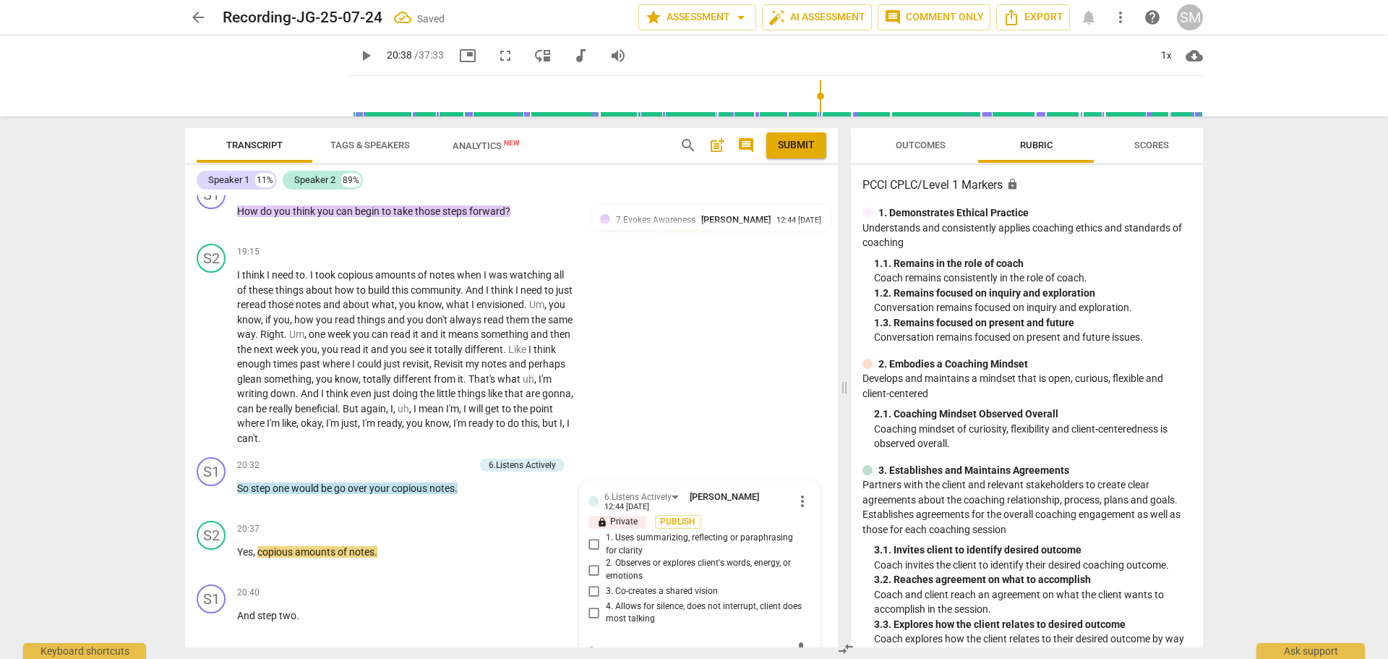
scroll to position [4637, 0]
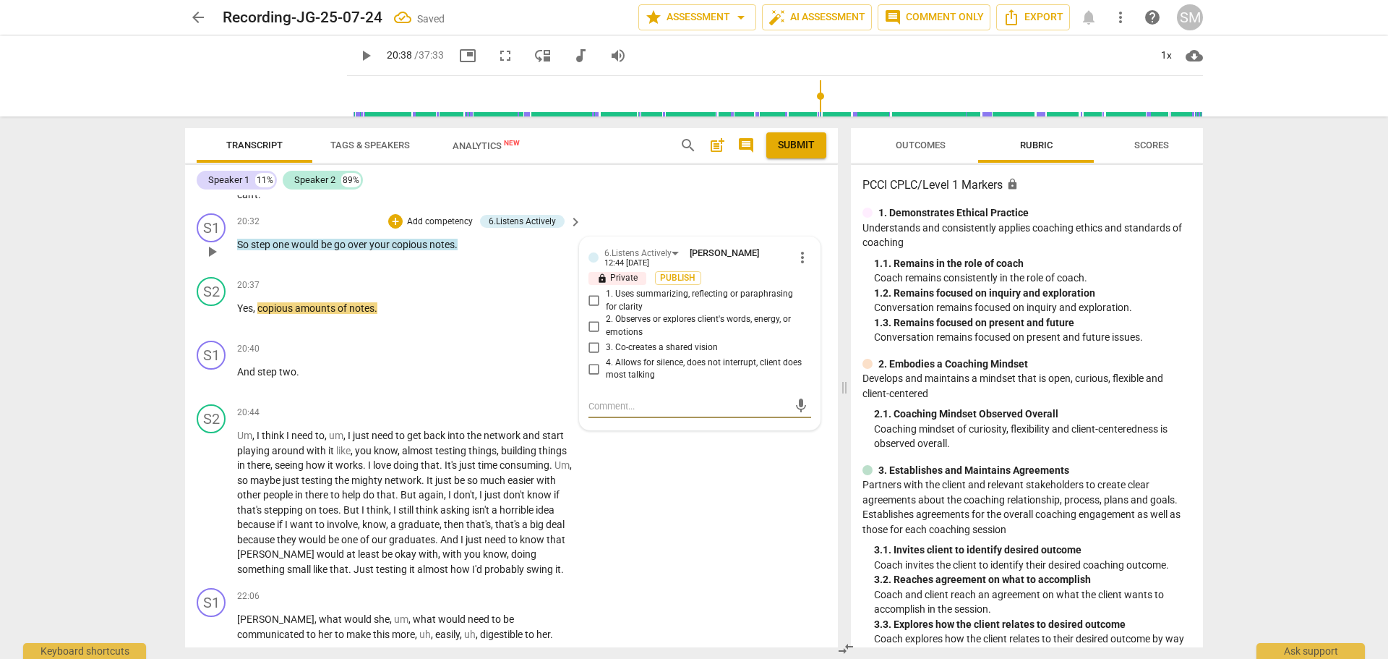
click at [592, 310] on input "1. Uses summarizing, reflecting or paraphrasing for clarity" at bounding box center [594, 300] width 23 height 17
click at [214, 388] on span "play_arrow" at bounding box center [211, 378] width 17 height 17
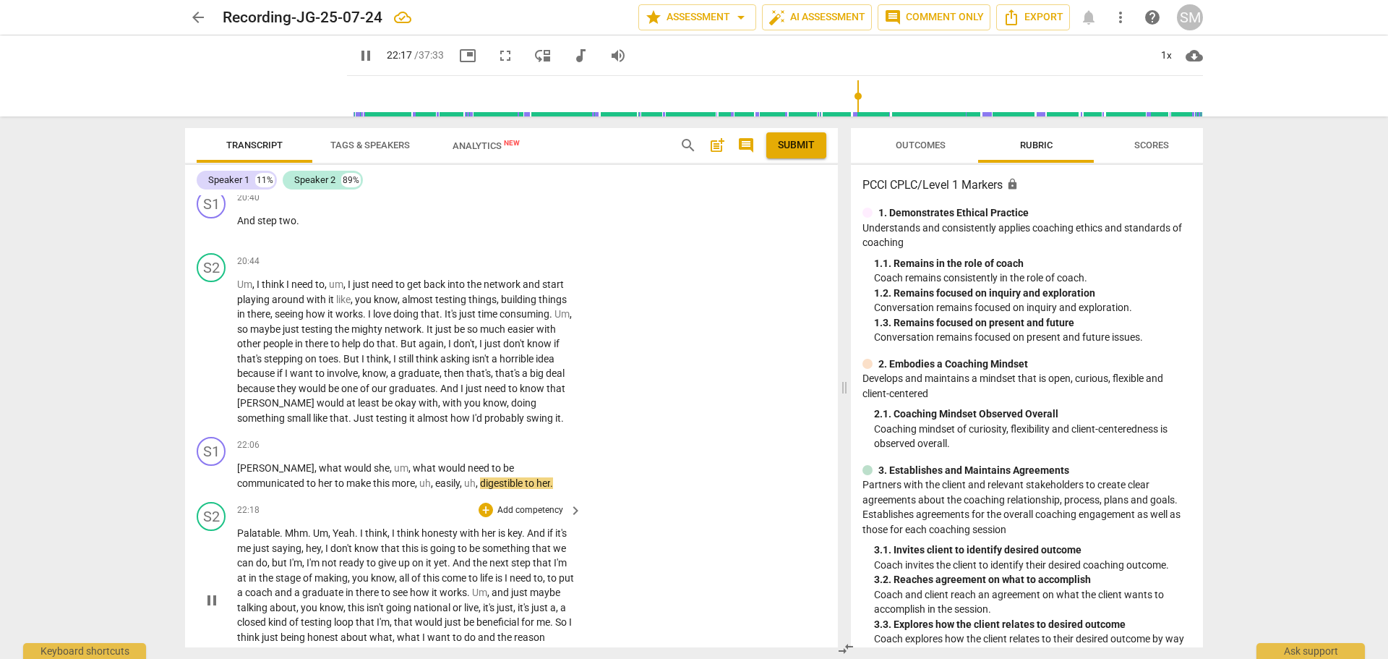
scroll to position [4854, 0]
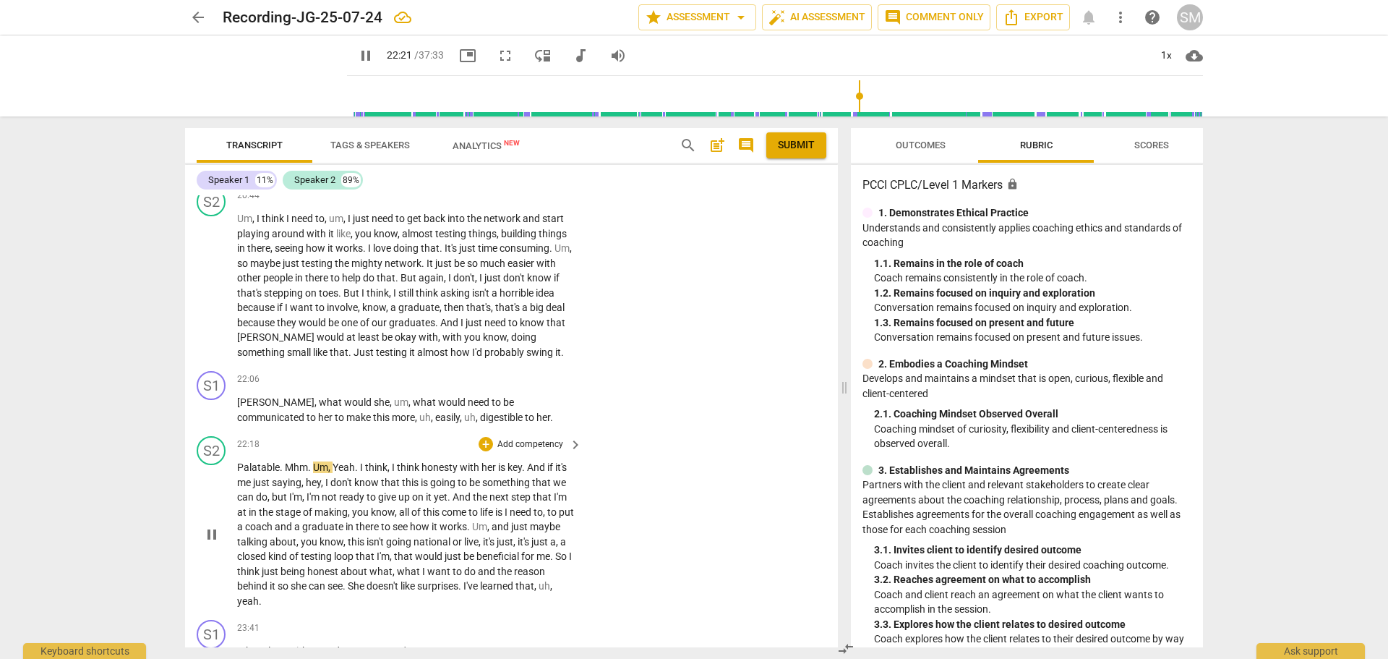
click at [285, 473] on span "Mhm" at bounding box center [296, 467] width 23 height 12
click at [286, 473] on span "Mhm" at bounding box center [296, 467] width 23 height 12
click at [535, 386] on p "Add competency" at bounding box center [530, 379] width 69 height 13
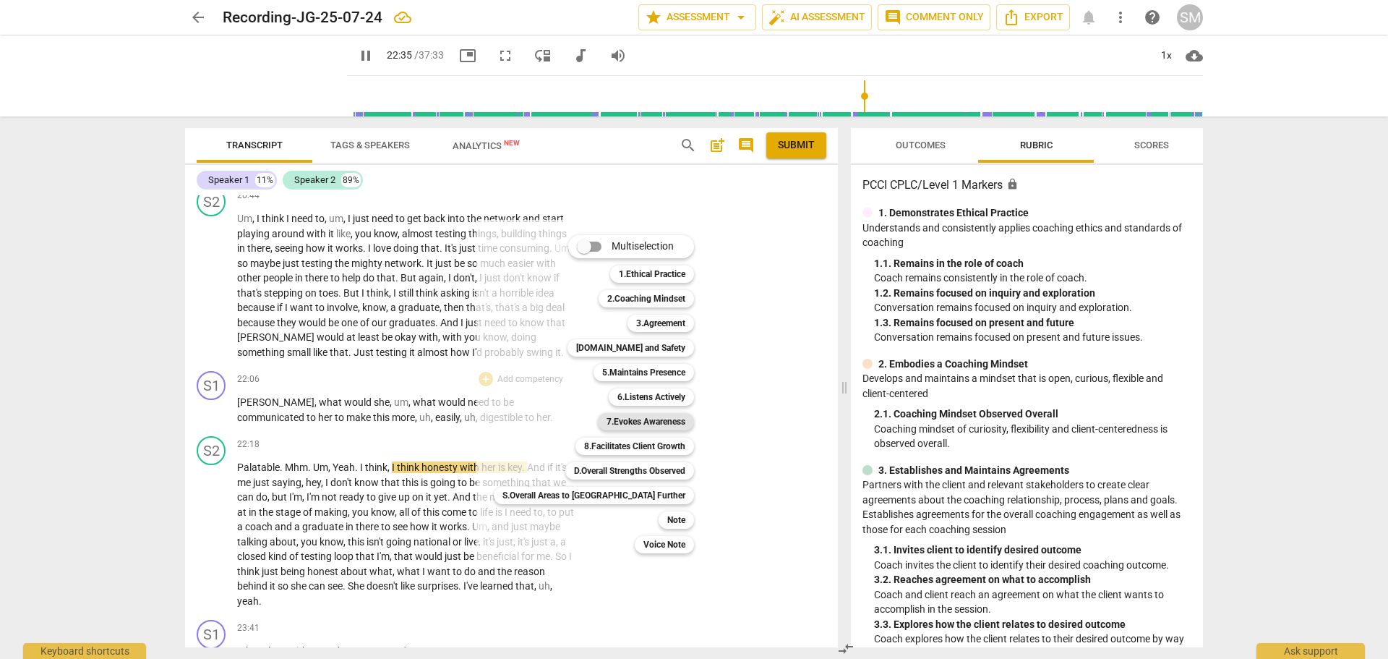
click at [607, 414] on b "7.Evokes Awareness" at bounding box center [646, 421] width 79 height 17
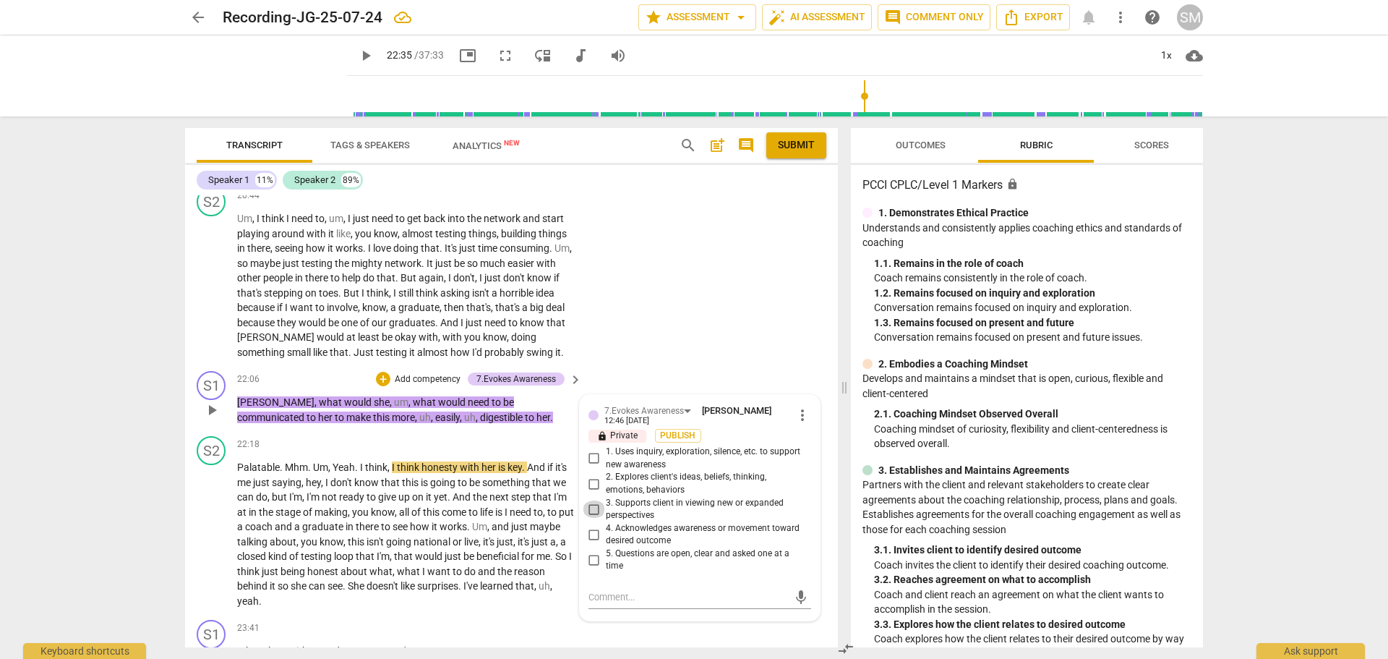
click at [595, 518] on input "3. Supports client in viewing new or expanded perspectives" at bounding box center [594, 508] width 23 height 17
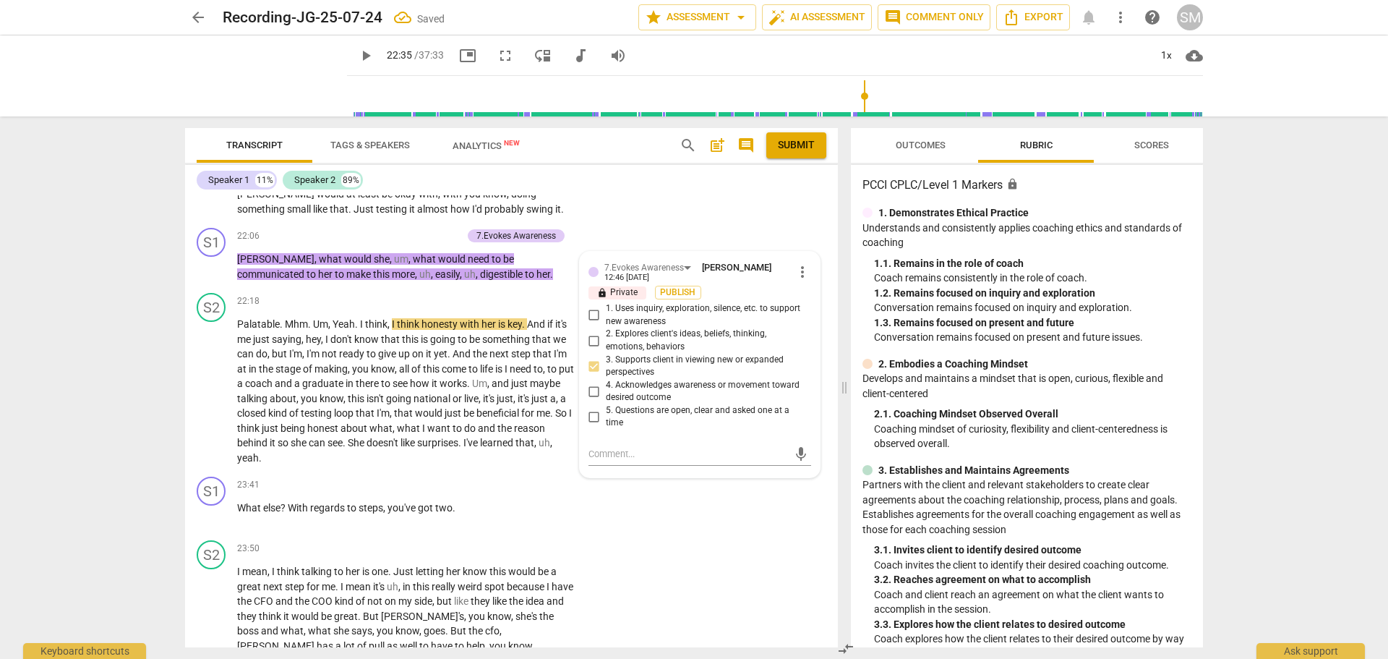
scroll to position [4998, 0]
click at [639, 241] on div "S1 play_arrow pause 22:06 + Add competency 7.Evokes Awareness keyboard_arrow_ri…" at bounding box center [511, 253] width 653 height 65
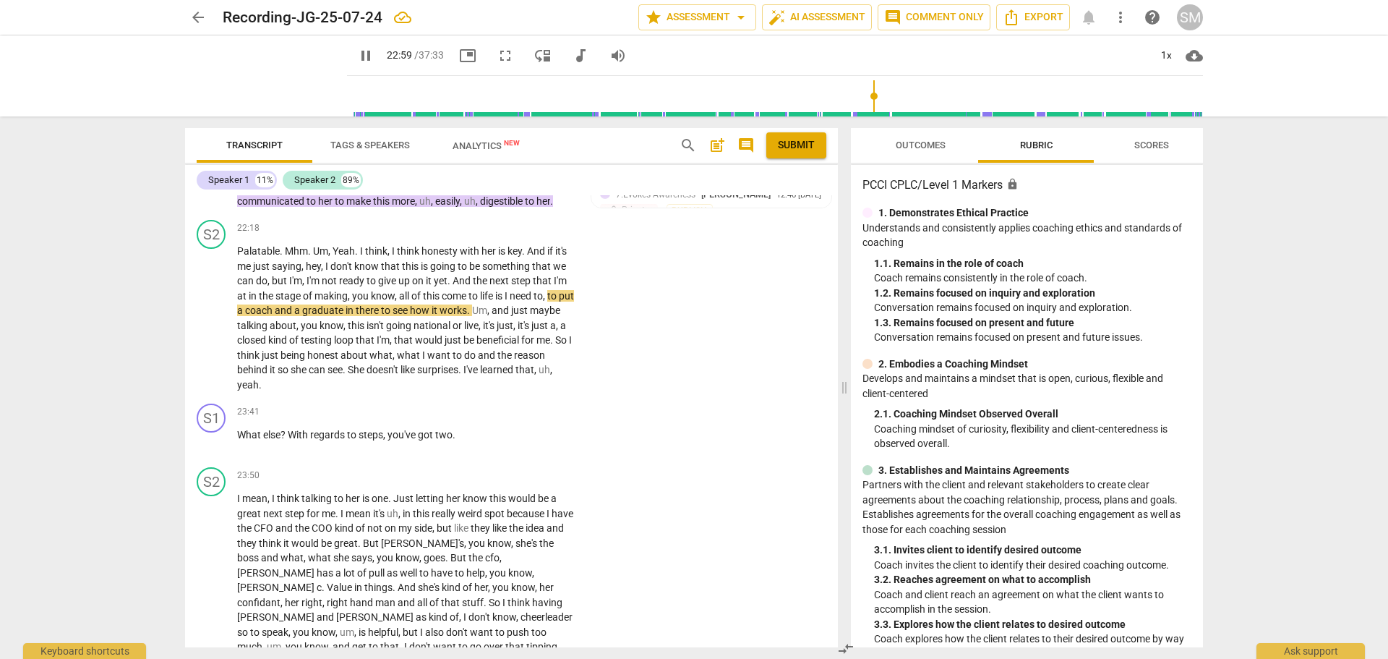
scroll to position [5143, 0]
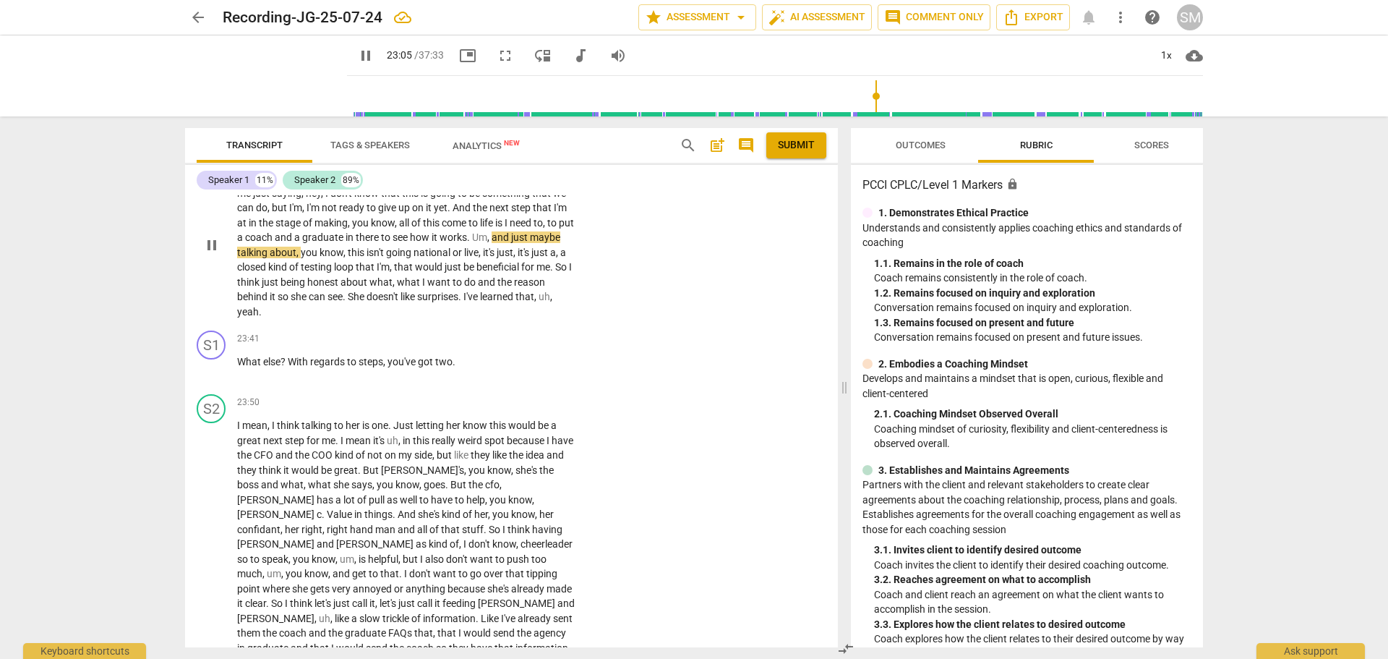
click at [367, 302] on span "She" at bounding box center [357, 297] width 19 height 12
click at [539, 346] on p "Add competency" at bounding box center [530, 339] width 69 height 13
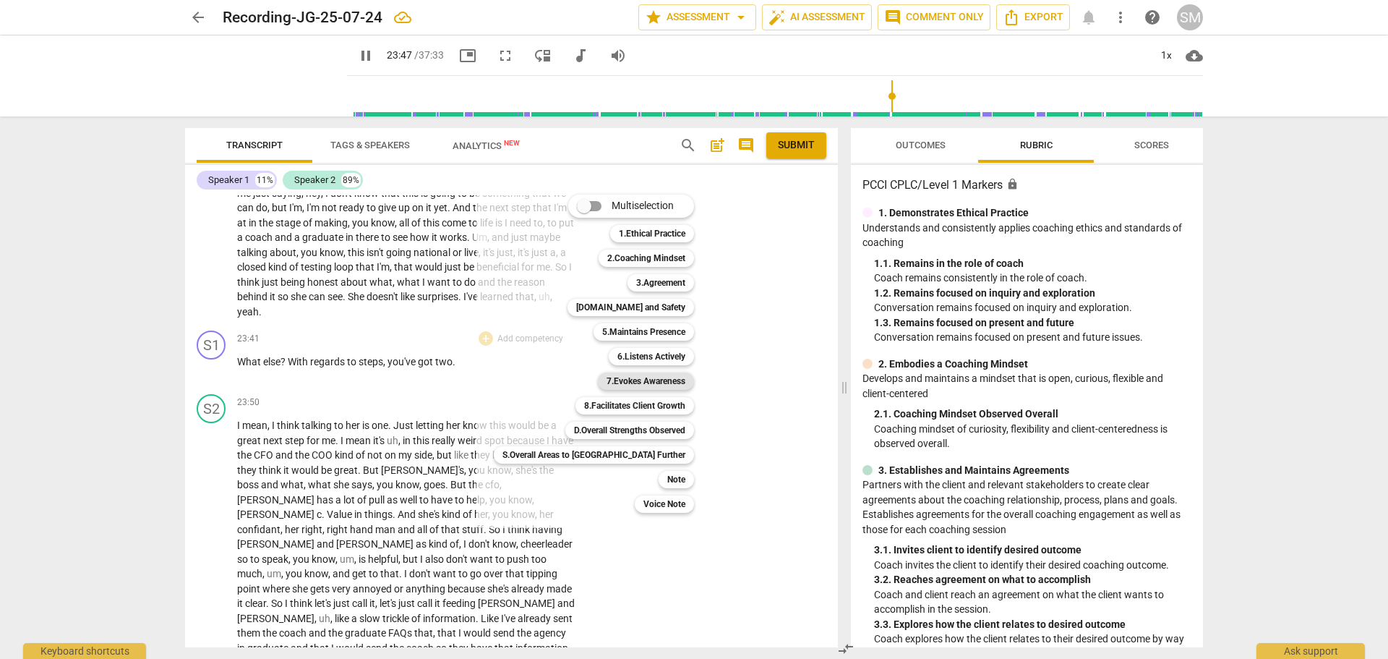
click at [607, 377] on b "7.Evokes Awareness" at bounding box center [646, 380] width 79 height 17
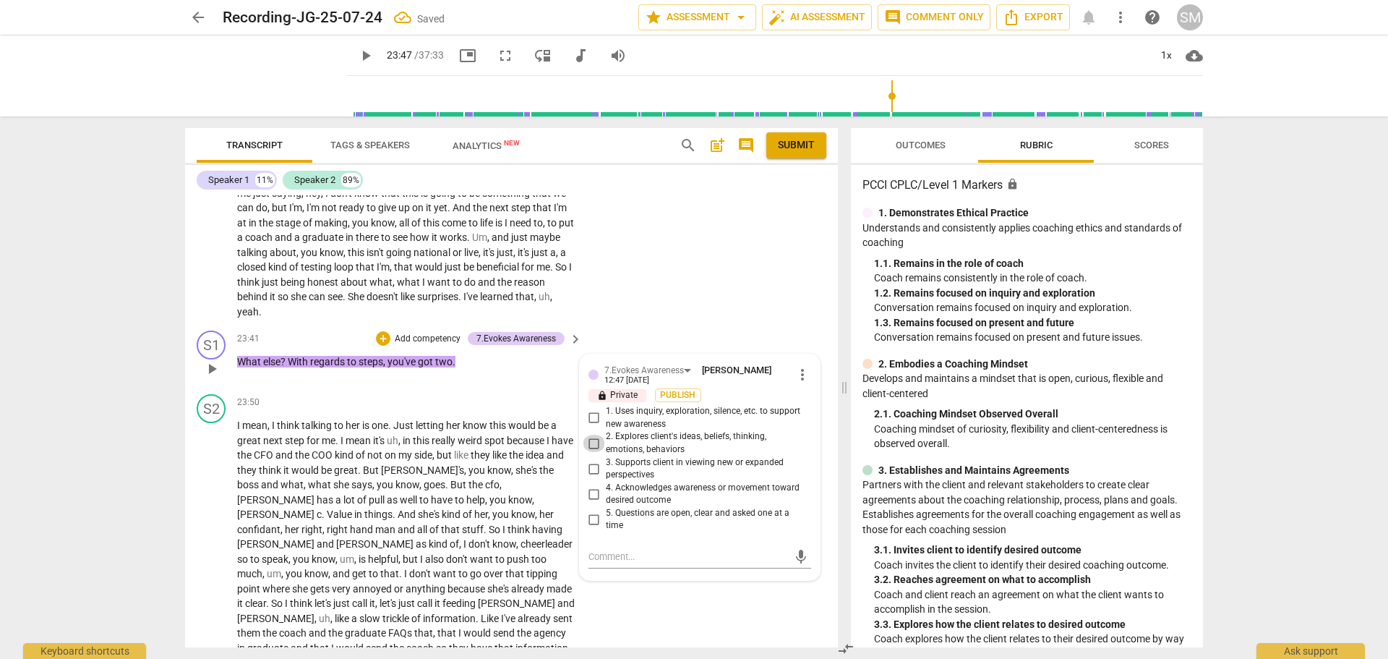
click at [596, 452] on input "2. Explores client's ideas, beliefs, thinking, emotions, behaviors" at bounding box center [594, 443] width 23 height 17
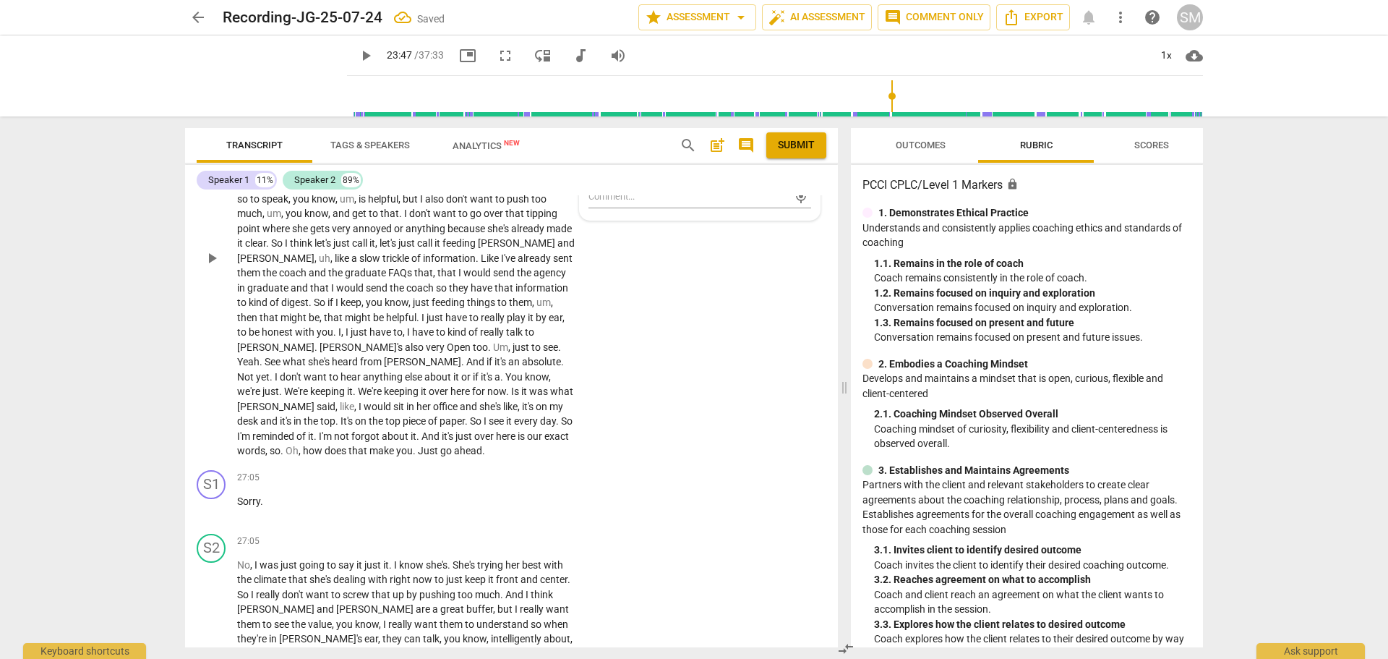
scroll to position [5504, 0]
click at [470, 417] on span "So" at bounding box center [477, 420] width 14 height 12
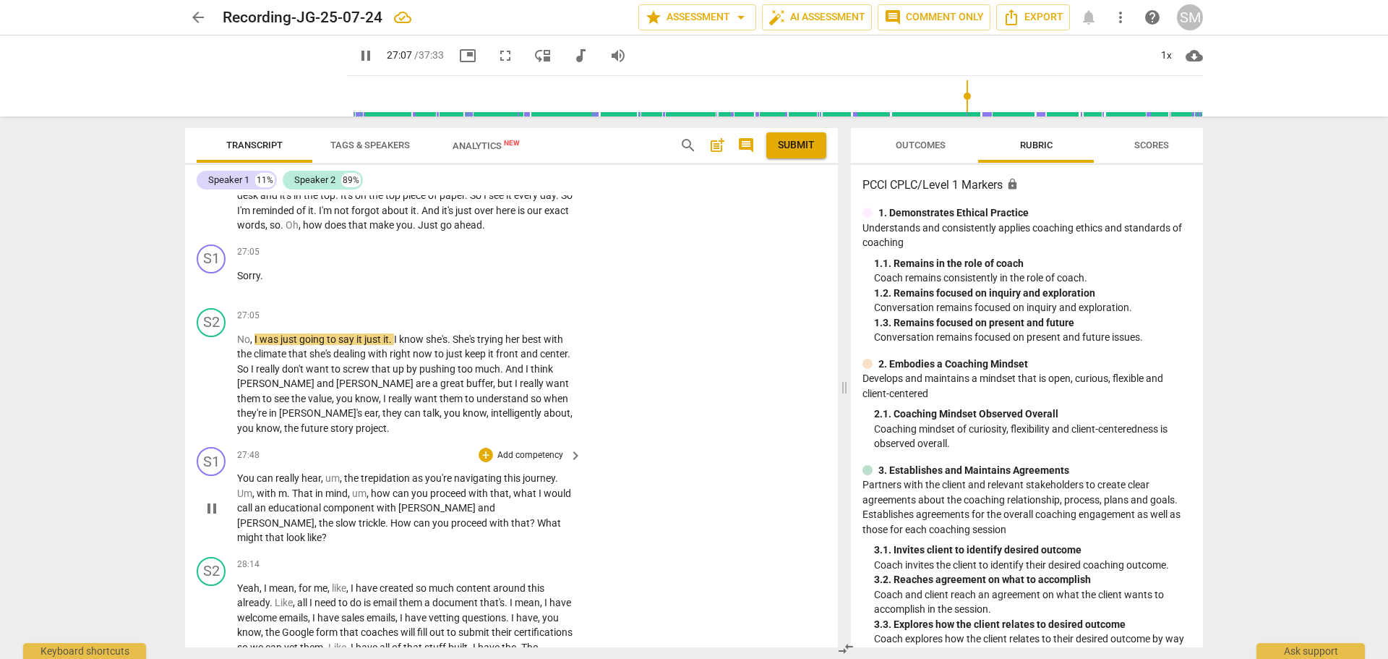
scroll to position [5794, 0]
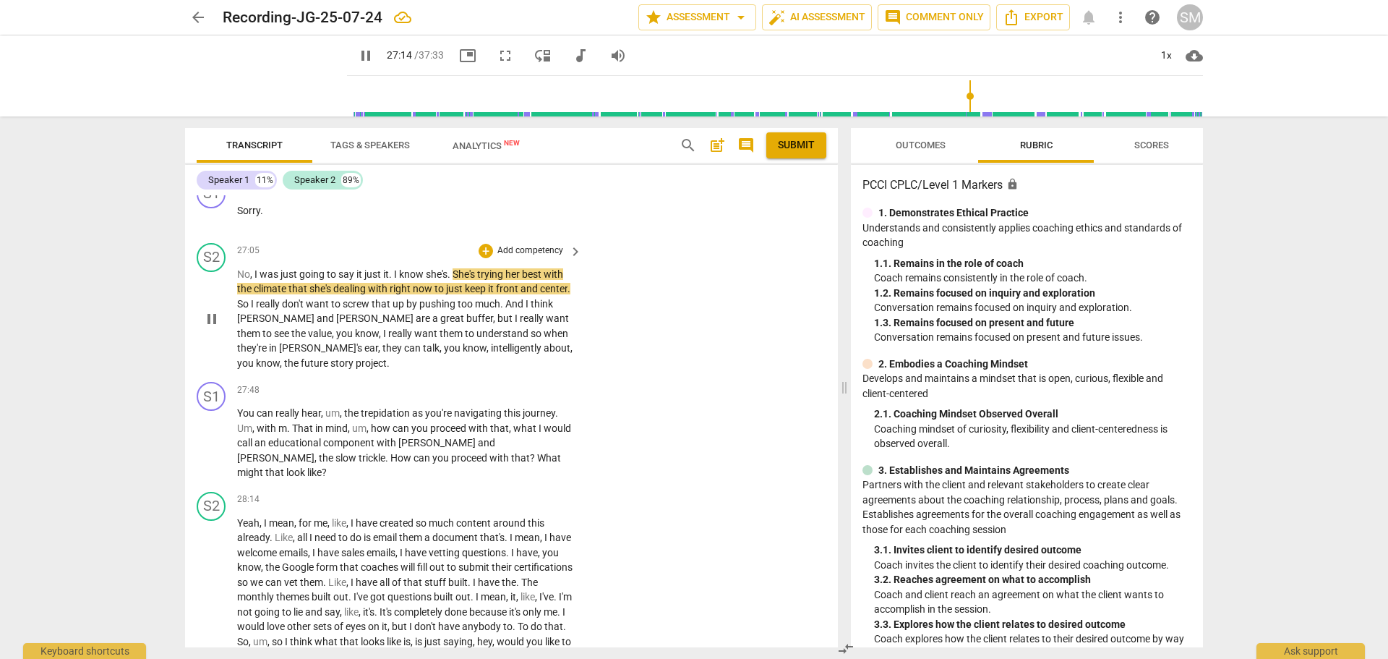
click at [383, 349] on span "they" at bounding box center [394, 348] width 22 height 12
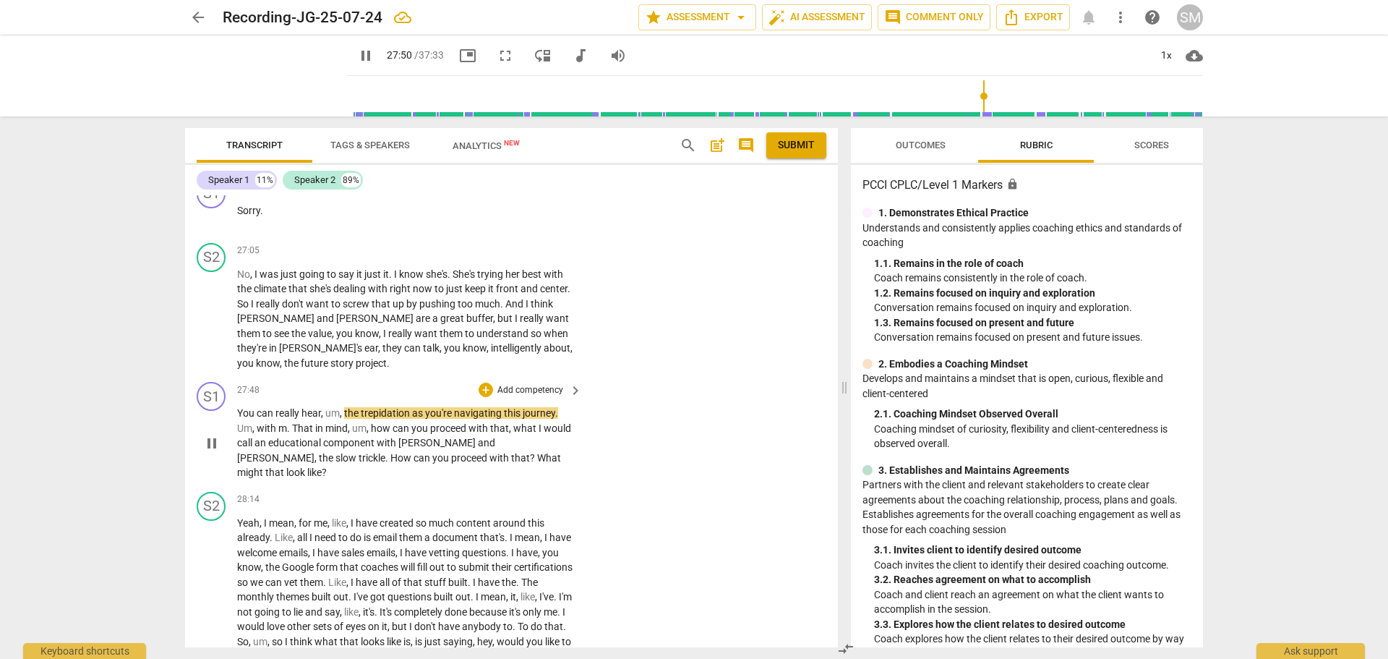
click at [522, 386] on p "Add competency" at bounding box center [530, 390] width 69 height 13
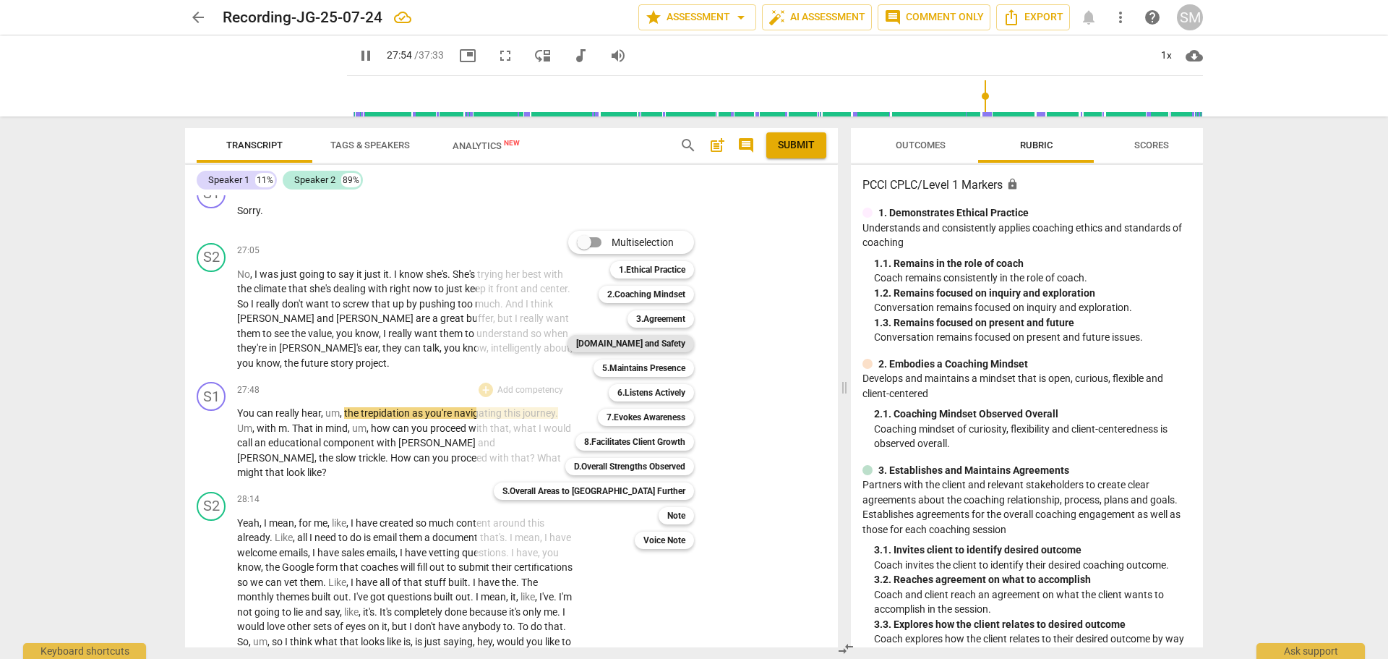
click at [610, 342] on b "[DOMAIN_NAME] and Safety" at bounding box center [630, 343] width 109 height 17
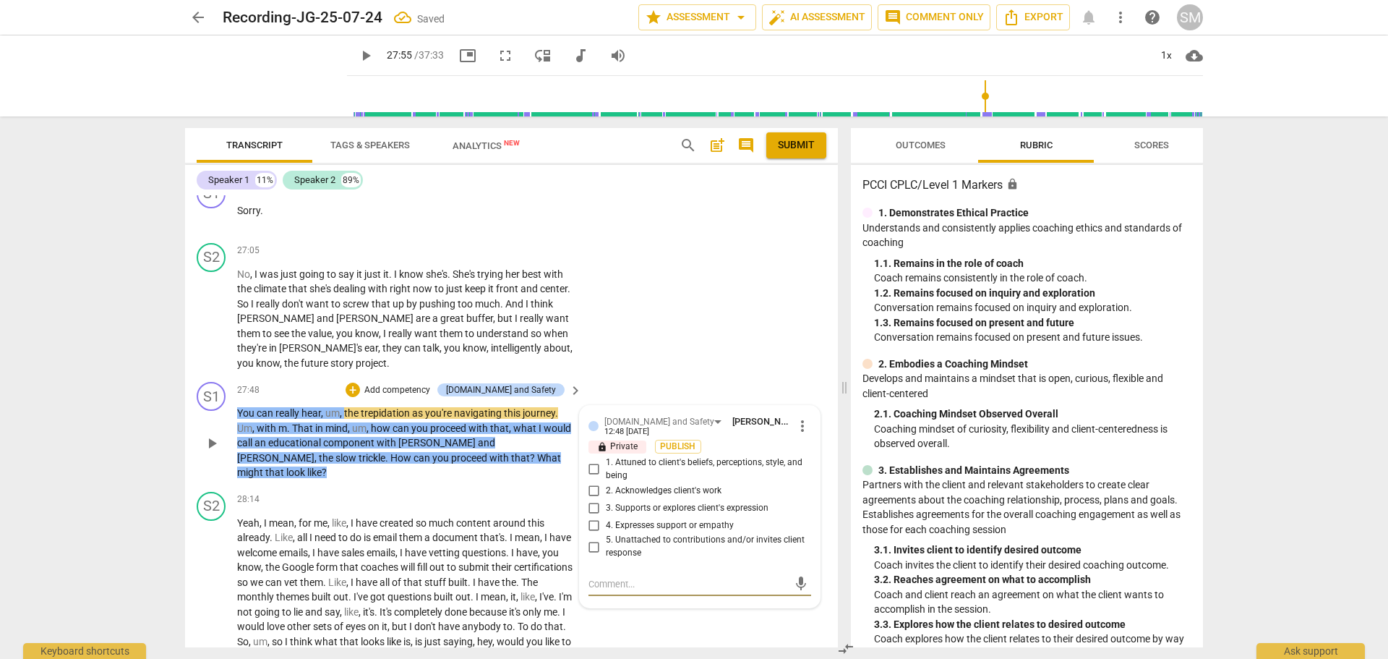
click at [591, 472] on input "1. Attuned to client's beliefs, perceptions, style, and being" at bounding box center [594, 469] width 23 height 17
click at [594, 525] on input "4. Expresses support or empathy" at bounding box center [594, 524] width 23 height 17
click at [425, 386] on p "Add competency" at bounding box center [397, 390] width 69 height 13
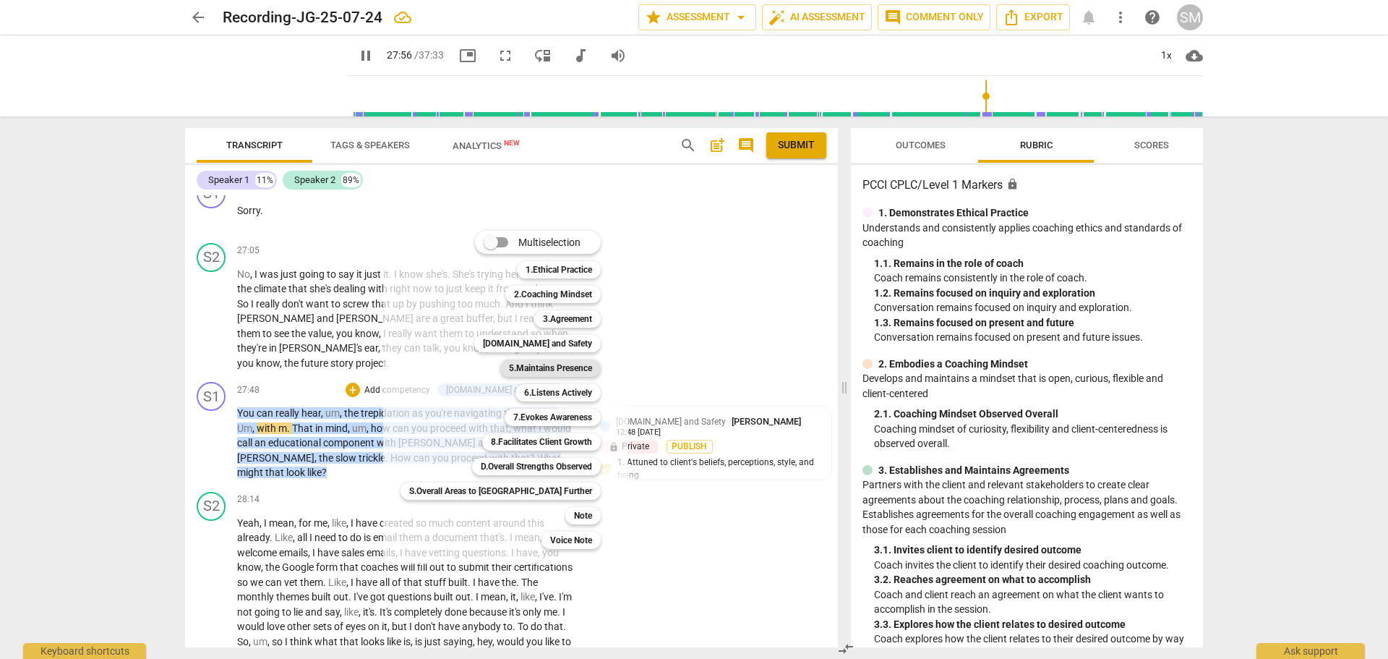
click at [513, 370] on b "5.Maintains Presence" at bounding box center [550, 367] width 83 height 17
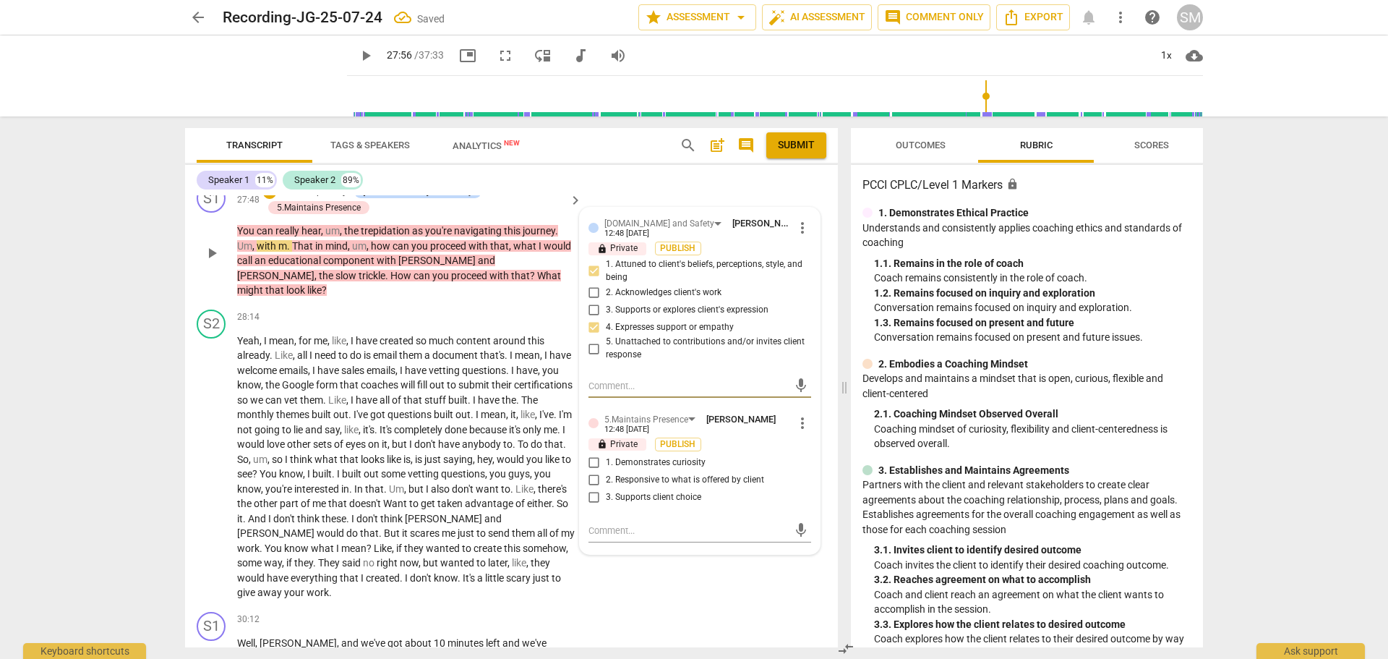
scroll to position [6011, 0]
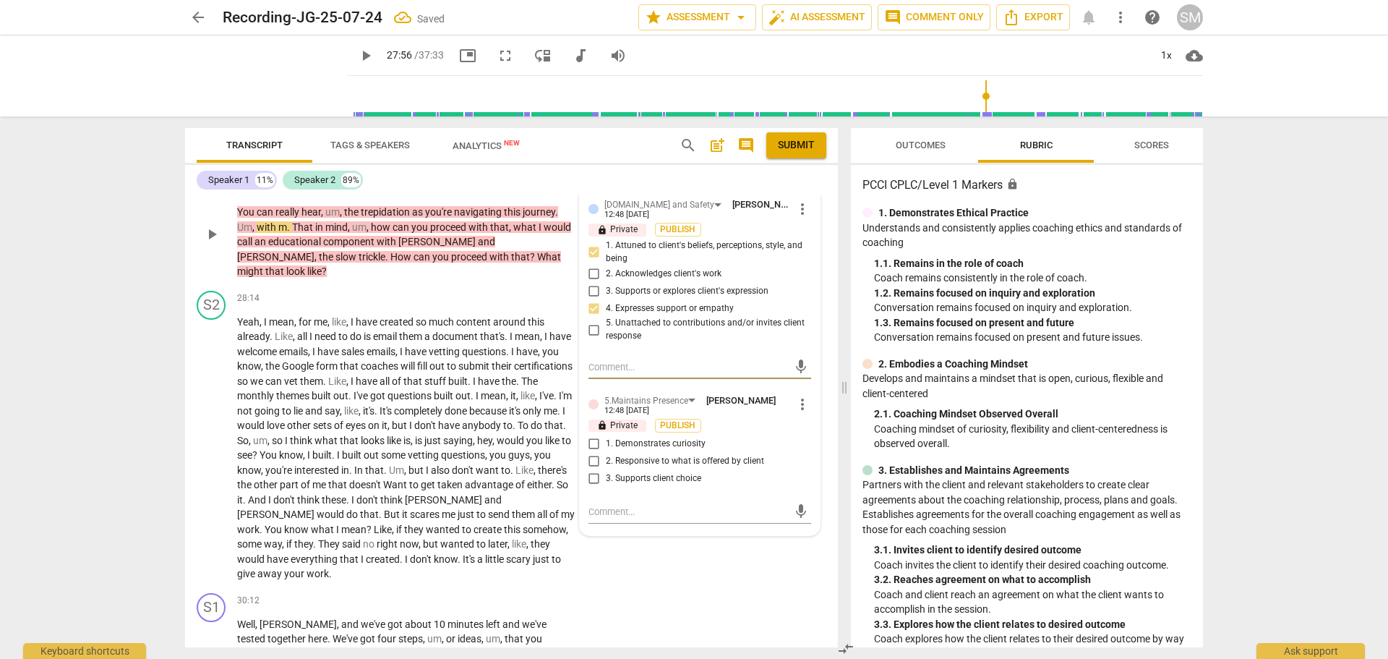
click at [589, 461] on input "2. Responsive to what is offered by client" at bounding box center [594, 461] width 23 height 17
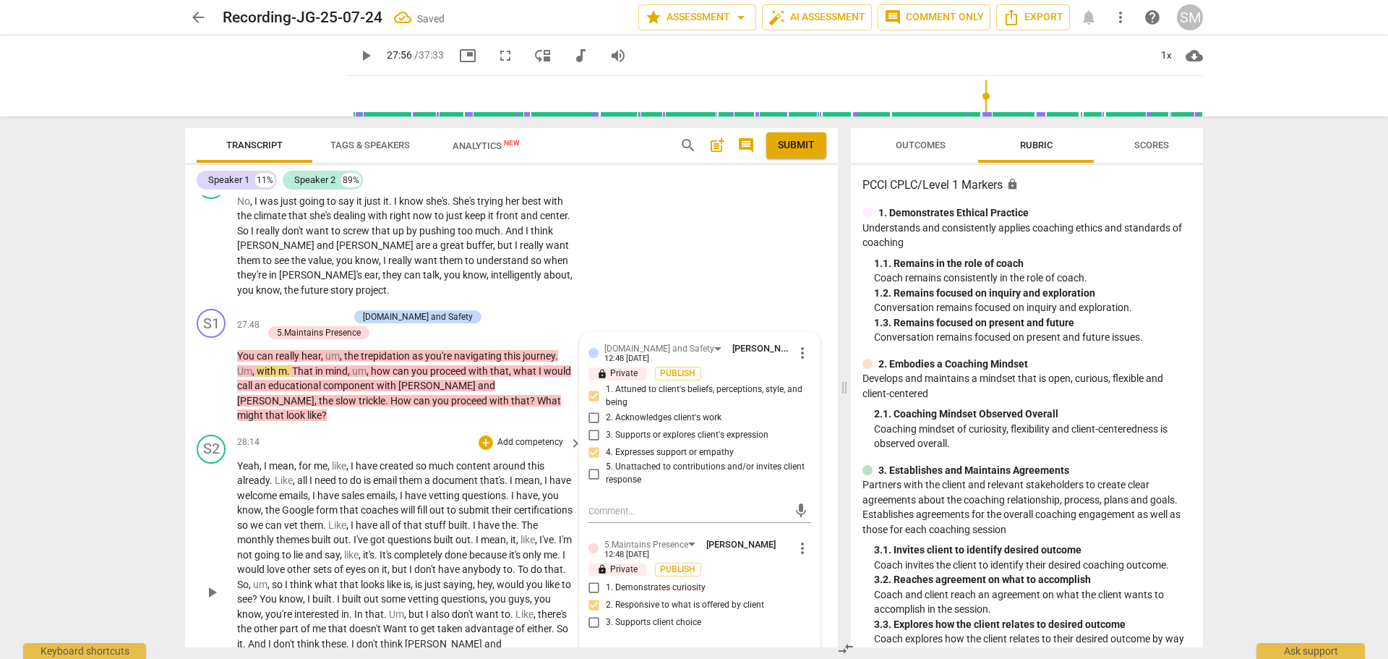
scroll to position [5866, 0]
click at [328, 313] on p "Add competency" at bounding box center [314, 318] width 69 height 13
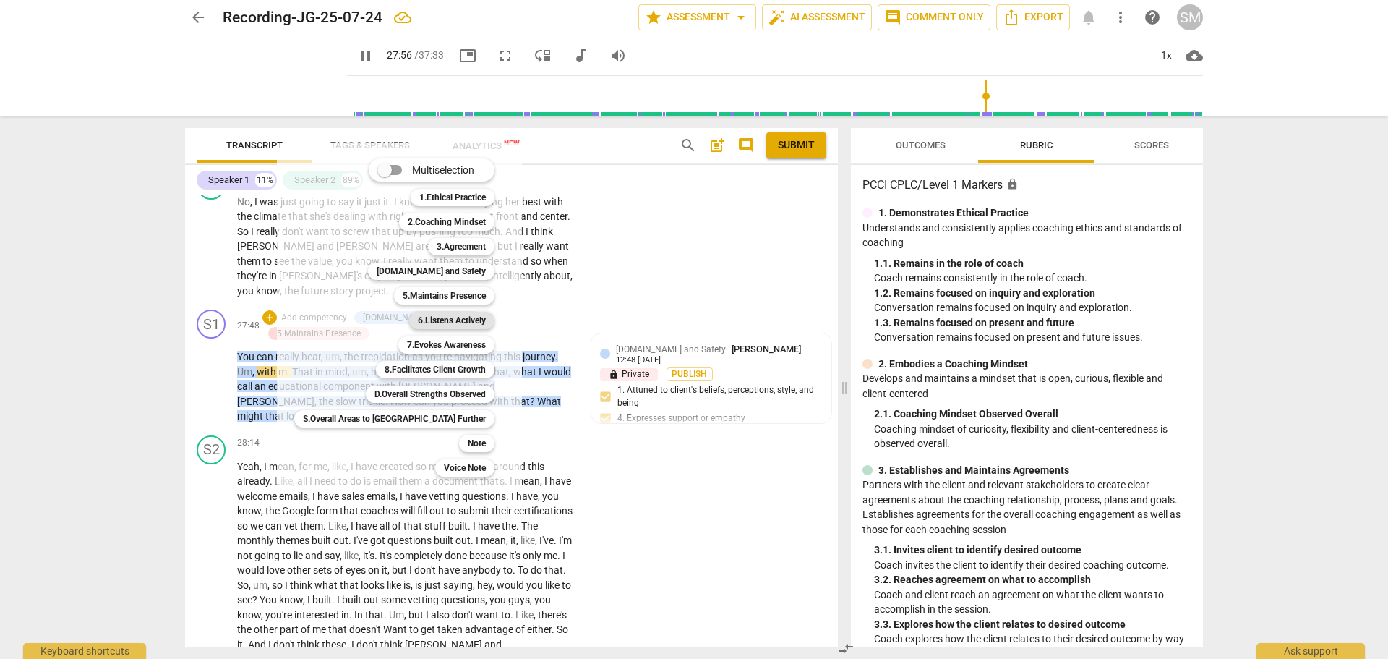
click at [418, 325] on b "6.Listens Actively" at bounding box center [452, 320] width 68 height 17
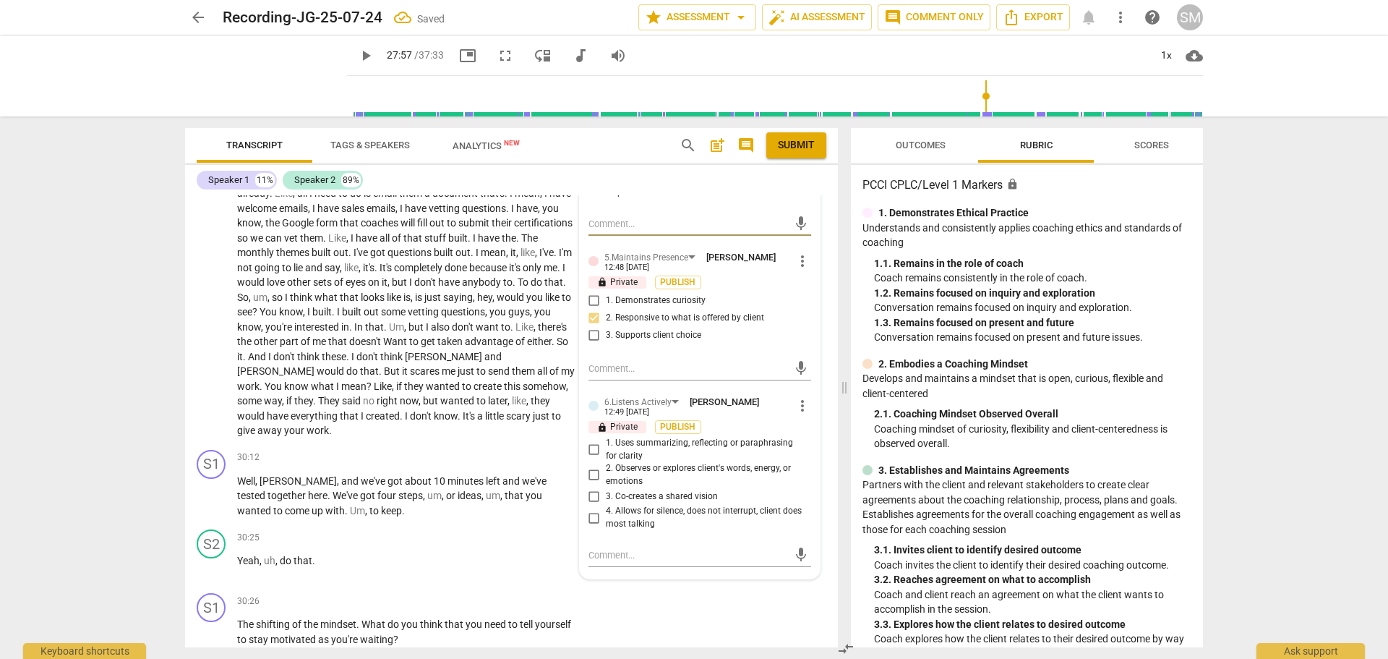
scroll to position [6155, 0]
click at [592, 472] on input "2. Observes or explores client's words, energy, or emotions" at bounding box center [594, 473] width 23 height 17
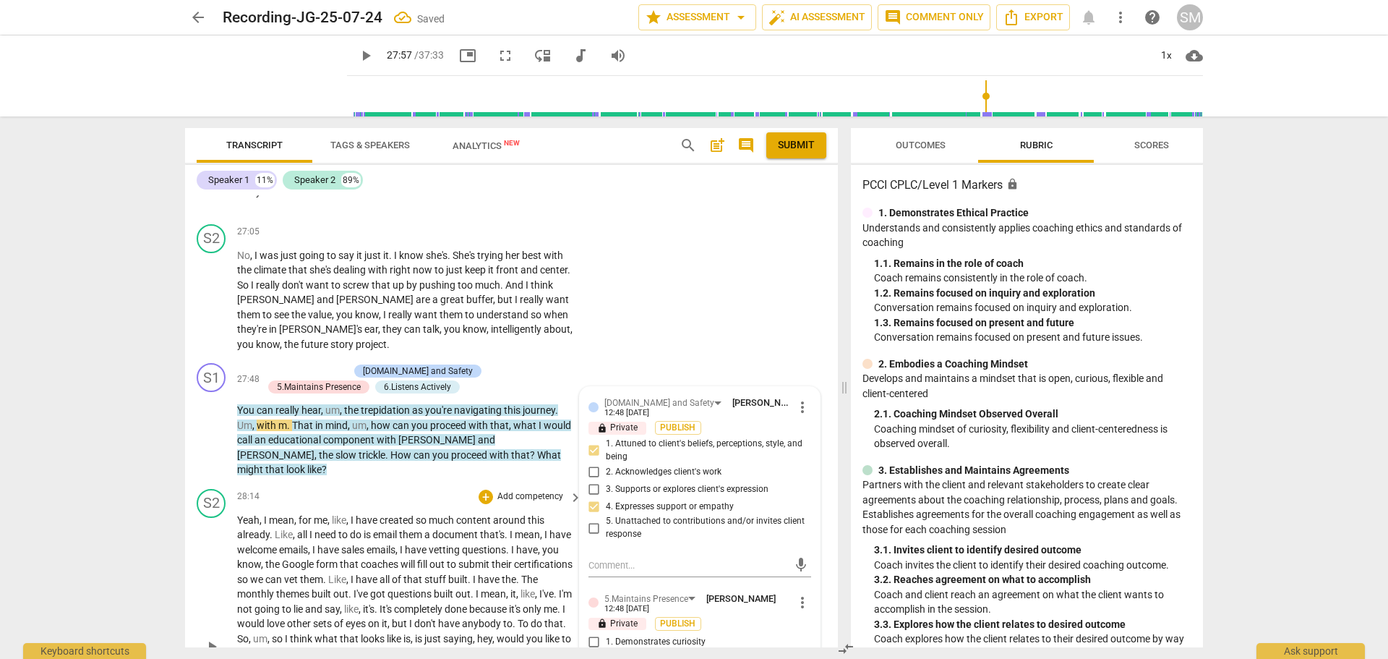
scroll to position [5794, 0]
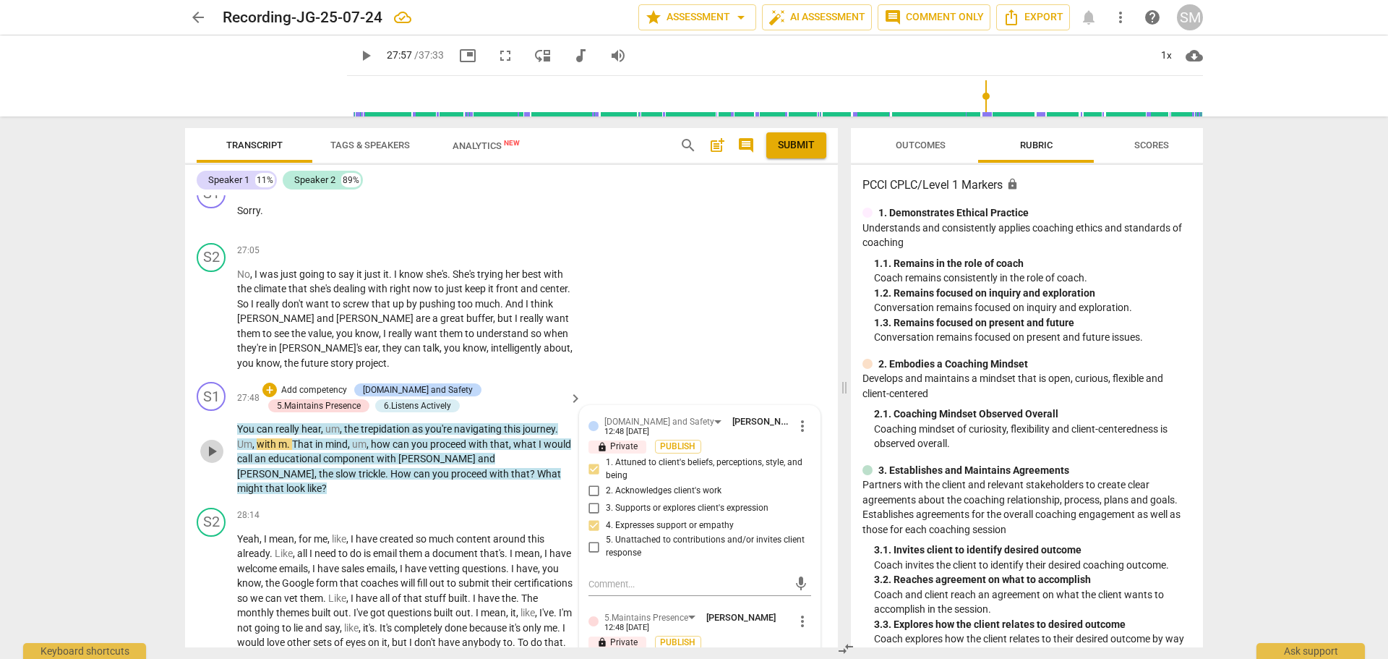
click at [210, 445] on span "play_arrow" at bounding box center [211, 451] width 17 height 17
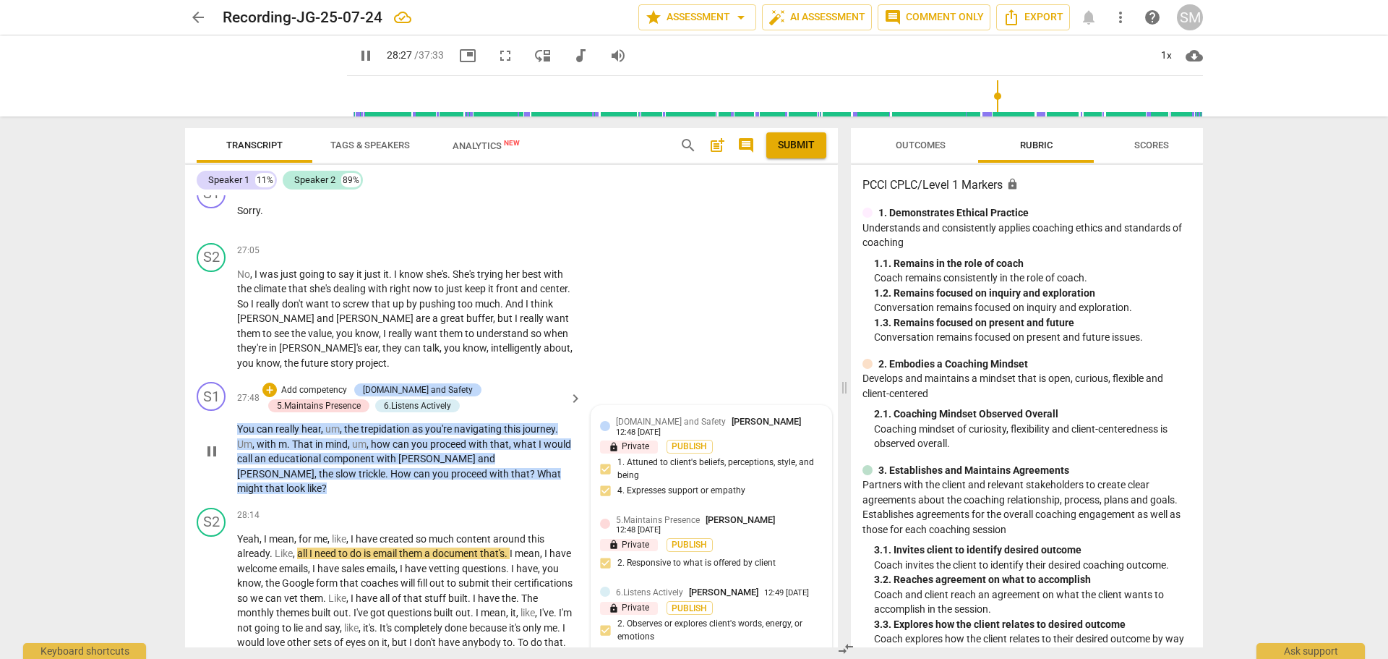
scroll to position [5866, 0]
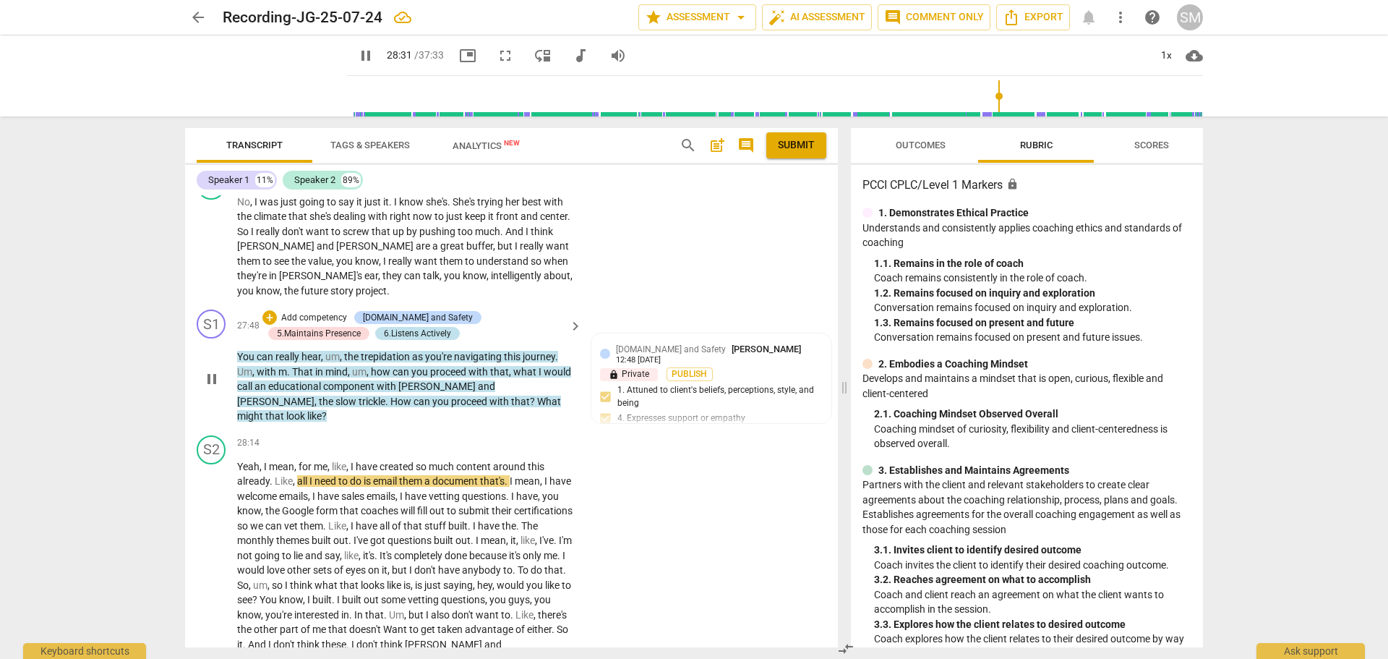
click at [384, 331] on div "6.Listens Actively" at bounding box center [417, 333] width 67 height 13
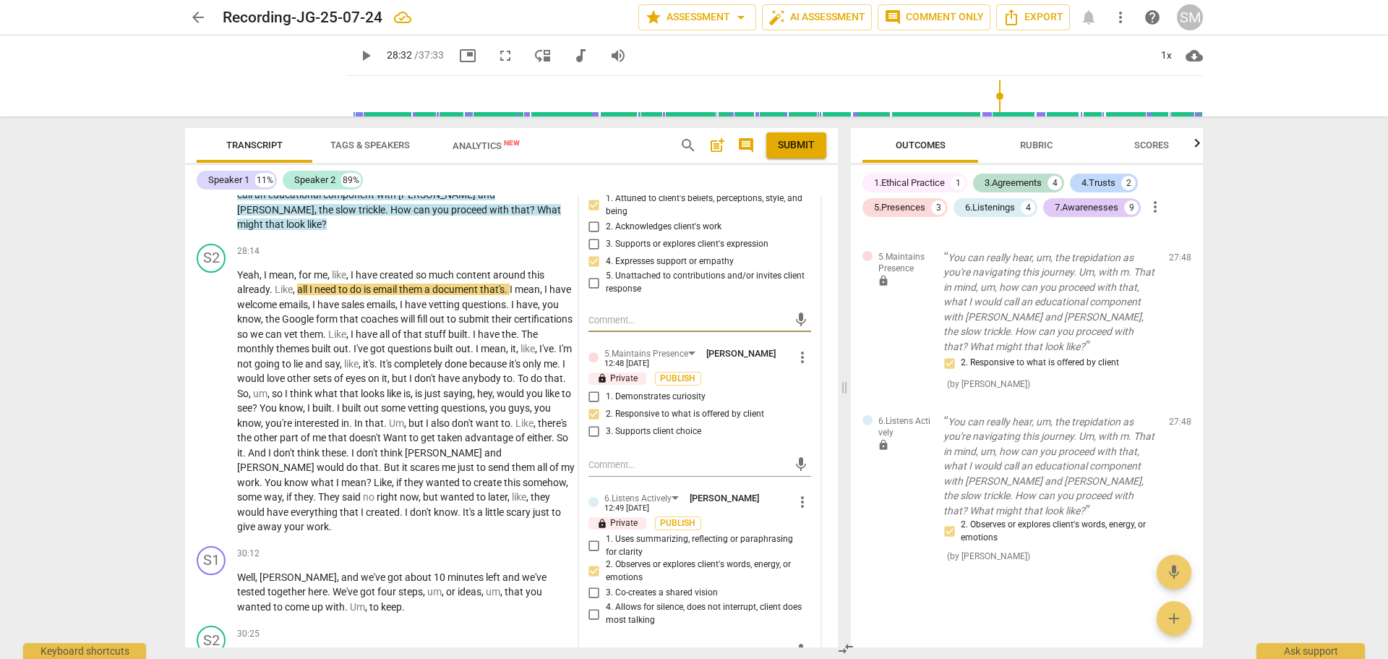
scroll to position [6083, 0]
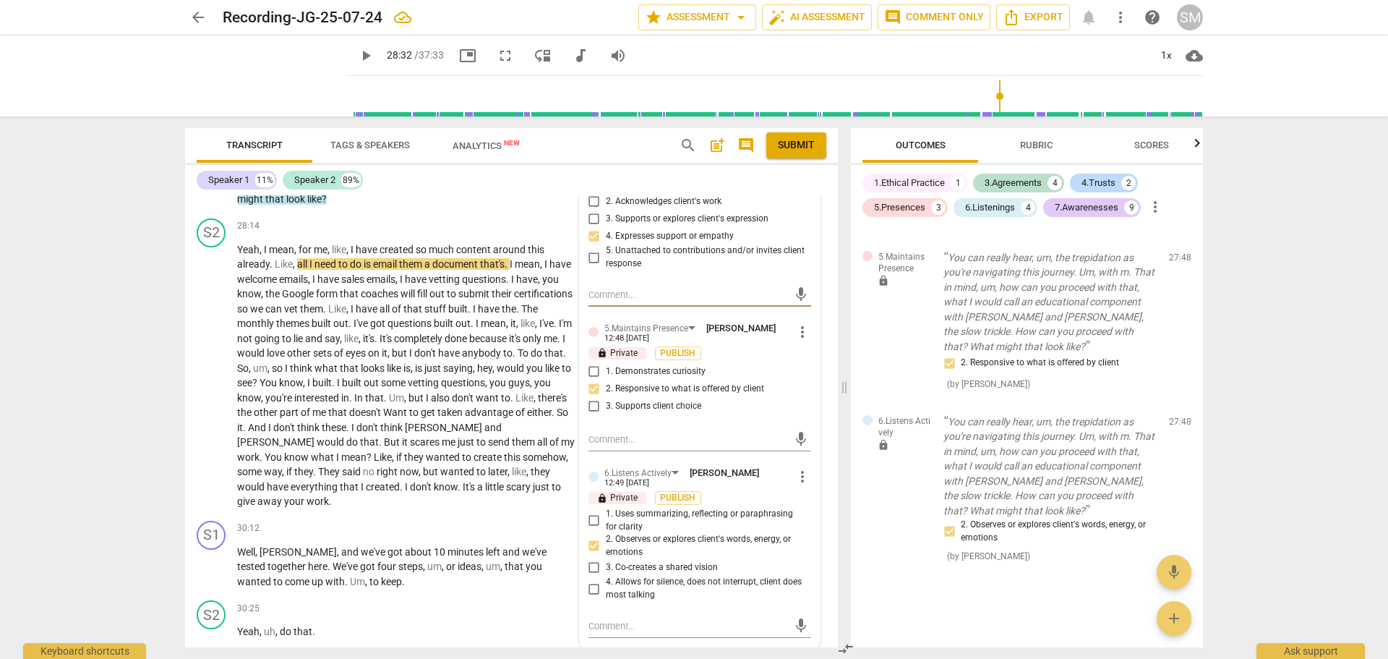
click at [591, 544] on input "2. Observes or explores client's words, energy, or emotions" at bounding box center [594, 545] width 23 height 17
click at [615, 623] on textarea at bounding box center [689, 626] width 200 height 14
click at [606, 621] on textarea at bounding box center [689, 626] width 200 height 14
click at [431, 218] on div "28:14 + Add competency keyboard_arrow_right" at bounding box center [410, 226] width 346 height 16
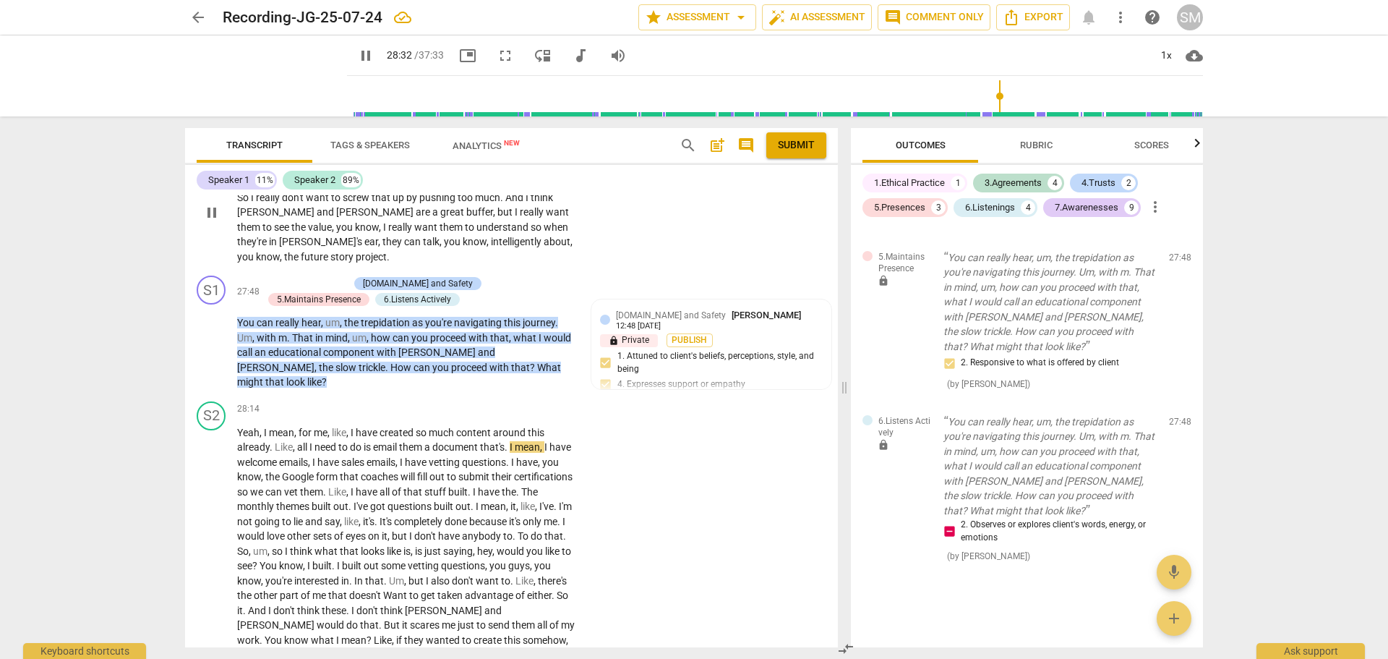
scroll to position [5866, 0]
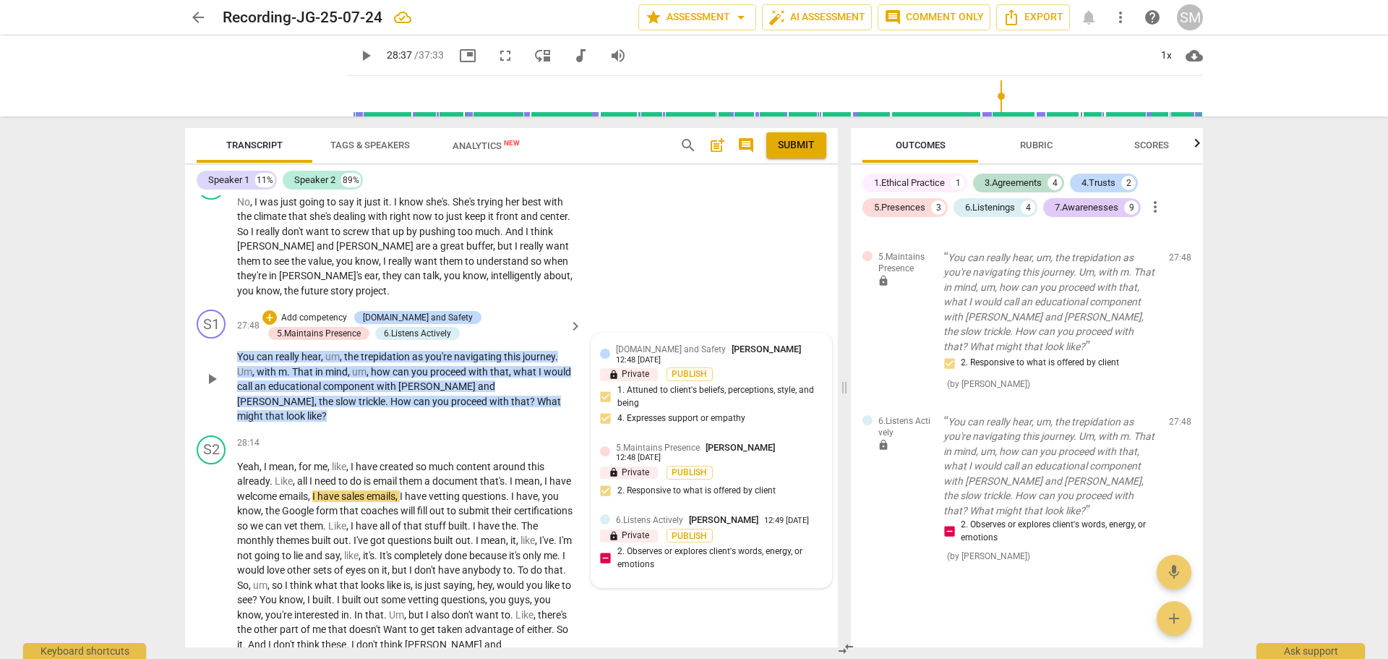
click at [662, 560] on div "6.Listens Actively [PERSON_NAME] 12:49 [DATE] lock Private Publish 2. Observes …" at bounding box center [711, 546] width 223 height 66
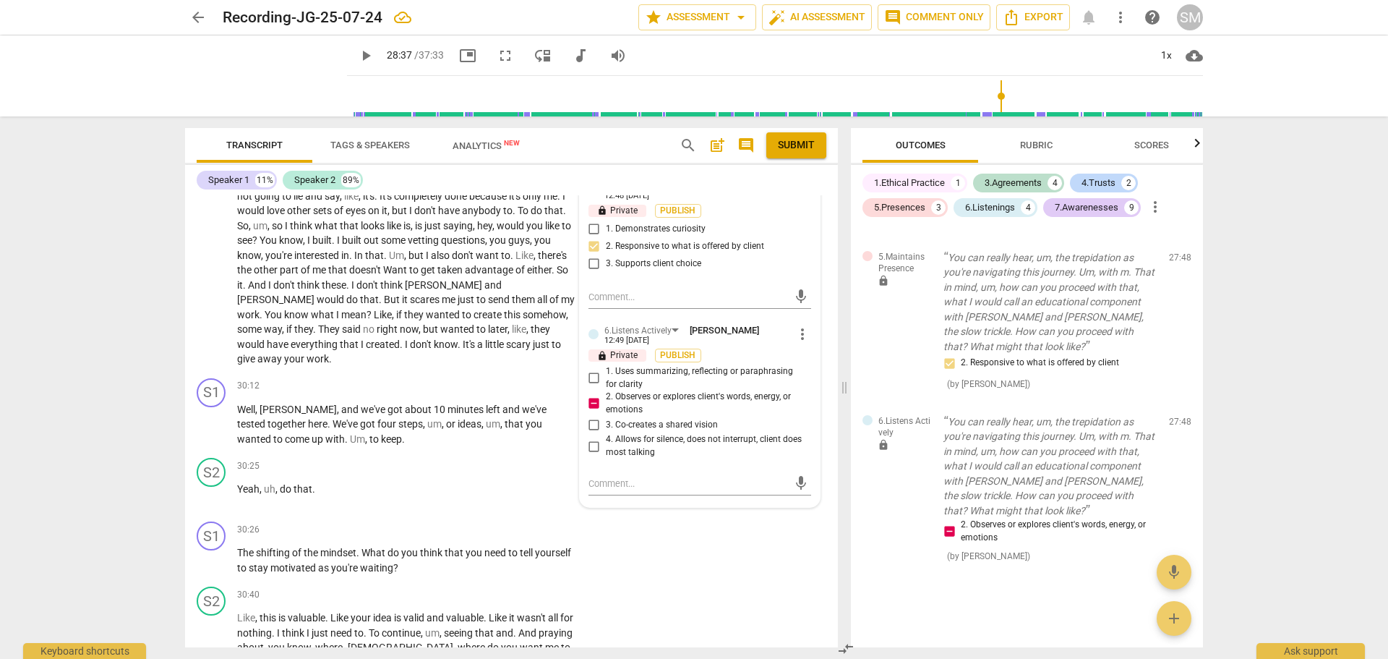
scroll to position [6228, 0]
click at [603, 480] on textarea at bounding box center [689, 481] width 200 height 14
click at [798, 498] on span "send" at bounding box center [801, 495] width 16 height 16
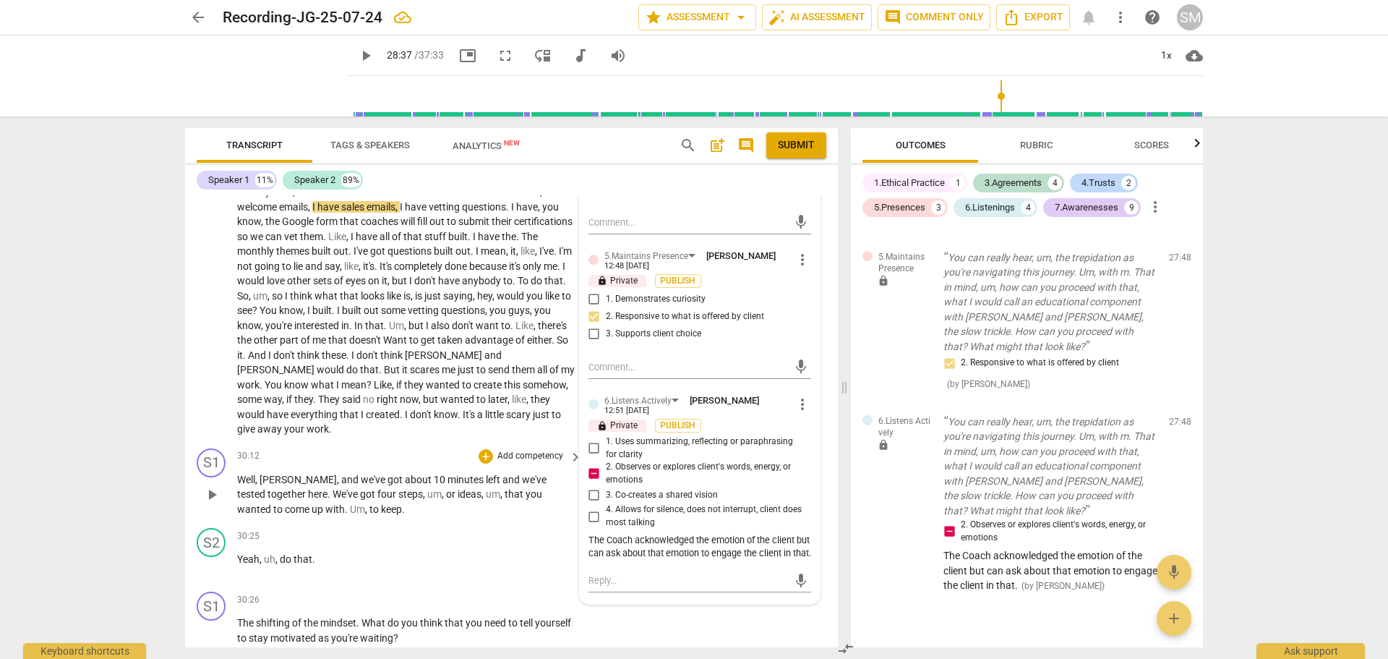
scroll to position [6228, 0]
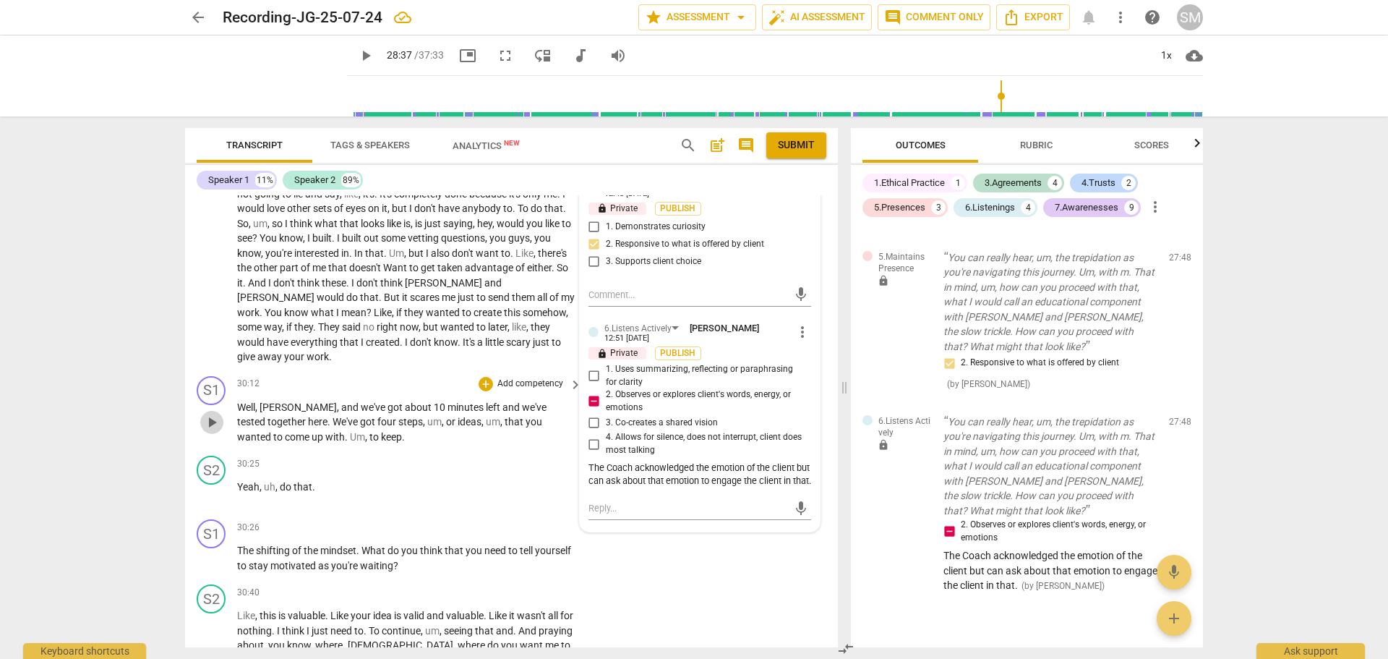
click at [205, 414] on span "play_arrow" at bounding box center [211, 422] width 17 height 17
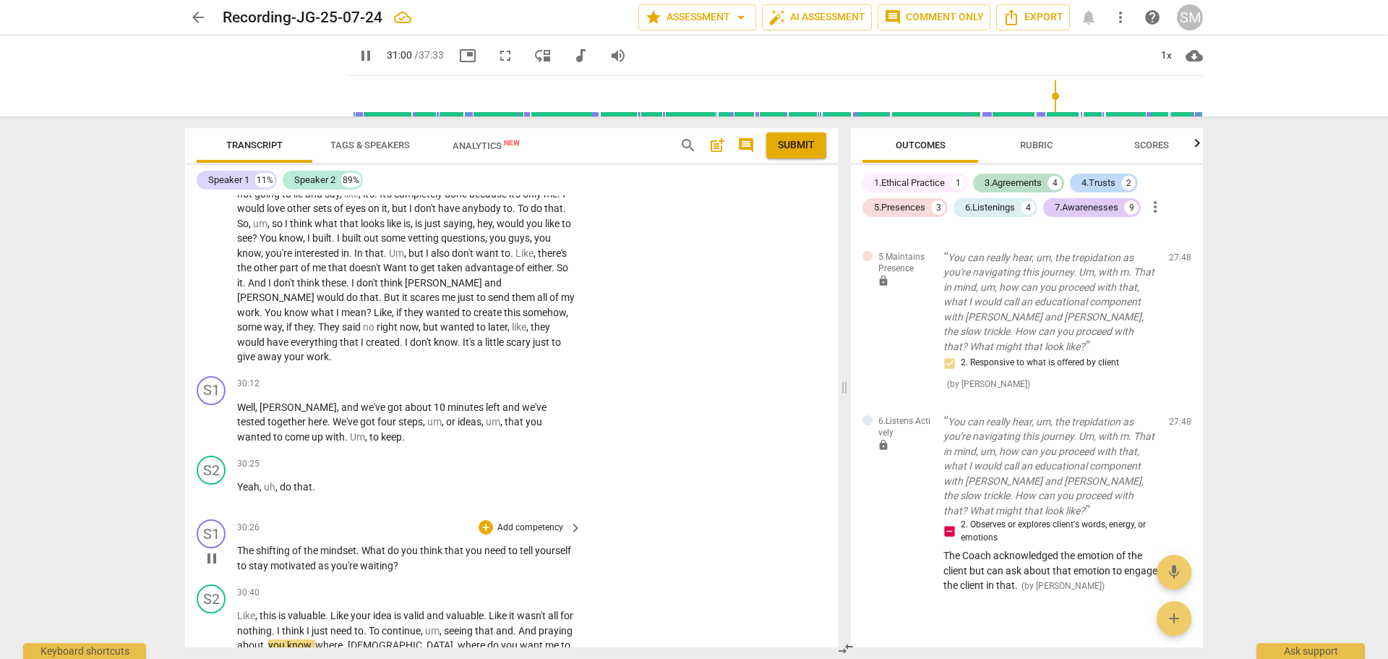
click at [520, 521] on p "Add competency" at bounding box center [530, 527] width 69 height 13
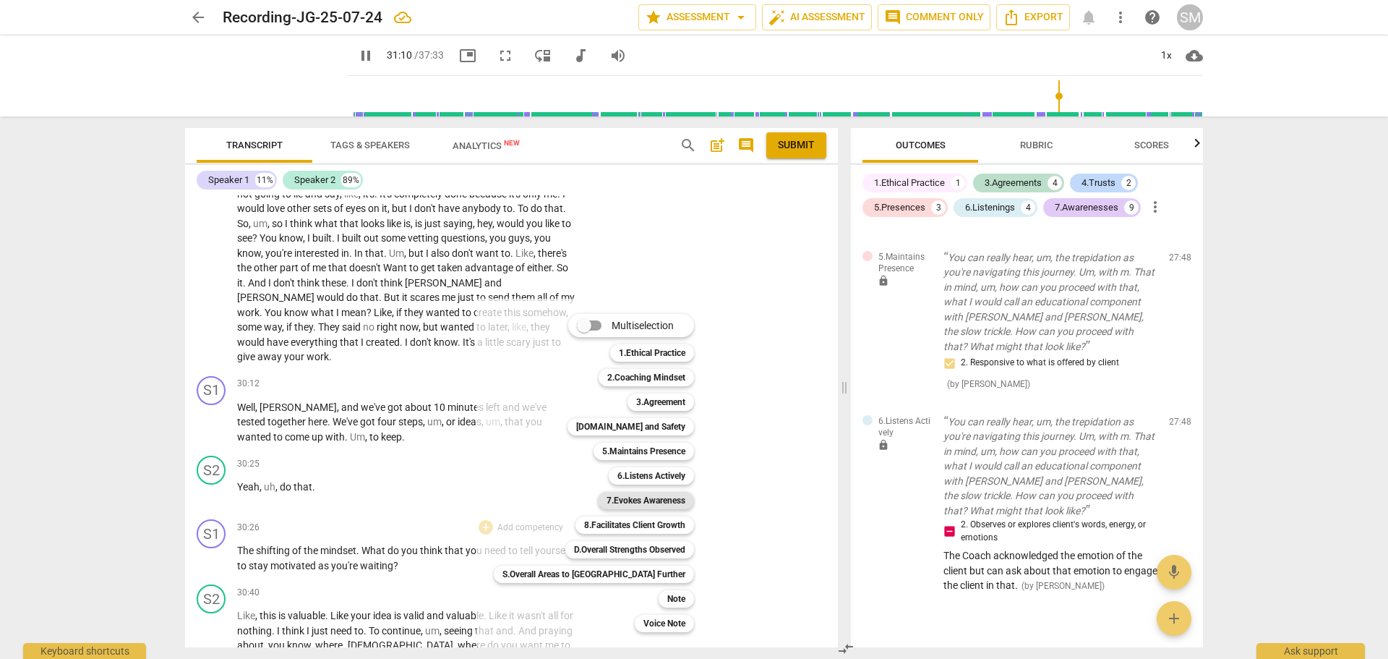
click at [607, 500] on b "7.Evokes Awareness" at bounding box center [646, 500] width 79 height 17
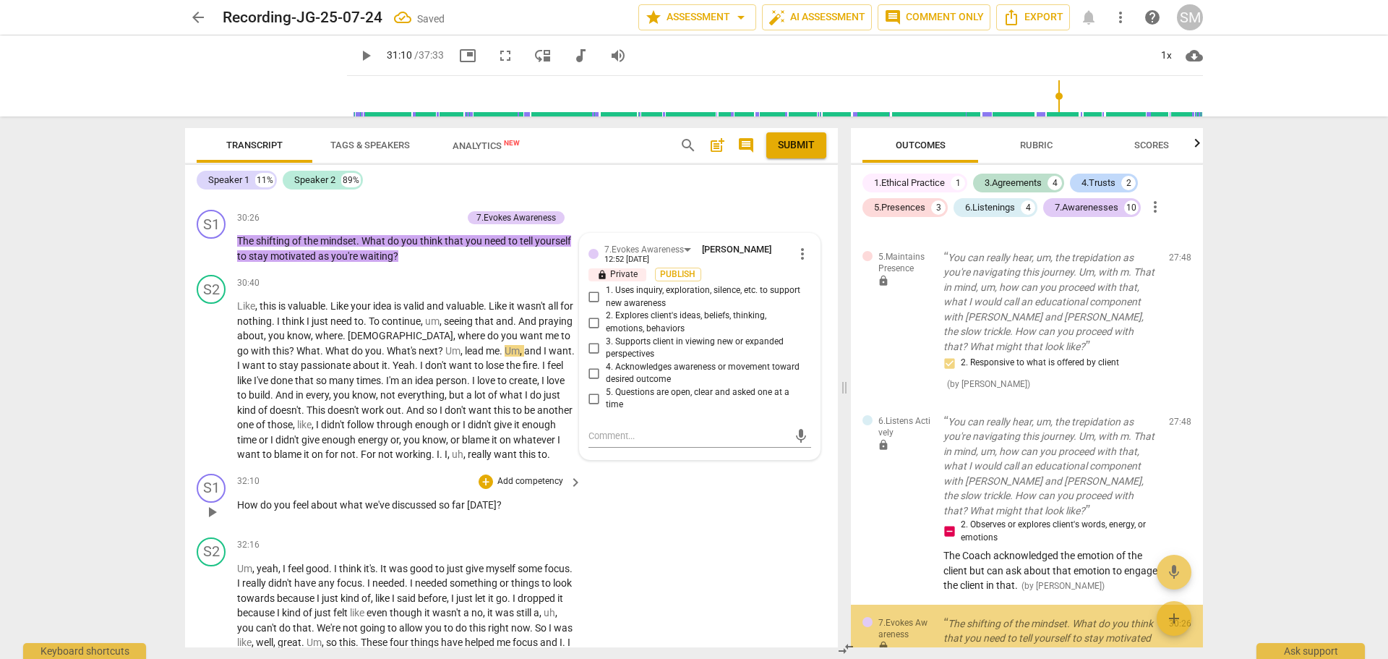
scroll to position [2371, 0]
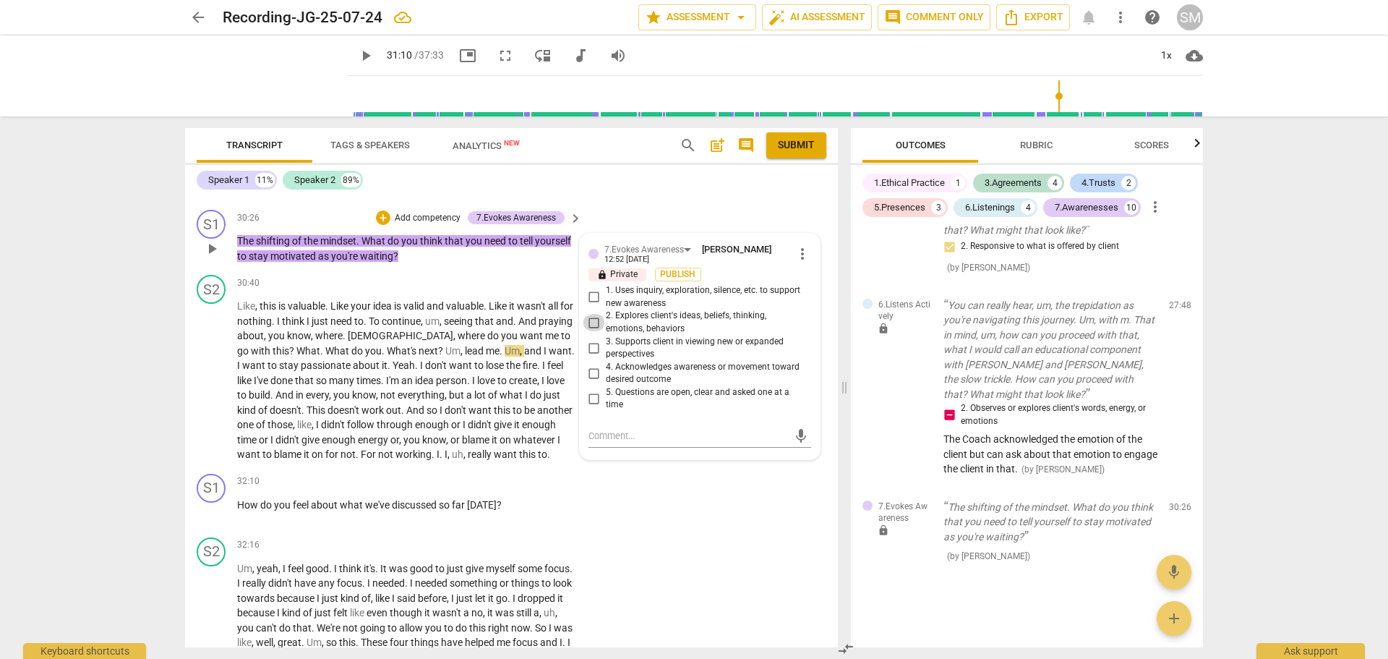
click at [593, 314] on input "2. Explores client's ideas, beliefs, thinking, emotions, behaviors" at bounding box center [594, 322] width 23 height 17
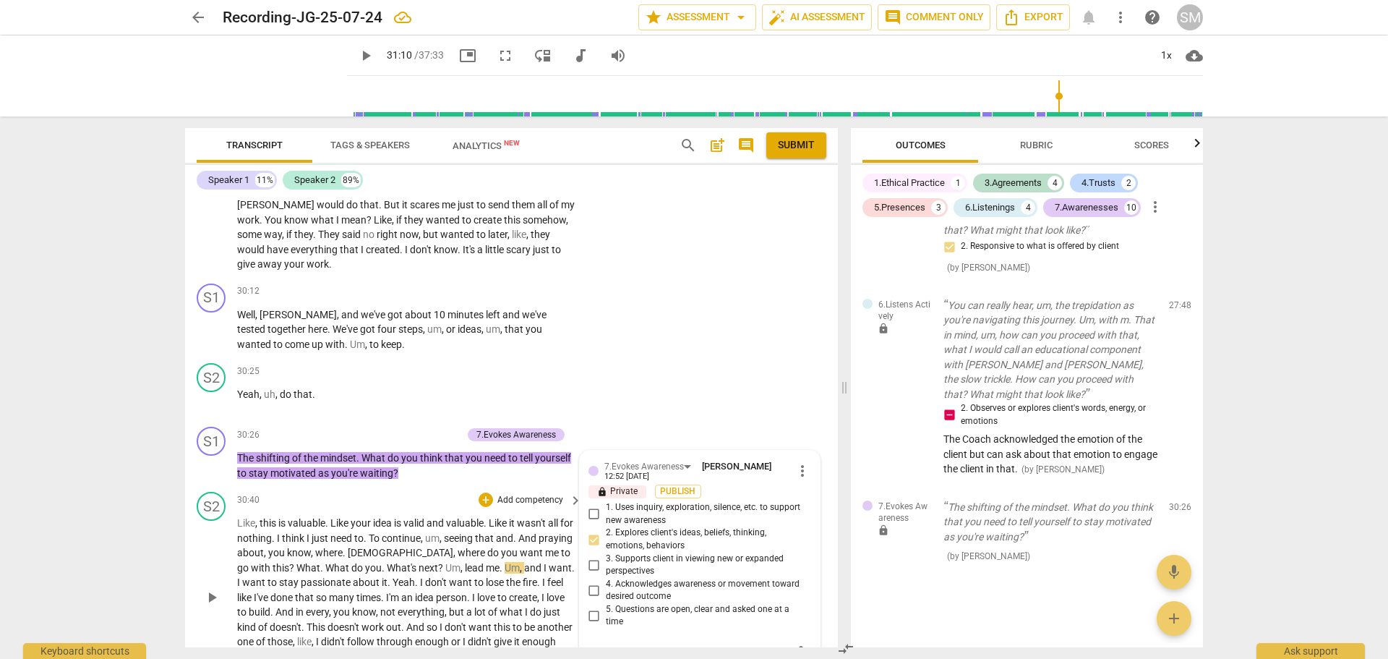
scroll to position [6248, 0]
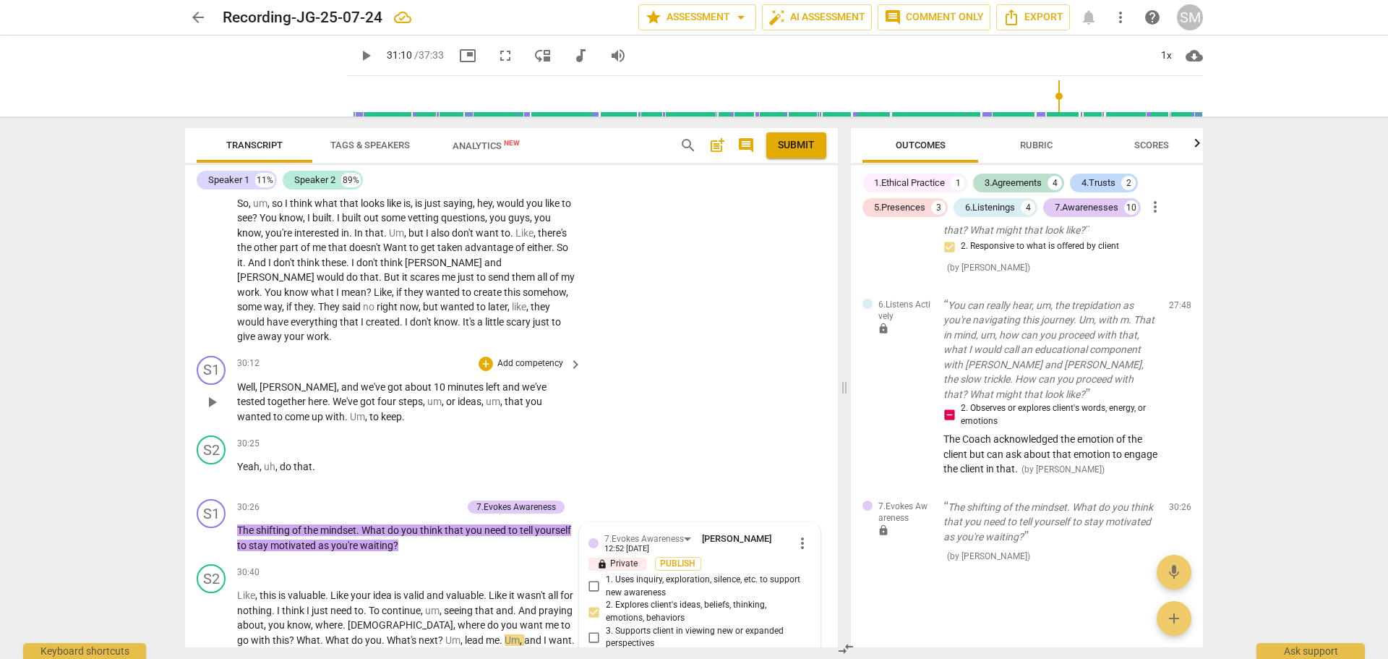
click at [521, 357] on p "Add competency" at bounding box center [530, 363] width 69 height 13
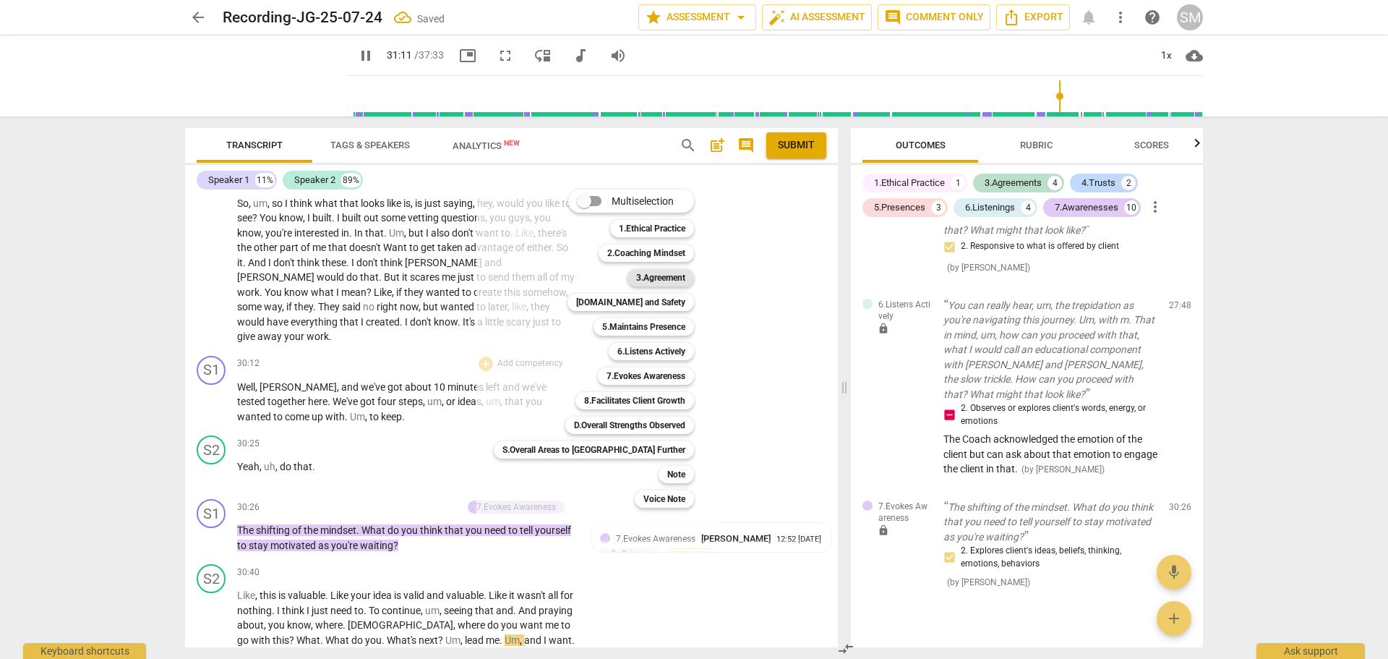
click at [636, 280] on b "3.Agreement" at bounding box center [660, 277] width 49 height 17
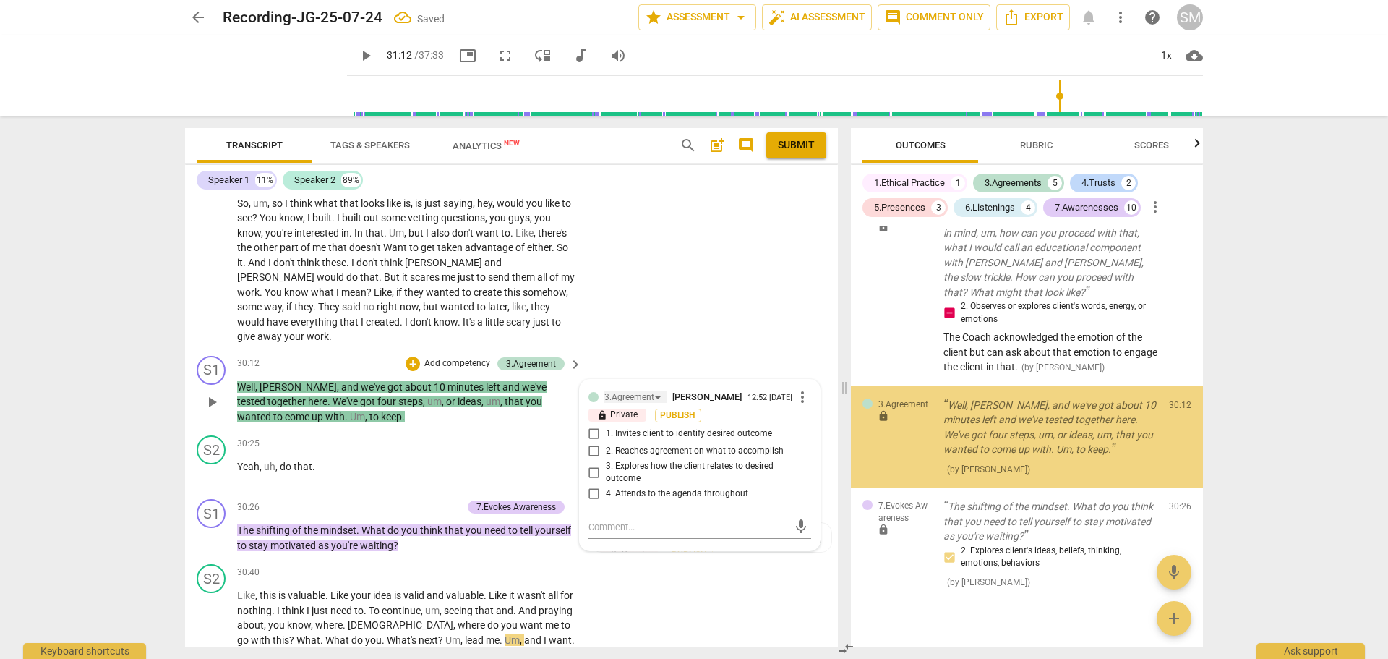
scroll to position [2474, 0]
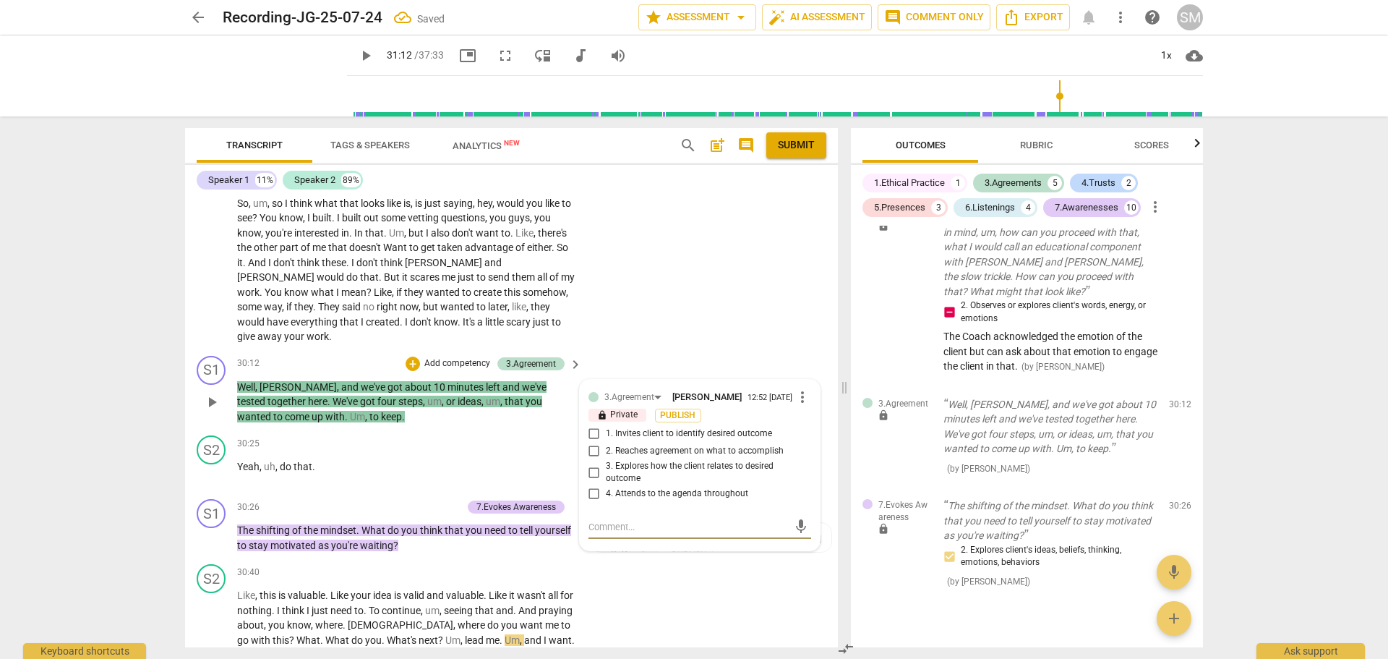
click at [591, 485] on input "4. Attends to the agenda throughout" at bounding box center [594, 493] width 23 height 17
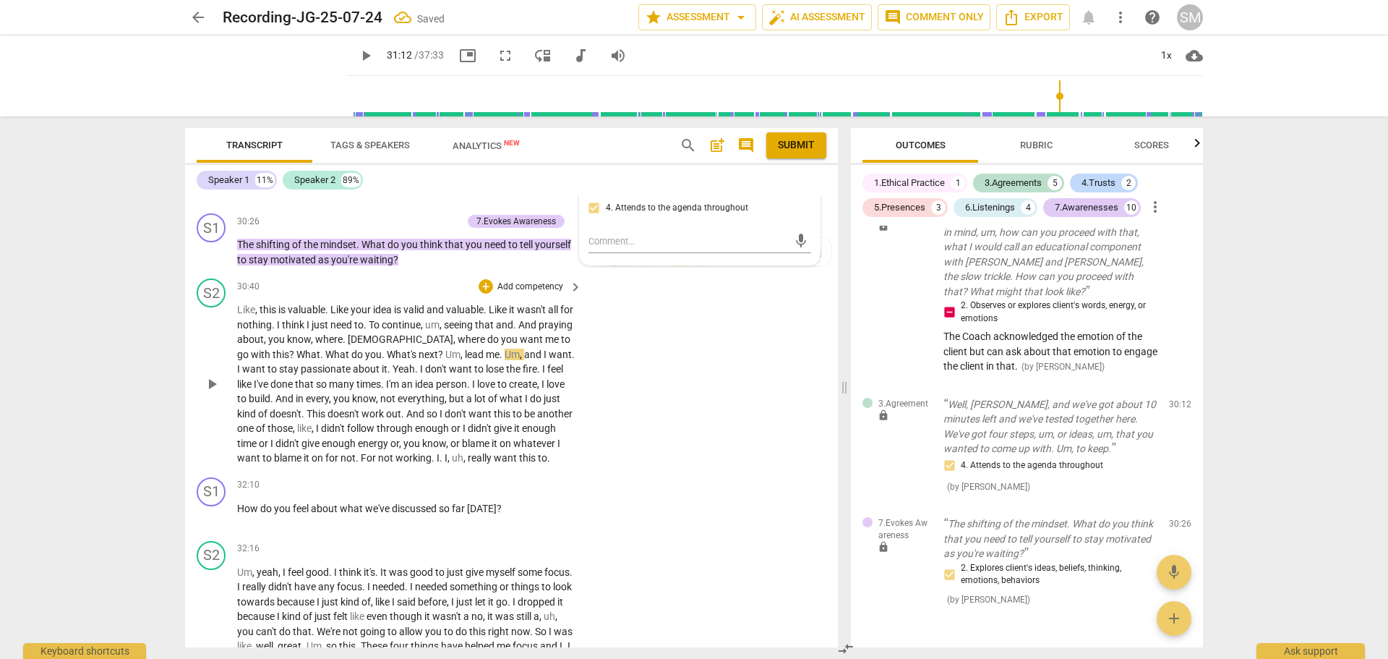
scroll to position [6537, 0]
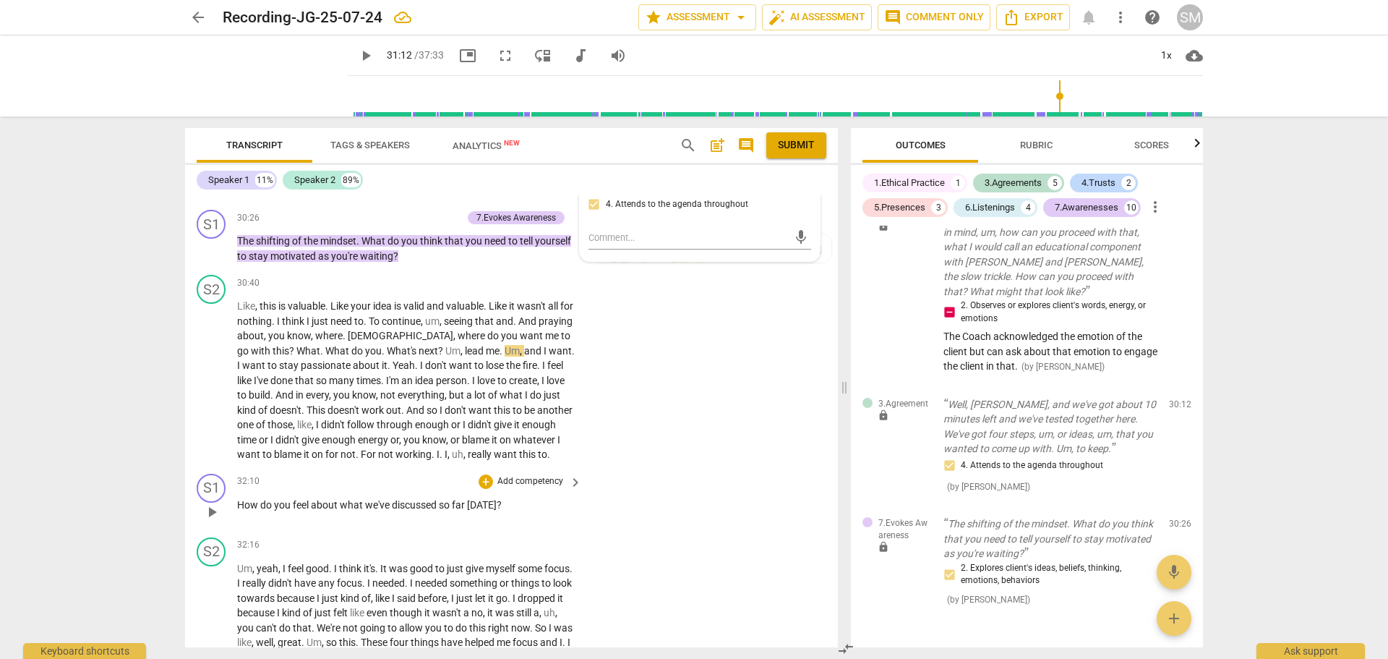
click at [533, 475] on p "Add competency" at bounding box center [530, 481] width 69 height 13
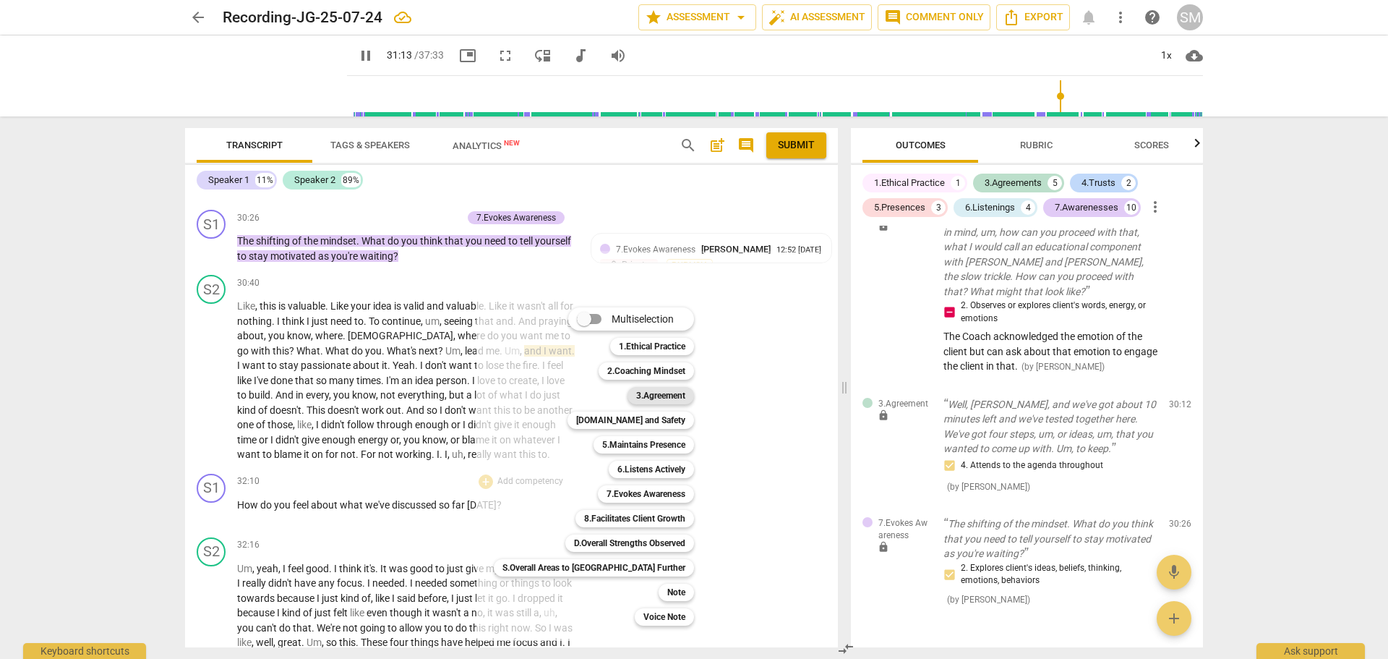
click at [636, 399] on b "3.Agreement" at bounding box center [660, 395] width 49 height 17
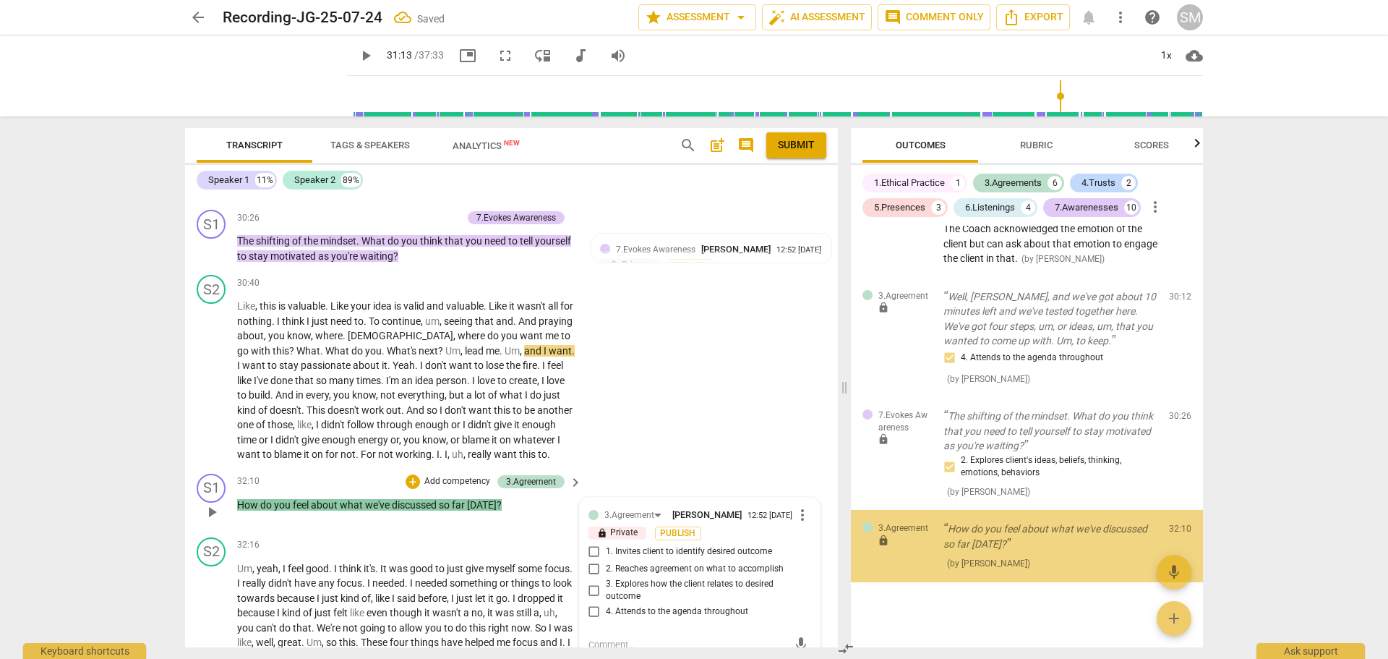
scroll to position [2589, 0]
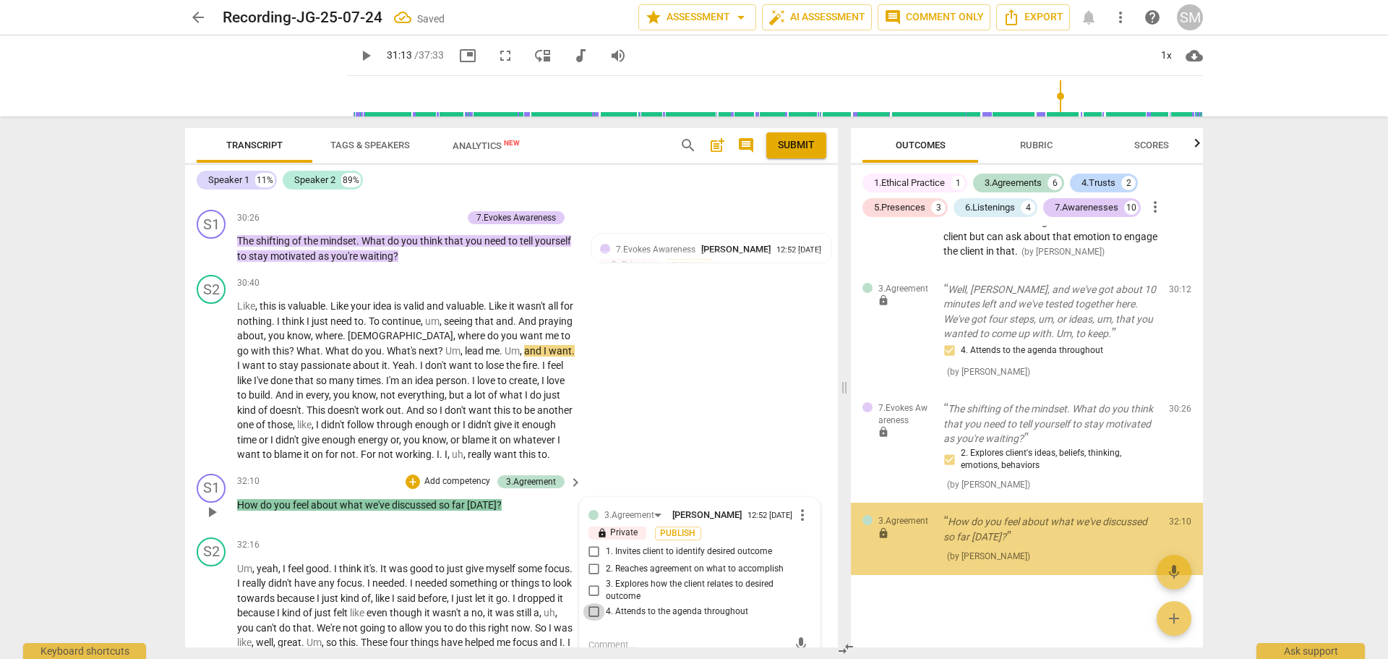
click at [597, 604] on input "4. Attends to the agenda throughout" at bounding box center [594, 611] width 23 height 17
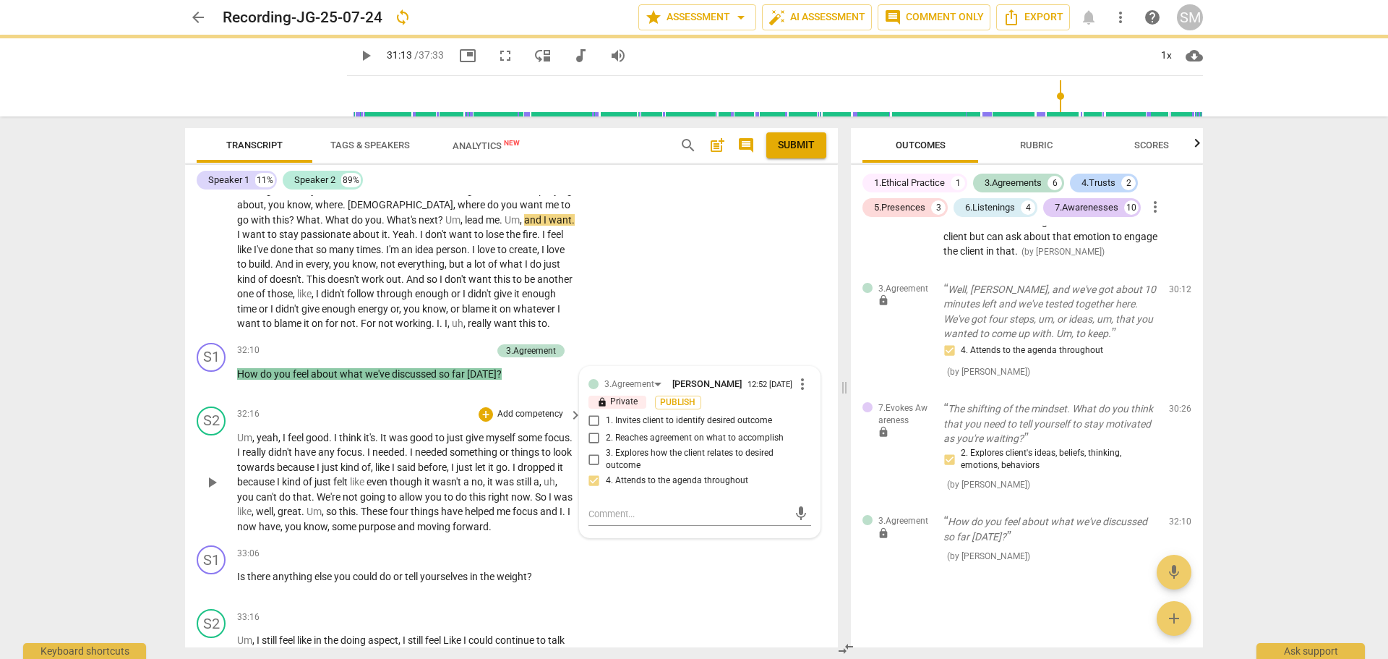
scroll to position [6682, 0]
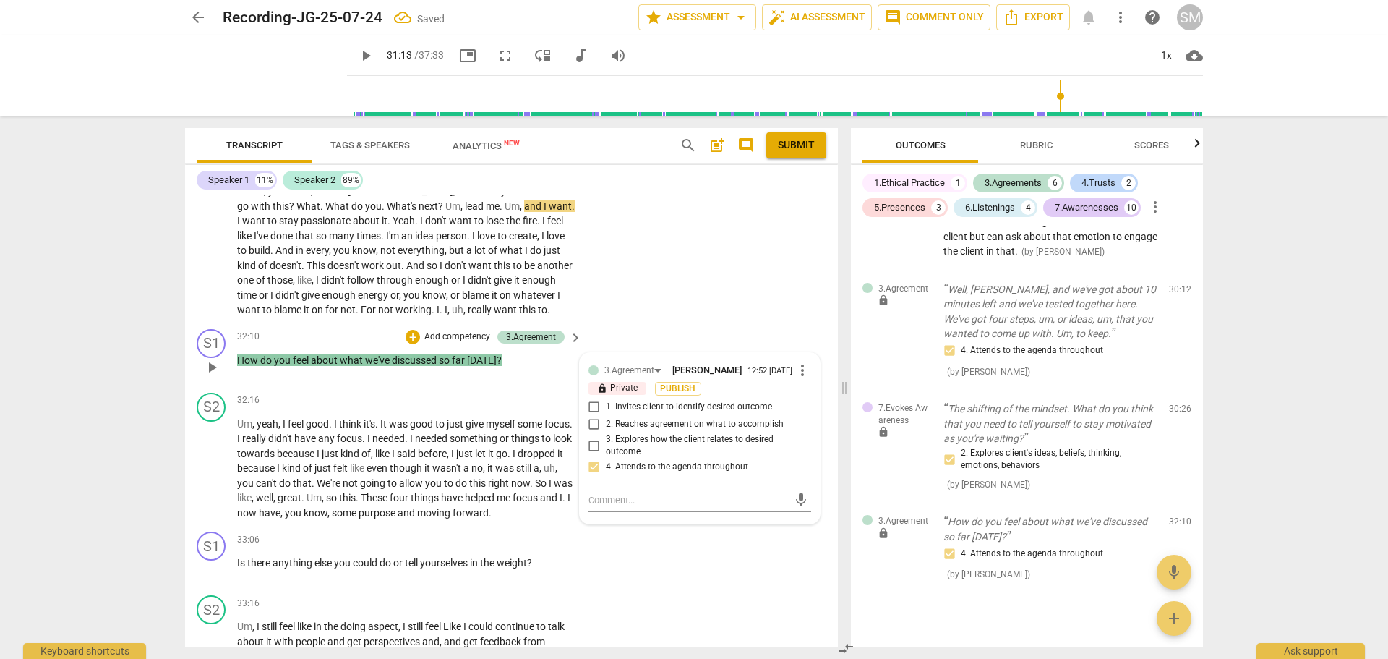
click at [446, 330] on p "Add competency" at bounding box center [457, 336] width 69 height 13
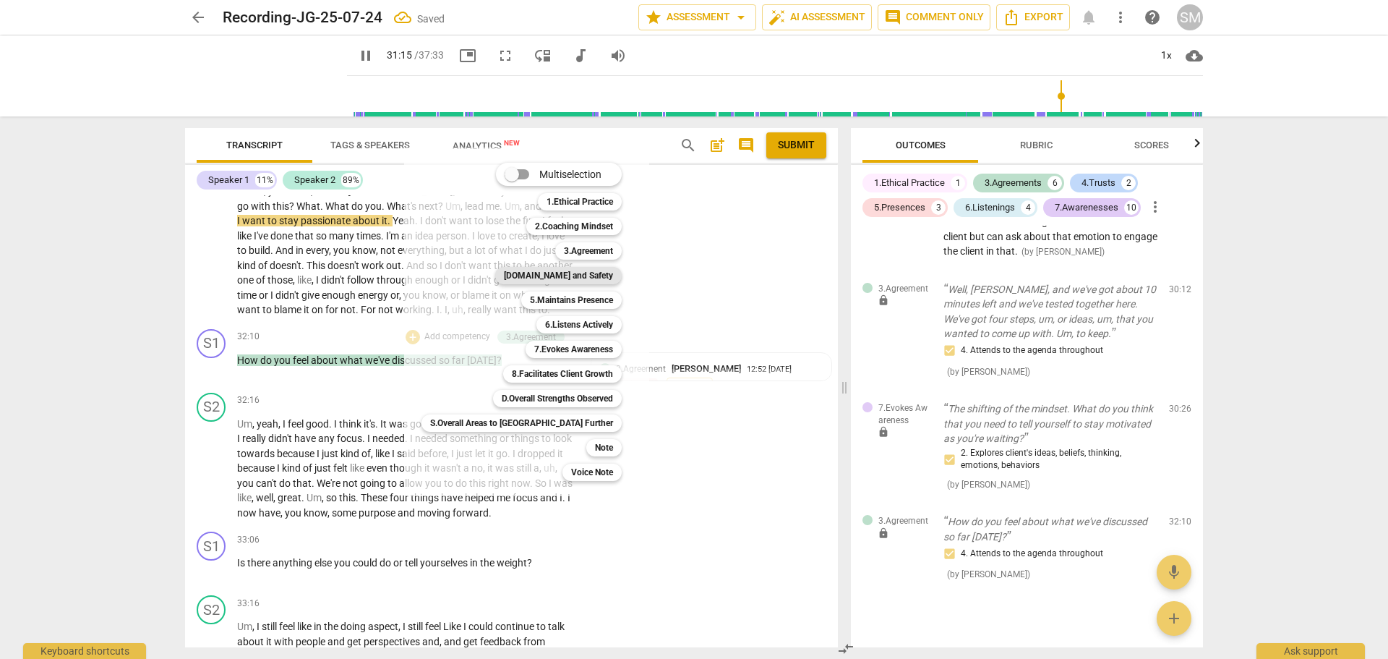
click at [529, 274] on b "[DOMAIN_NAME] and Safety" at bounding box center [558, 275] width 109 height 17
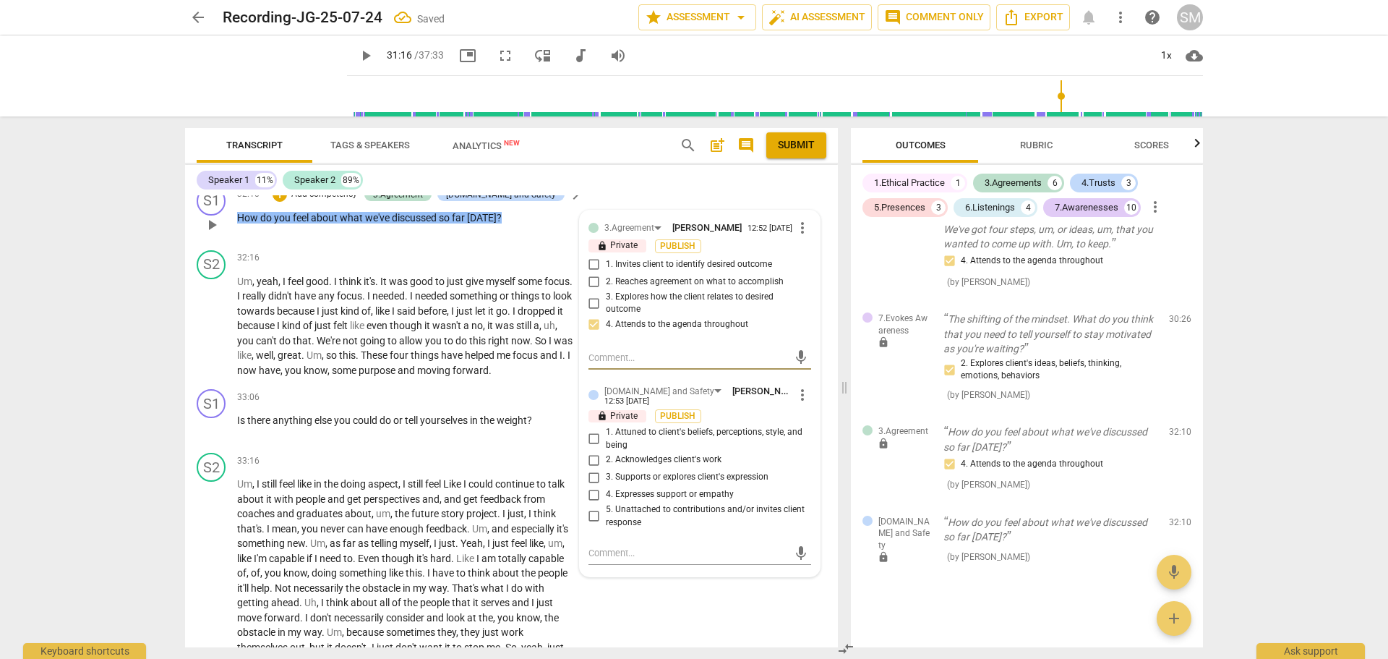
scroll to position [6826, 0]
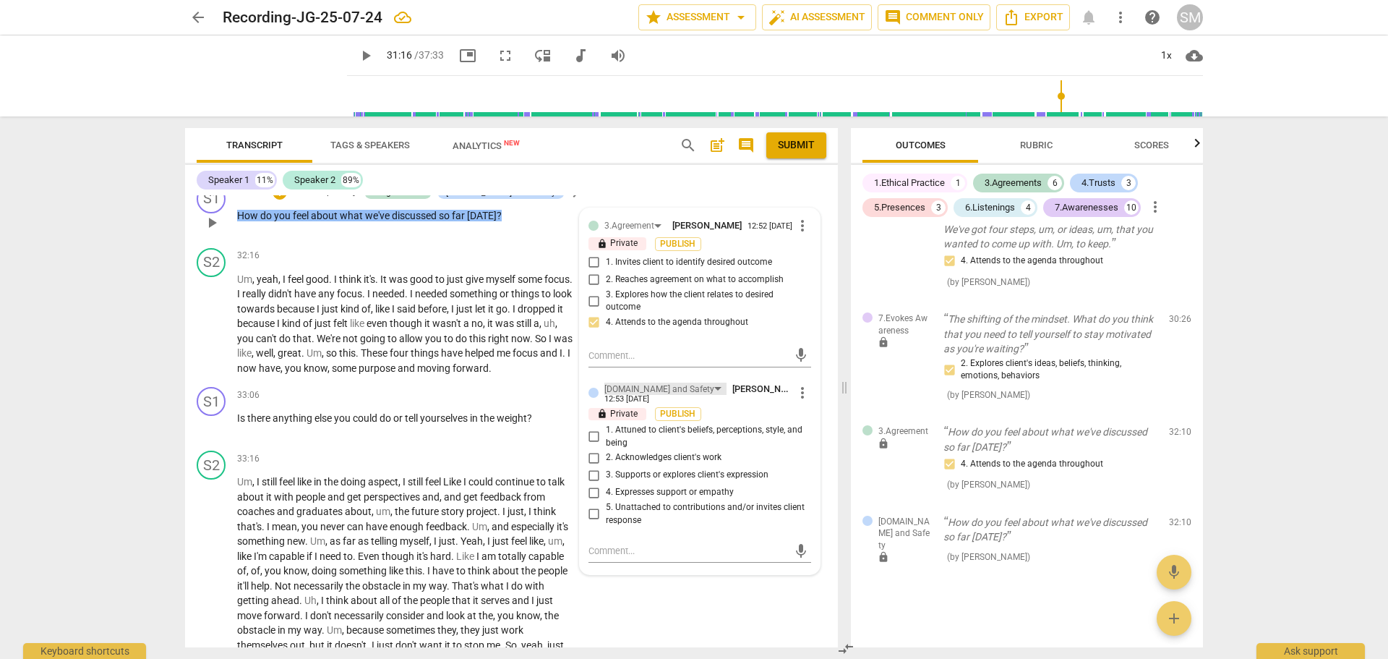
click at [643, 383] on div "[DOMAIN_NAME] and Safety" at bounding box center [660, 390] width 110 height 14
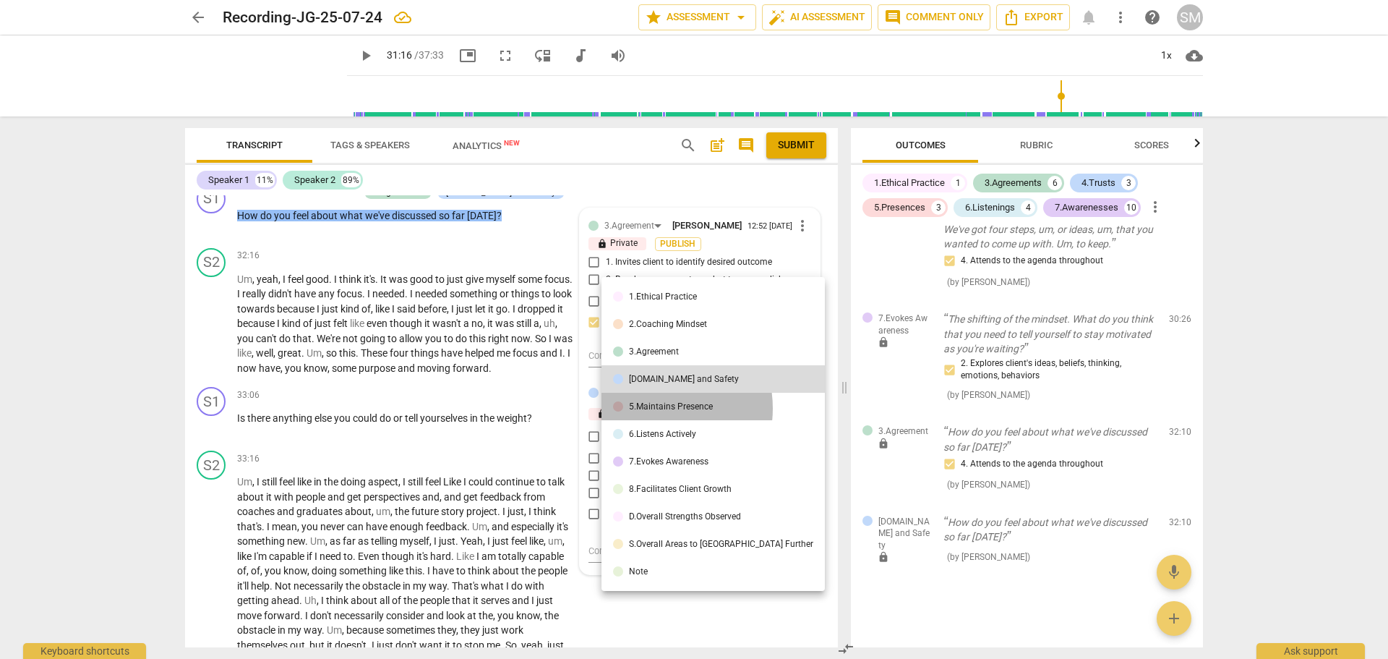
click at [649, 409] on div "5.Maintains Presence" at bounding box center [671, 406] width 84 height 9
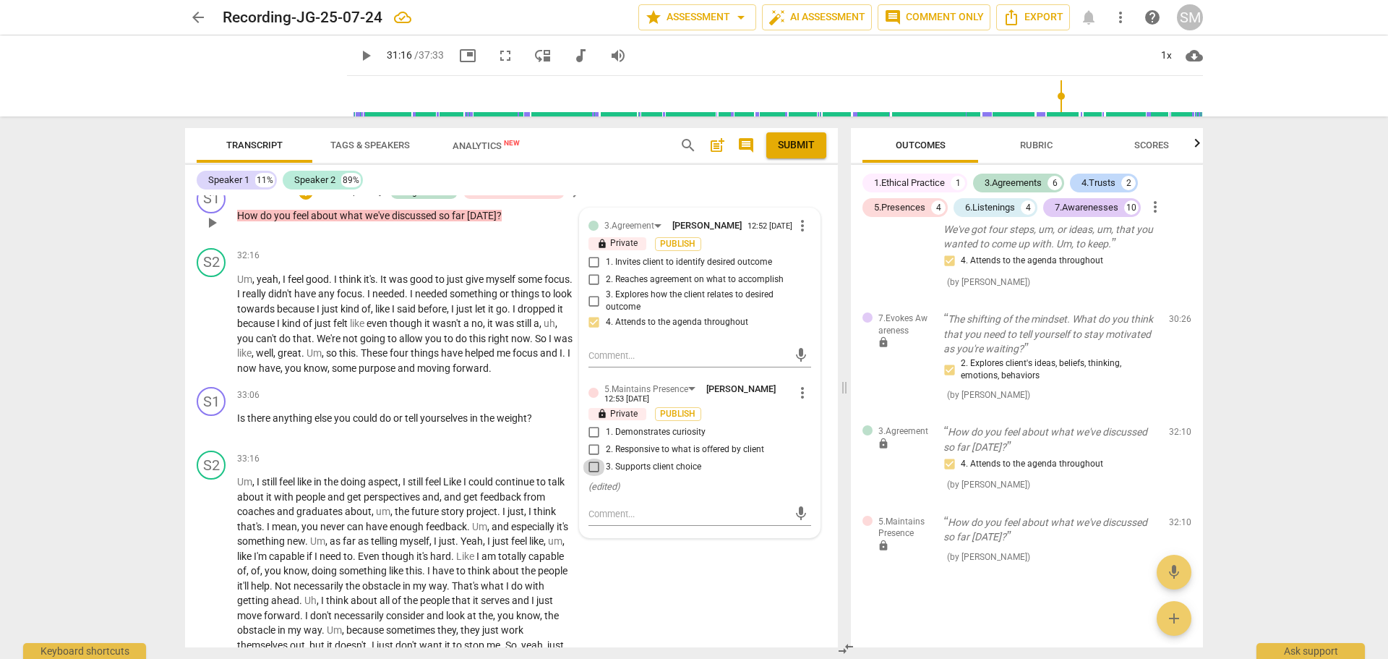
click at [592, 458] on input "3. Supports client choice" at bounding box center [594, 466] width 23 height 17
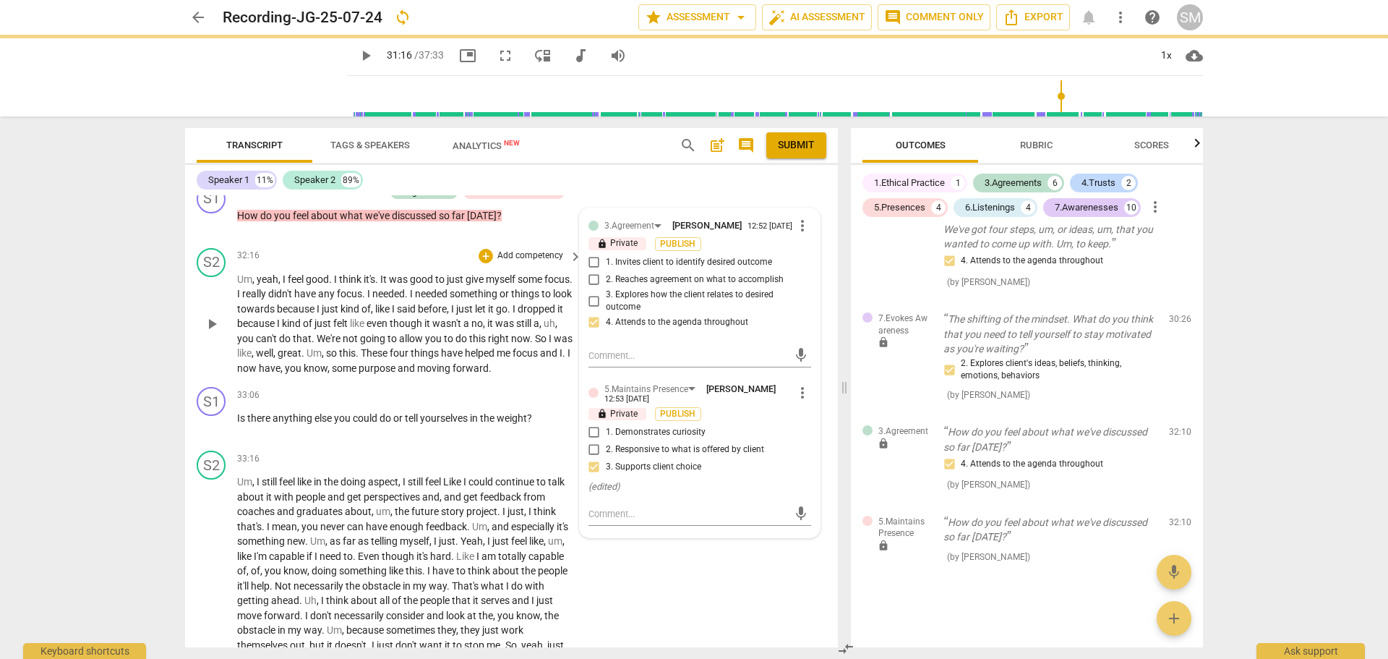
click at [375, 248] on div "32:16 + Add competency keyboard_arrow_right" at bounding box center [410, 256] width 346 height 16
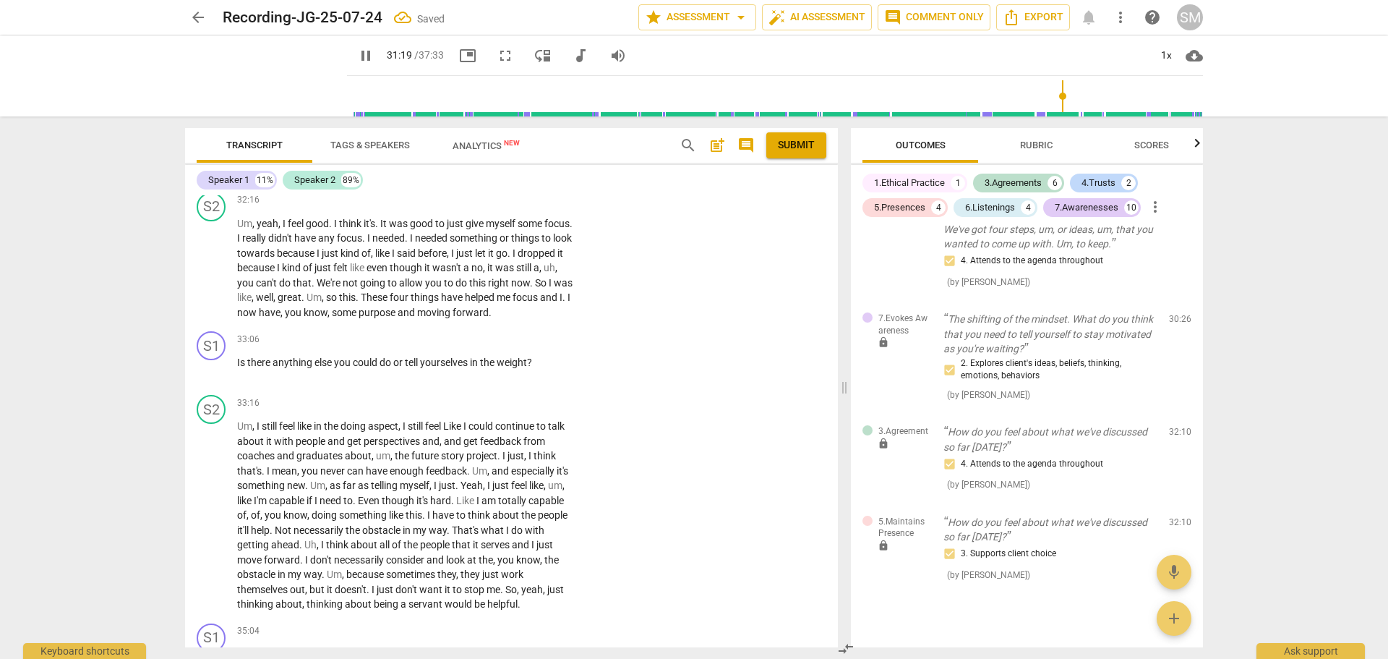
scroll to position [6899, 0]
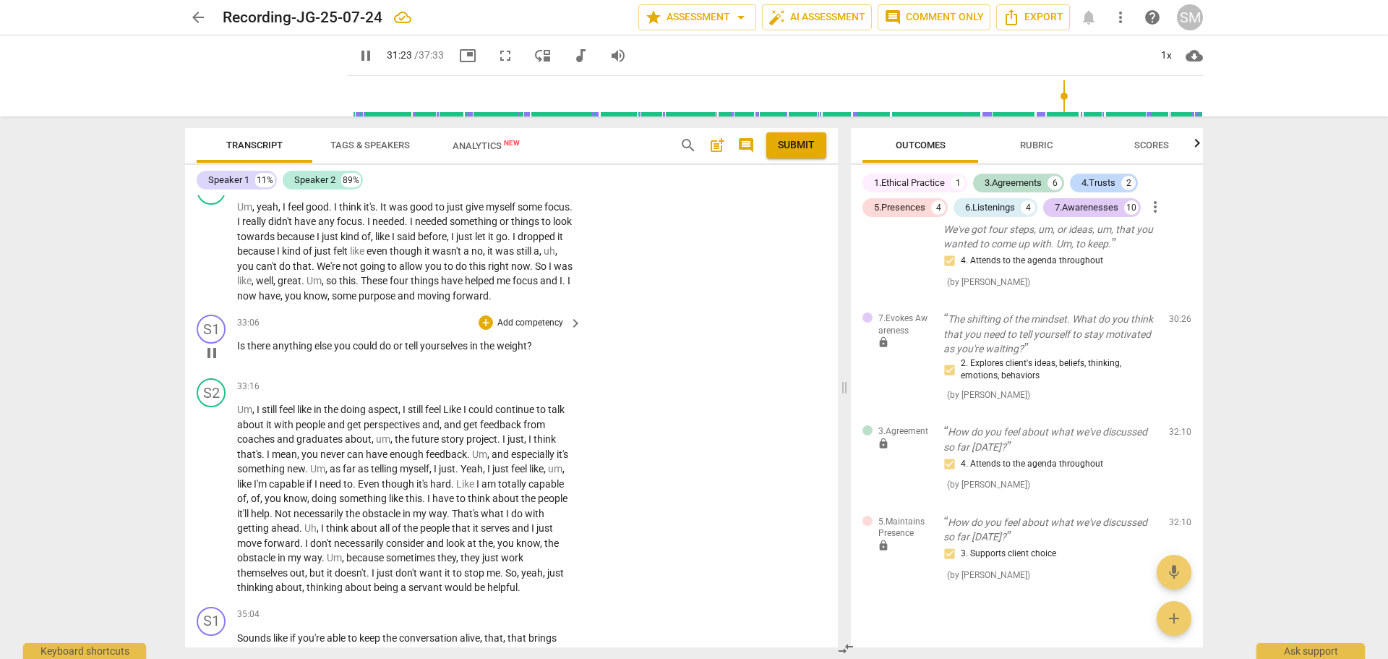
click at [524, 322] on p "Add competency" at bounding box center [530, 323] width 69 height 13
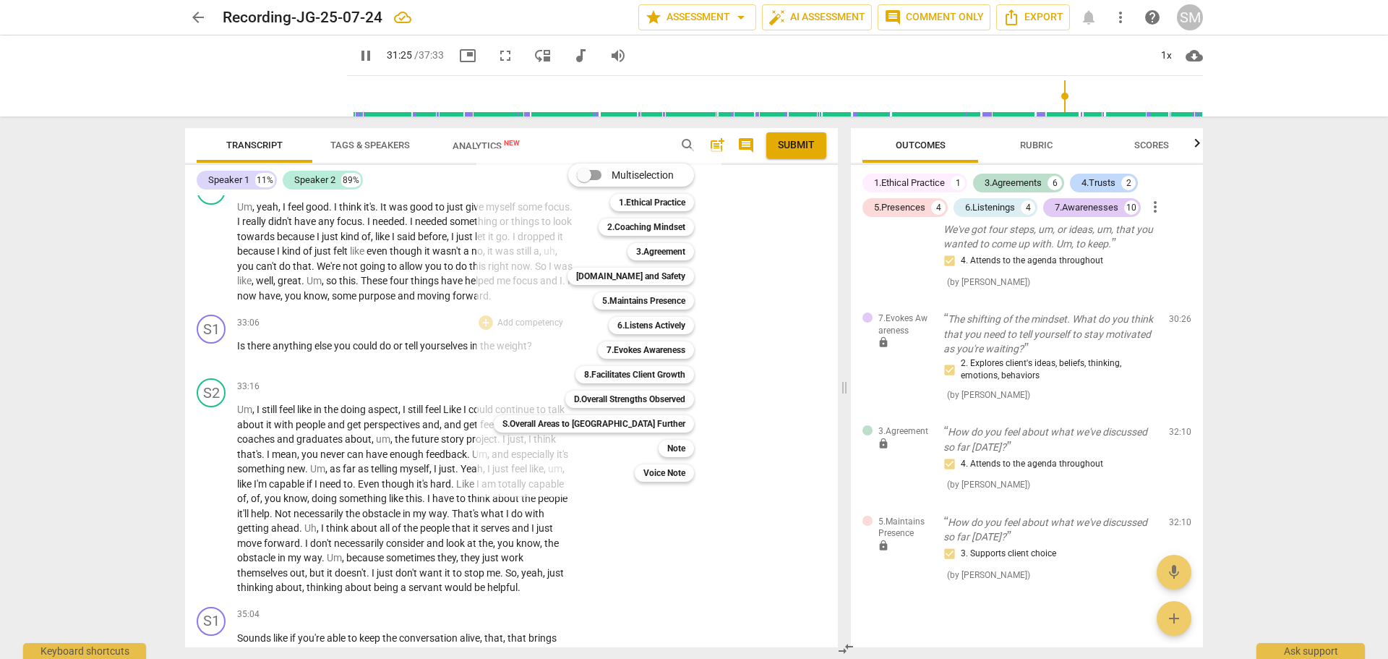
click at [311, 281] on div at bounding box center [694, 329] width 1388 height 659
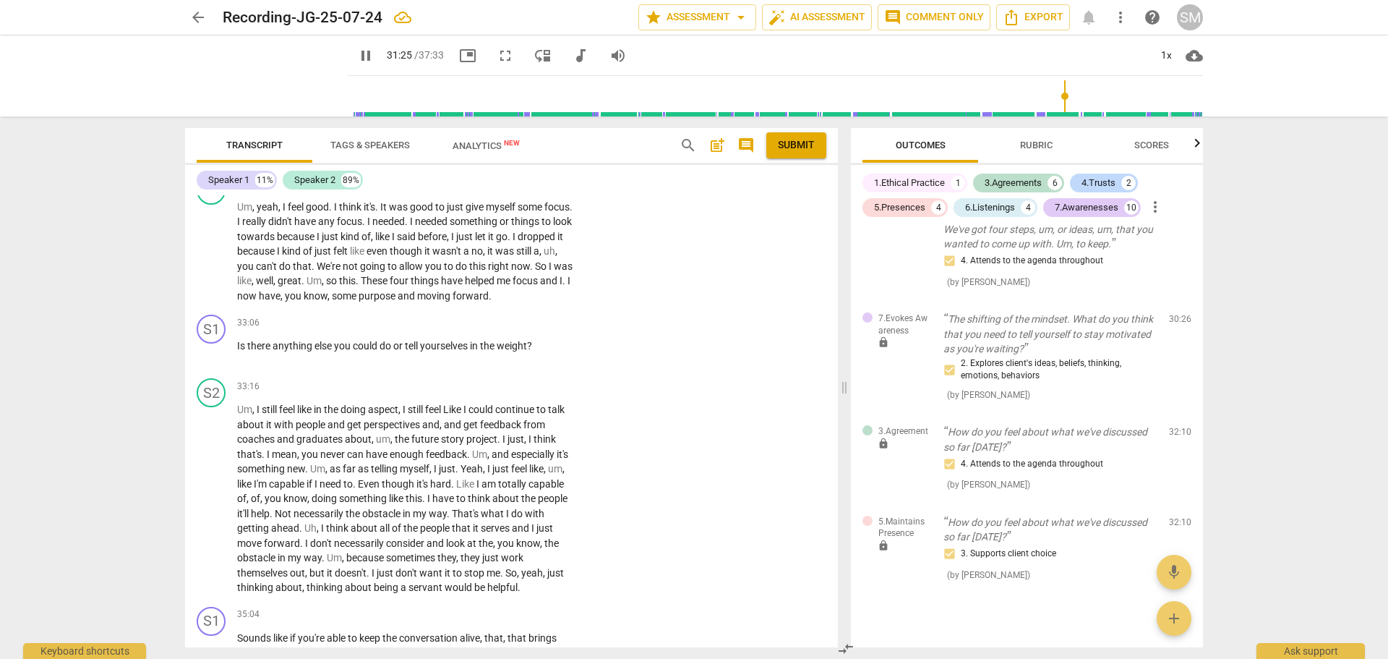
click at [312, 280] on div at bounding box center [694, 329] width 1388 height 659
click at [540, 278] on span "and" at bounding box center [550, 281] width 20 height 12
click at [547, 322] on p "Add competency" at bounding box center [530, 323] width 69 height 13
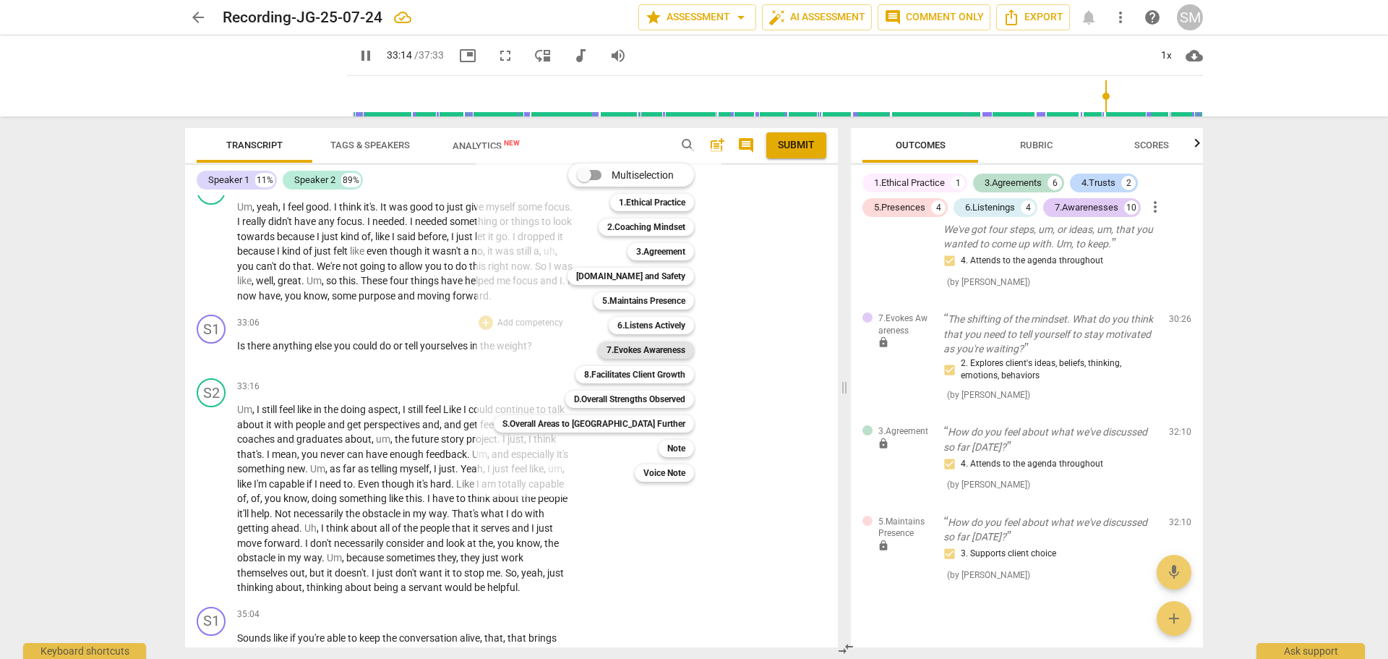
click at [607, 346] on b "7.Evokes Awareness" at bounding box center [646, 349] width 79 height 17
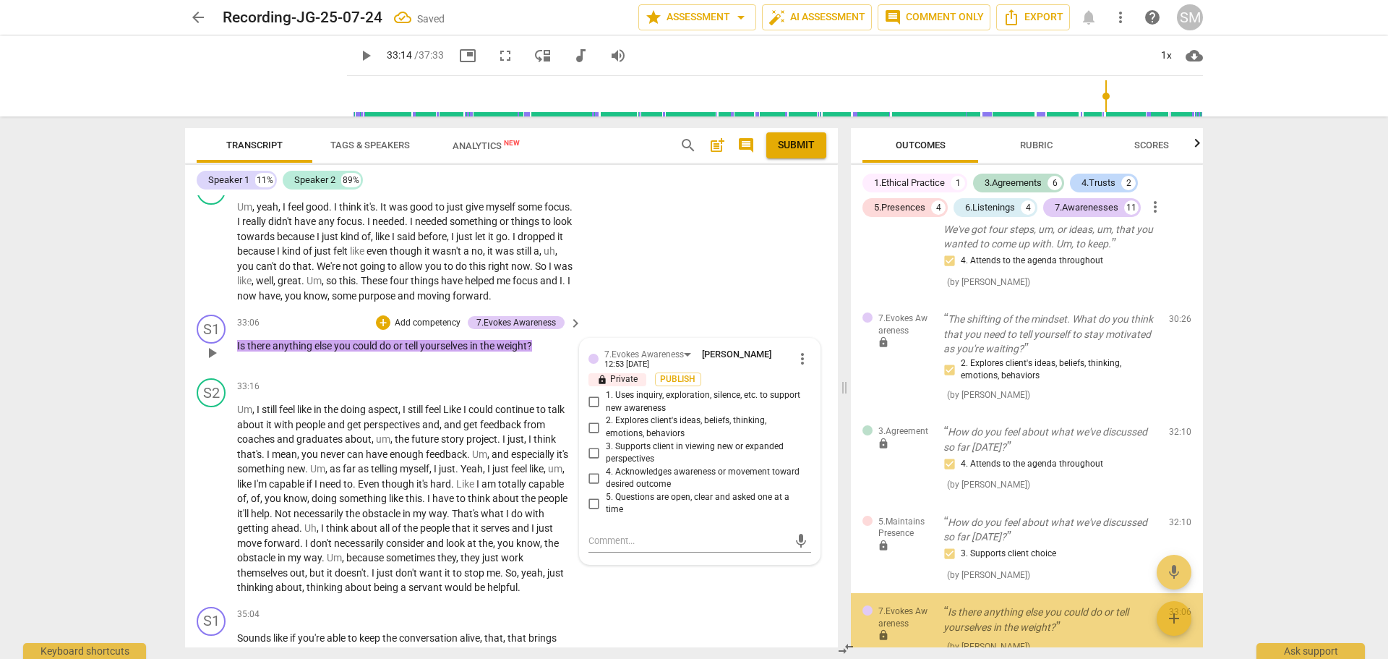
scroll to position [2769, 0]
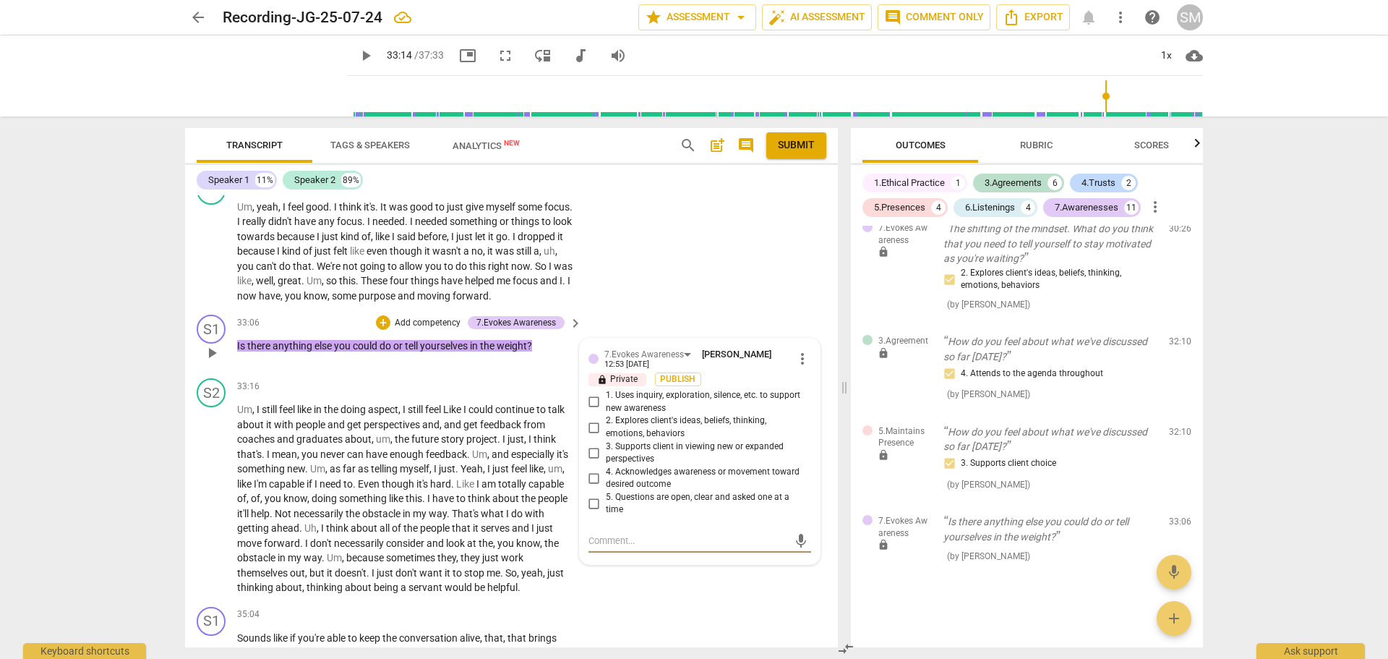
click at [592, 423] on input "2. Explores client's ideas, beliefs, thinking, emotions, behaviors" at bounding box center [594, 427] width 23 height 17
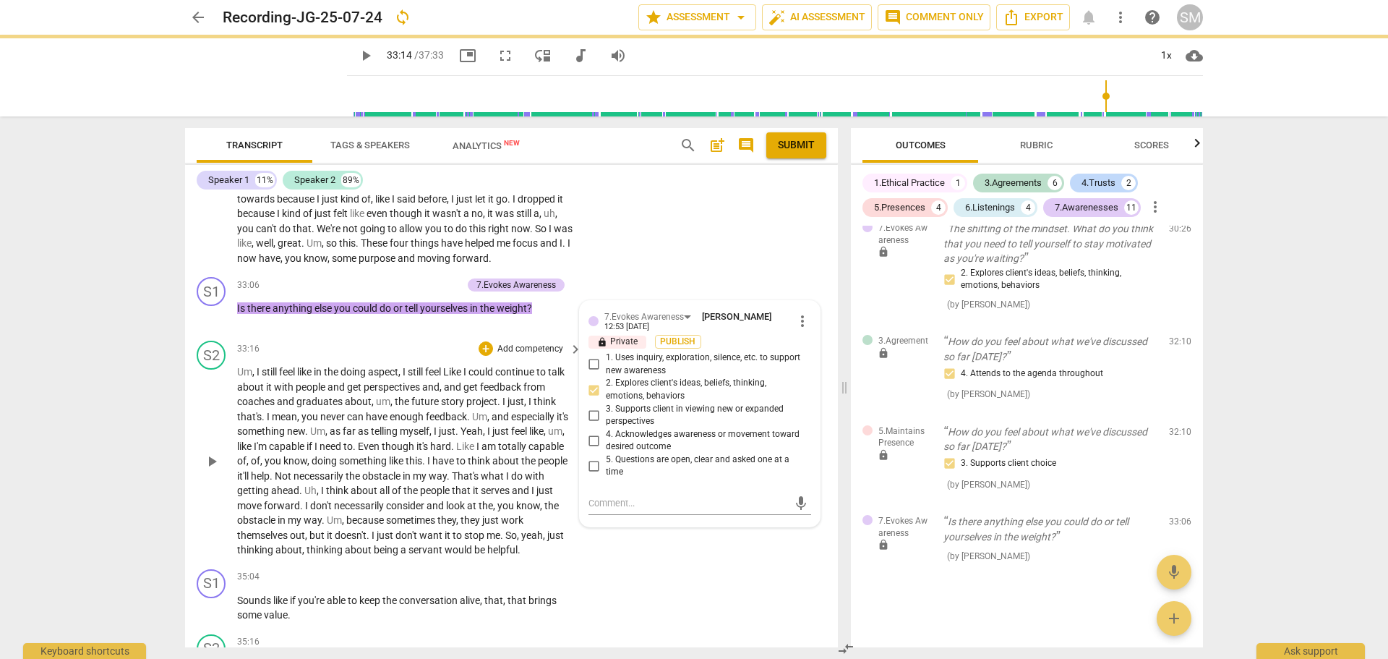
scroll to position [6971, 0]
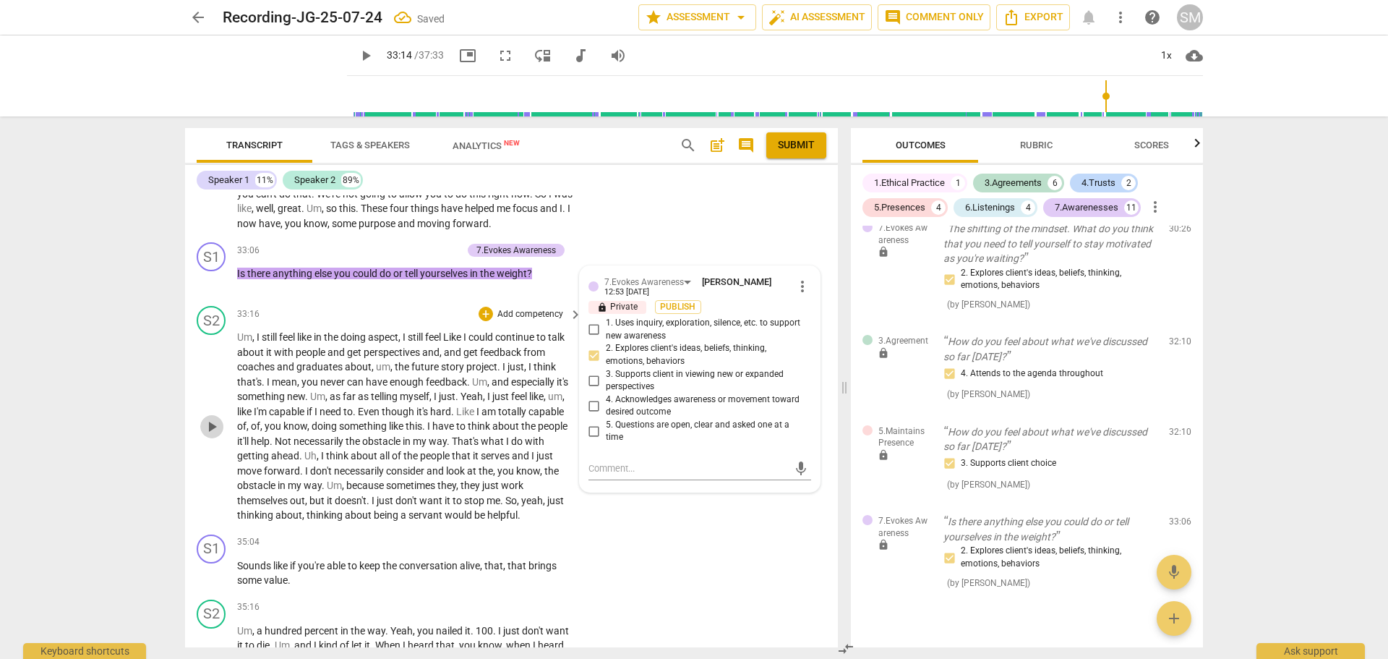
click at [213, 422] on span "play_arrow" at bounding box center [211, 426] width 17 height 17
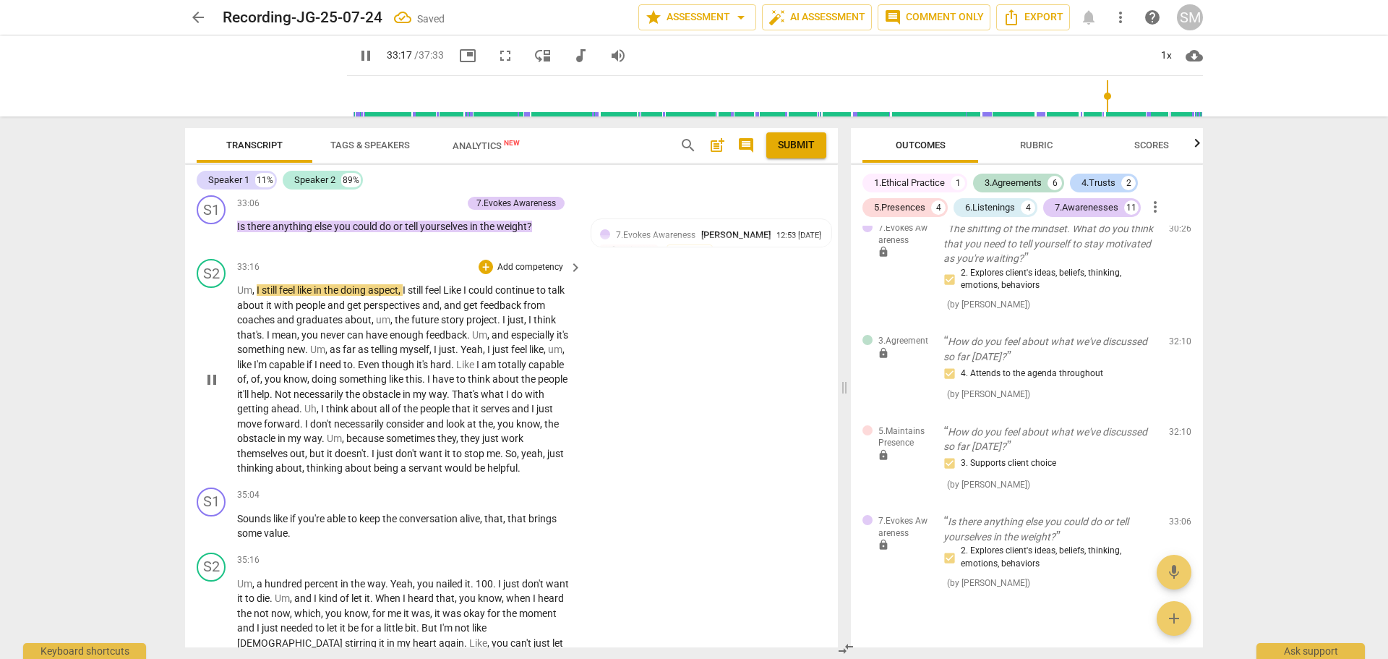
scroll to position [7043, 0]
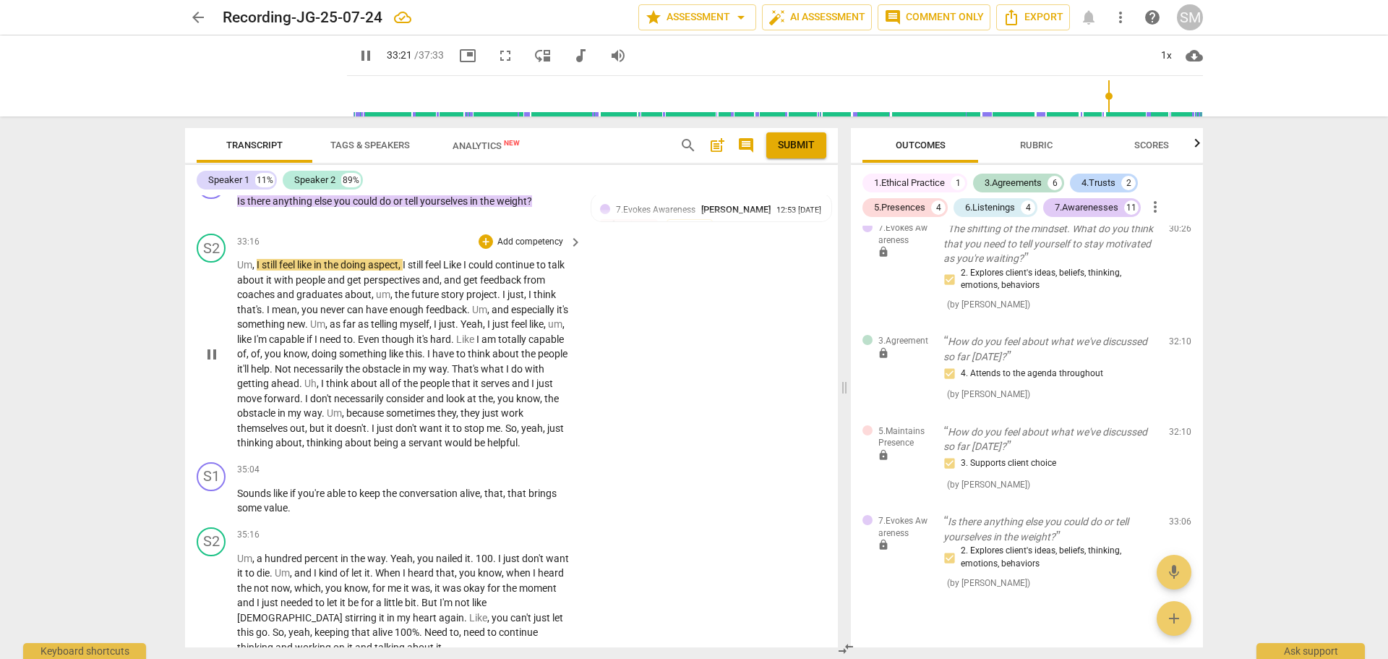
click at [360, 422] on span "doesn't" at bounding box center [351, 428] width 32 height 12
click at [361, 422] on span "doesn't" at bounding box center [351, 428] width 32 height 12
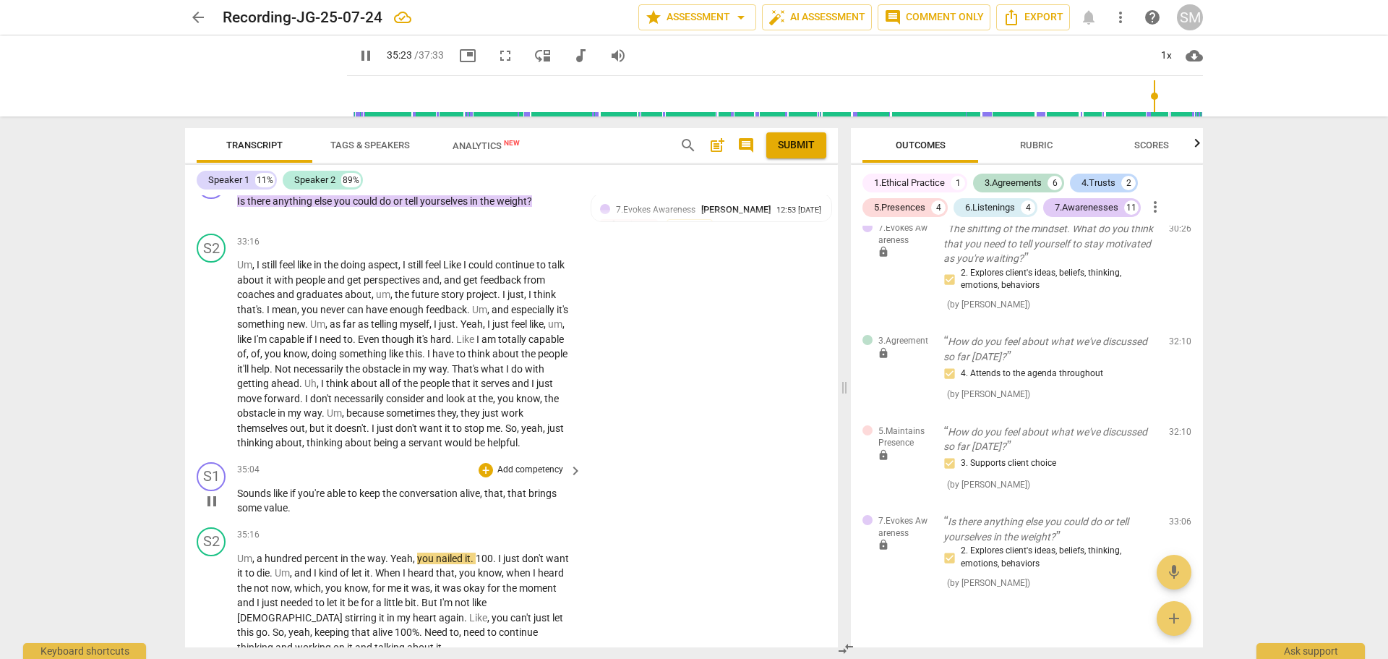
click at [524, 466] on p "Add competency" at bounding box center [530, 470] width 69 height 13
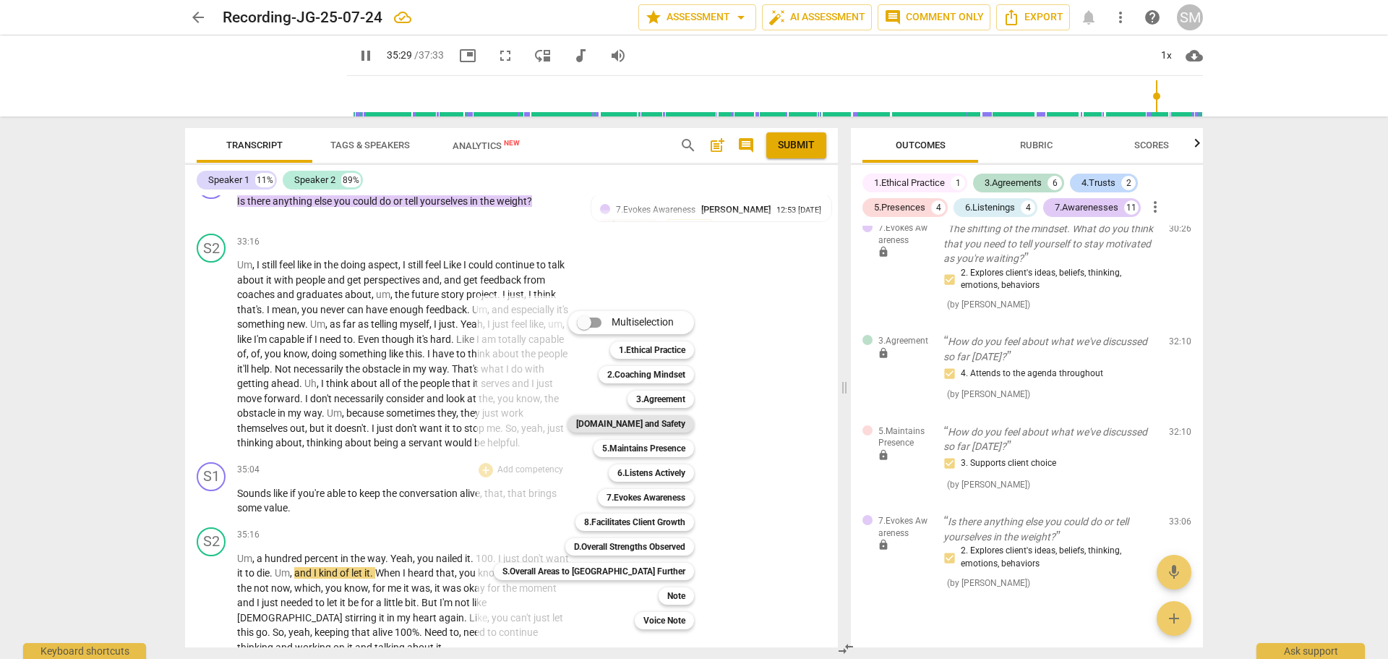
click at [619, 425] on b "[DOMAIN_NAME] and Safety" at bounding box center [630, 423] width 109 height 17
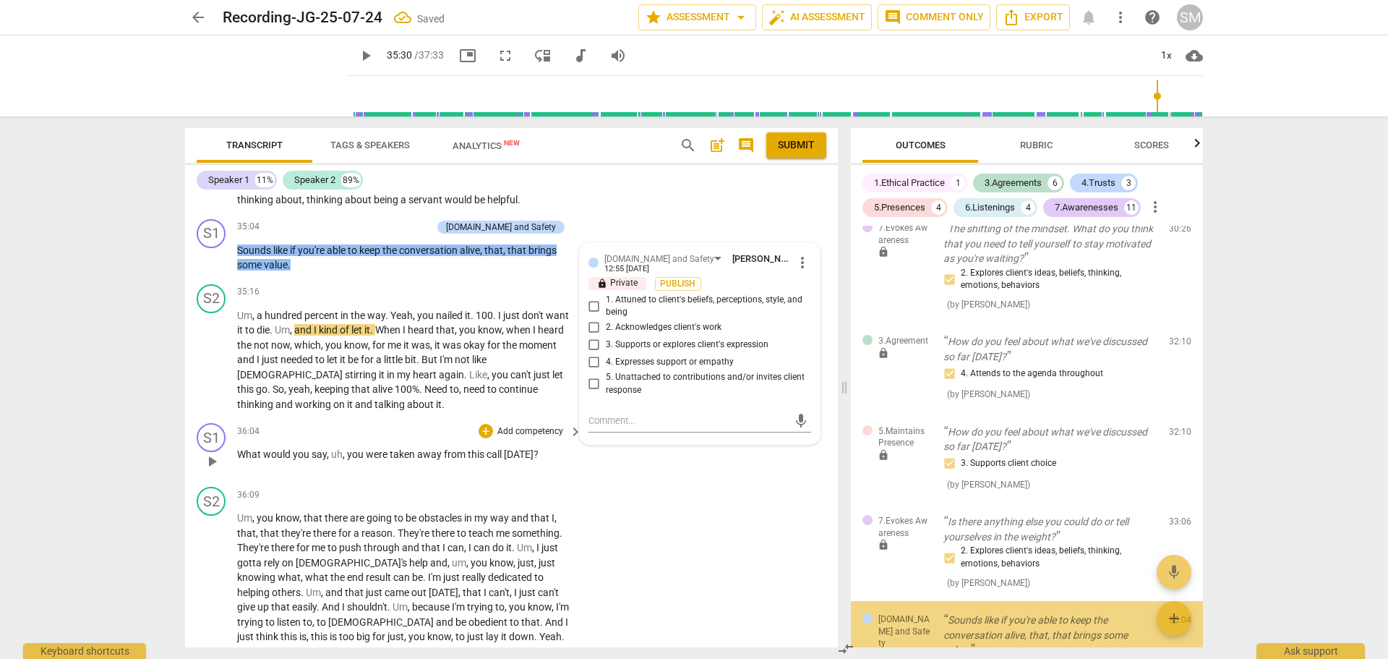
scroll to position [2882, 0]
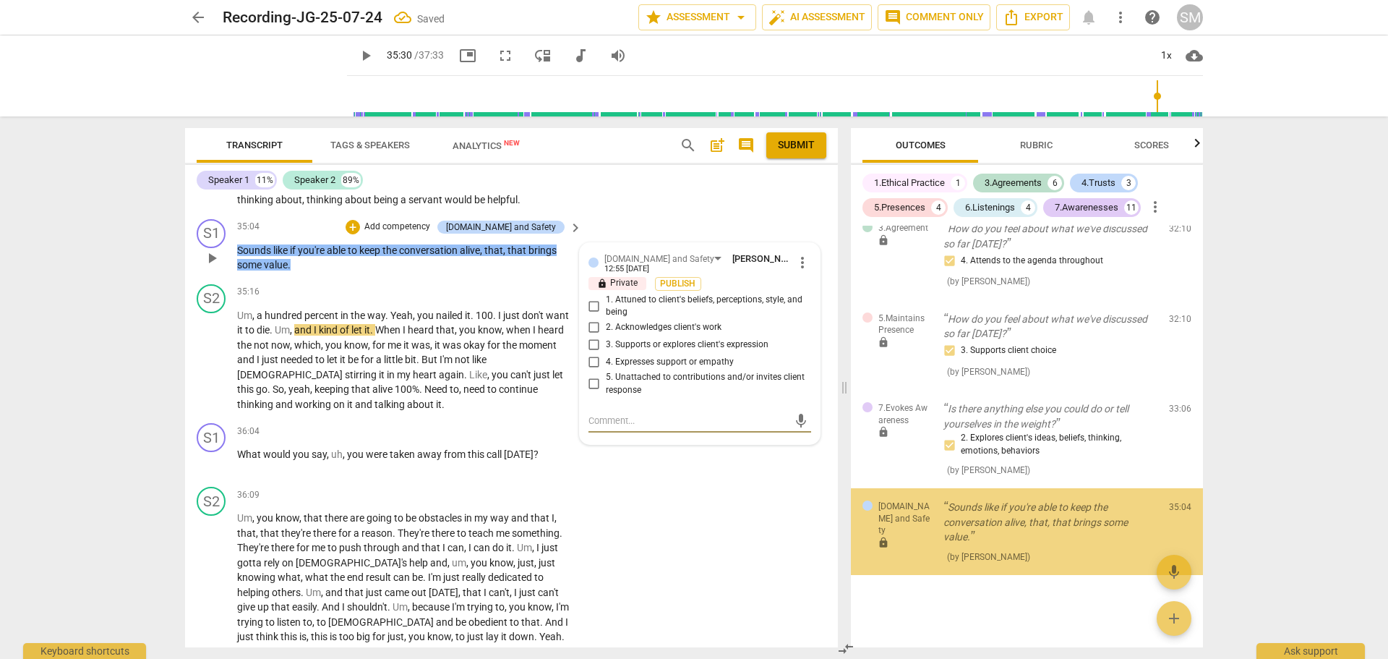
click at [597, 380] on input "5. Unattached to contributions and/or invites client response" at bounding box center [594, 383] width 23 height 17
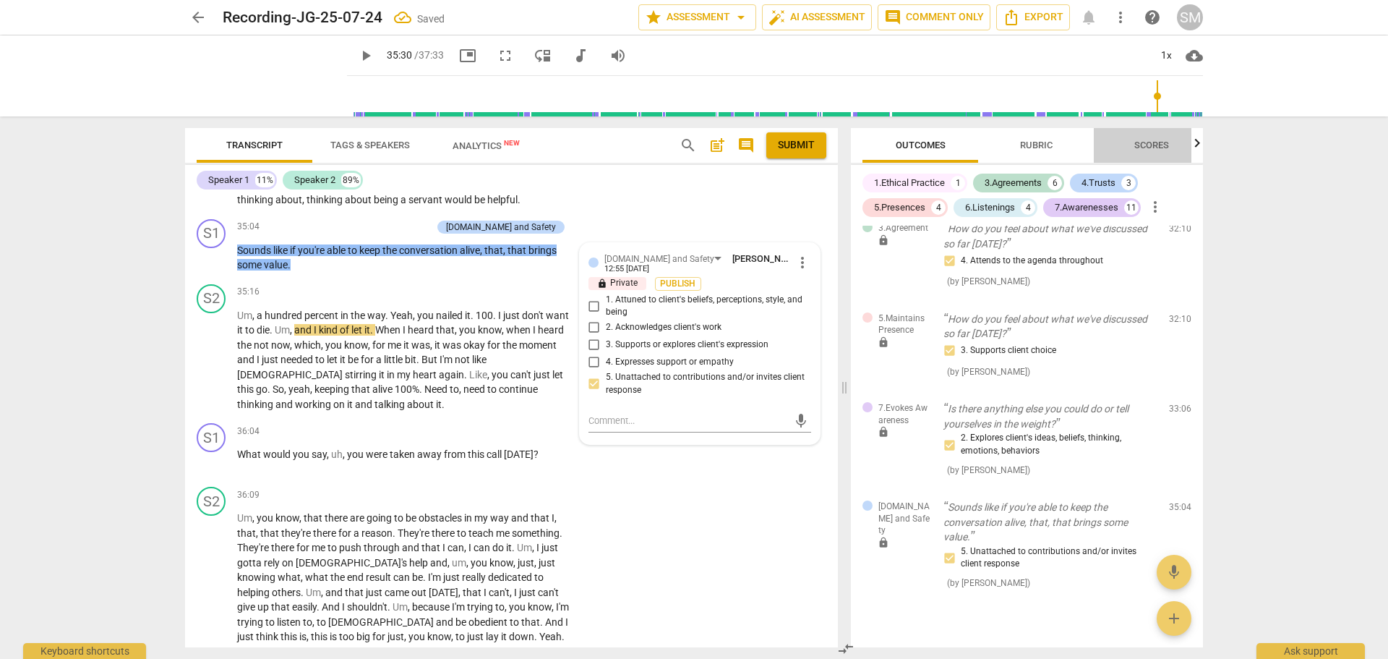
click at [1157, 142] on span "Scores" at bounding box center [1152, 145] width 35 height 11
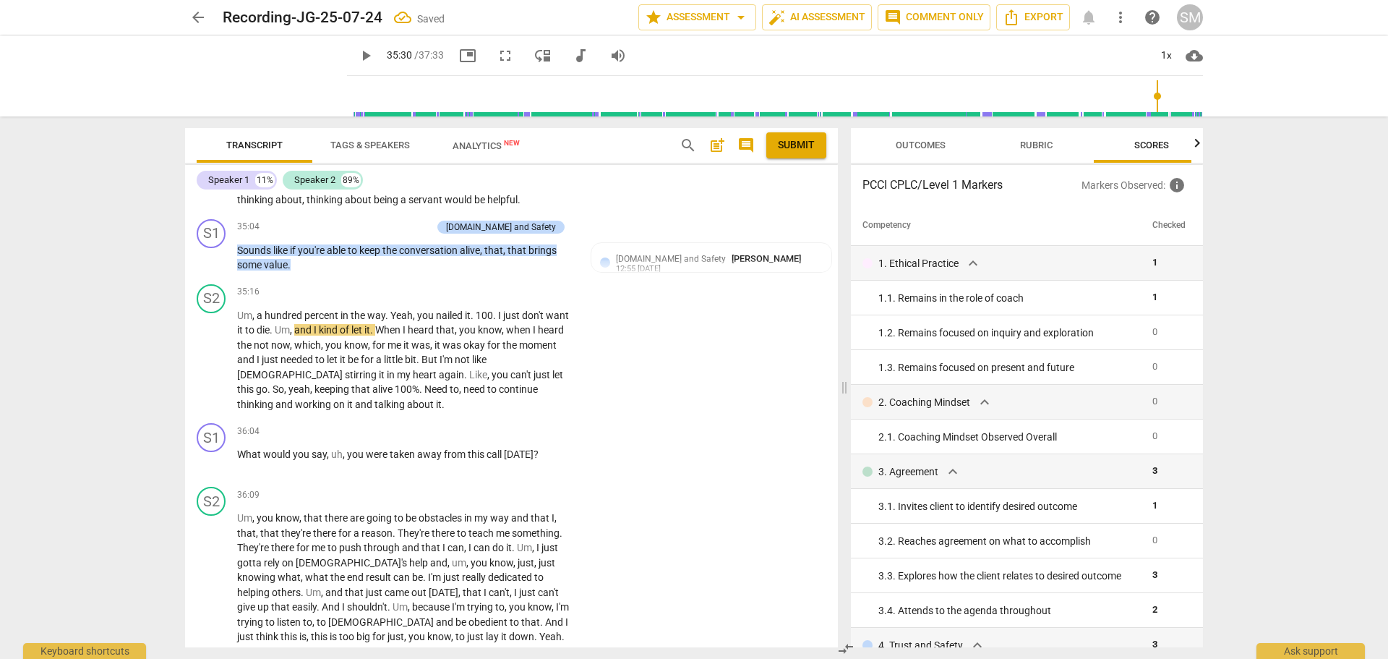
scroll to position [0, 18]
click at [424, 390] on span "Need" at bounding box center [436, 389] width 25 height 12
click at [529, 428] on p "Add competency" at bounding box center [530, 431] width 69 height 13
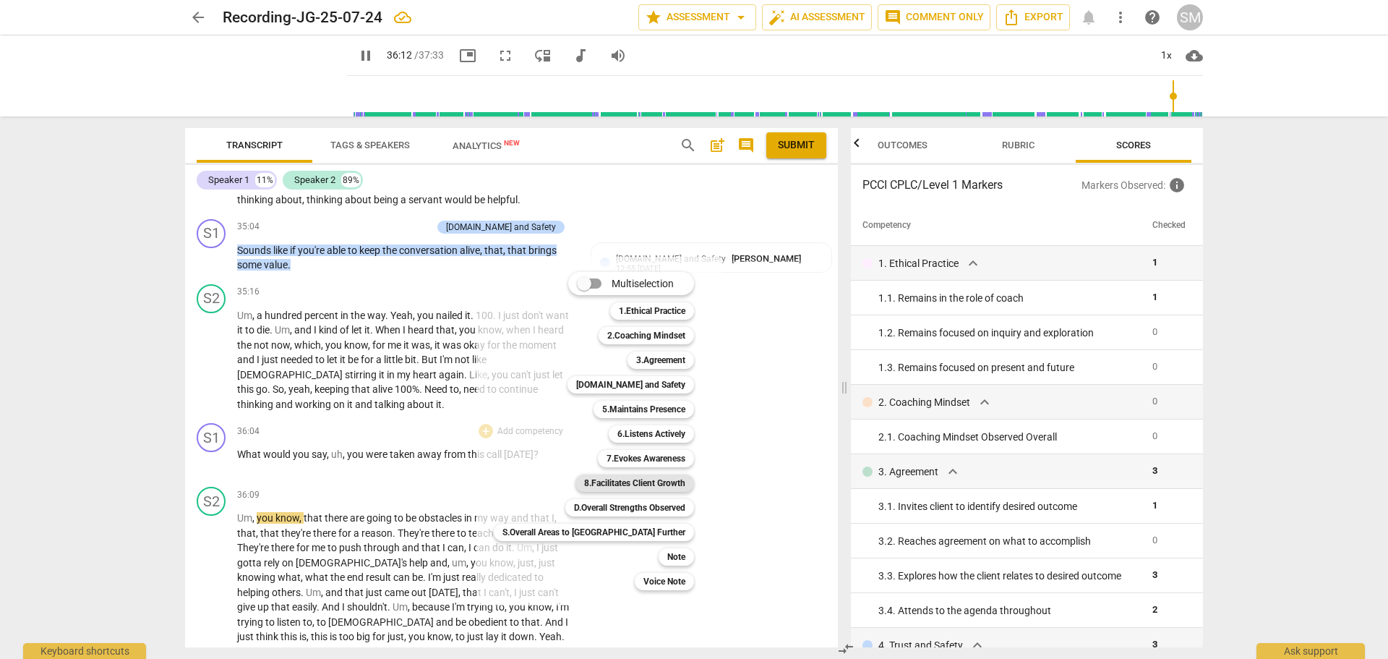
click at [586, 485] on b "8.Facilitates Client Growth" at bounding box center [634, 482] width 101 height 17
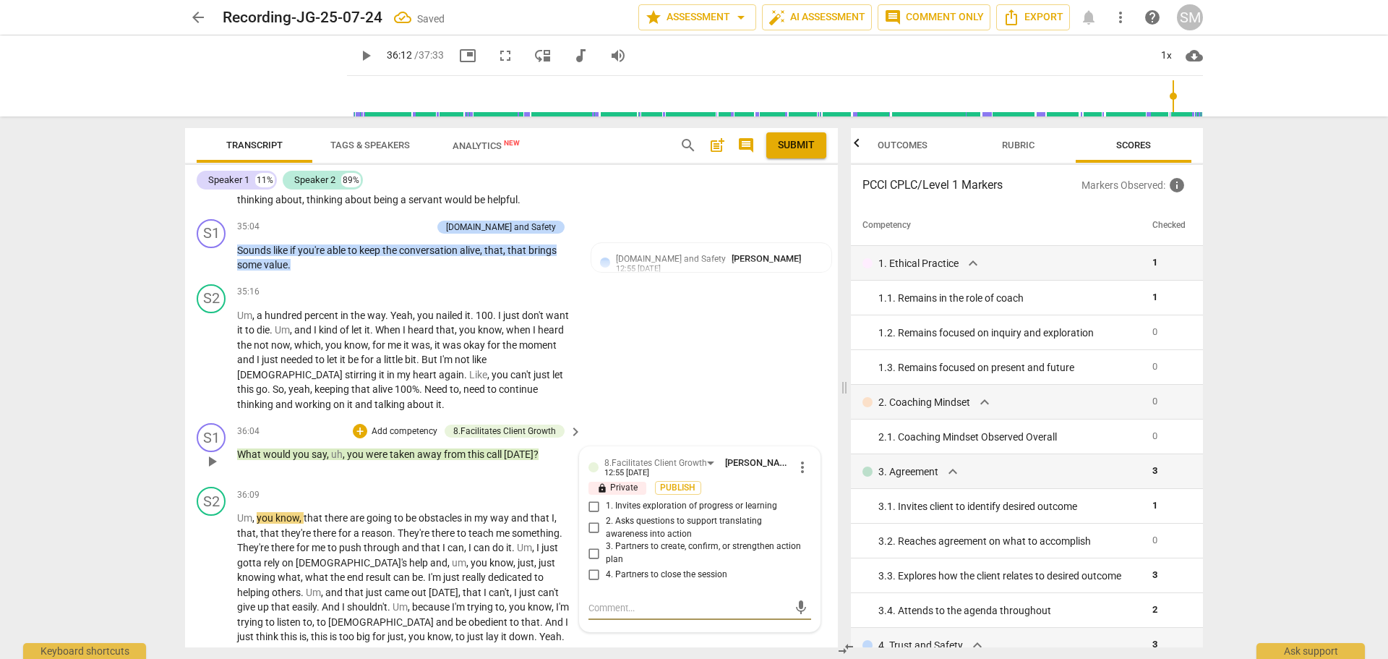
click at [597, 507] on input "1. Invites exploration of progress or learning" at bounding box center [594, 506] width 23 height 17
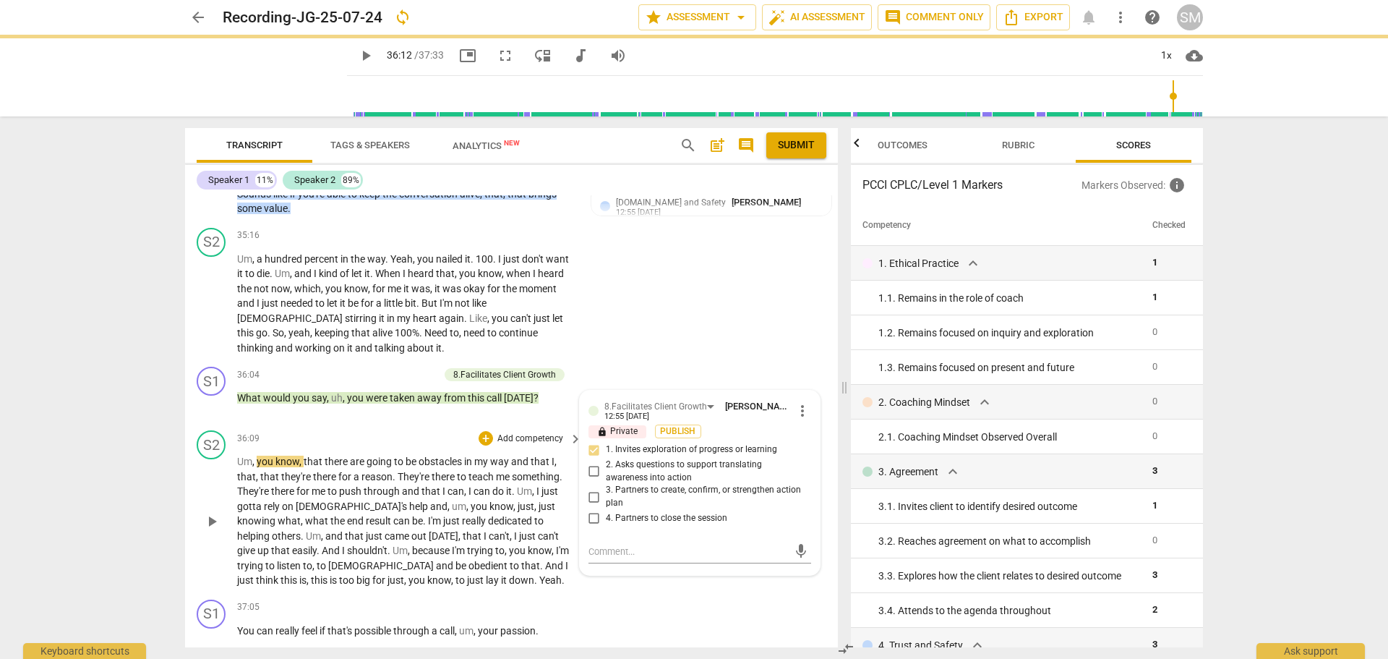
scroll to position [7431, 0]
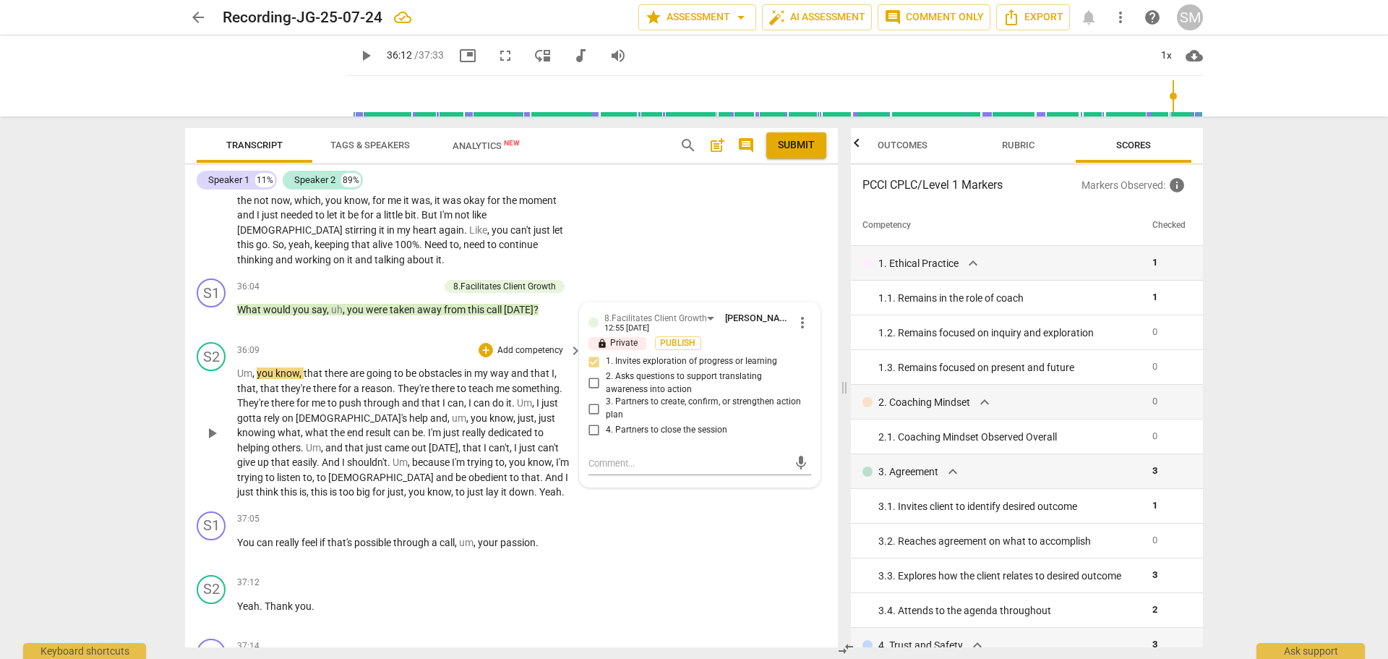
click at [469, 476] on span "obedient" at bounding box center [489, 477] width 41 height 12
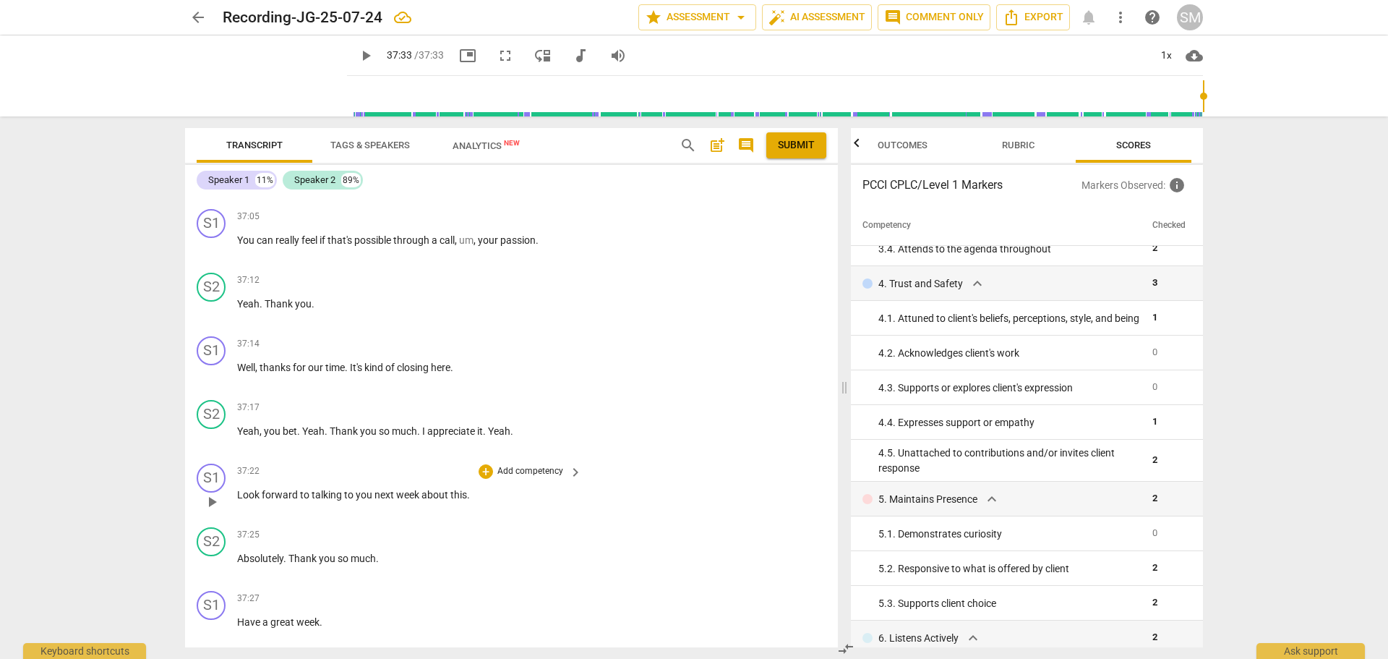
scroll to position [7490, 0]
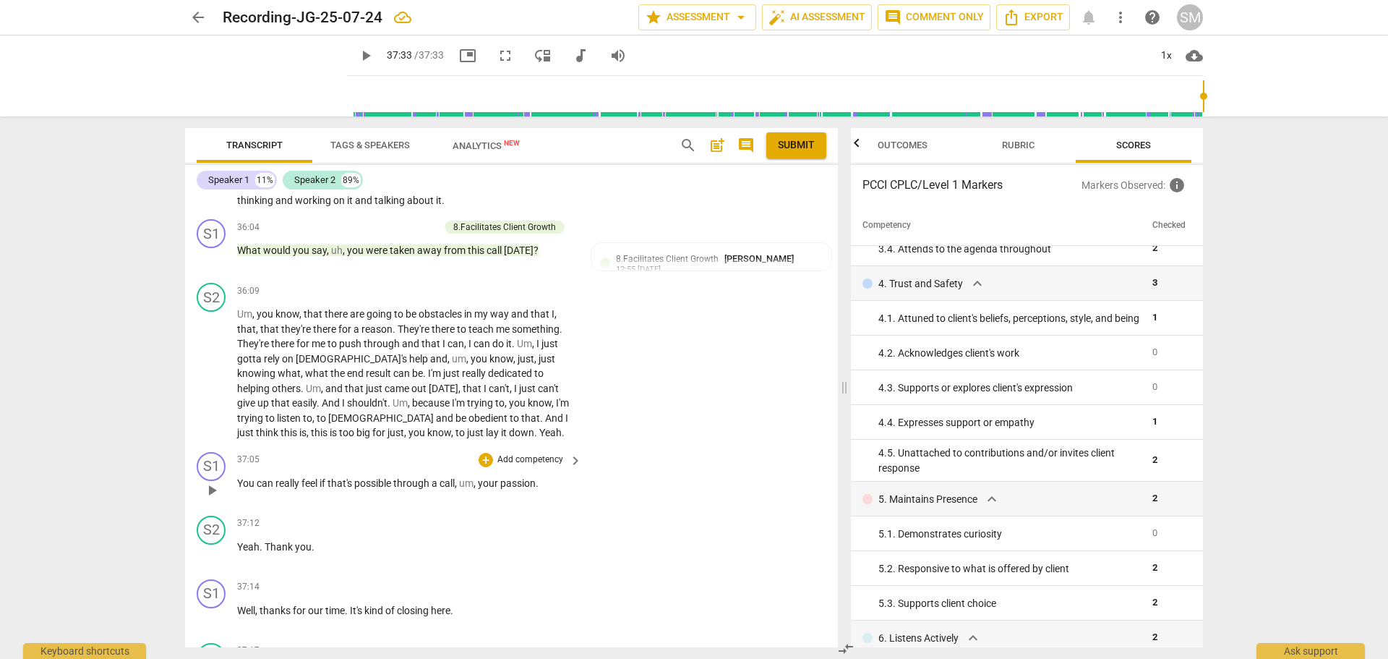
click at [526, 456] on p "Add competency" at bounding box center [530, 459] width 69 height 13
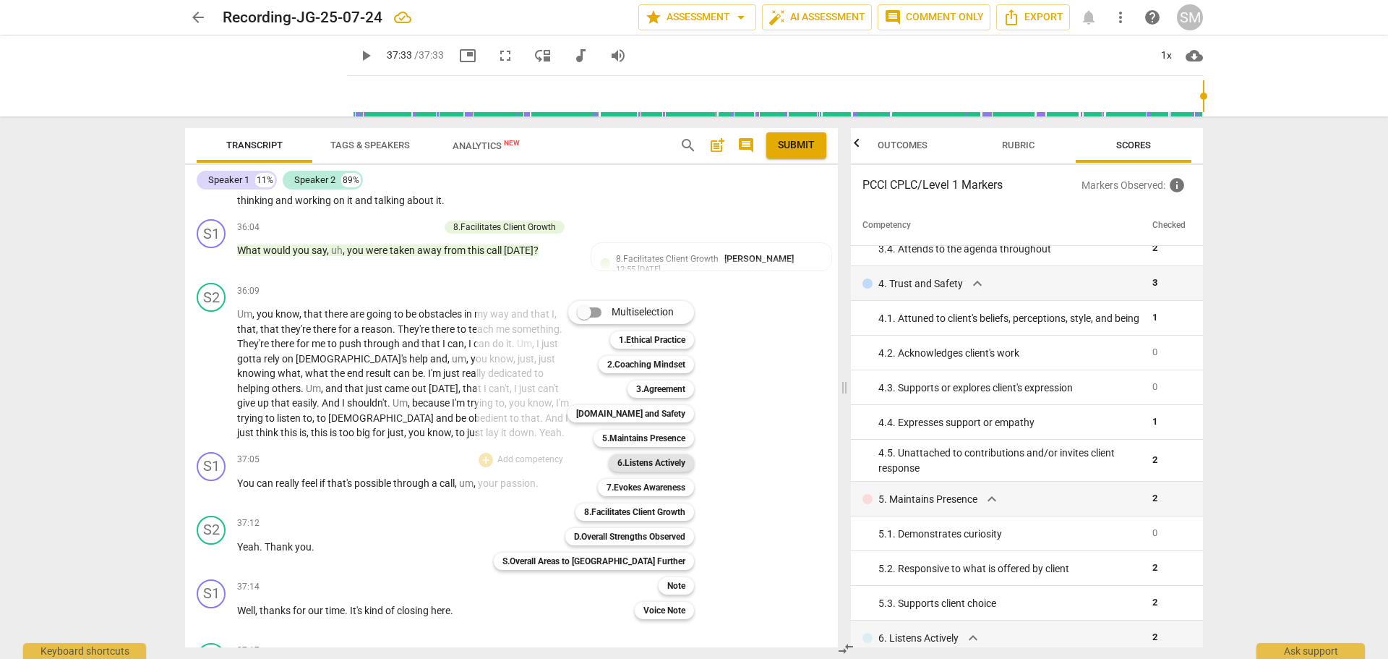
click at [627, 462] on b "6.Listens Actively" at bounding box center [652, 462] width 68 height 17
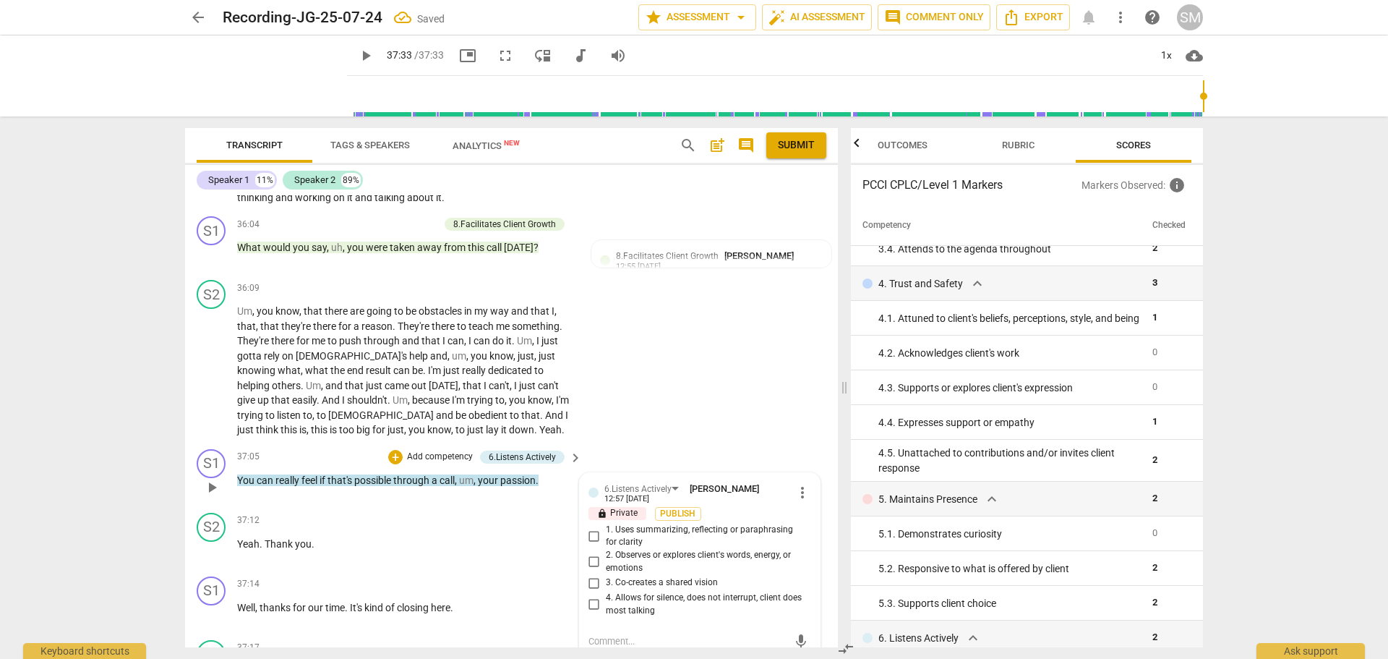
scroll to position [7565, 0]
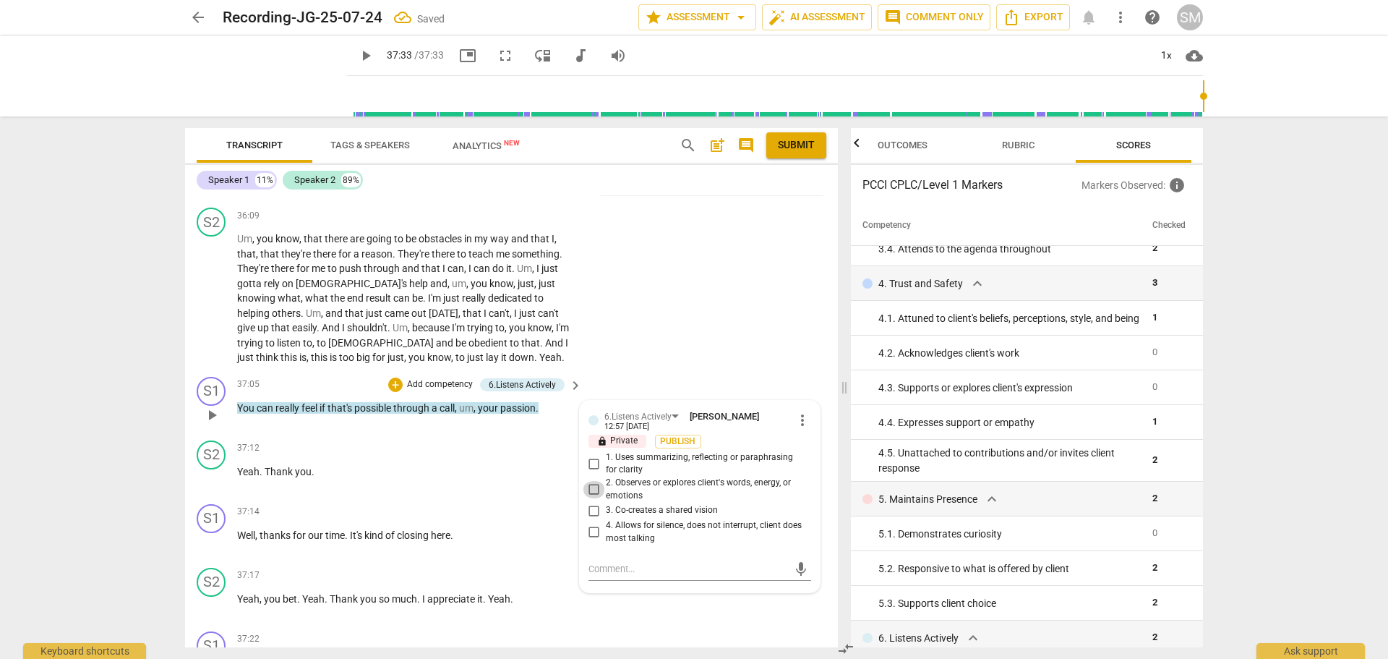
click at [592, 489] on input "2. Observes or explores client's words, energy, or emotions" at bounding box center [594, 489] width 23 height 17
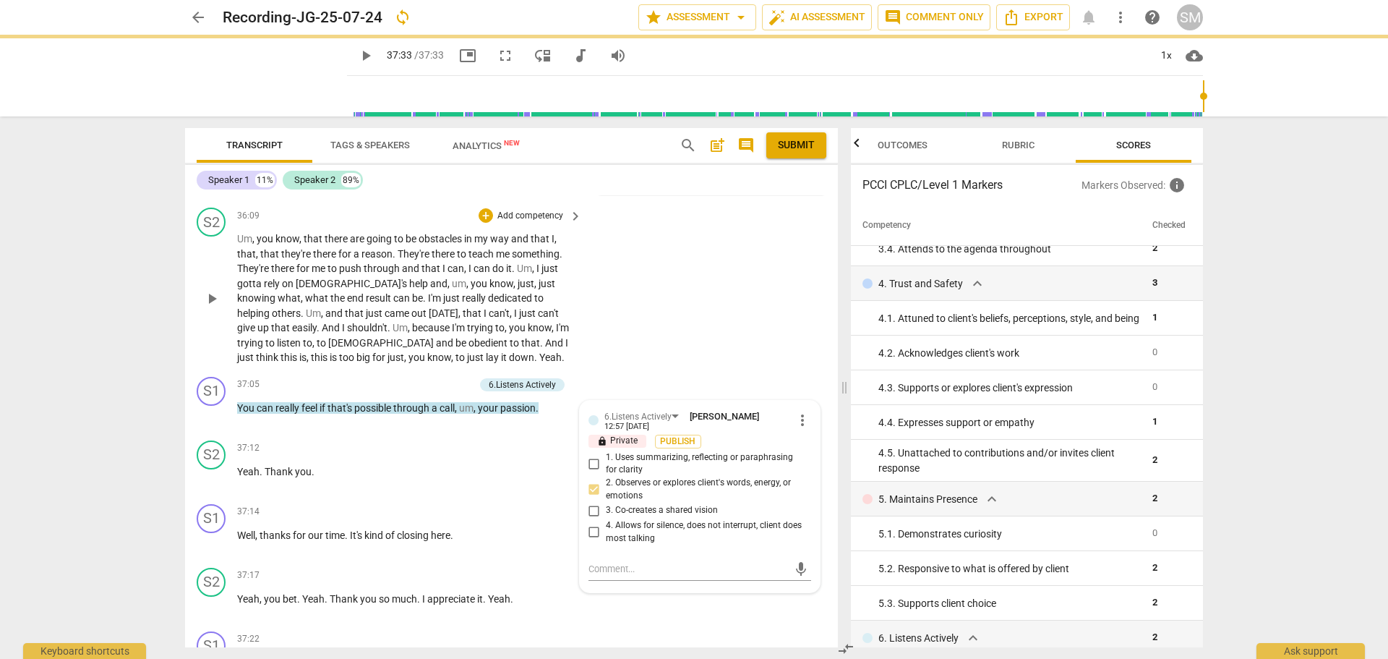
click at [708, 341] on div "S2 play_arrow pause 36:09 + Add competency keyboard_arrow_right Um , you know ,…" at bounding box center [511, 286] width 653 height 169
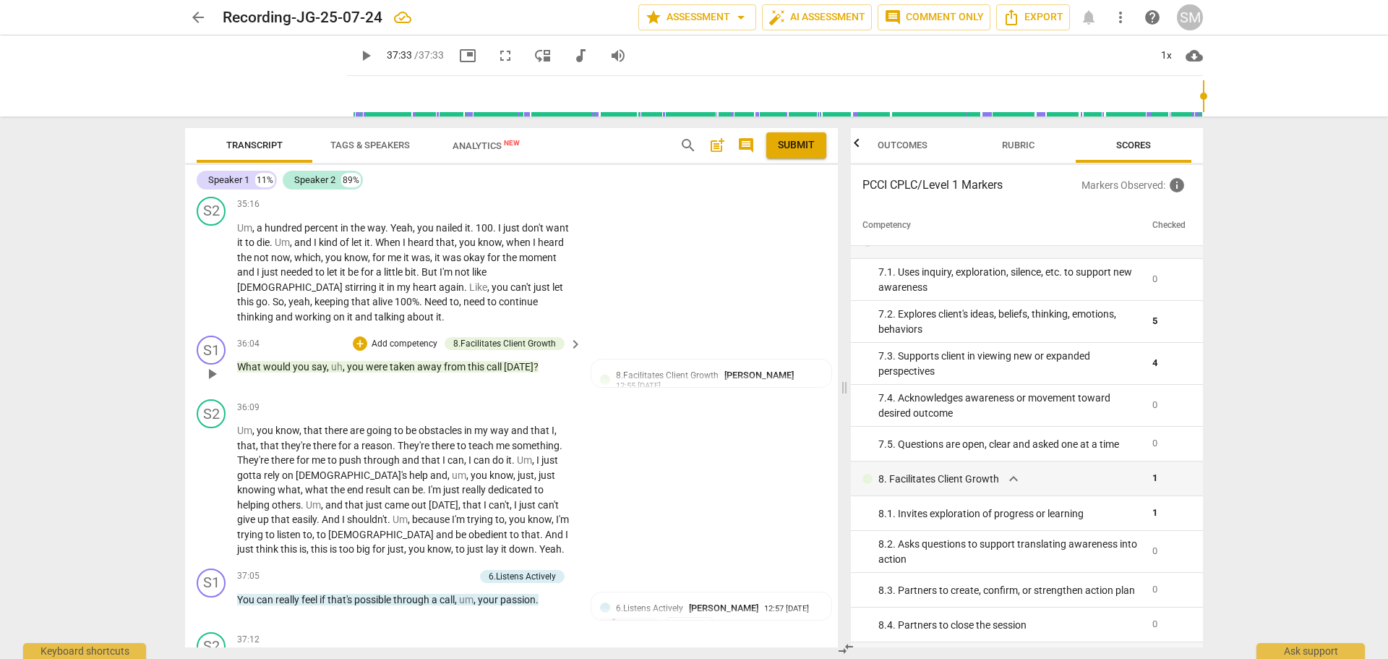
scroll to position [7348, 0]
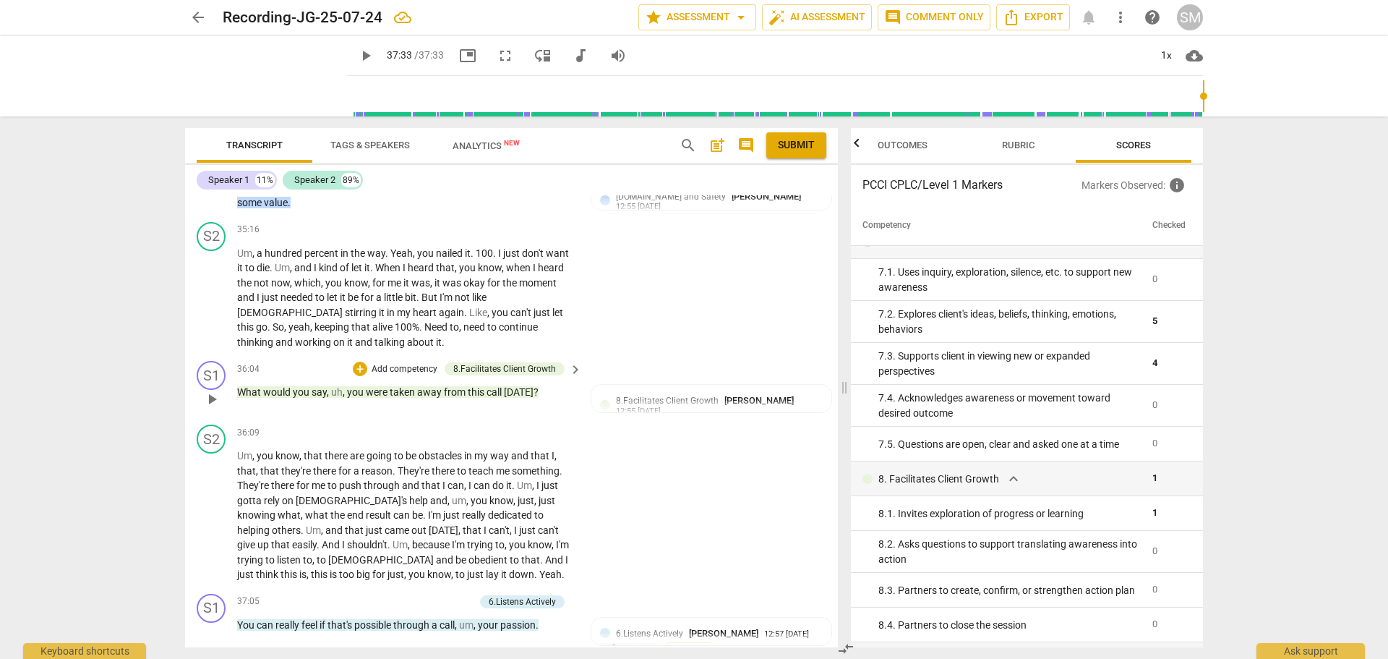
click at [388, 368] on p "Add competency" at bounding box center [404, 369] width 69 height 13
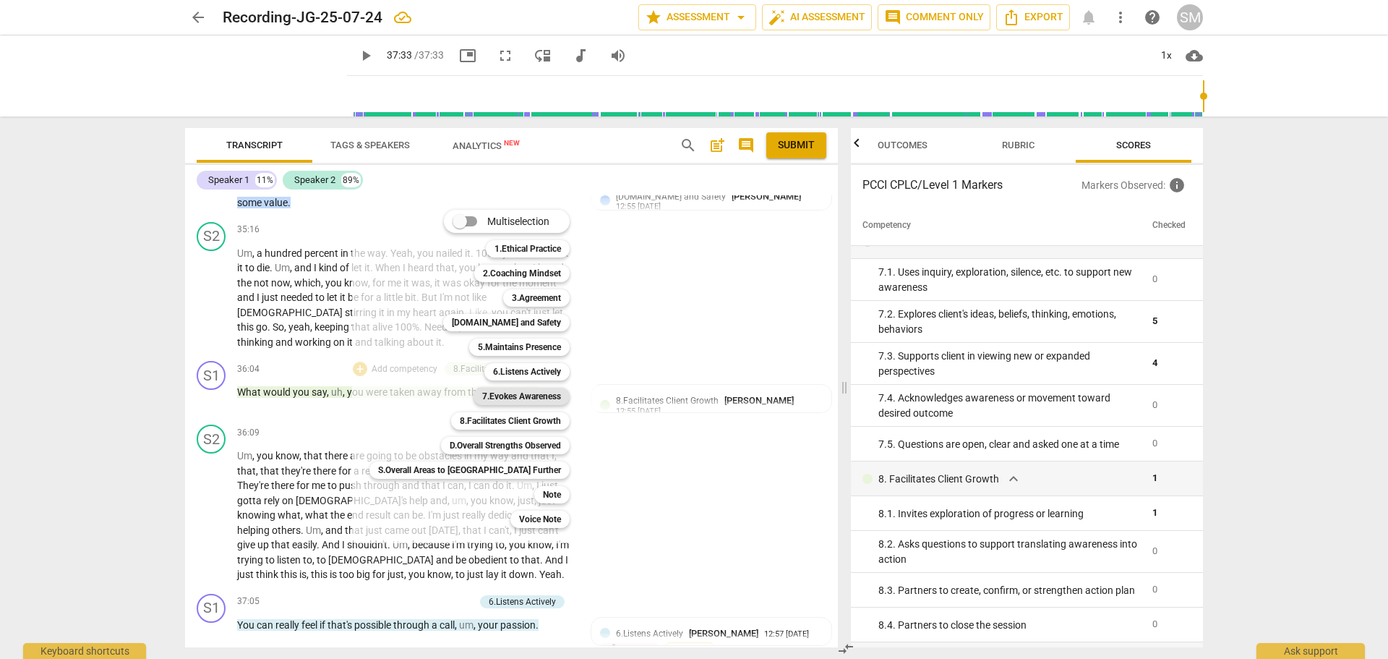
click at [482, 396] on b "7.Evokes Awareness" at bounding box center [521, 396] width 79 height 17
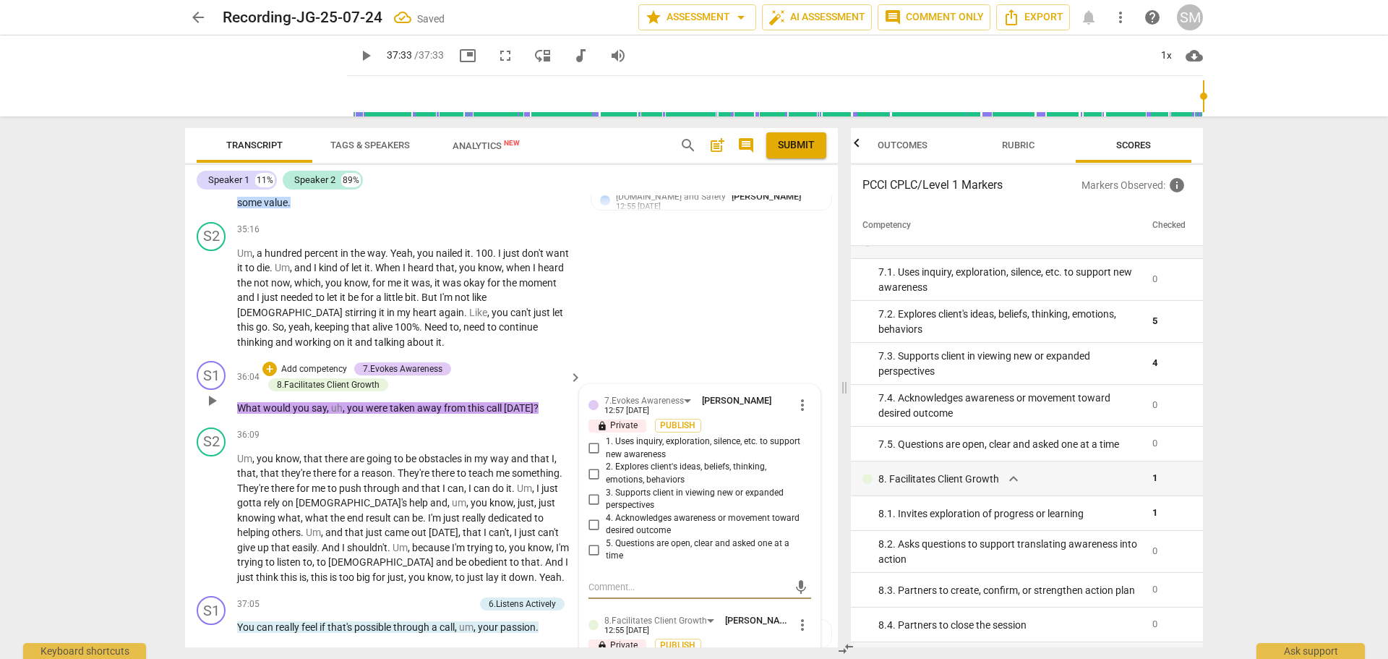
click at [594, 547] on input "5. Questions are open, clear and asked one at a time" at bounding box center [594, 549] width 23 height 17
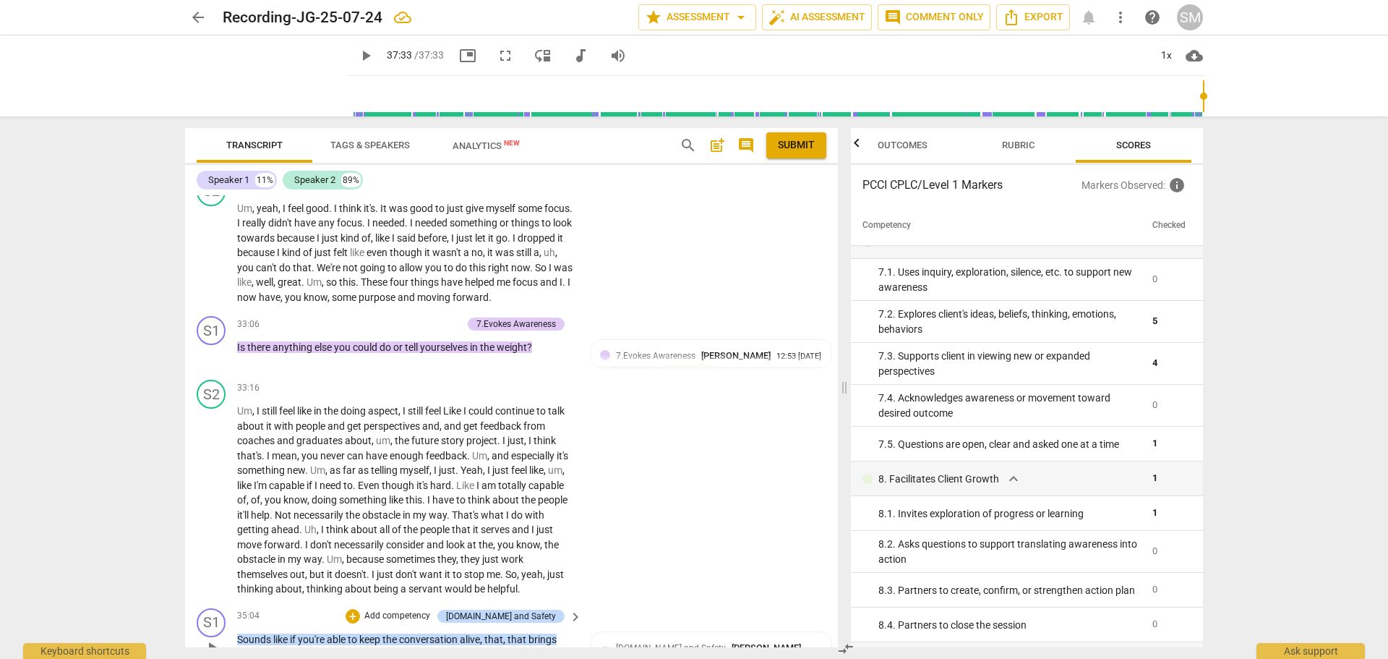
scroll to position [6842, 0]
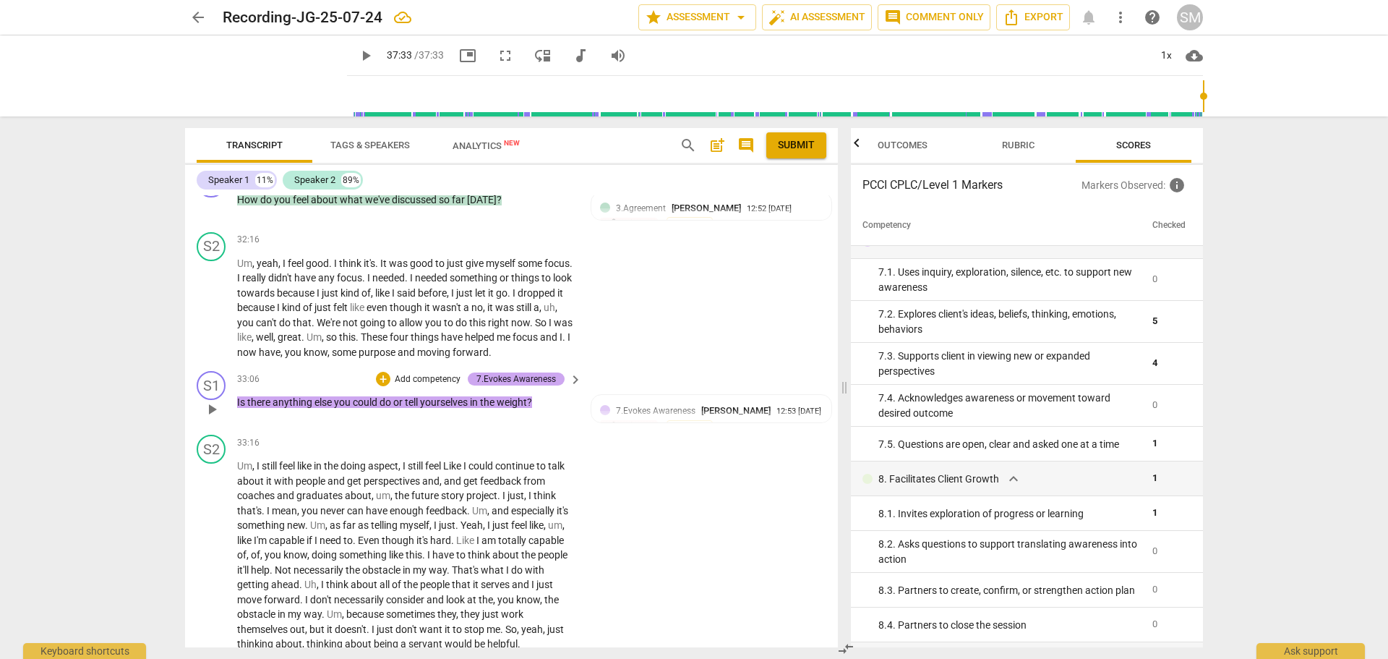
click at [507, 378] on div "7.Evokes Awareness" at bounding box center [517, 378] width 80 height 13
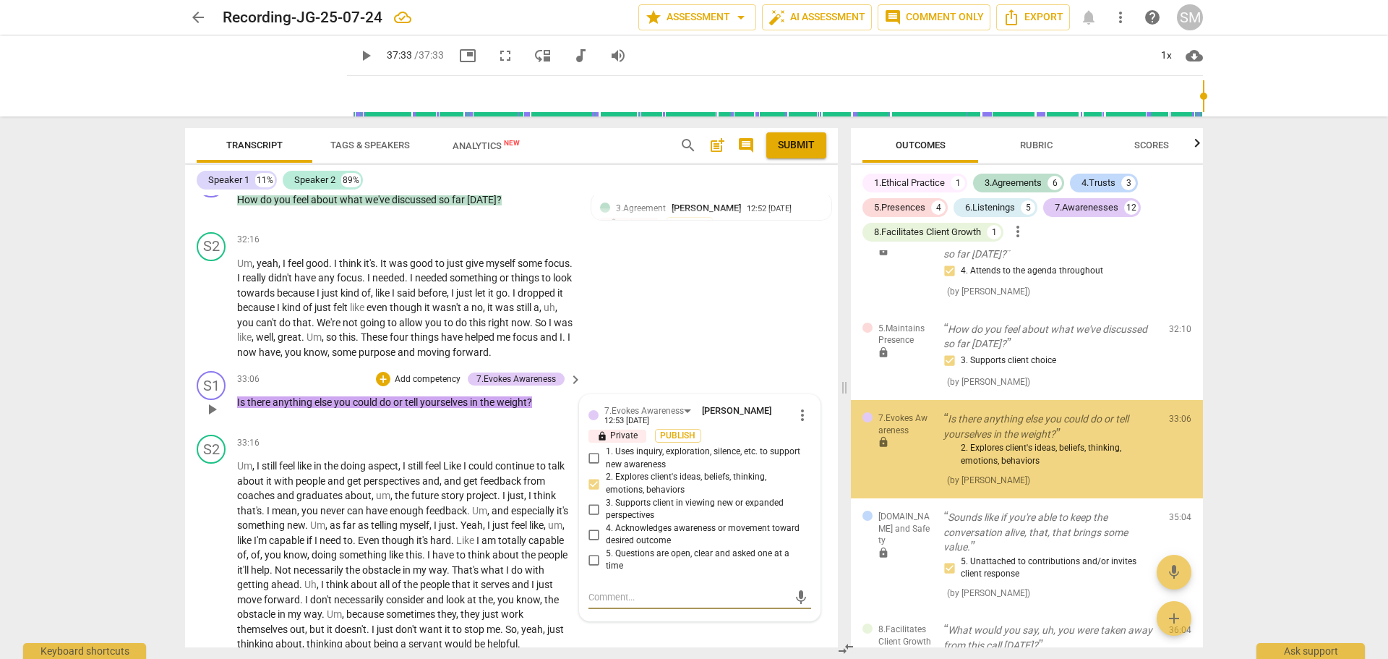
scroll to position [2897, 0]
click at [592, 458] on input "1. Uses inquiry, exploration, silence, etc. to support new awareness" at bounding box center [594, 458] width 23 height 17
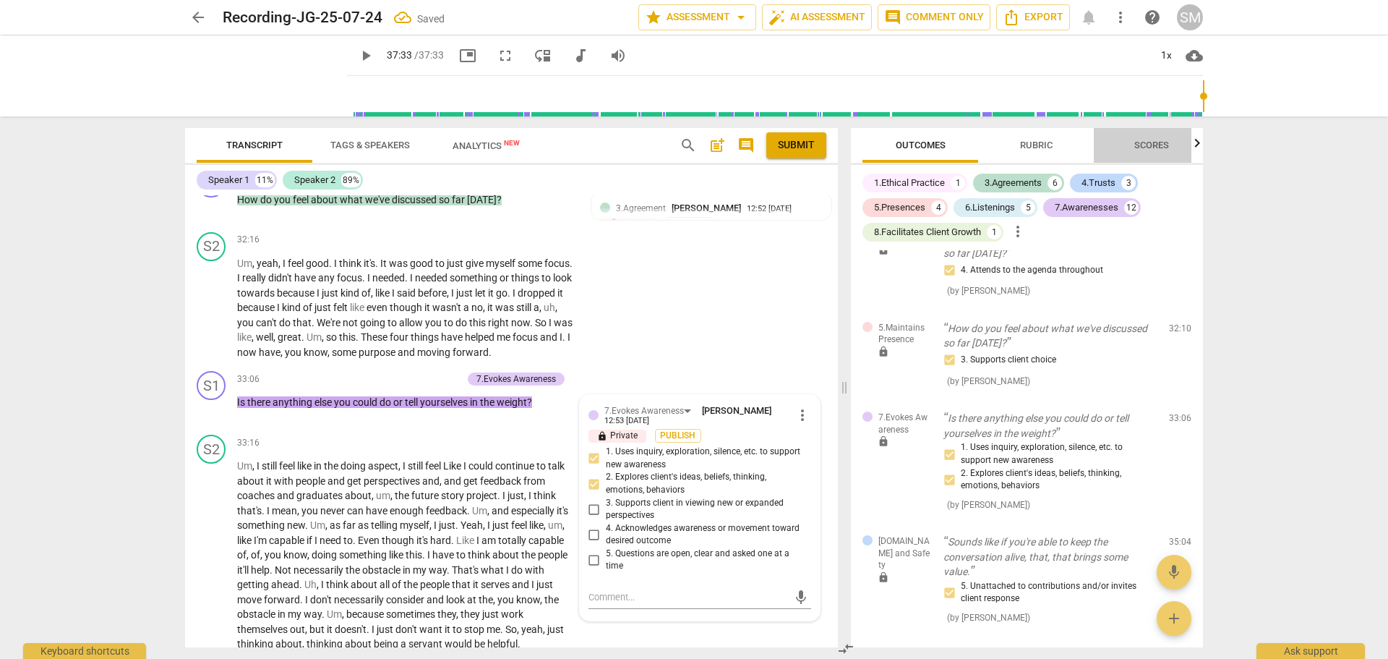
click at [1151, 145] on span "Scores" at bounding box center [1152, 145] width 35 height 11
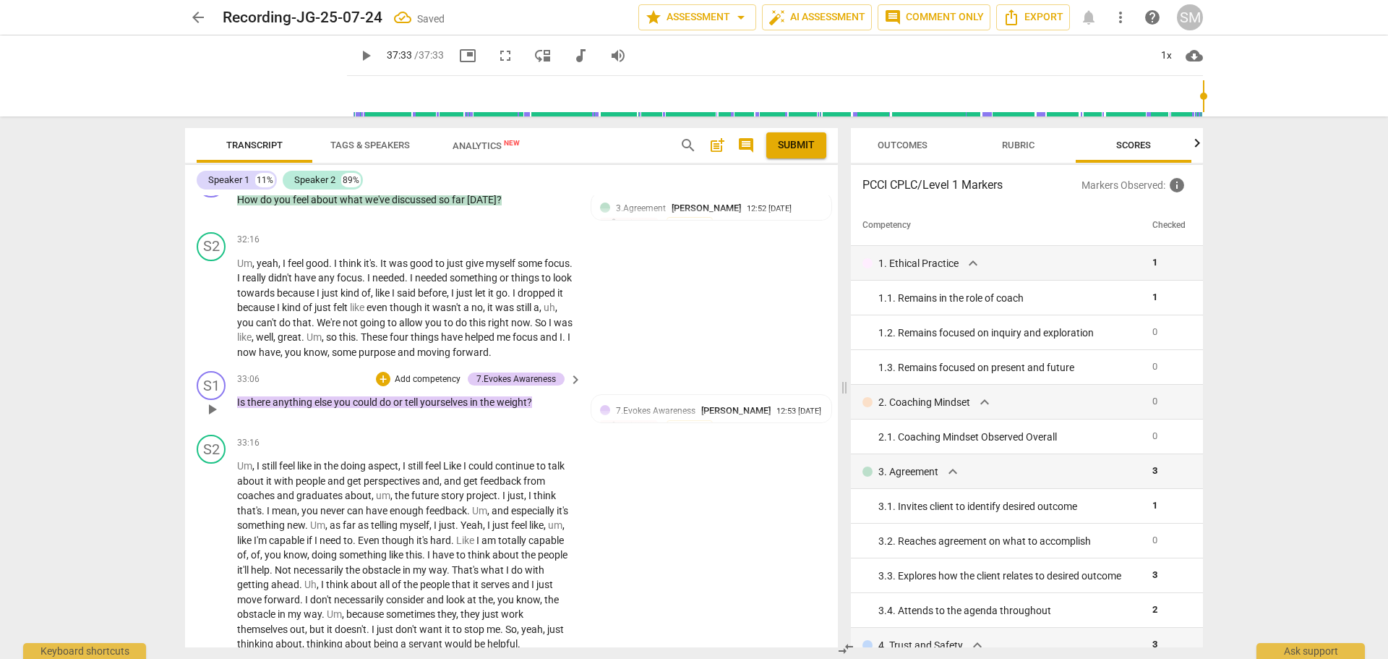
scroll to position [0, 18]
click at [422, 374] on p "Add competency" at bounding box center [427, 379] width 69 height 13
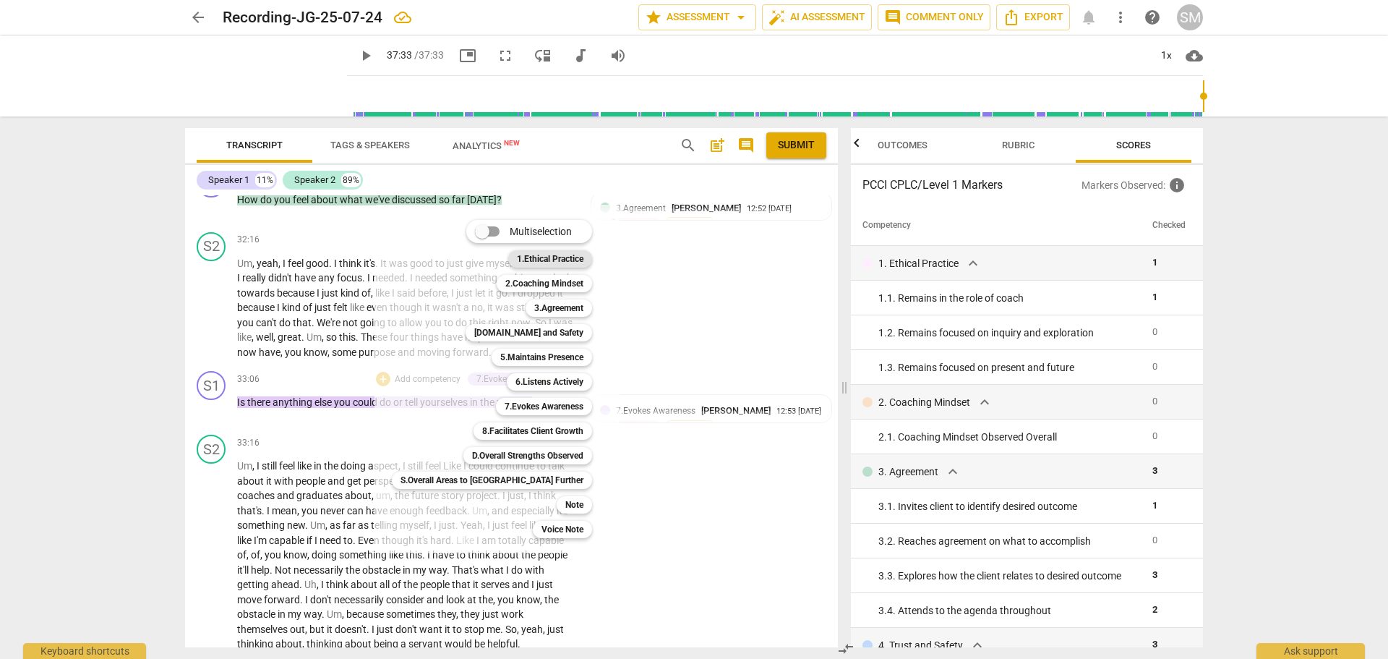
click at [517, 262] on b "1.Ethical Practice" at bounding box center [550, 258] width 67 height 17
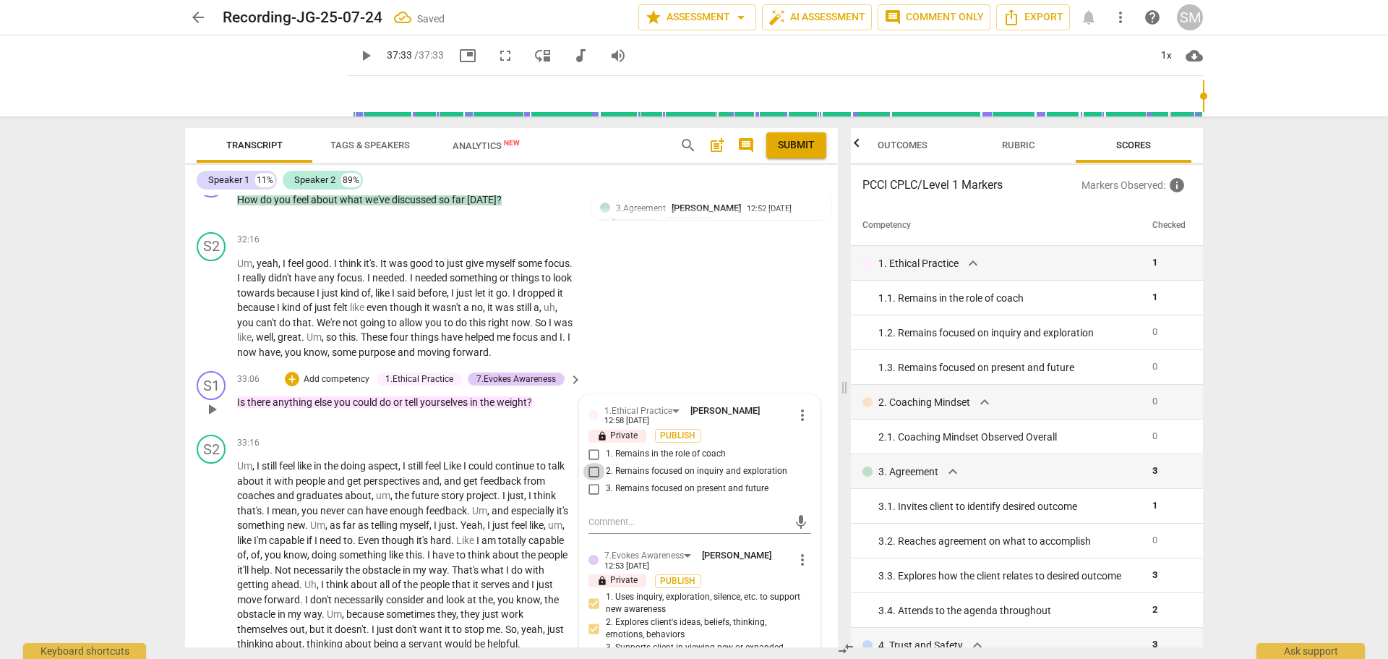
click at [591, 469] on input "2. Remains focused on inquiry and exploration" at bounding box center [594, 471] width 23 height 17
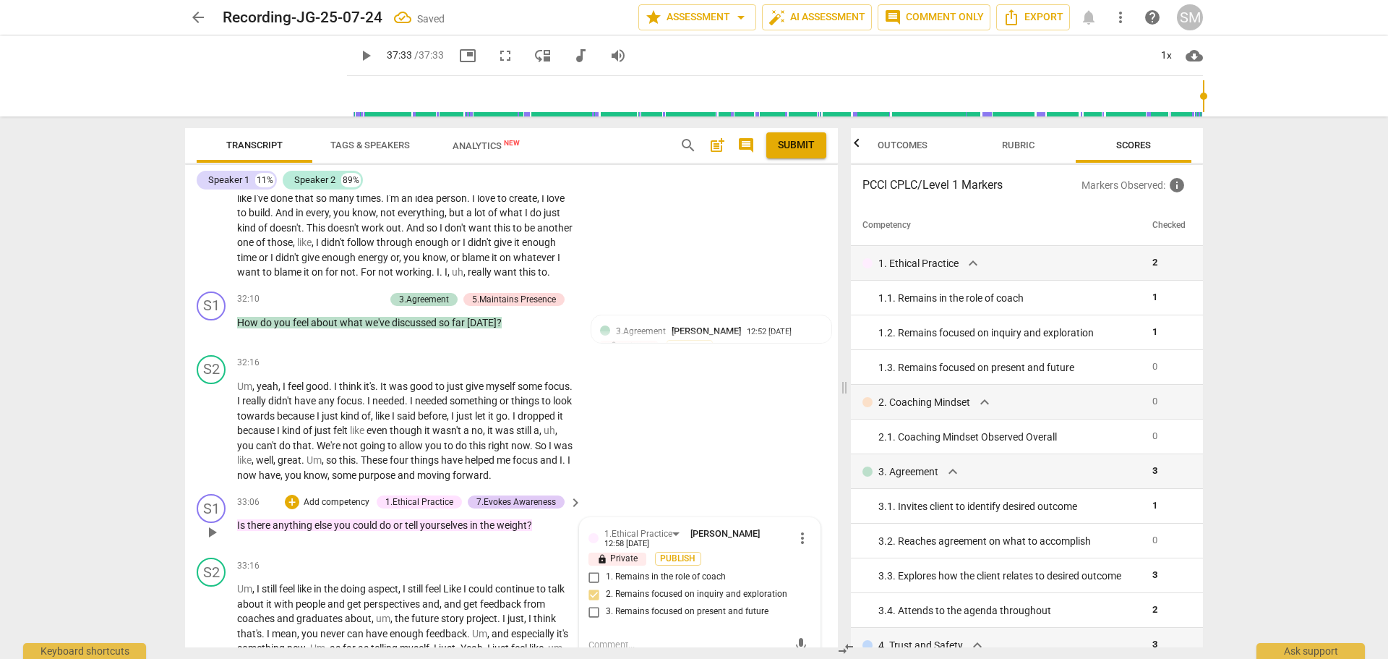
scroll to position [6698, 0]
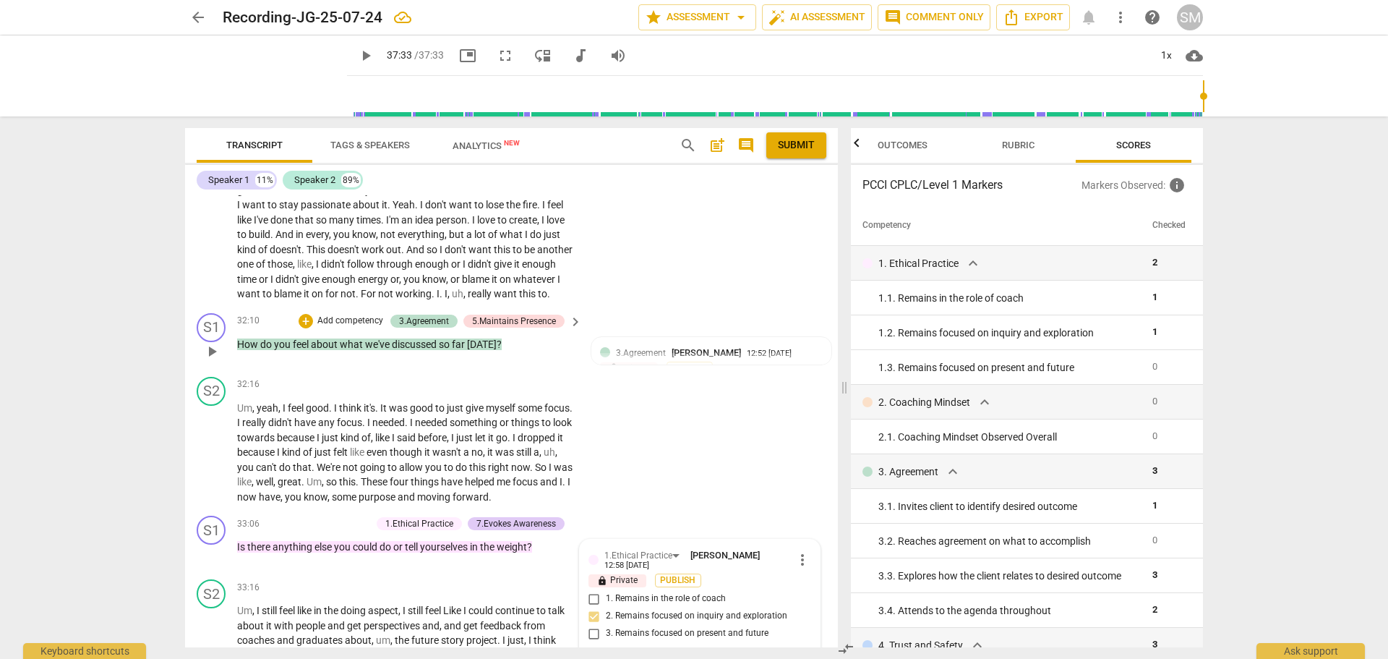
click at [344, 315] on p "Add competency" at bounding box center [350, 321] width 69 height 13
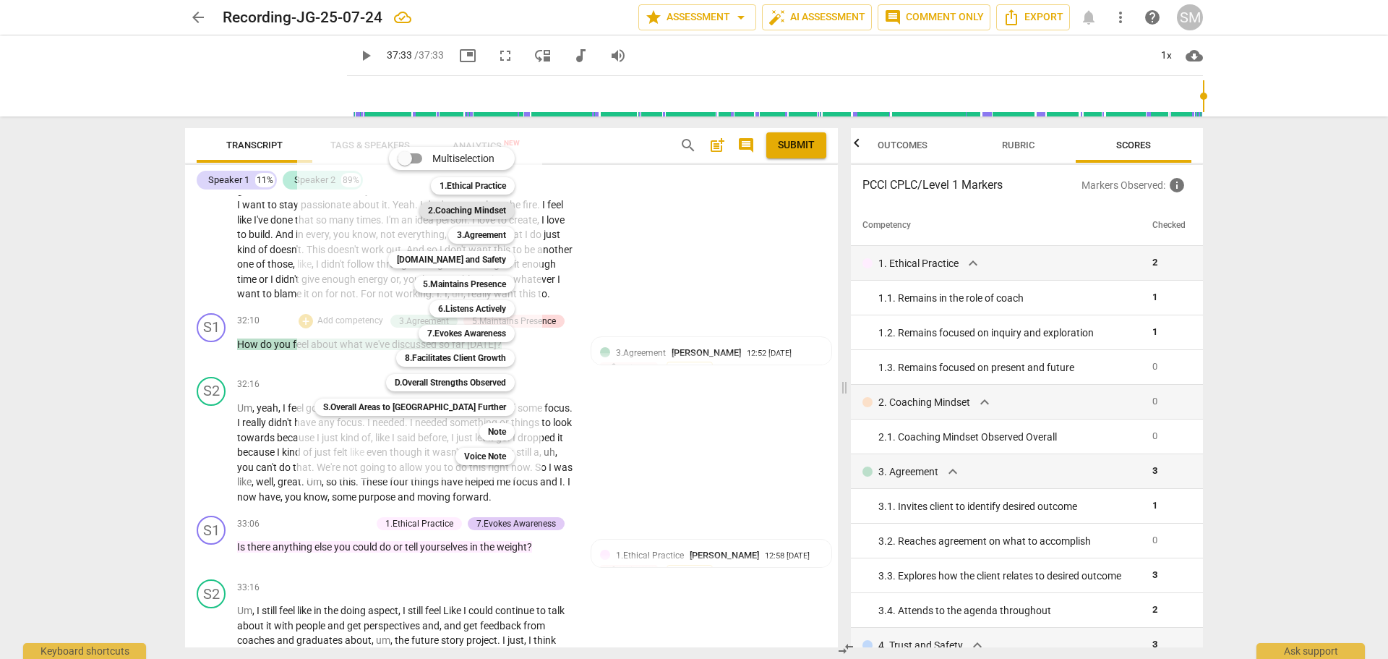
click at [431, 205] on b "2.Coaching Mindset" at bounding box center [467, 210] width 78 height 17
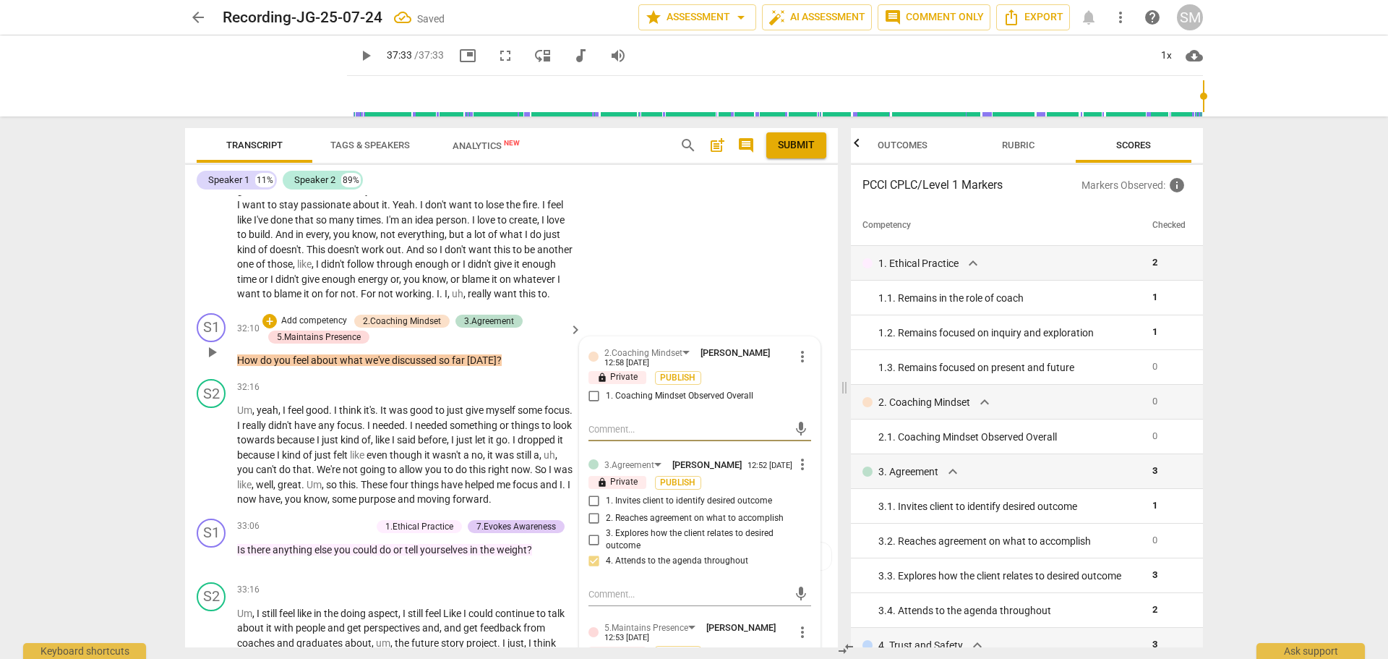
click at [588, 388] on input "1. Coaching Mindset Observed Overall" at bounding box center [594, 396] width 23 height 17
click at [106, 378] on div "arrow_back Recording-JG-25-07-24 star Assessment arrow_drop_down auto_fix_high …" at bounding box center [694, 329] width 1388 height 659
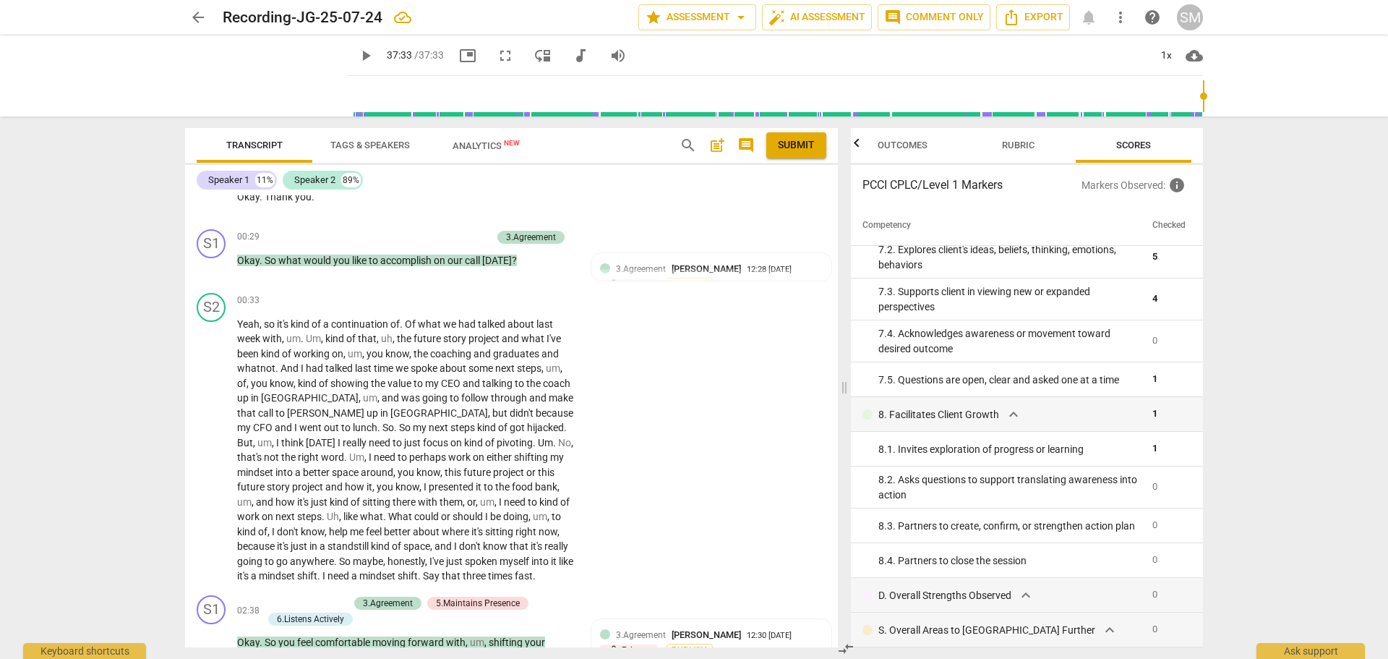
scroll to position [0, 0]
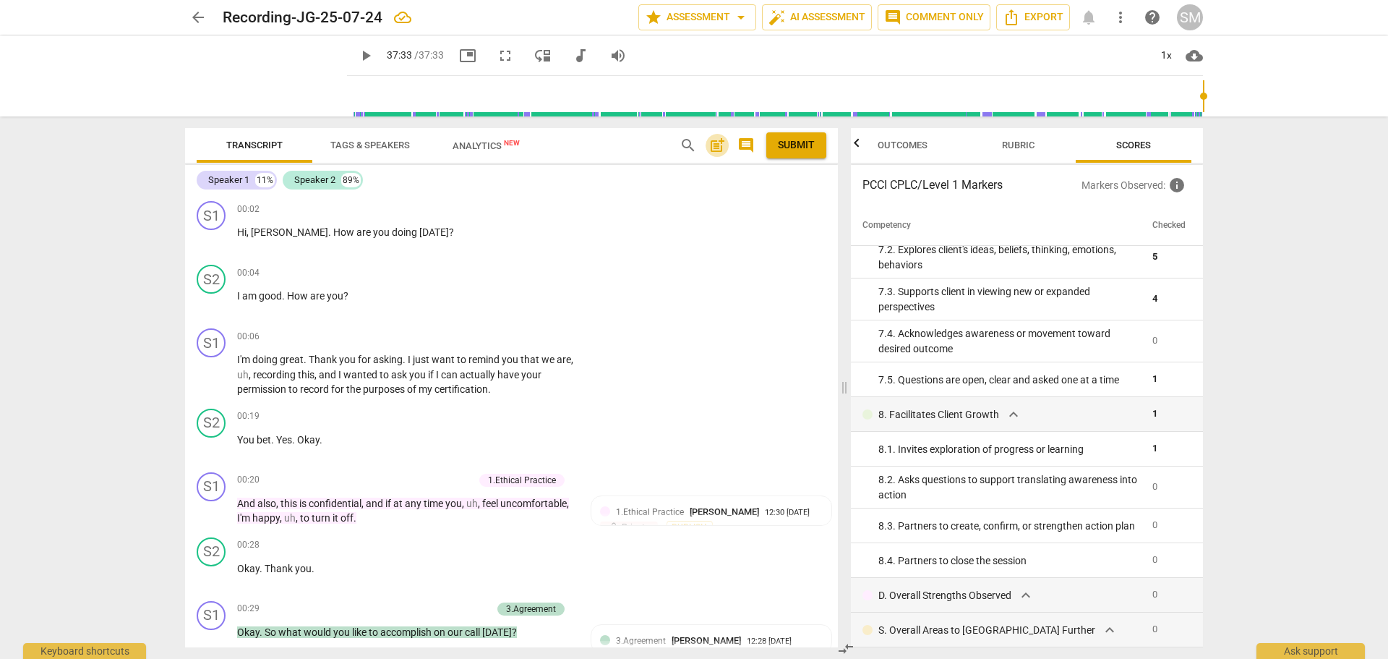
click at [712, 148] on span "post_add" at bounding box center [717, 145] width 17 height 17
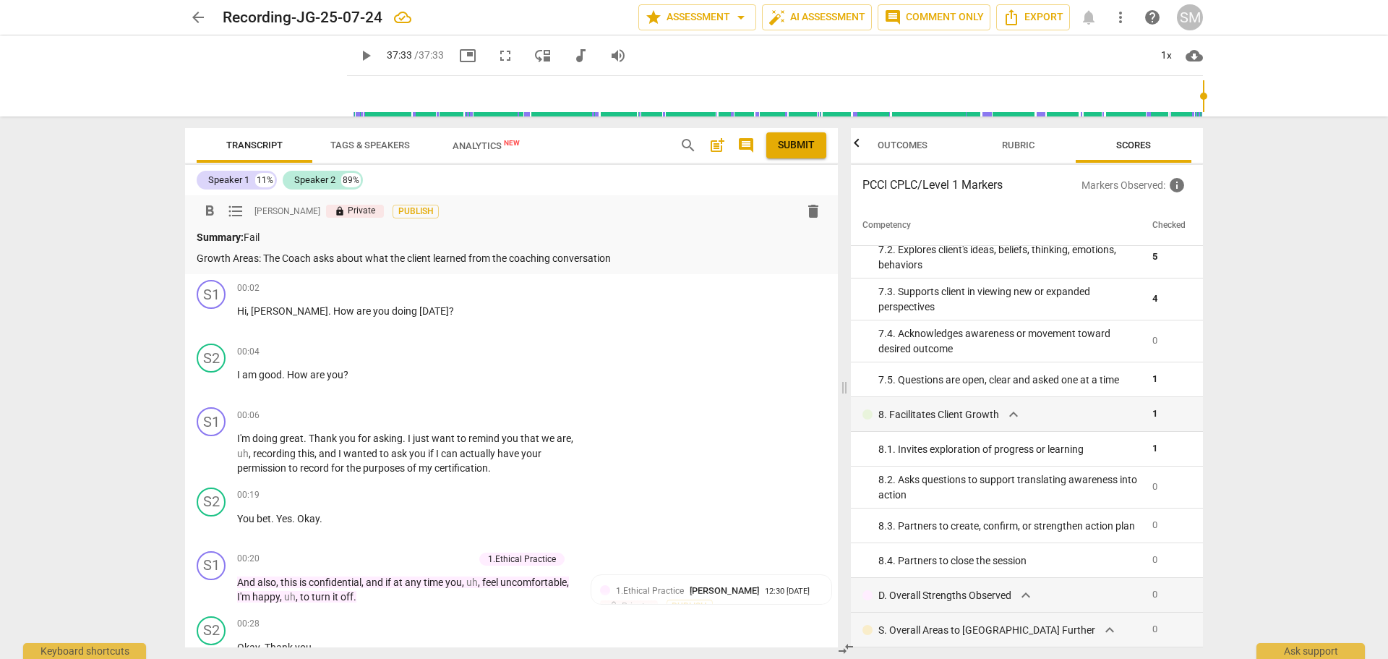
click at [620, 257] on p "Growth Areas: The Coach asks about what the client learned from the coaching co…" at bounding box center [512, 258] width 630 height 15
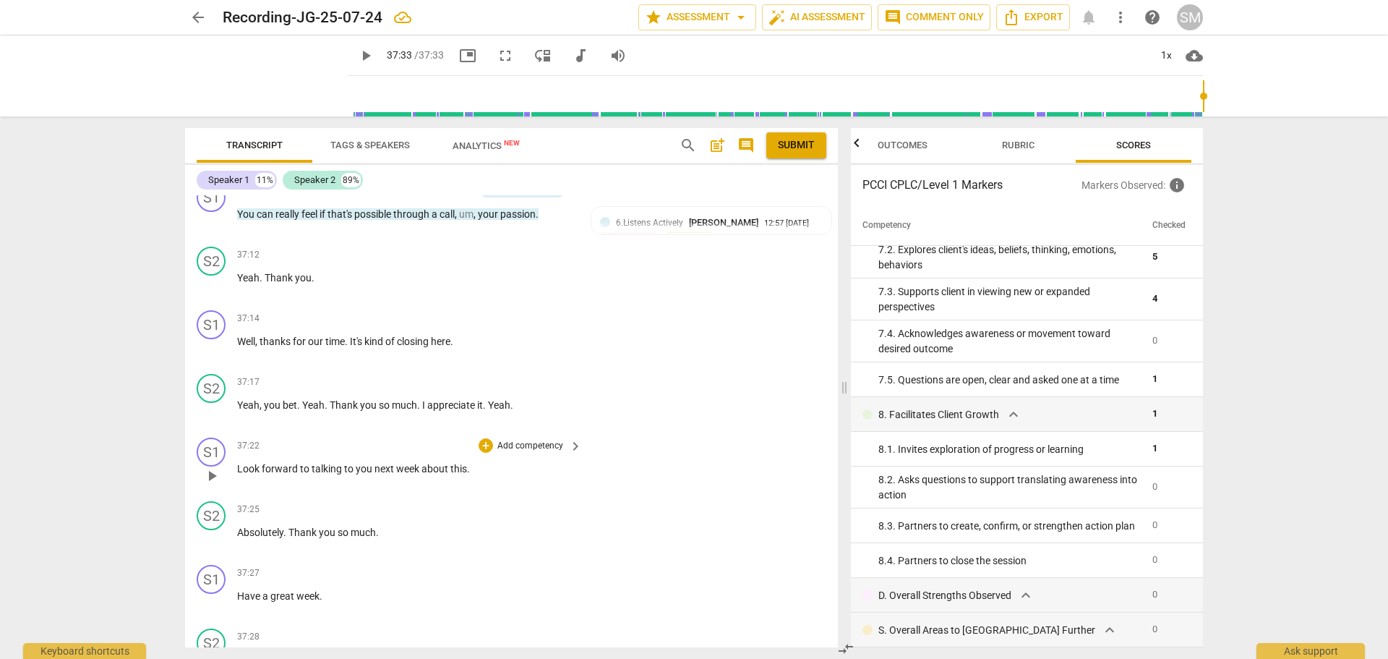
scroll to position [7733, 0]
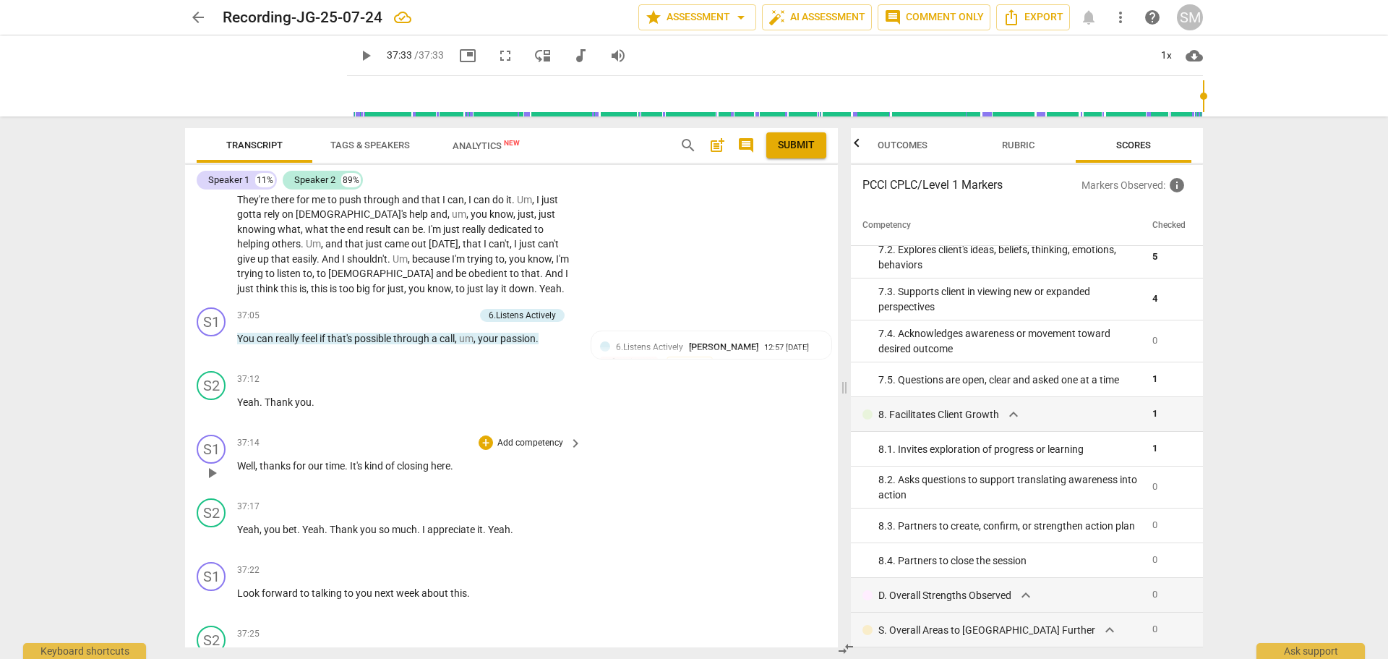
click at [541, 443] on p "Add competency" at bounding box center [530, 443] width 69 height 13
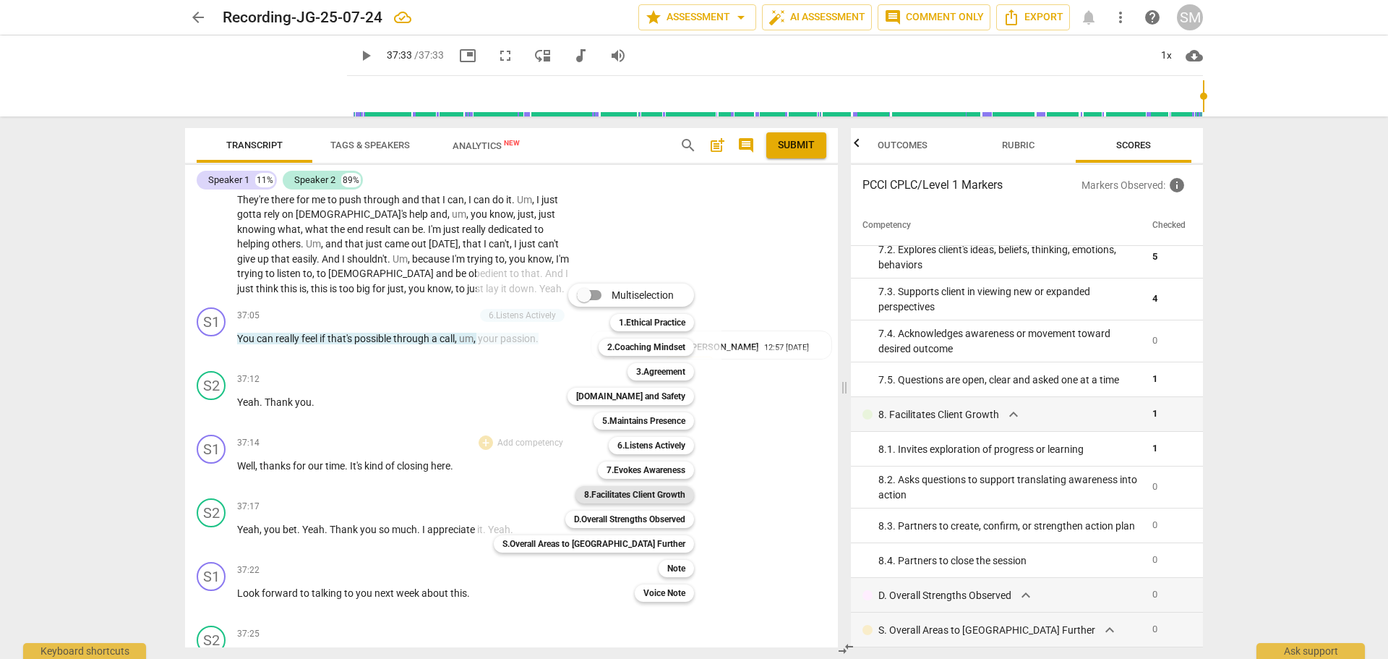
click at [593, 498] on b "8.Facilitates Client Growth" at bounding box center [634, 494] width 101 height 17
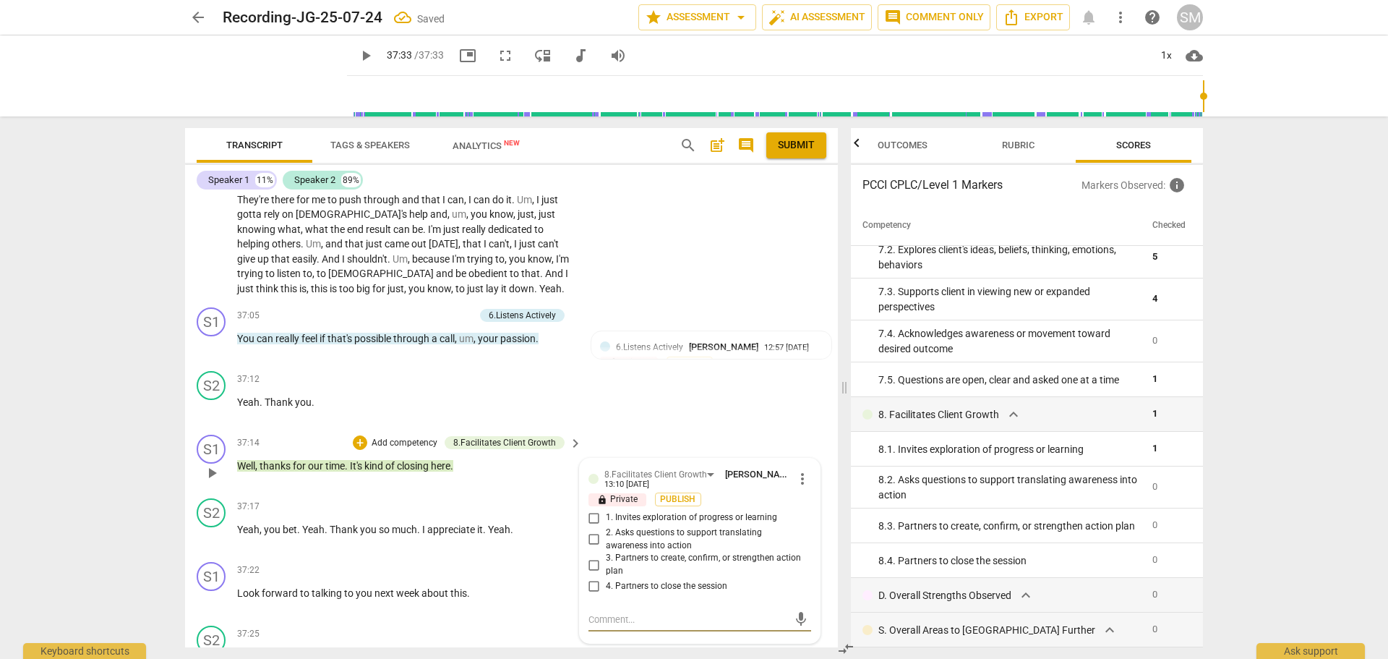
click at [590, 584] on input "4. Partners to close the session" at bounding box center [594, 586] width 23 height 17
click at [670, 414] on div "S2 play_arrow pause 37:12 + Add competency keyboard_arrow_right Yeah . Thank yo…" at bounding box center [511, 397] width 653 height 64
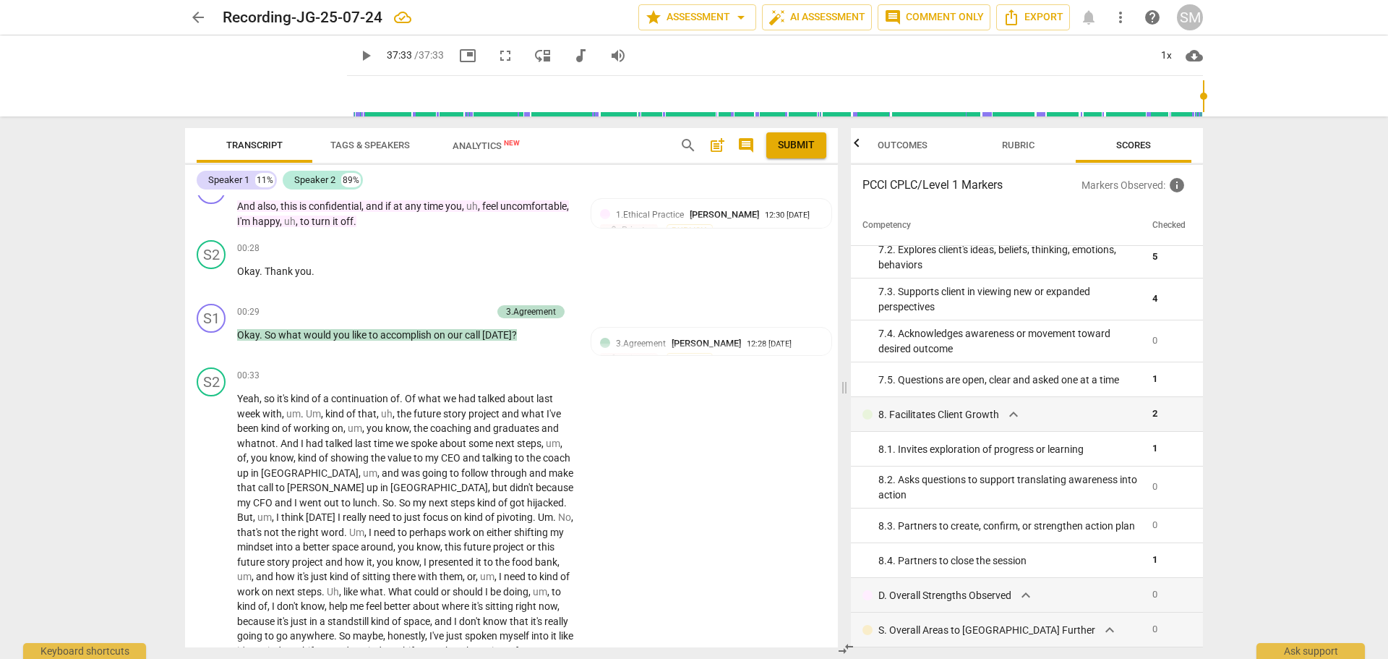
scroll to position [0, 0]
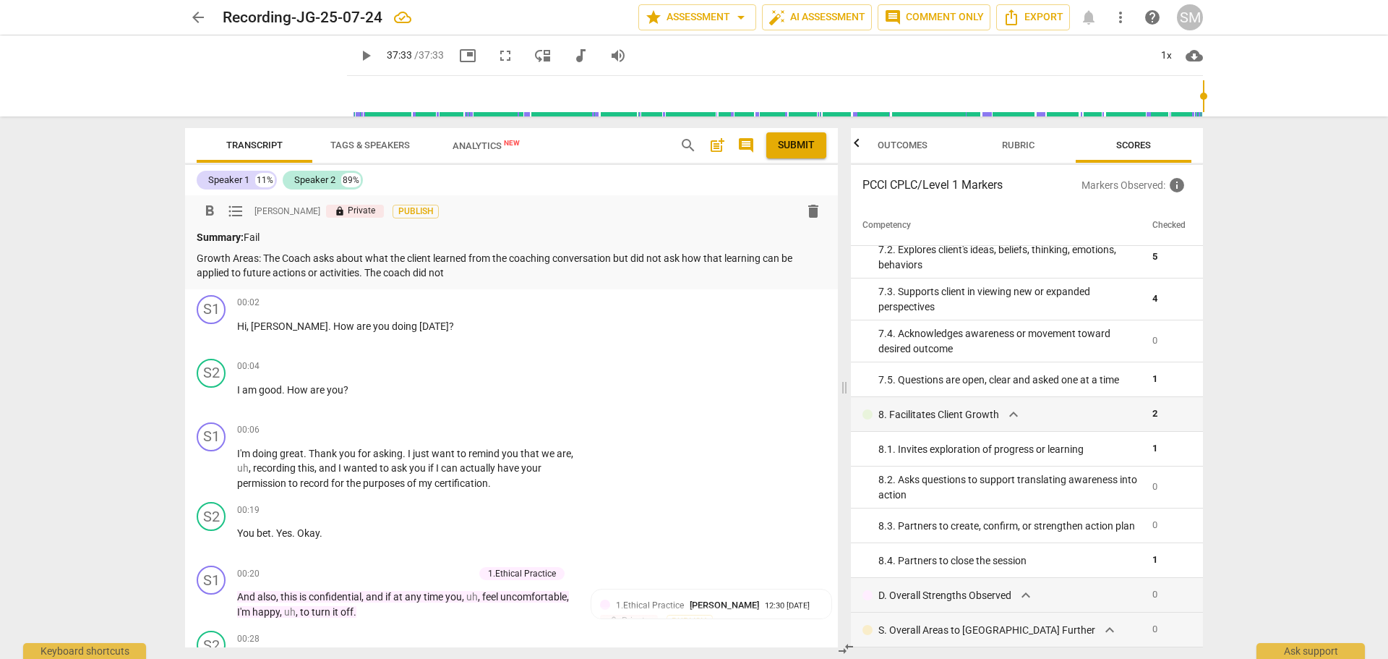
click at [455, 278] on p "Growth Areas: The Coach asks about what the client learned from the coaching co…" at bounding box center [512, 266] width 630 height 30
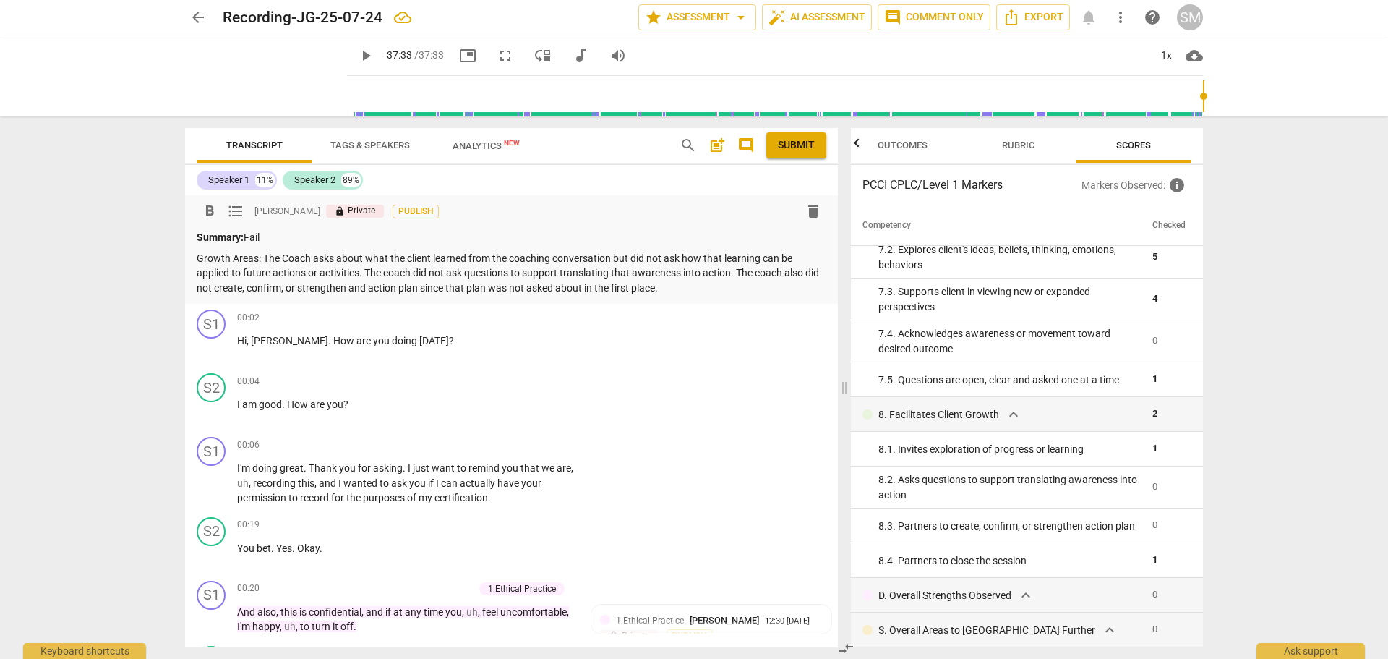
click at [264, 256] on p "Growth Areas: The Coach asks about what the client learned from the coaching co…" at bounding box center [512, 273] width 630 height 45
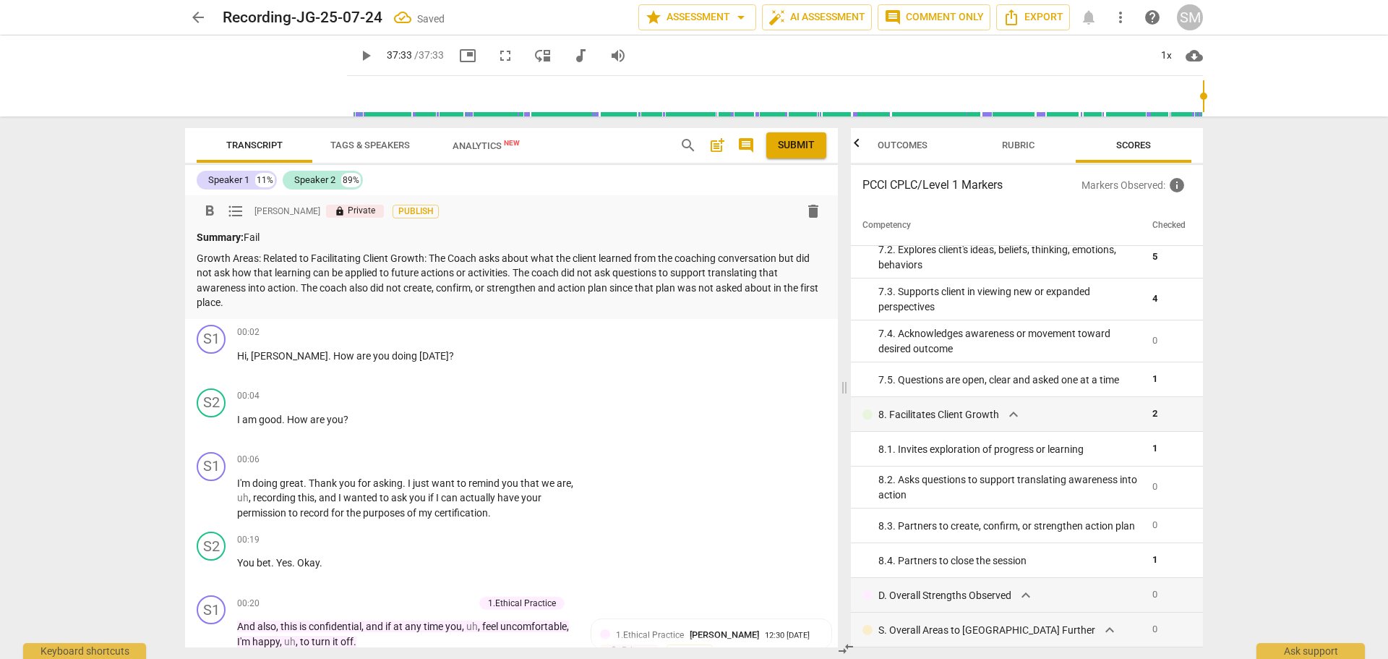
click at [260, 253] on p "Growth Areas: Related to Facilitating Client Growth: The Coach asks about what …" at bounding box center [512, 280] width 630 height 59
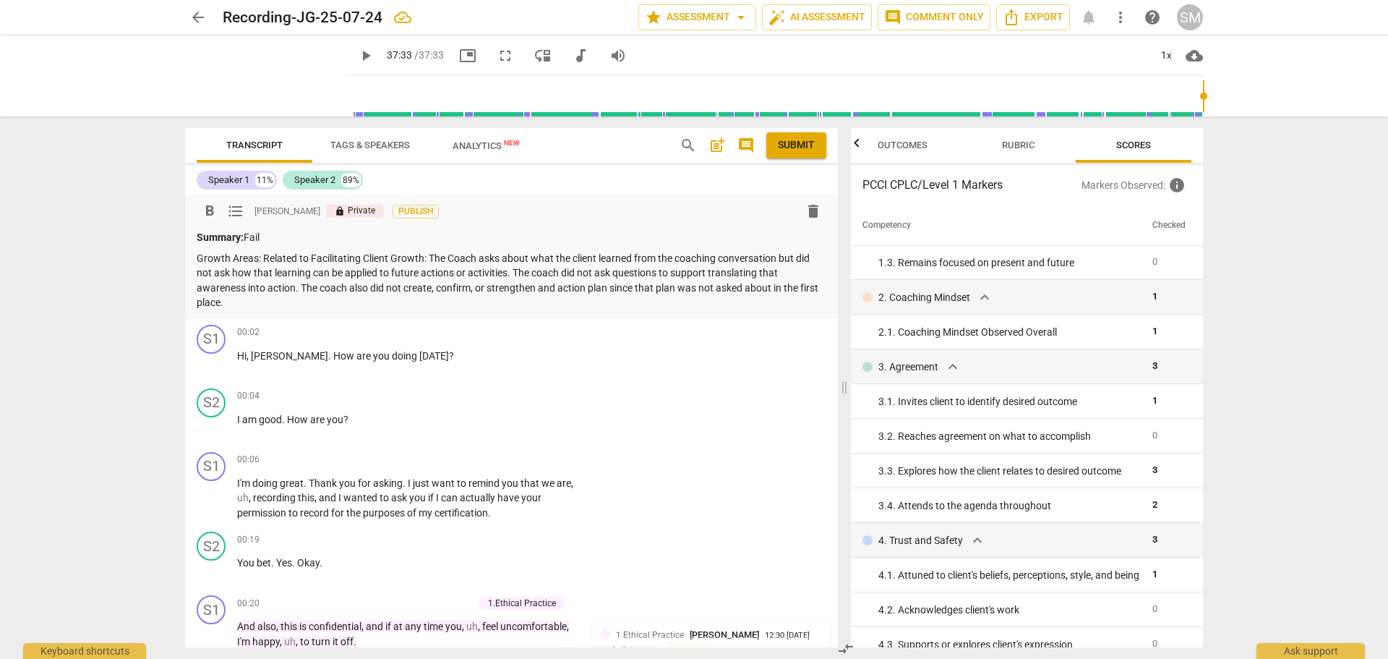
scroll to position [145, 0]
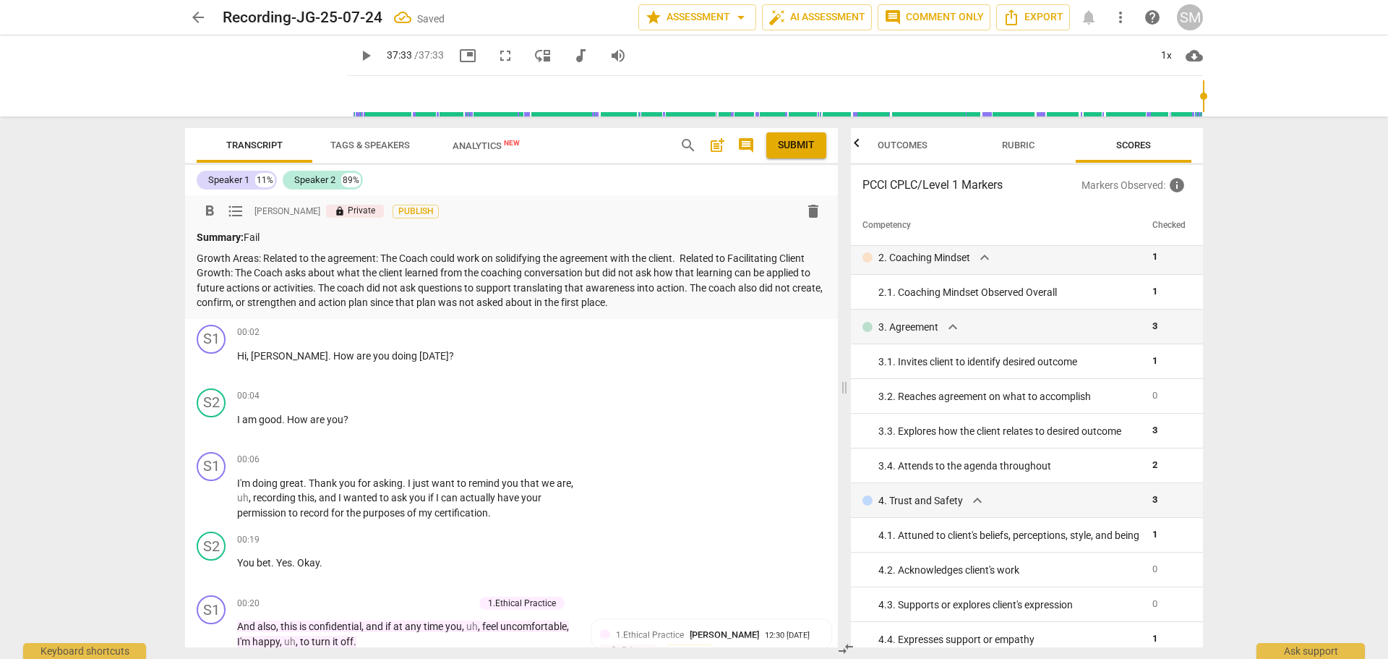
click at [1029, 149] on span "Rubric" at bounding box center [1018, 145] width 33 height 11
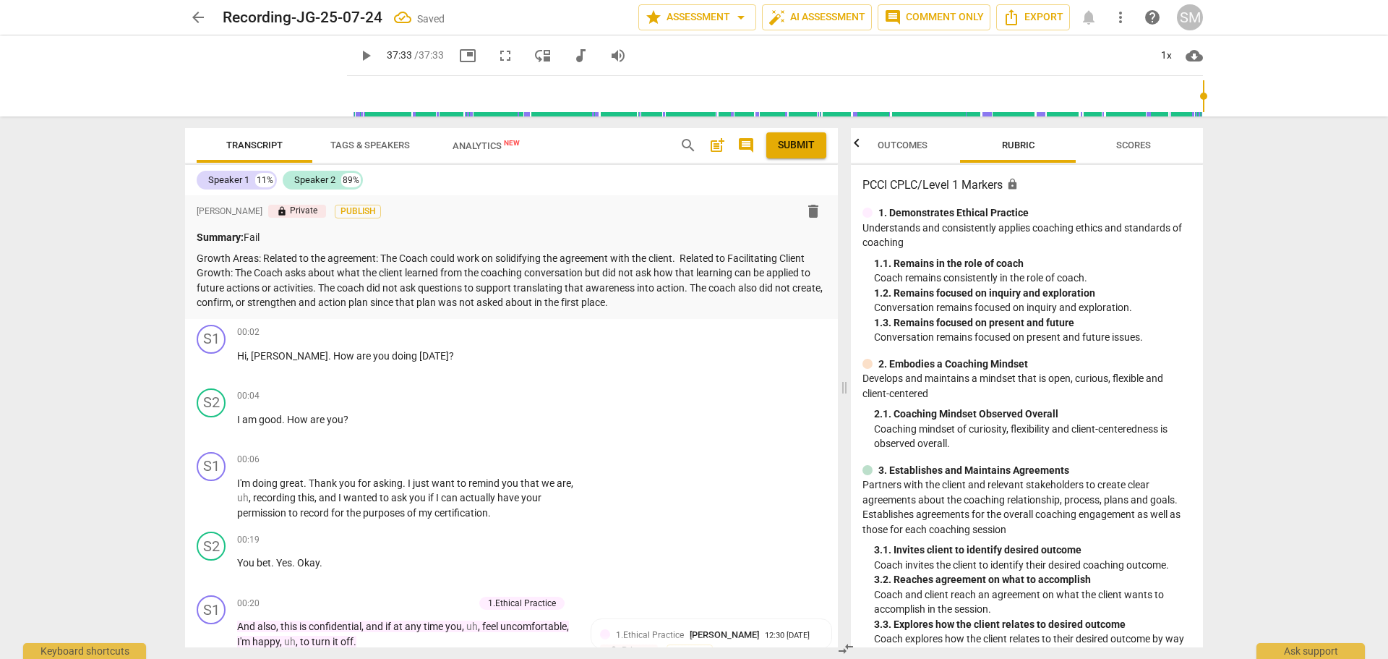
click at [910, 151] on span "Outcomes" at bounding box center [903, 146] width 85 height 20
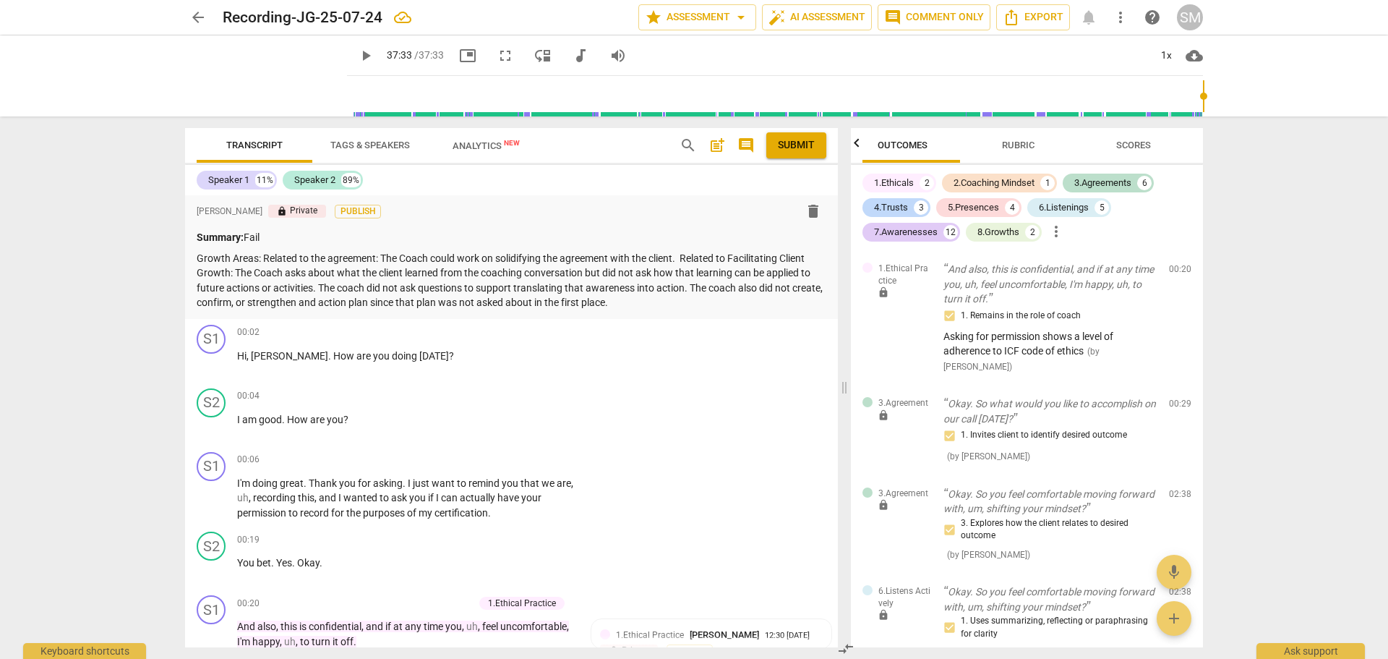
scroll to position [0, 0]
click at [1031, 145] on span "Rubric" at bounding box center [1036, 145] width 33 height 11
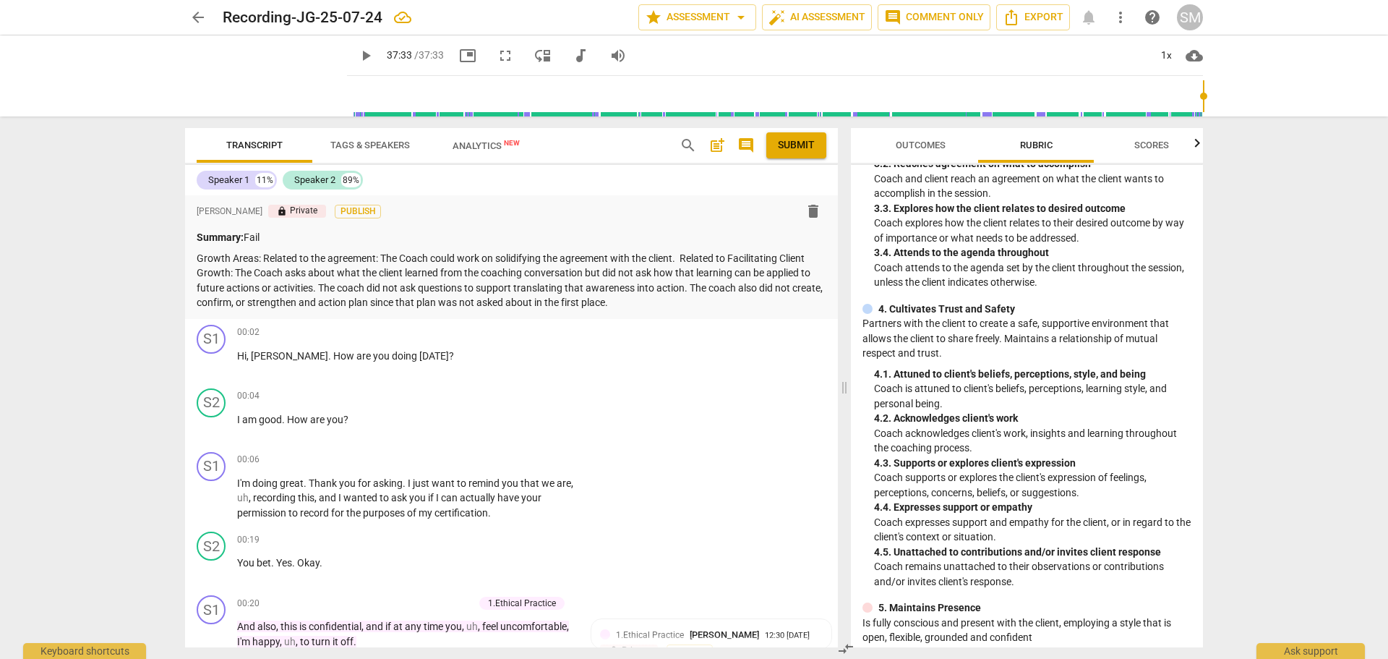
scroll to position [196, 0]
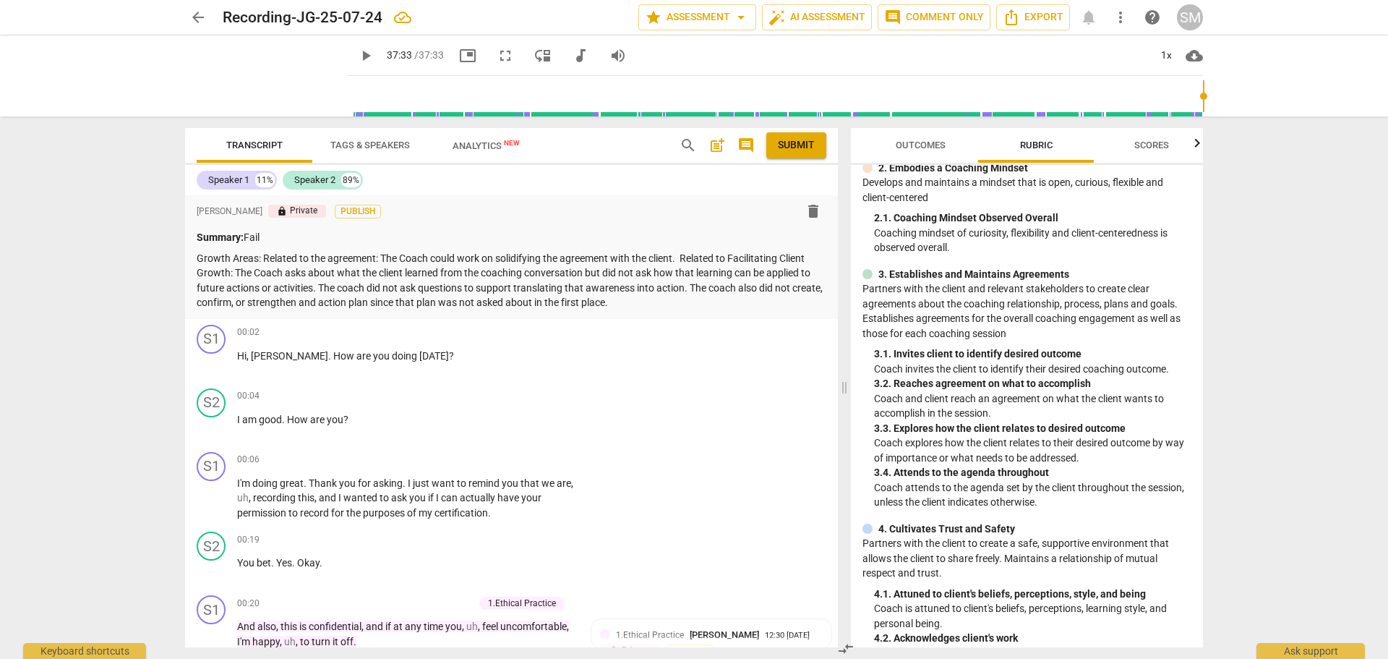
click at [1195, 146] on icon "button" at bounding box center [1197, 143] width 17 height 17
click at [1137, 148] on span "Scores" at bounding box center [1134, 145] width 35 height 11
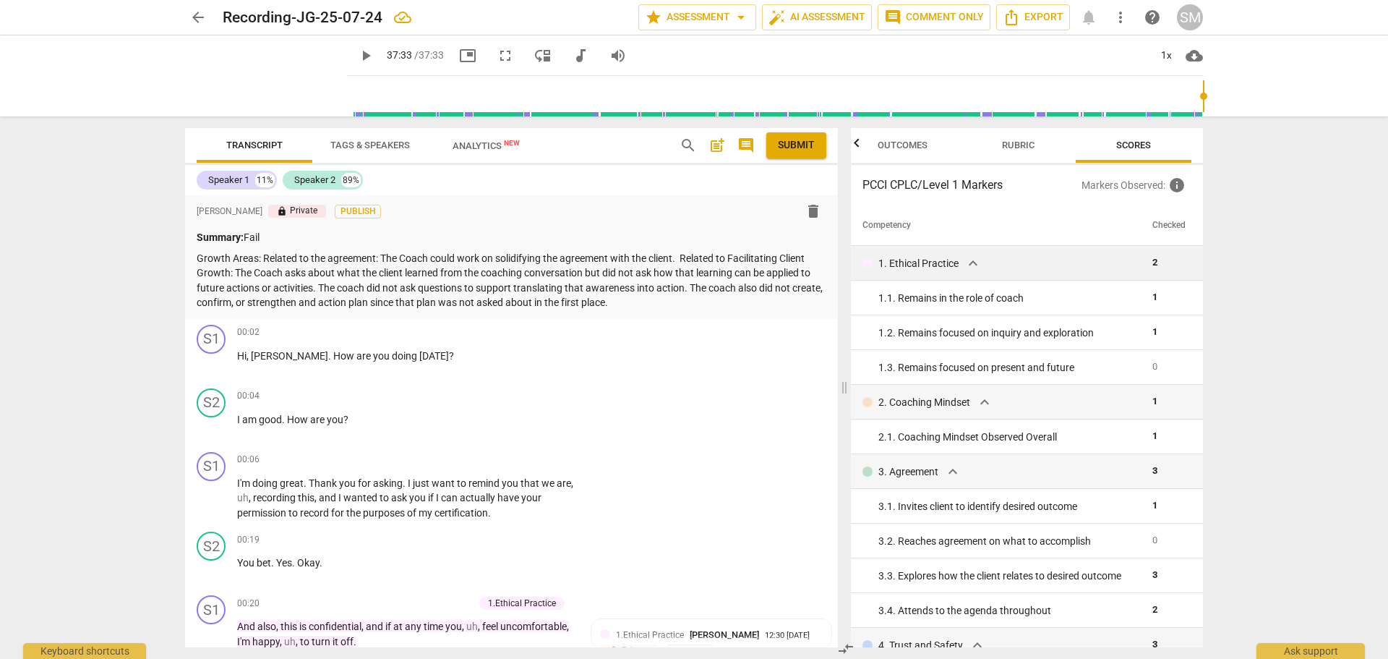
click at [974, 265] on span "expand_more" at bounding box center [973, 263] width 17 height 17
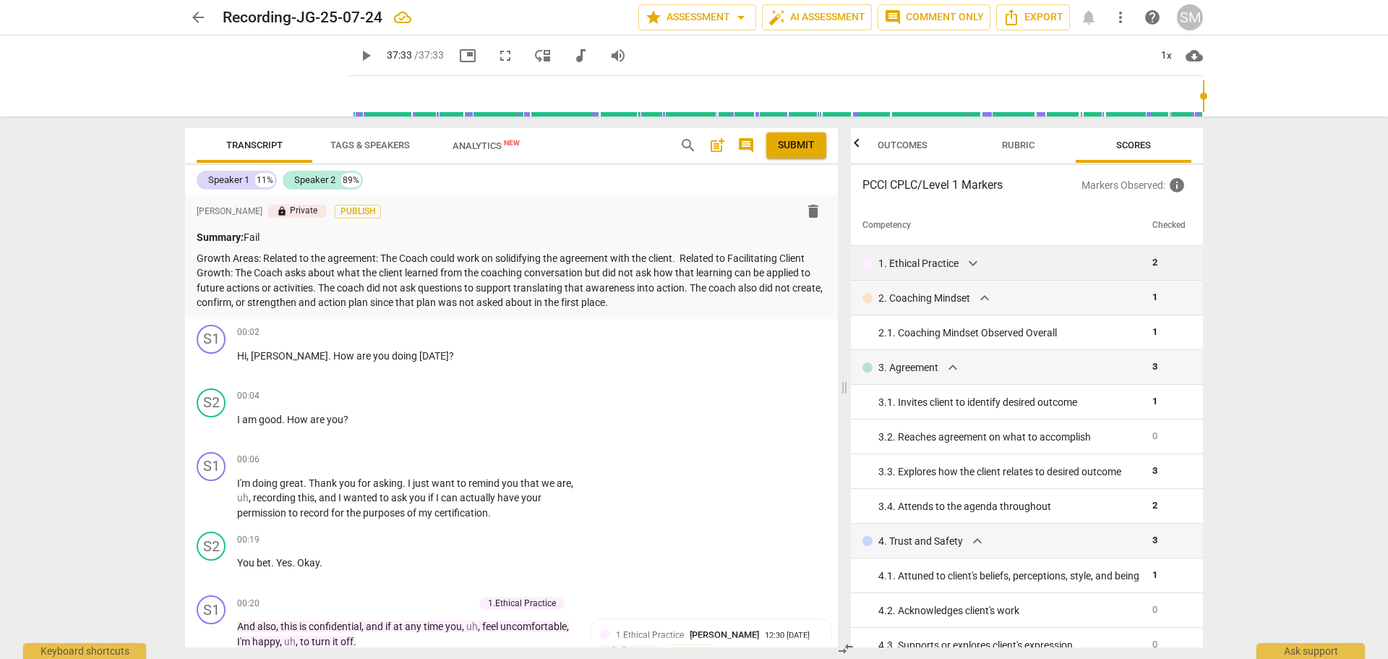
click at [974, 265] on span "expand_more" at bounding box center [973, 263] width 17 height 17
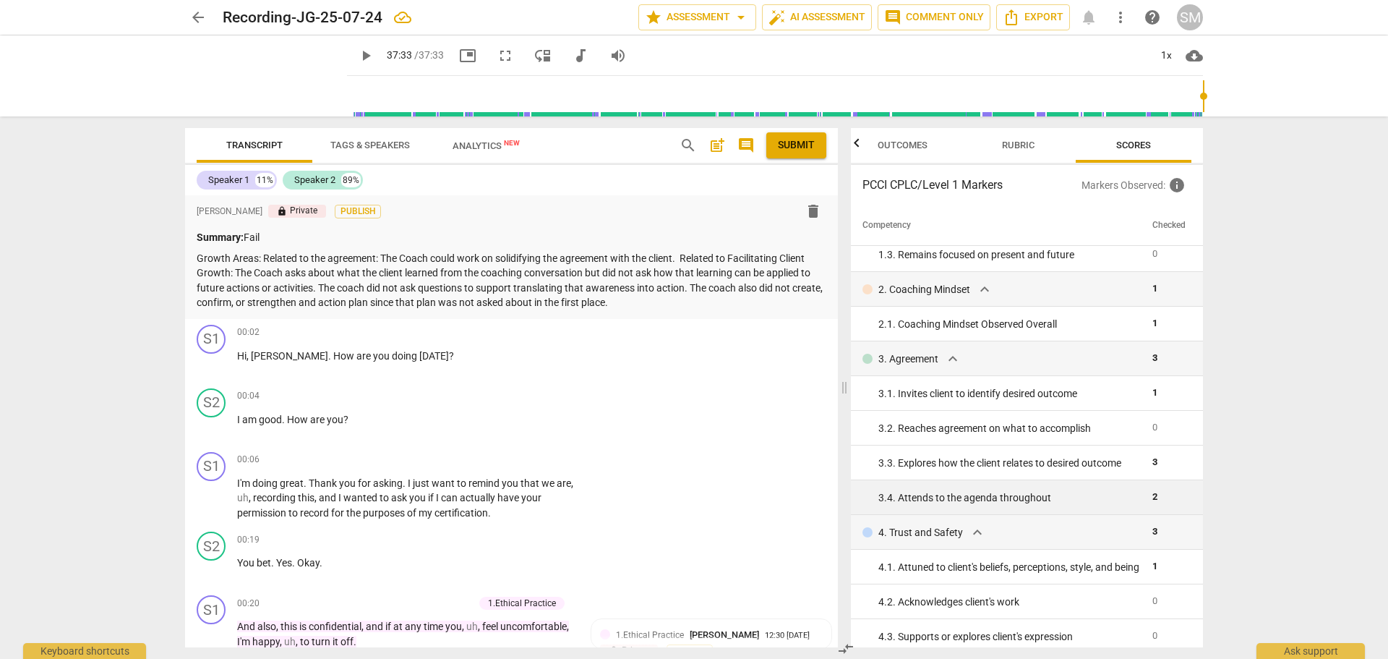
scroll to position [145, 0]
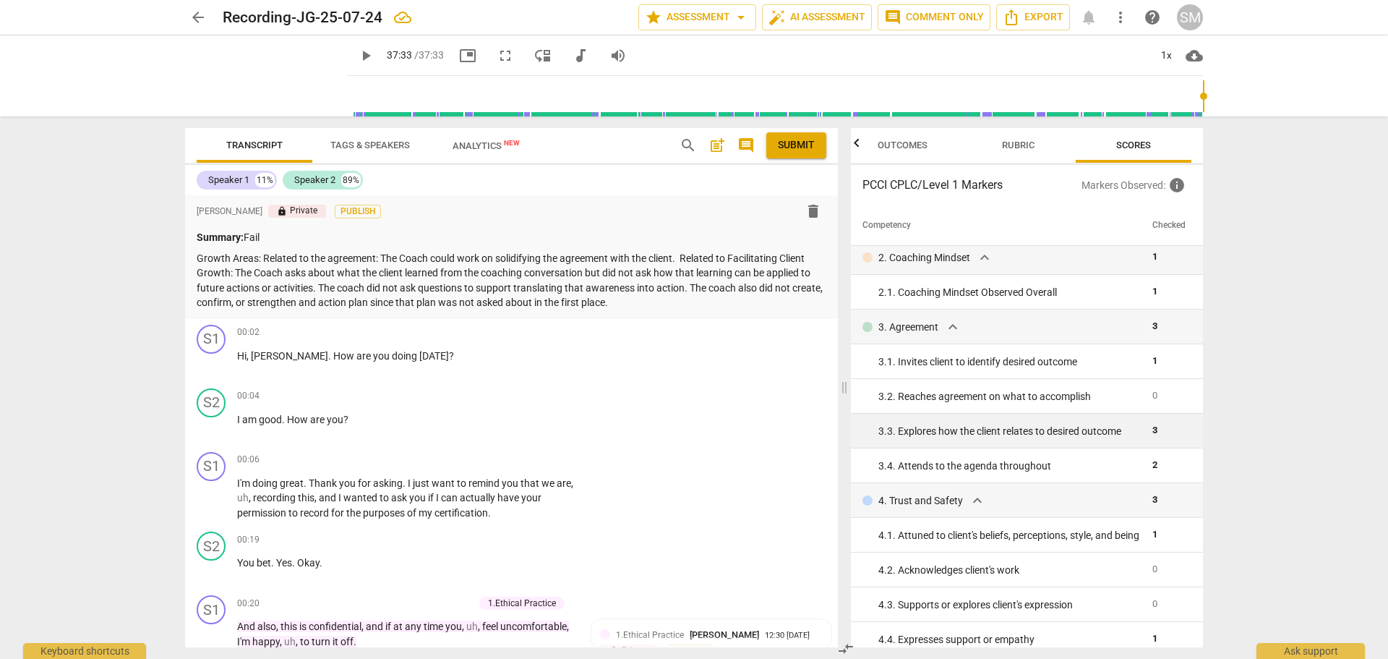
click at [961, 432] on div "3. 3. Explores how the client relates to desired outcome" at bounding box center [1010, 431] width 262 height 15
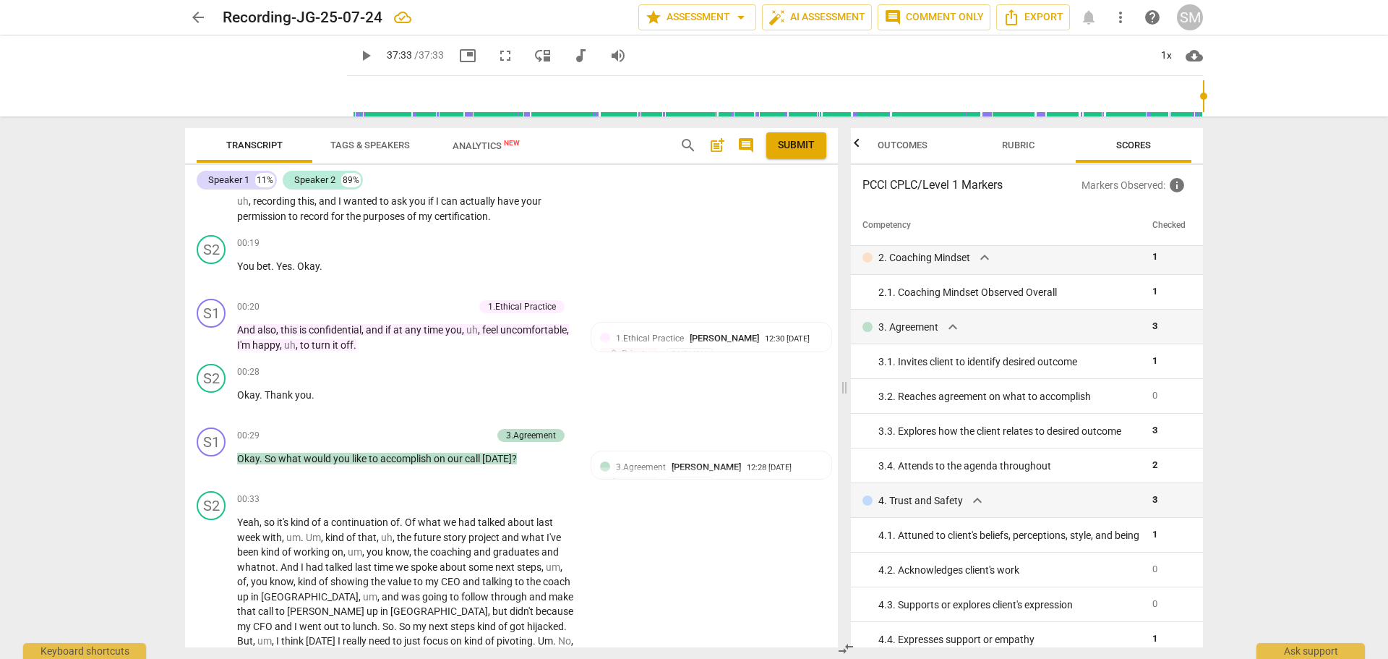
scroll to position [0, 0]
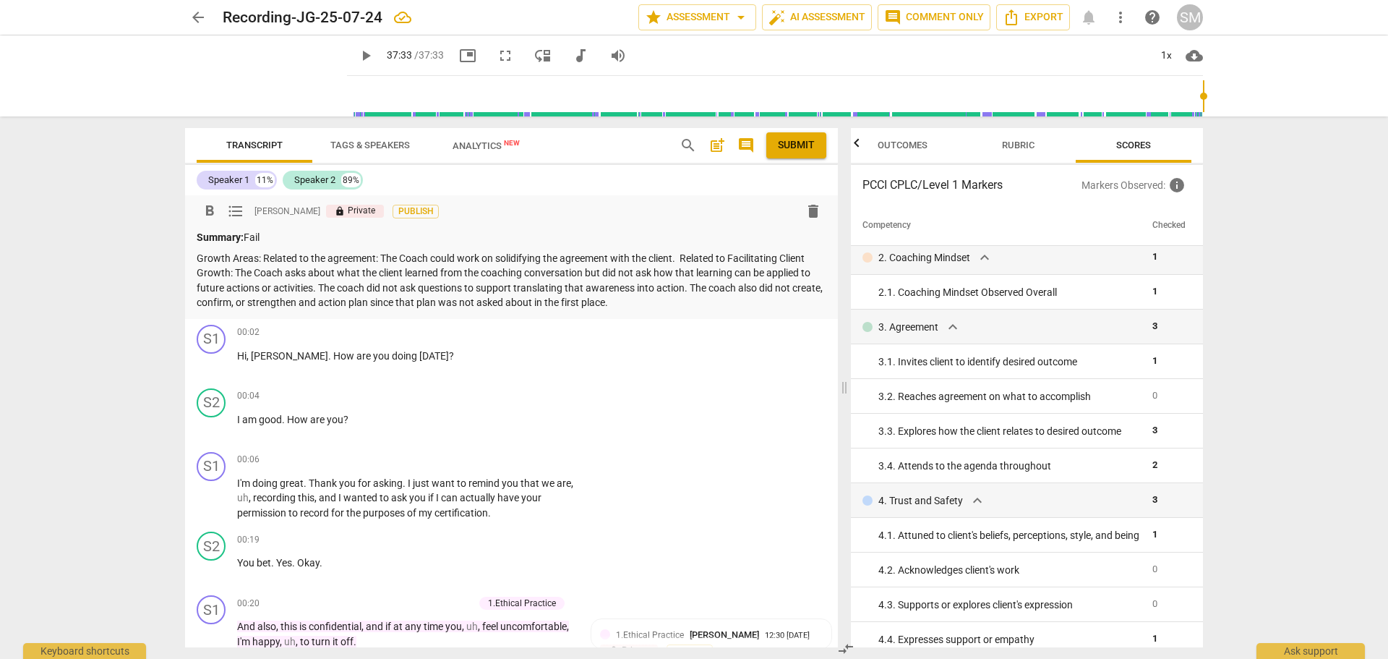
click at [675, 254] on p "Growth Areas: Related to the agreement: The Coach could work on solidifying the…" at bounding box center [512, 280] width 630 height 59
click at [680, 252] on p "Growth Areas: Related to the agreement: The Coach could work on solidifying the…" at bounding box center [512, 280] width 630 height 59
click at [676, 257] on p "Growth Areas: Related to the agreement: The Coach could work on solidifying the…" at bounding box center [512, 280] width 630 height 59
click at [803, 257] on p "Growth Areas: Related to the agreement: The Coach could work on solidifying the…" at bounding box center [512, 280] width 630 height 59
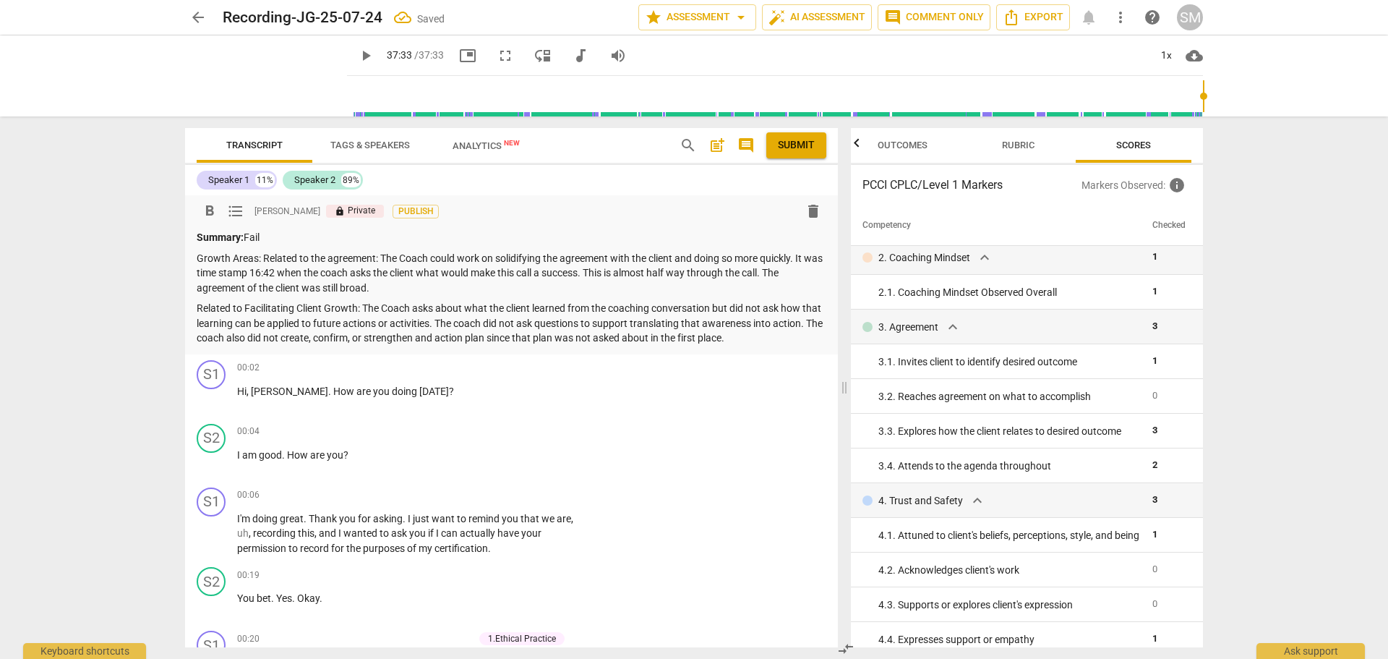
click at [262, 257] on p "Growth Areas: Related to the agreement: The Coach could work on solidifying the…" at bounding box center [512, 273] width 630 height 45
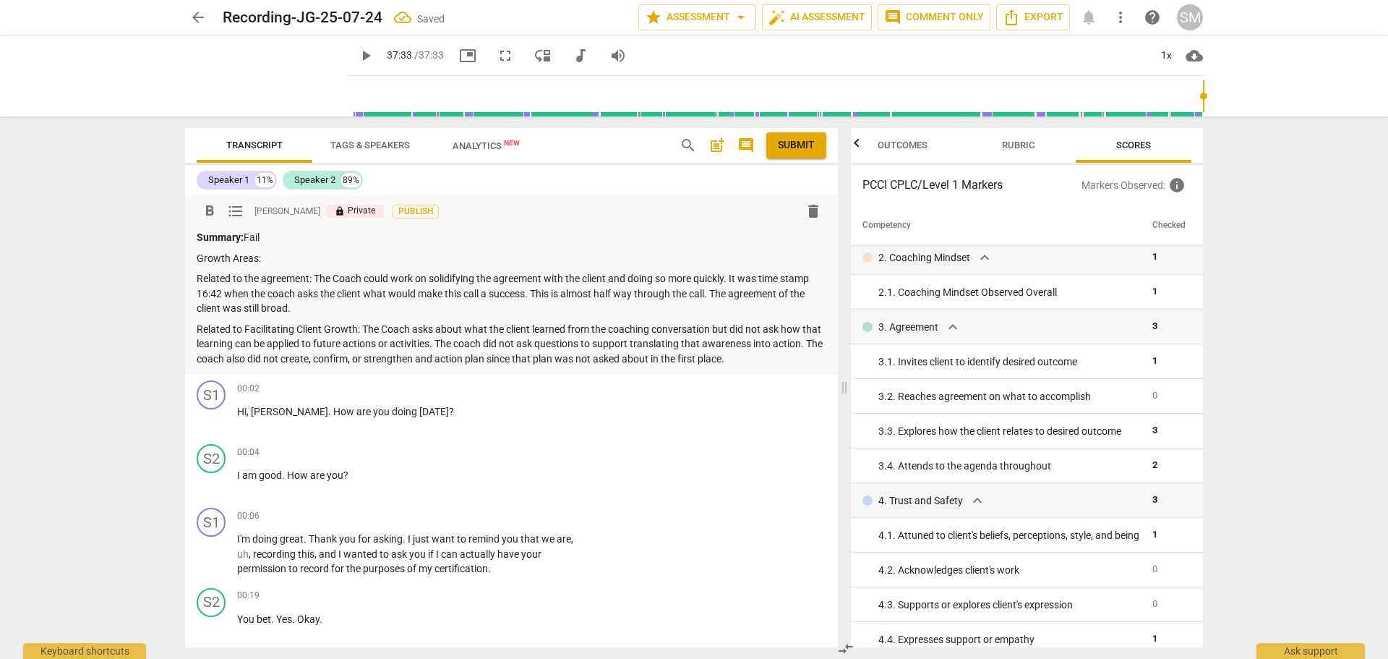
click at [200, 328] on p "Related to Facilitating Client Growth: The Coach asks about what the client lea…" at bounding box center [512, 344] width 630 height 45
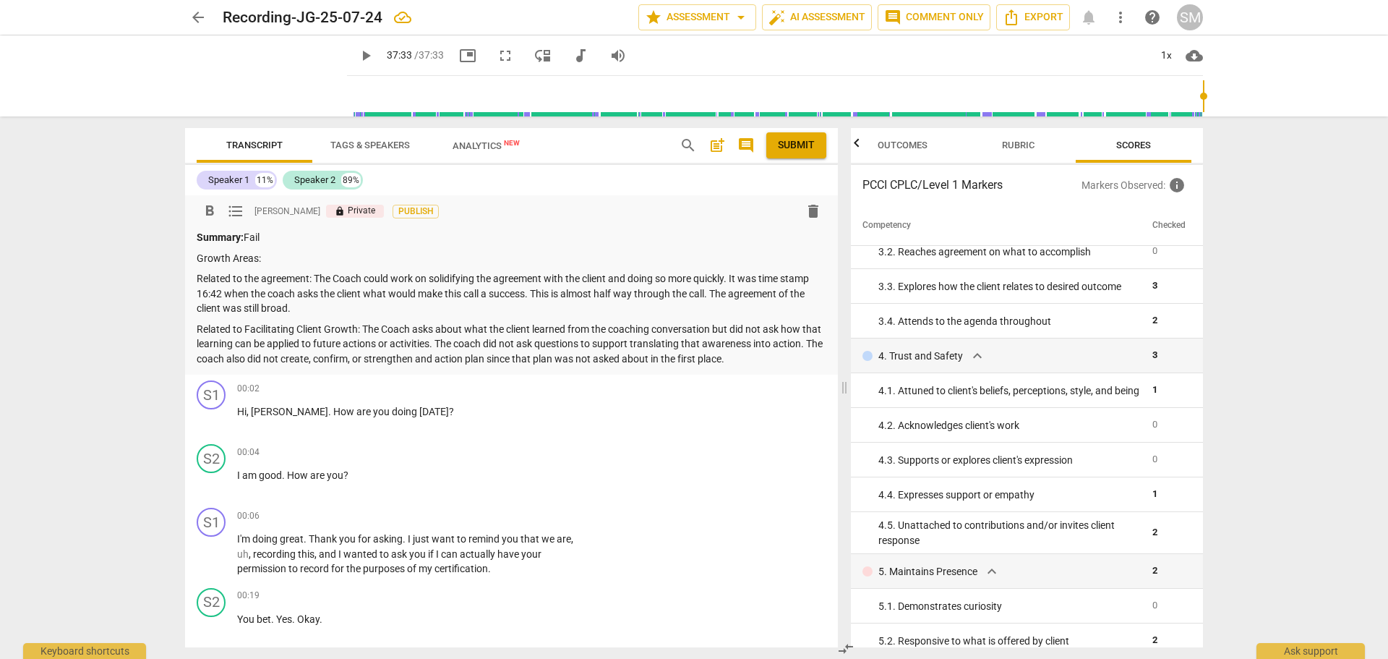
drag, startPoint x: 296, startPoint y: 310, endPoint x: 307, endPoint y: 304, distance: 13.3
click at [297, 309] on p "Related to the agreement: The Coach could work on solidifying the agreement wit…" at bounding box center [512, 293] width 630 height 45
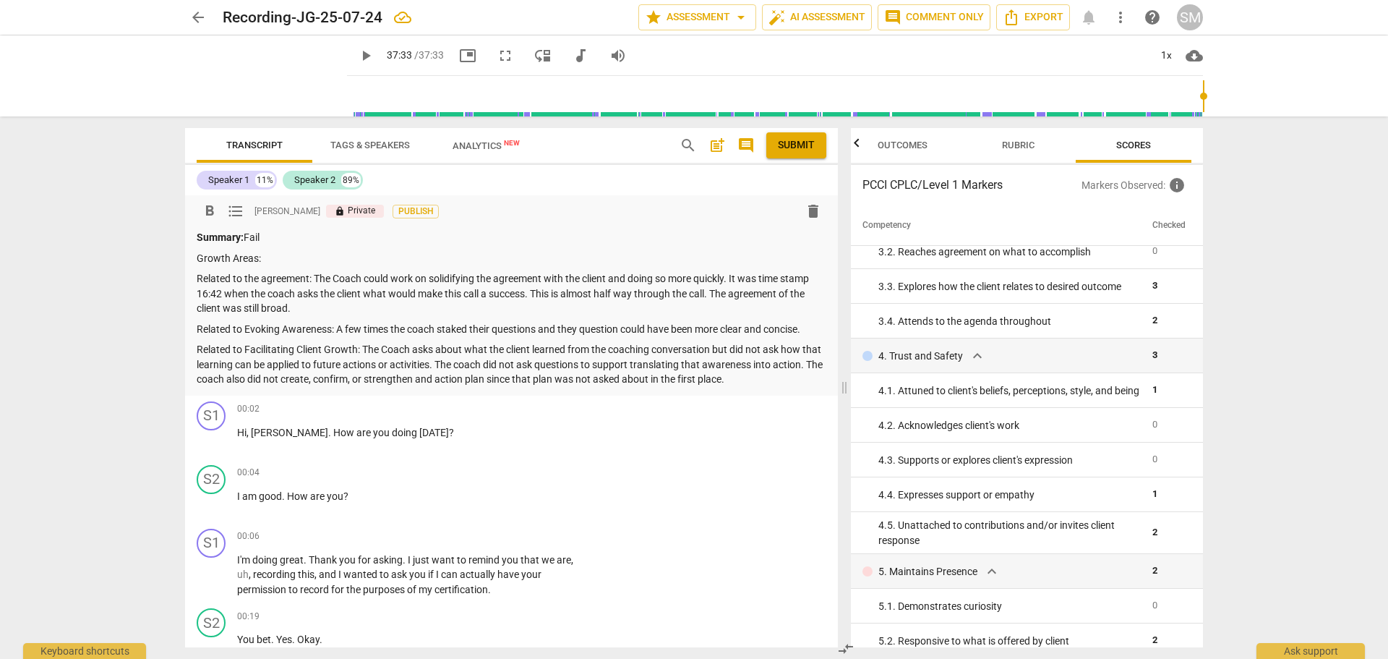
click at [197, 253] on p "Growth Areas:" at bounding box center [512, 258] width 630 height 15
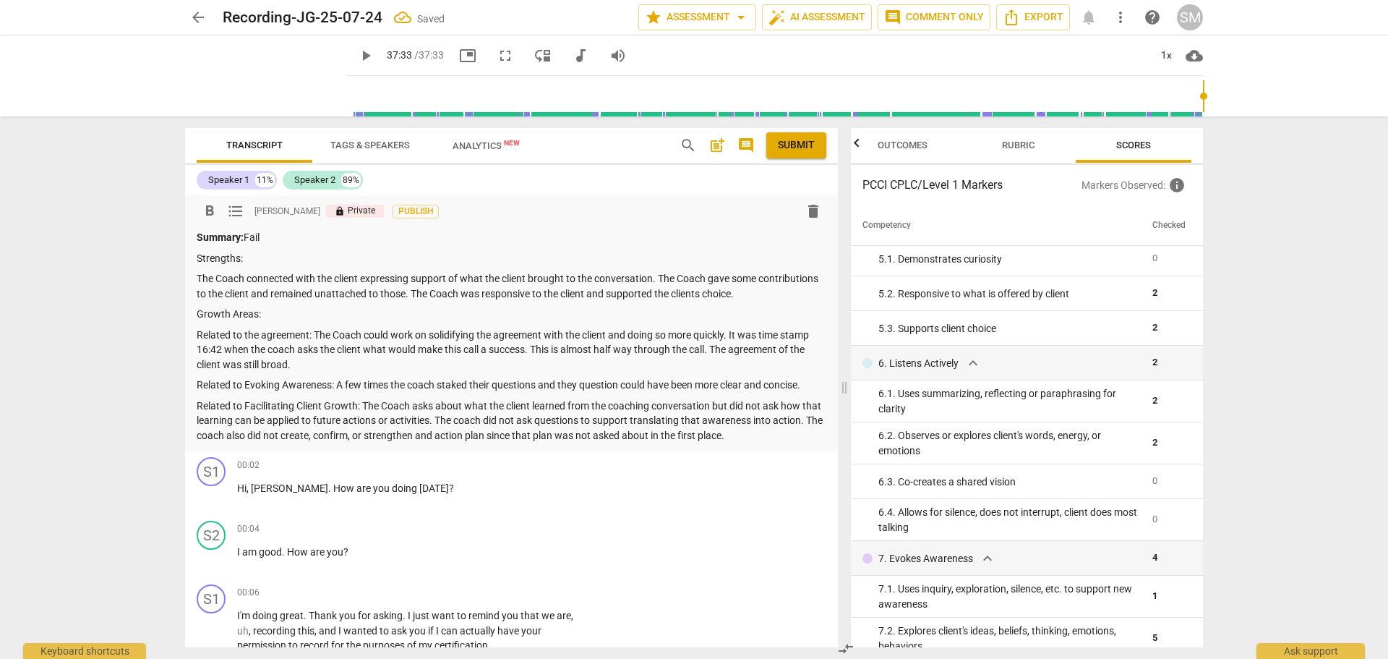
scroll to position [651, 0]
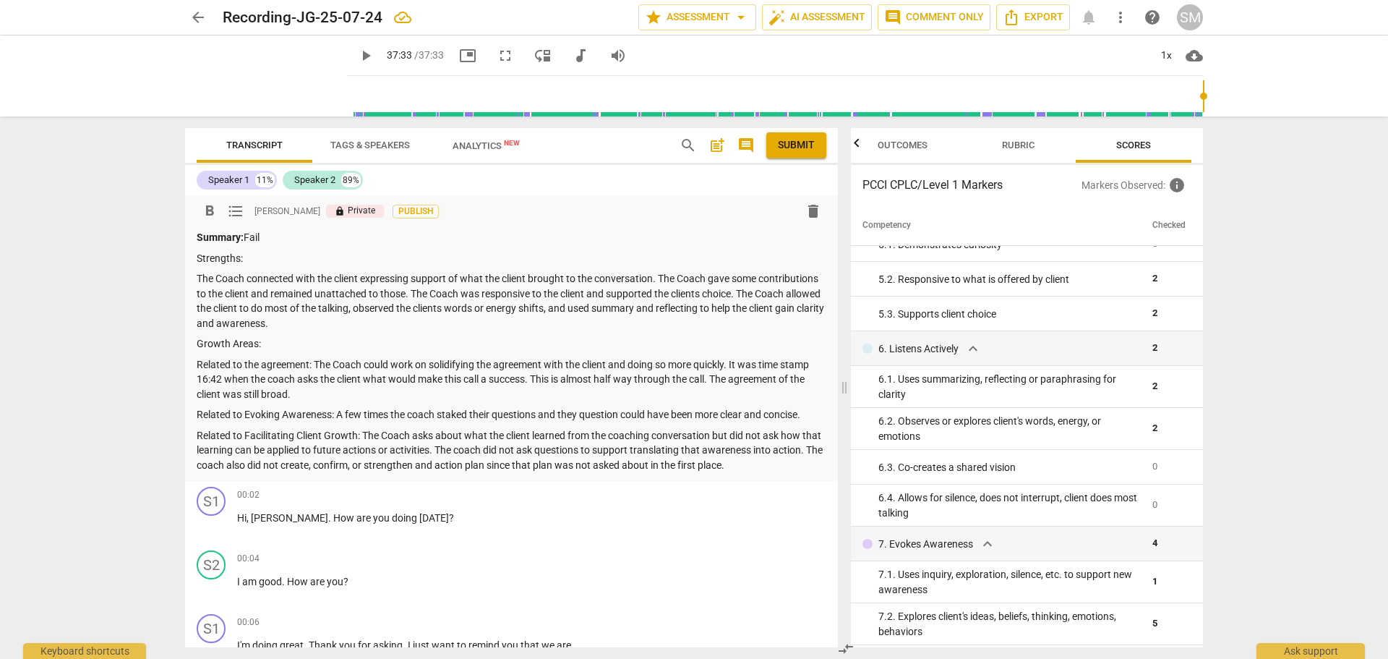
click at [295, 393] on p "Related to the agreement: The Coach could work on solidifying the agreement wit…" at bounding box center [512, 379] width 630 height 45
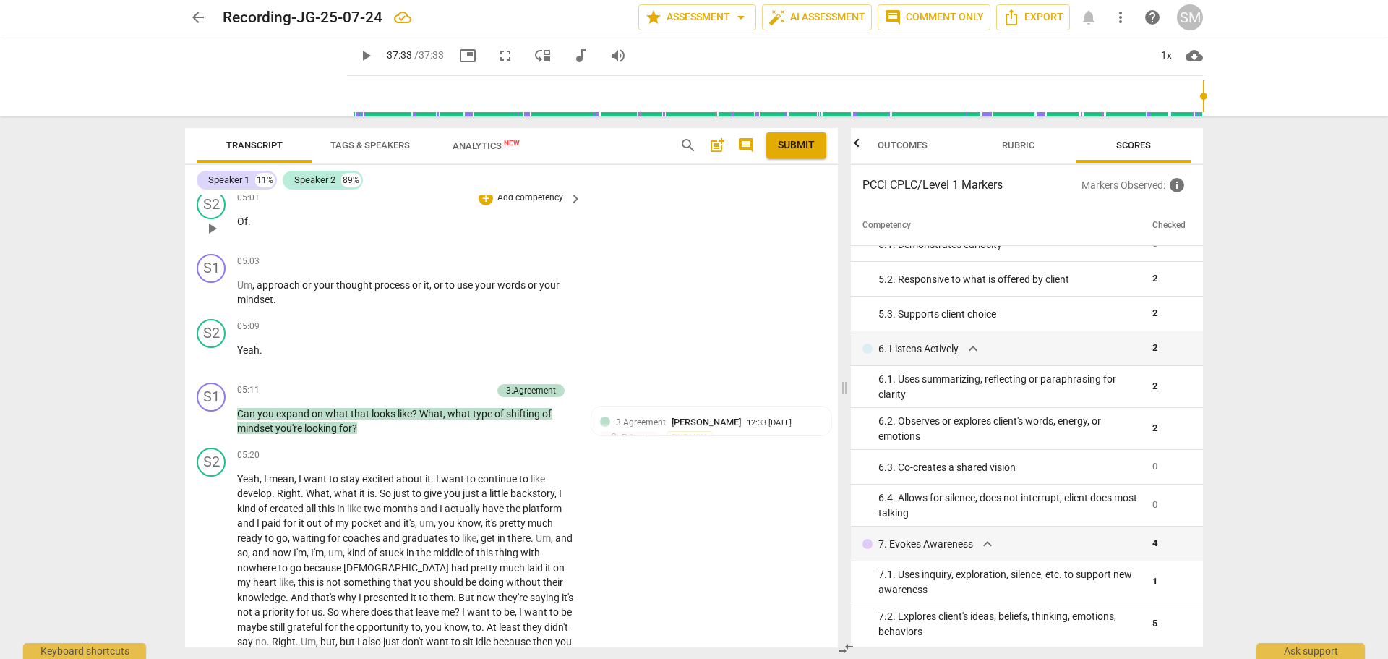
scroll to position [1663, 0]
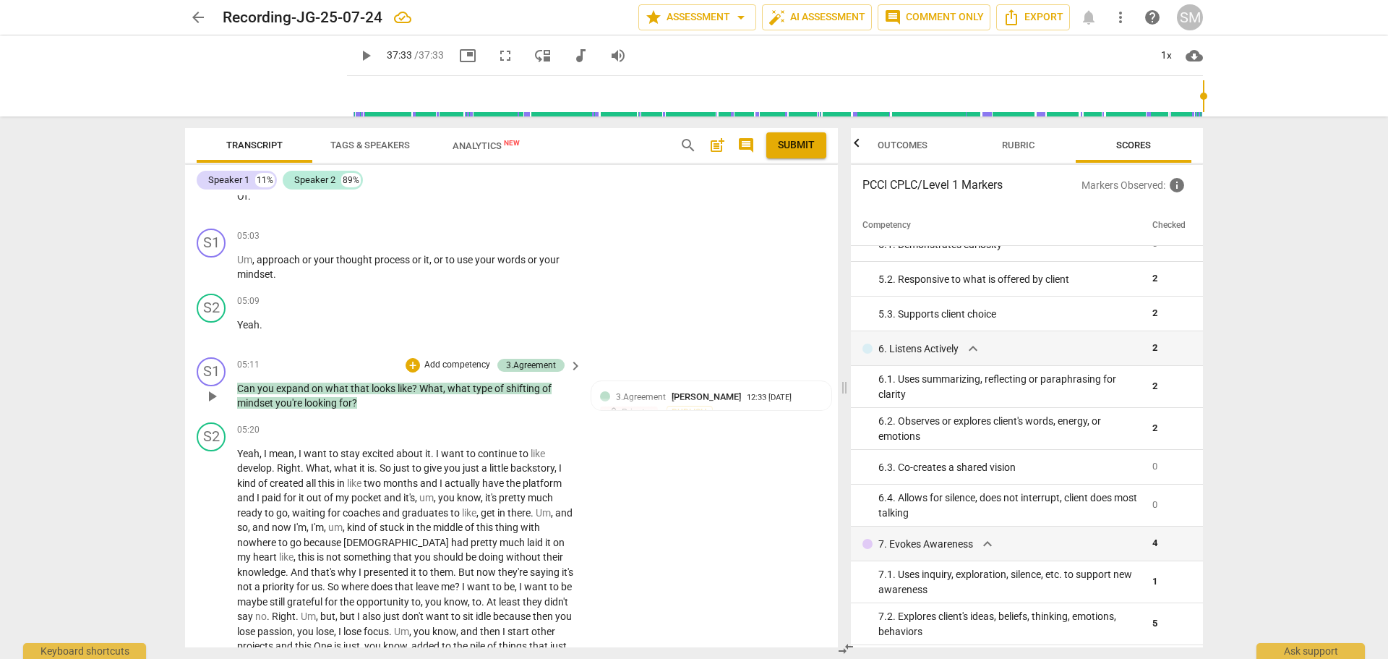
click at [431, 372] on p "Add competency" at bounding box center [457, 365] width 69 height 13
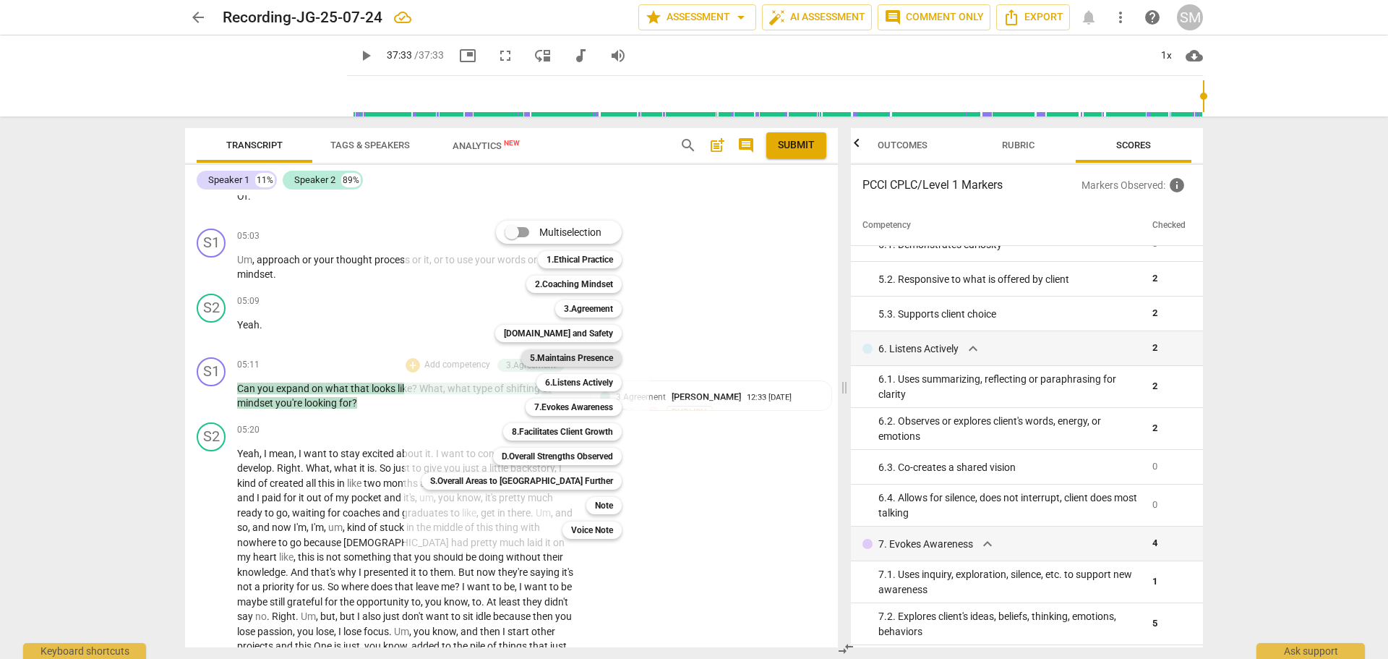
click at [530, 364] on b "5.Maintains Presence" at bounding box center [571, 357] width 83 height 17
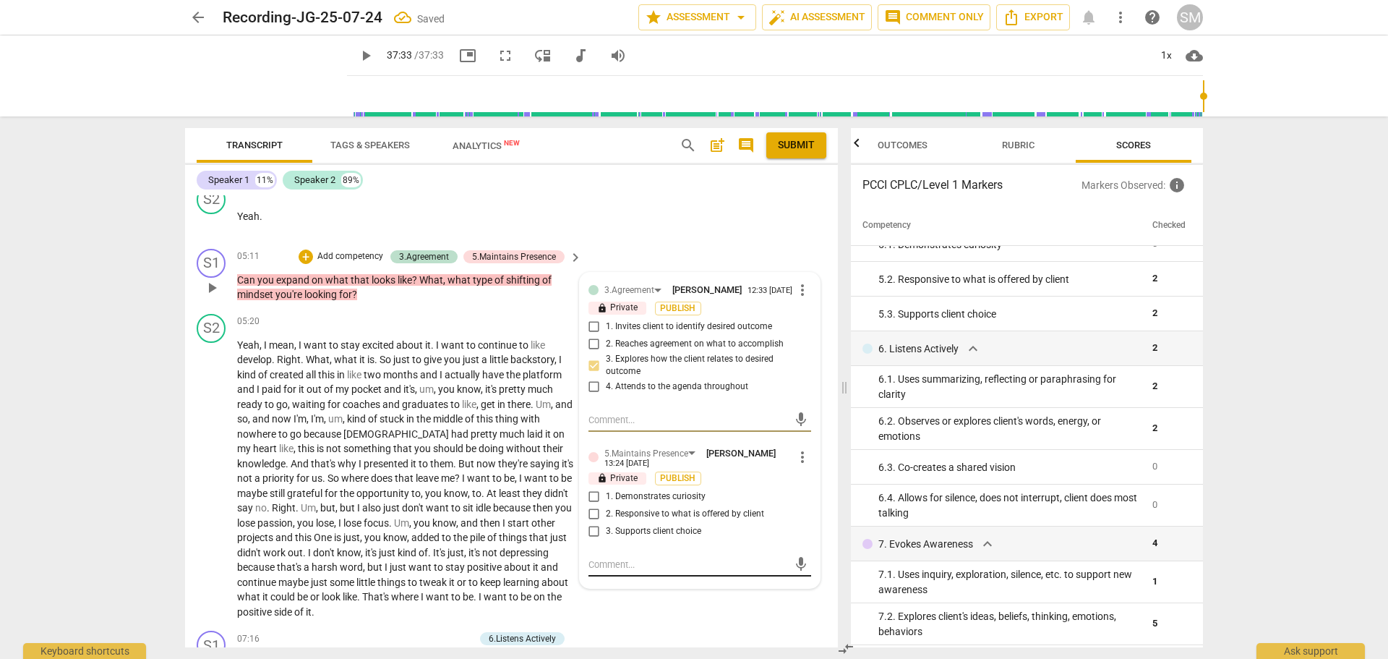
scroll to position [1808, 0]
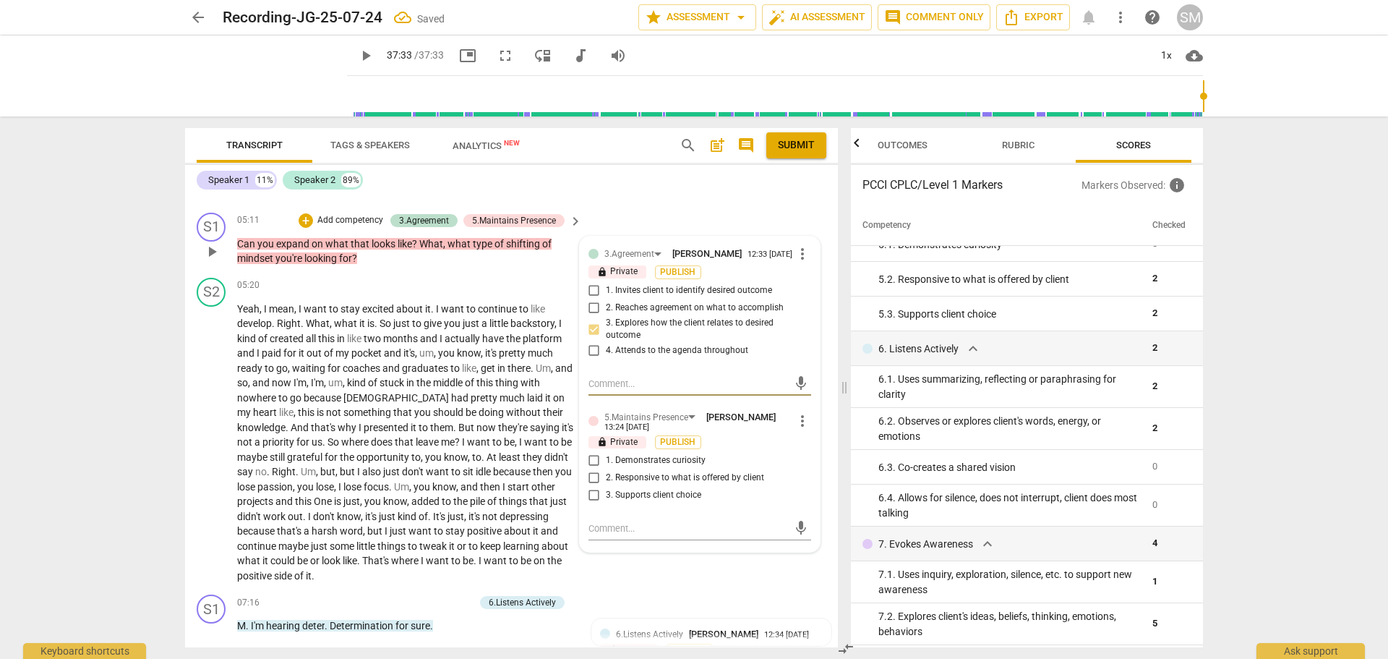
click at [589, 469] on input "1. Demonstrates curiosity" at bounding box center [594, 460] width 23 height 17
click at [752, 223] on div "S1 play_arrow pause 05:11 + Add competency 3.Agreement 5.Maintains Presence key…" at bounding box center [511, 239] width 653 height 65
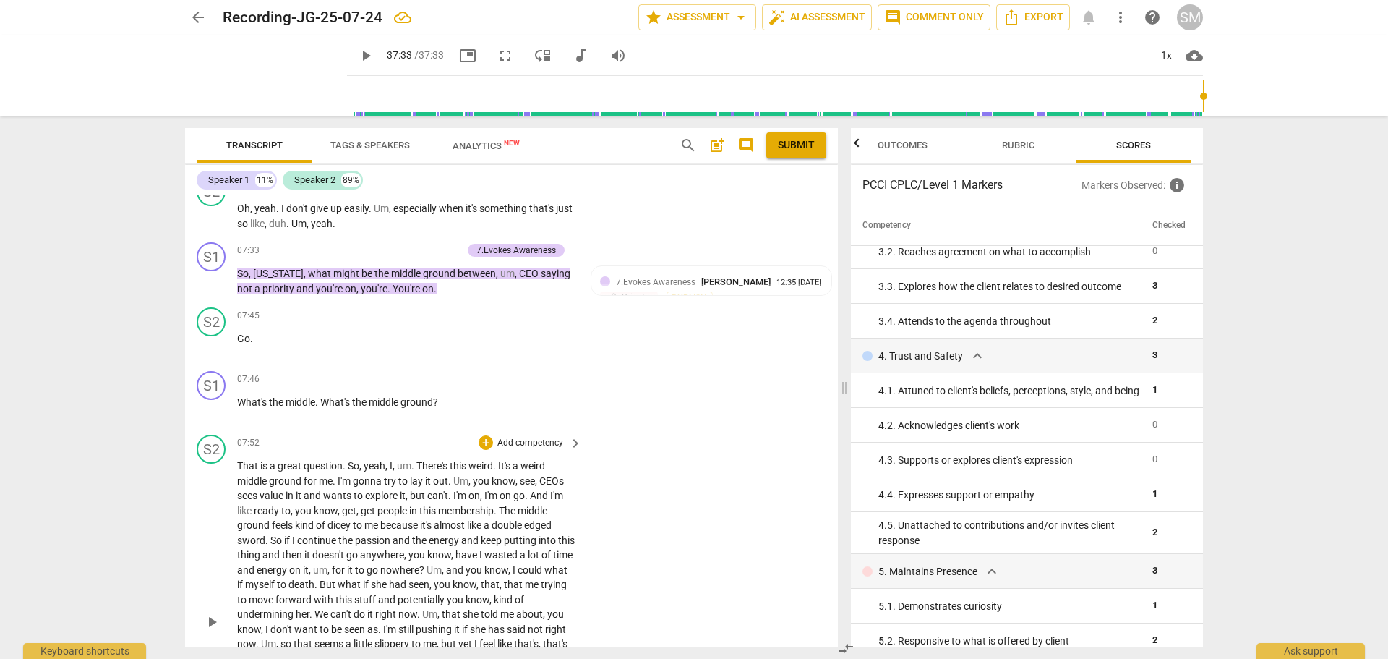
scroll to position [2314, 0]
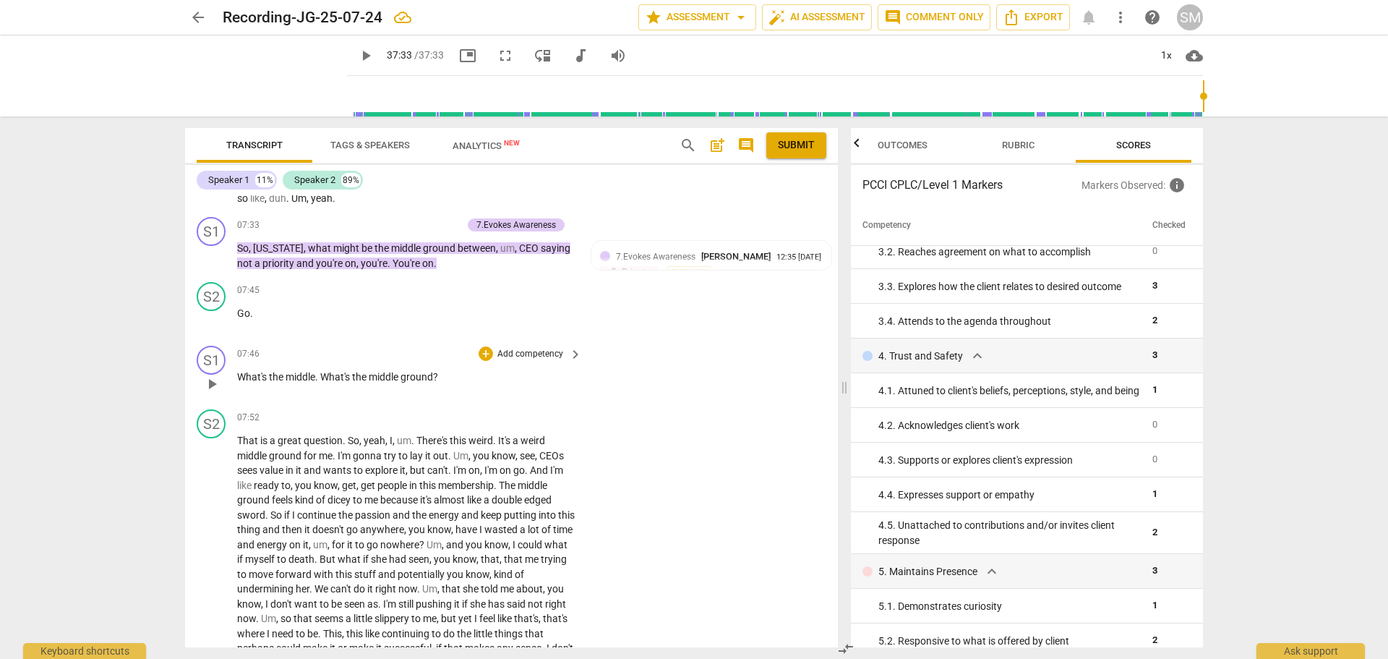
click at [521, 361] on p "Add competency" at bounding box center [530, 354] width 69 height 13
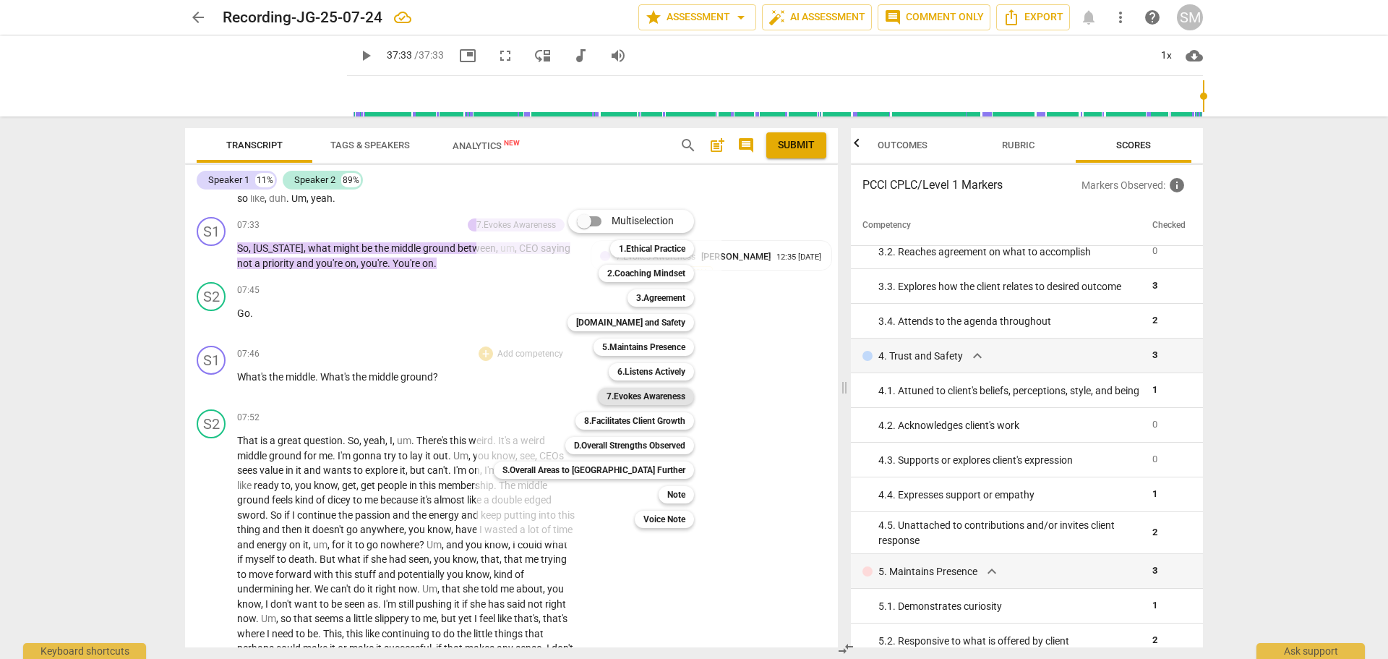
click at [607, 393] on b "7.Evokes Awareness" at bounding box center [646, 396] width 79 height 17
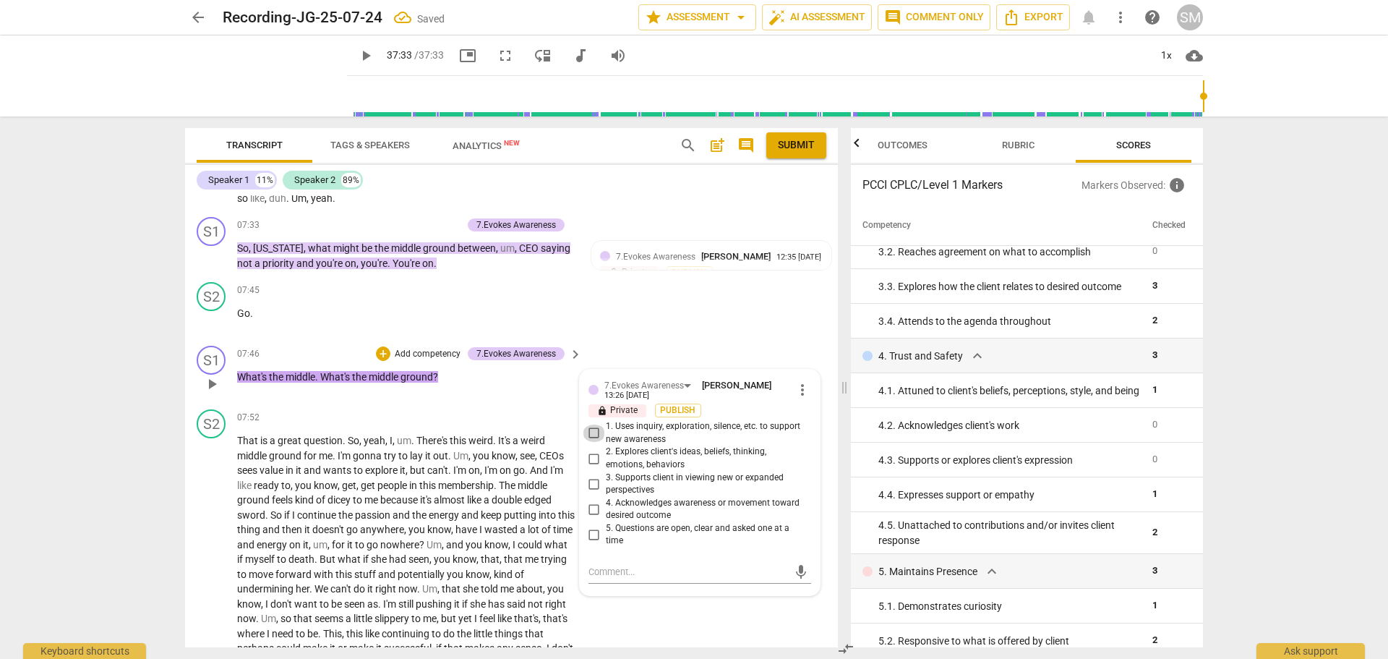
click at [588, 442] on input "1. Uses inquiry, exploration, silence, etc. to support new awareness" at bounding box center [594, 432] width 23 height 17
click at [420, 361] on p "Add competency" at bounding box center [427, 354] width 69 height 13
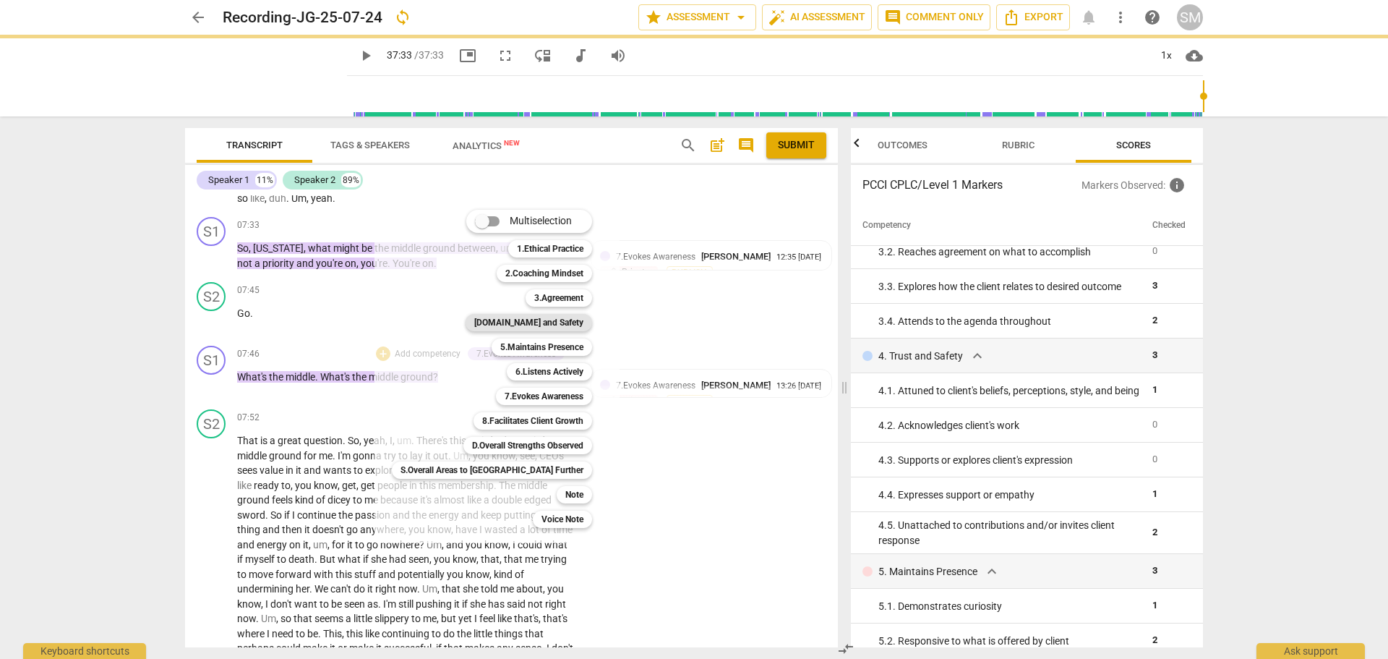
click at [490, 317] on b "[DOMAIN_NAME] and Safety" at bounding box center [528, 322] width 109 height 17
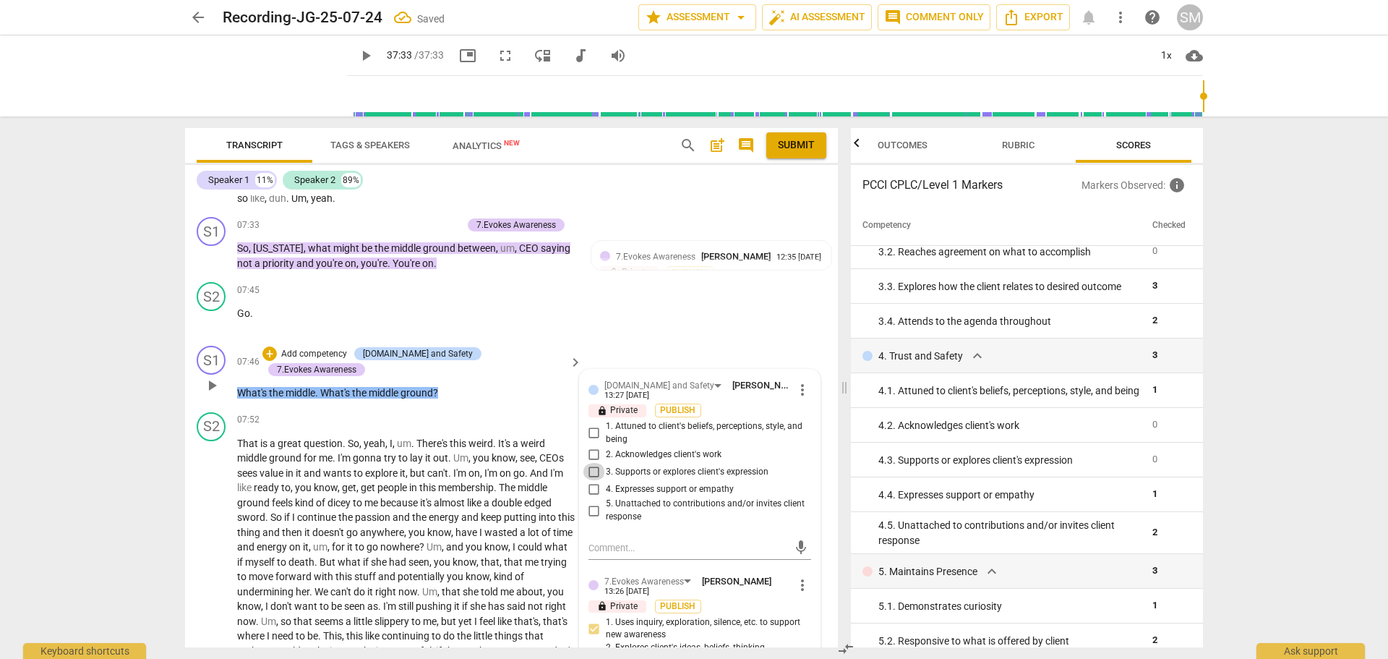
click at [593, 480] on input "3. Supports or explores client's expression" at bounding box center [594, 471] width 23 height 17
click at [369, 315] on div "07:45 + Add competency keyboard_arrow_right Go ." at bounding box center [410, 308] width 346 height 52
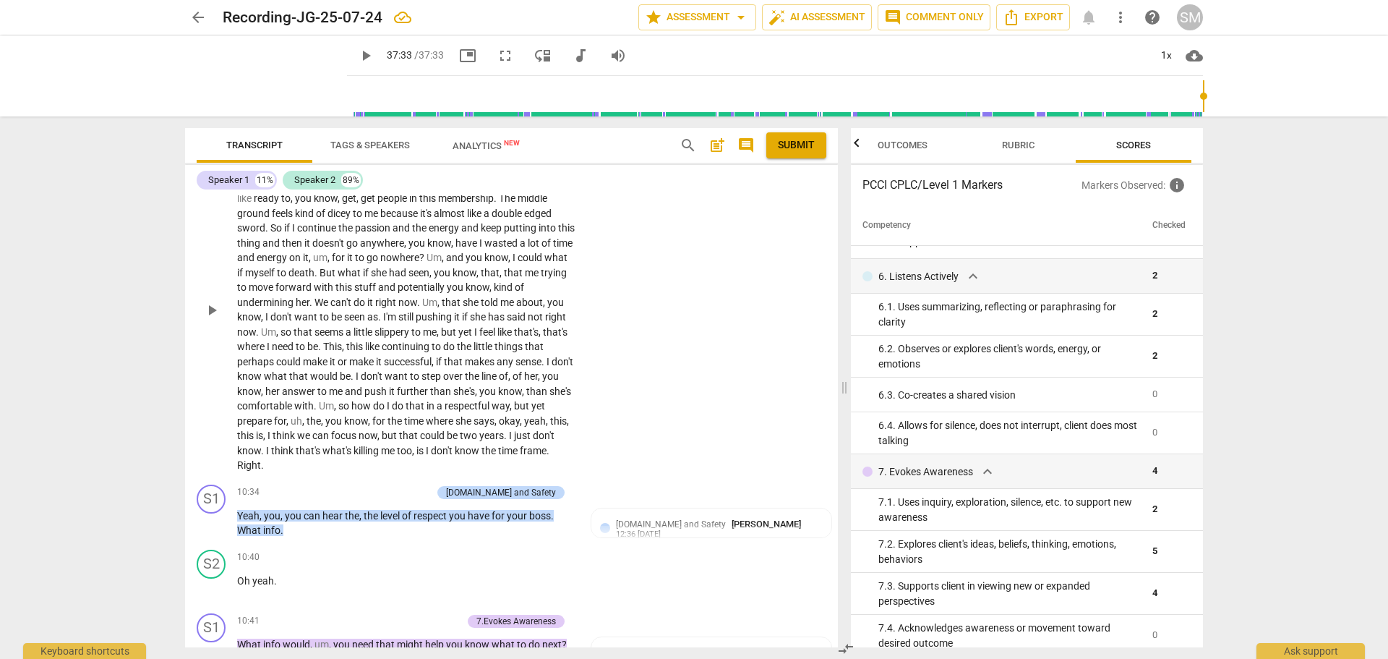
scroll to position [2676, 0]
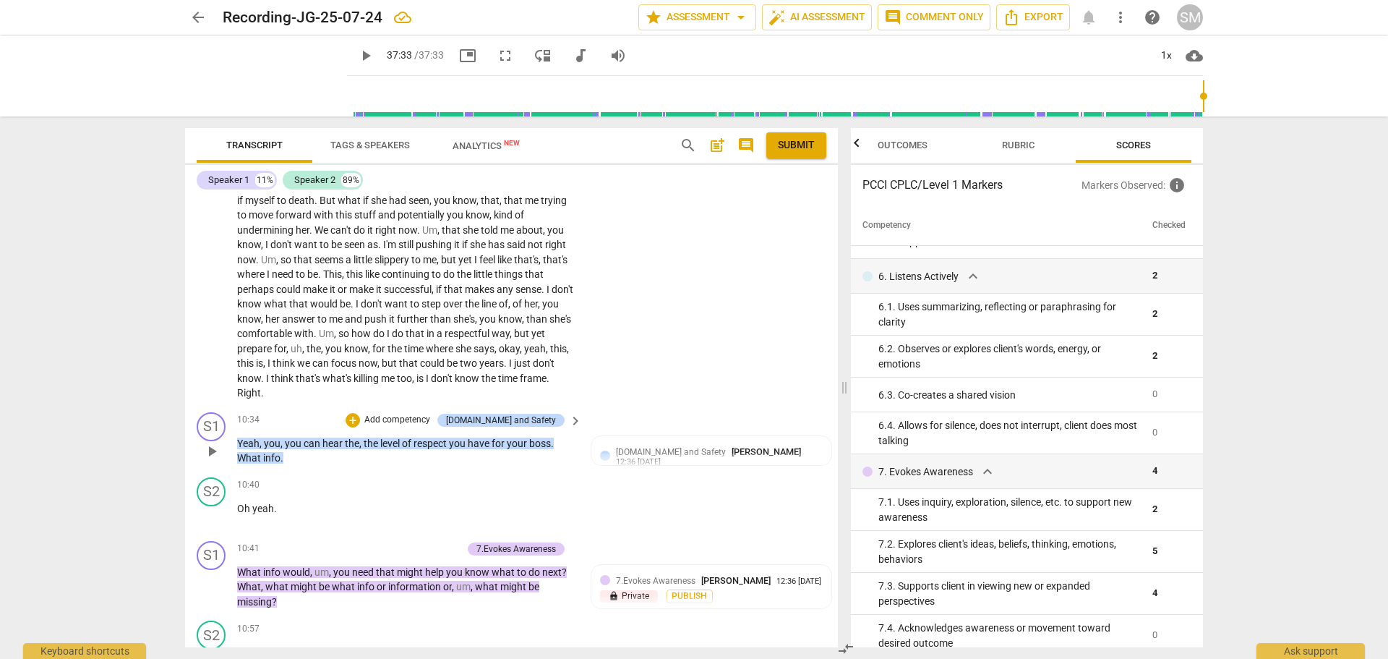
click at [427, 427] on p "Add competency" at bounding box center [397, 420] width 69 height 13
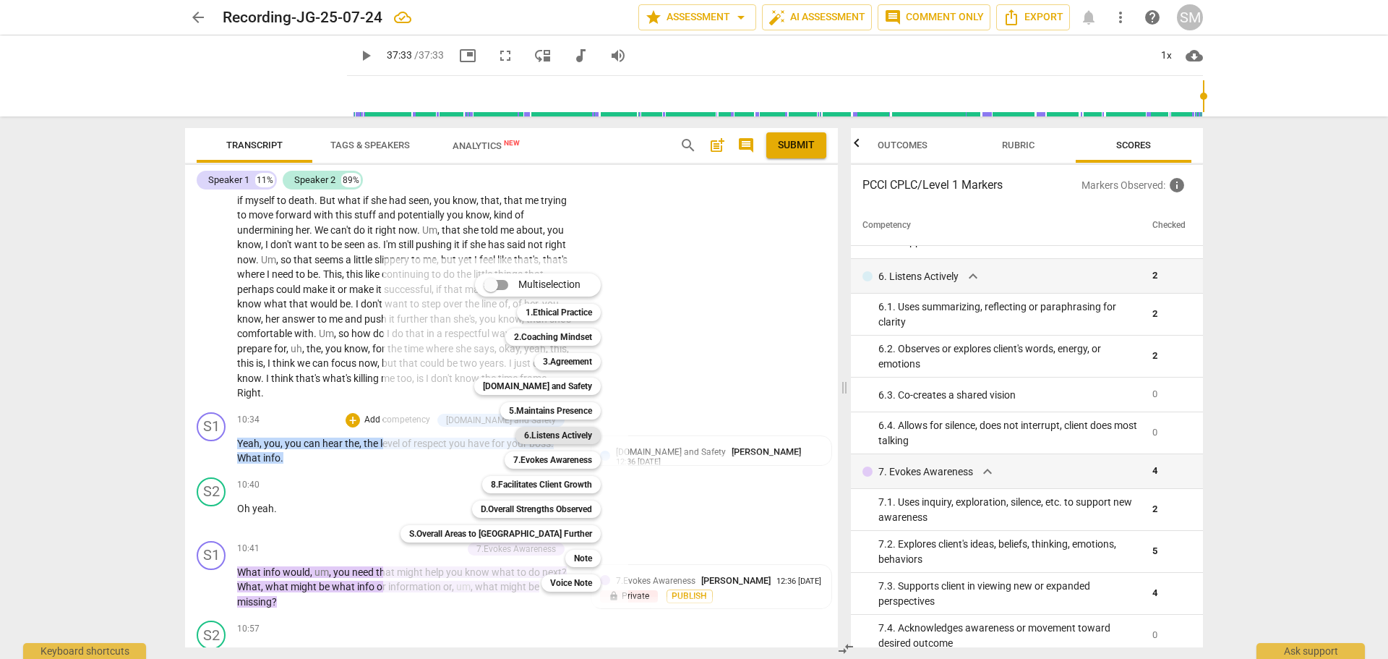
click at [524, 436] on b "6.Listens Actively" at bounding box center [558, 435] width 68 height 17
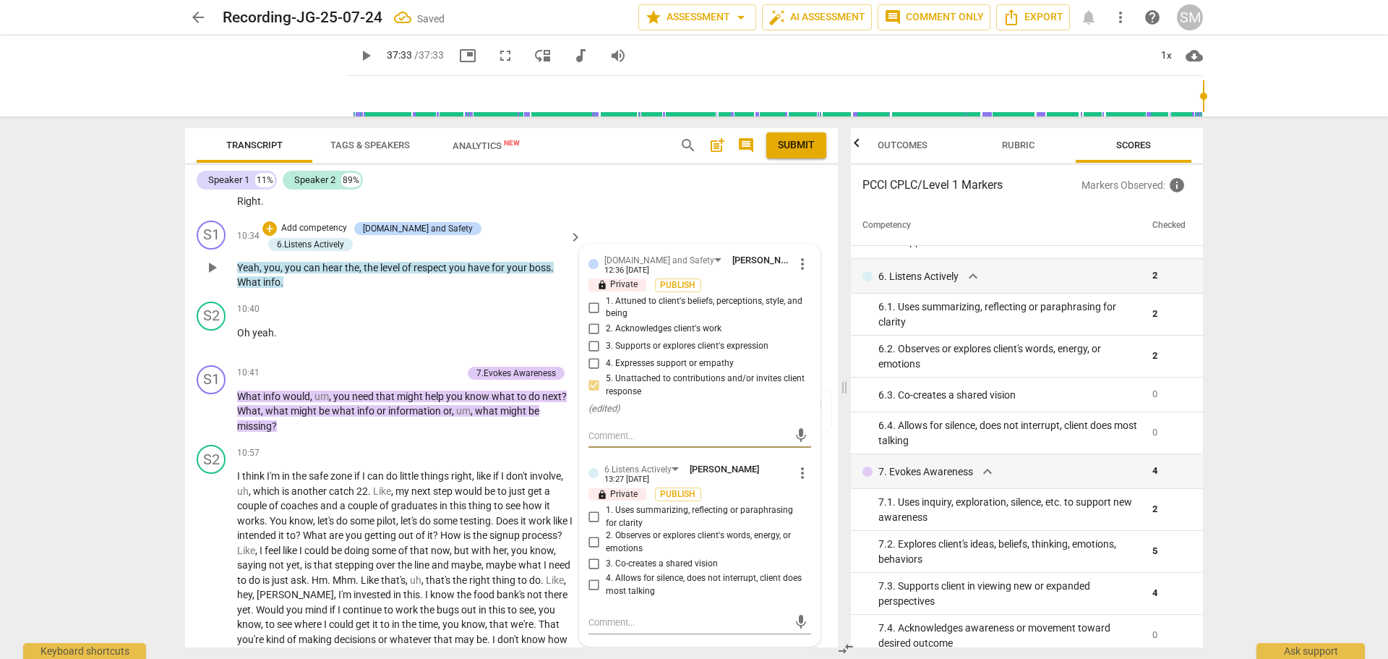
scroll to position [2893, 0]
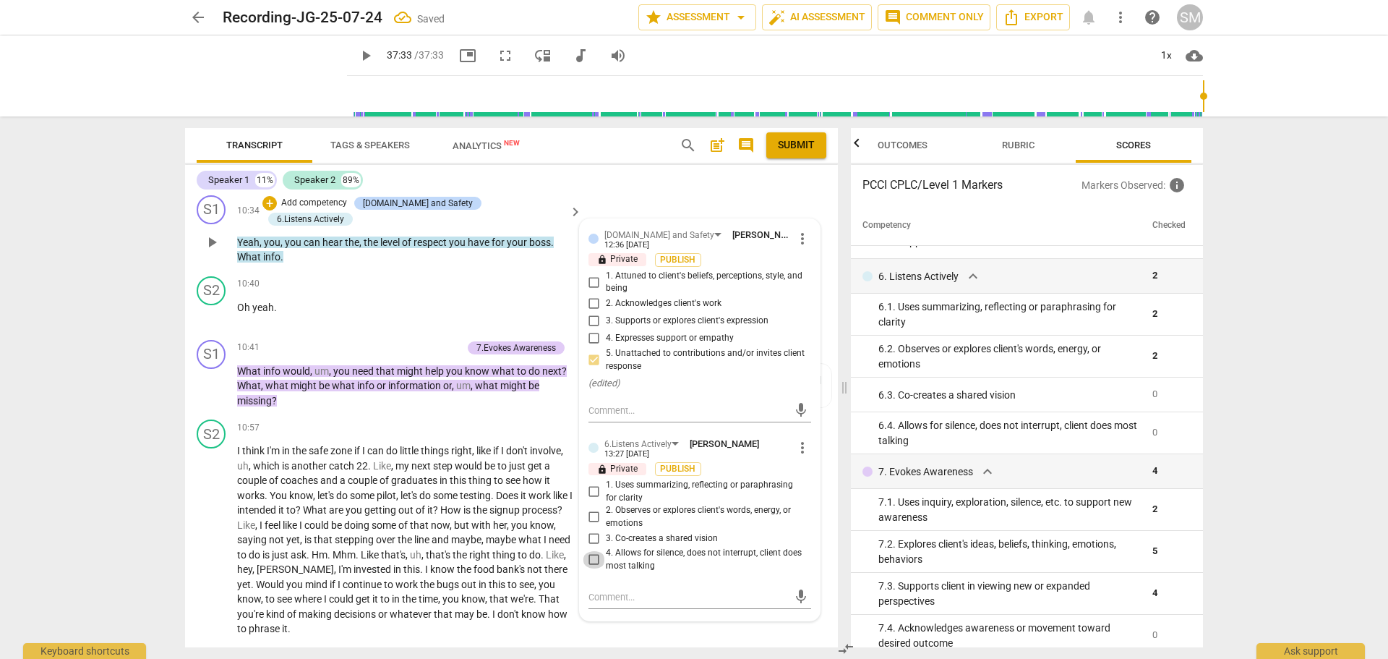
click at [593, 568] on input "4. Allows for silence, does not interrupt, client does most talking" at bounding box center [594, 559] width 23 height 17
click at [405, 304] on p "Oh yeah ." at bounding box center [406, 307] width 338 height 15
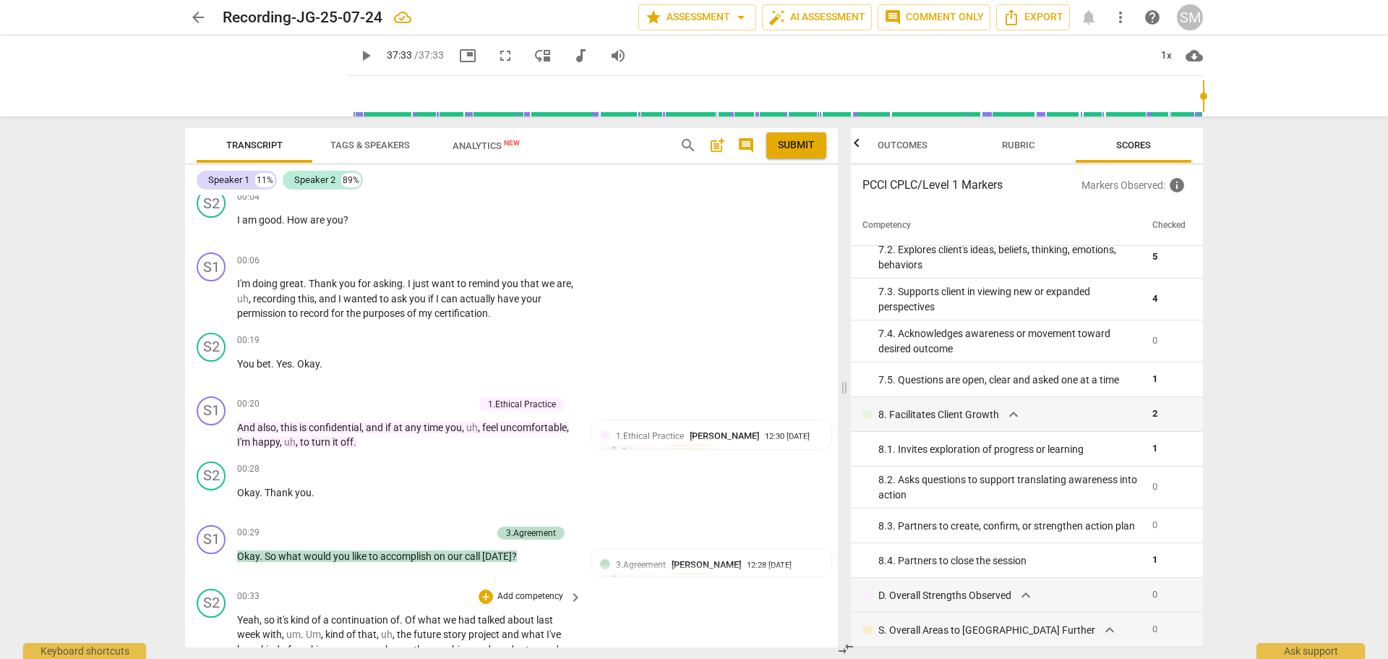
scroll to position [0, 0]
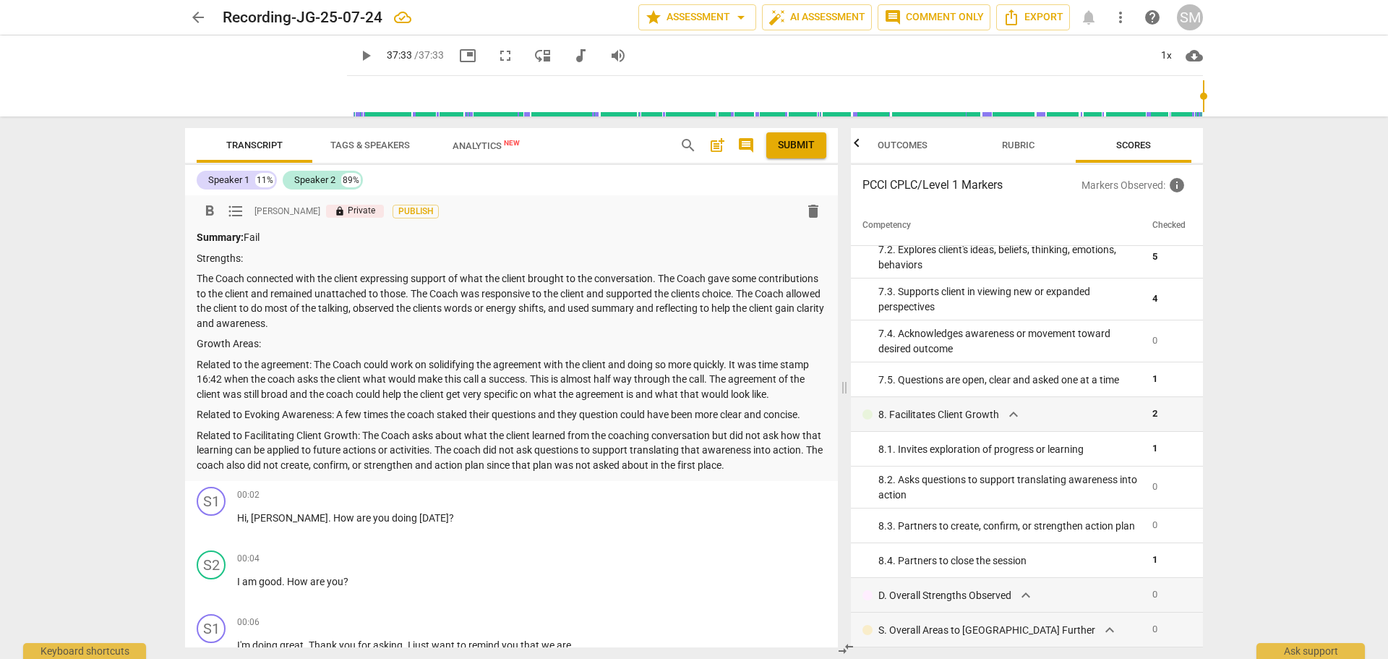
click at [269, 238] on p "Summary: Fail" at bounding box center [512, 237] width 630 height 15
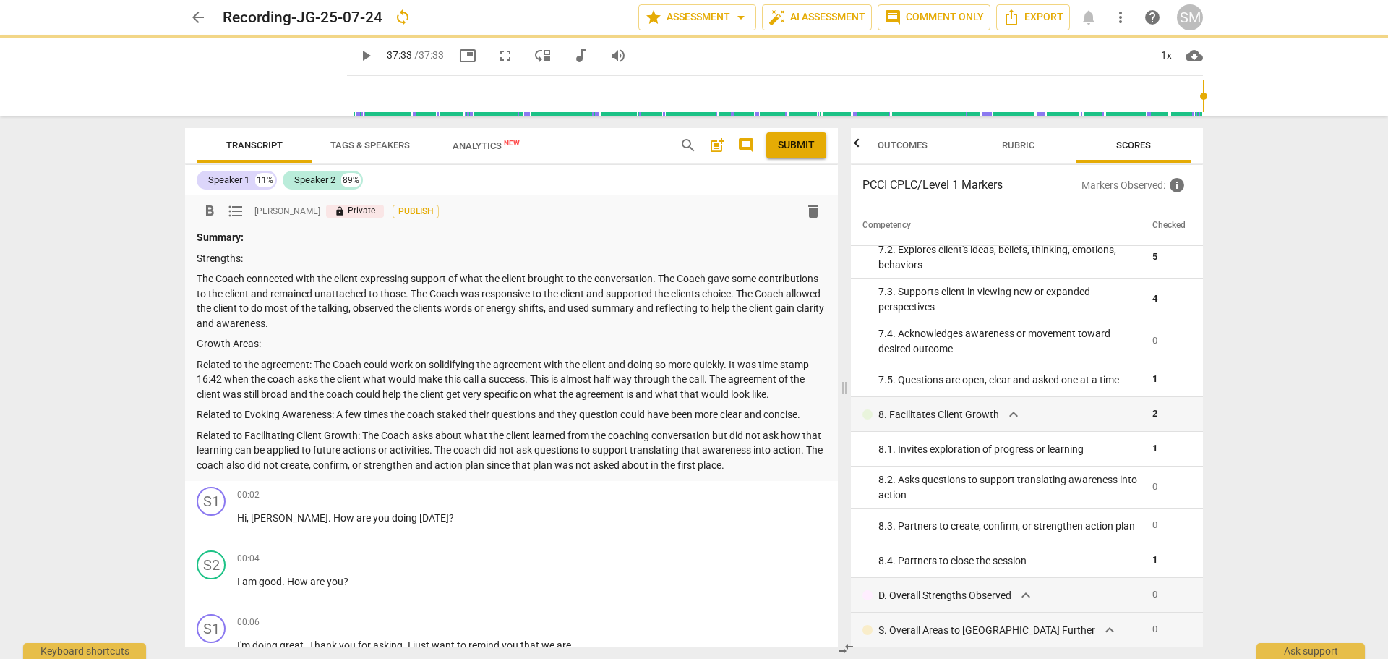
click at [779, 466] on p "Related to Facilitating Client Growth: The Coach asks about what the client lea…" at bounding box center [512, 450] width 630 height 45
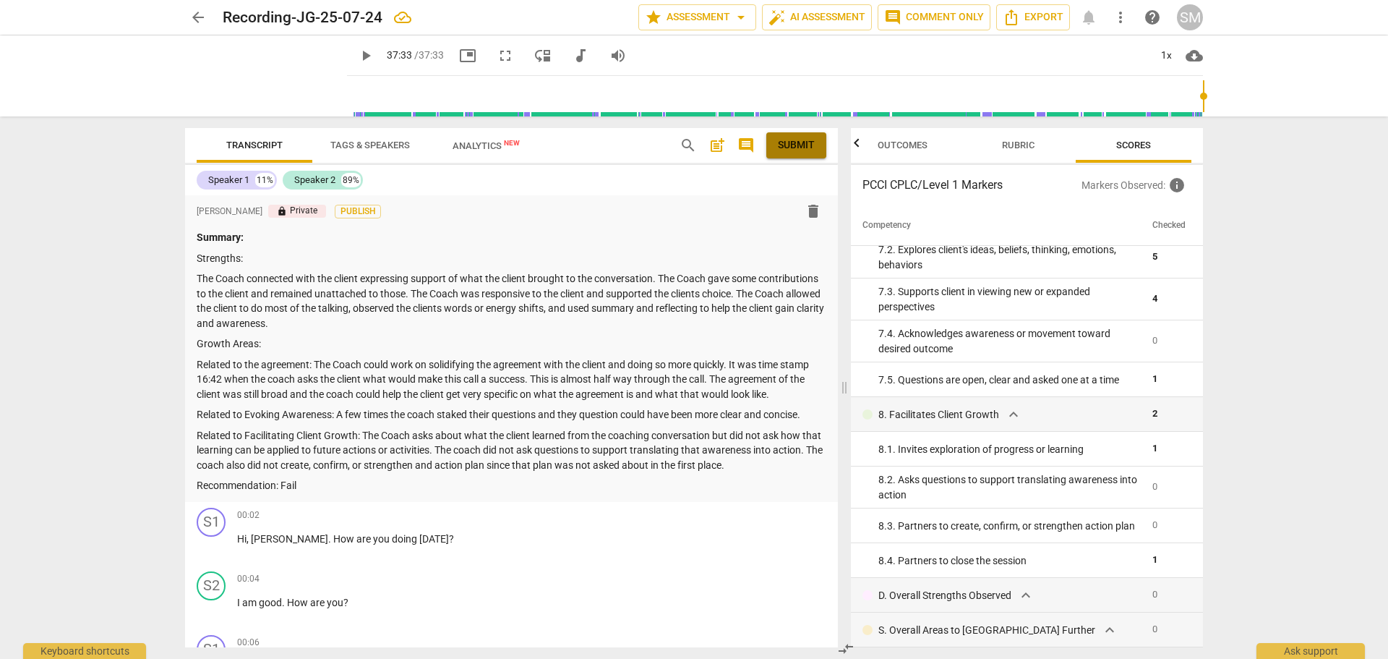
click at [808, 142] on span "Submit" at bounding box center [796, 145] width 37 height 14
click at [1030, 22] on span "Export" at bounding box center [1033, 17] width 61 height 17
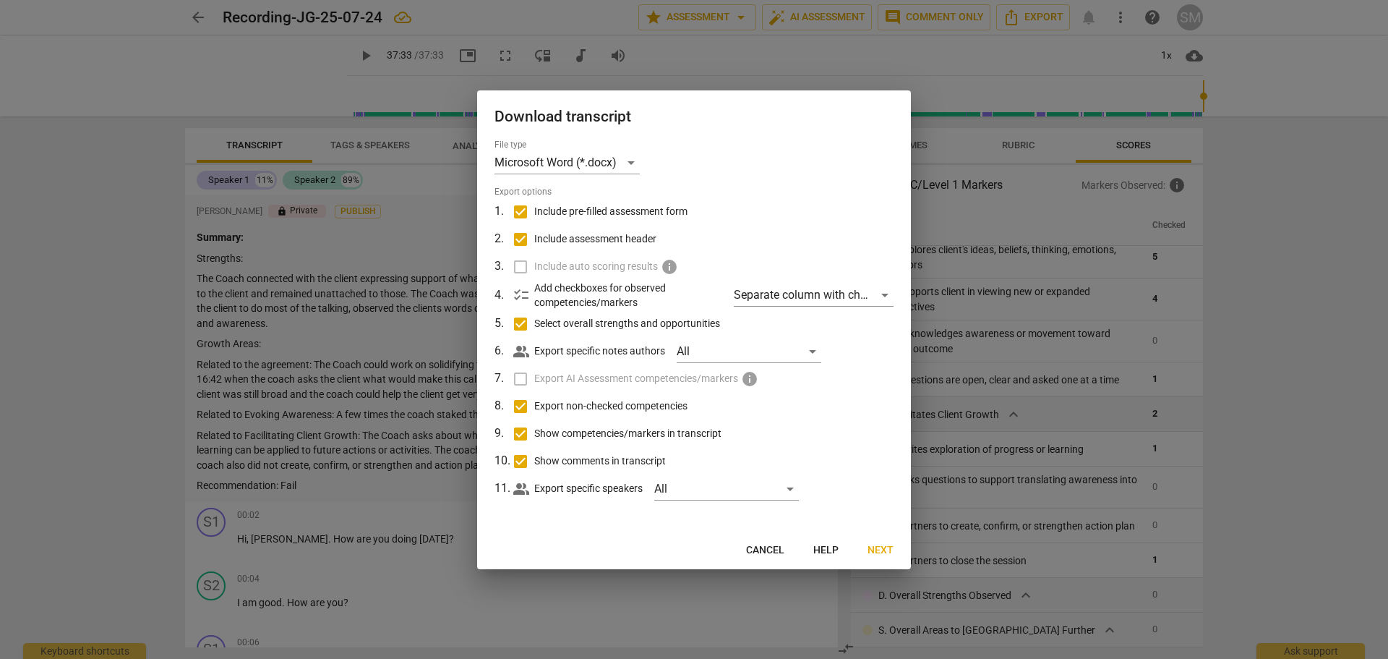
click at [881, 548] on span "Next" at bounding box center [881, 550] width 26 height 14
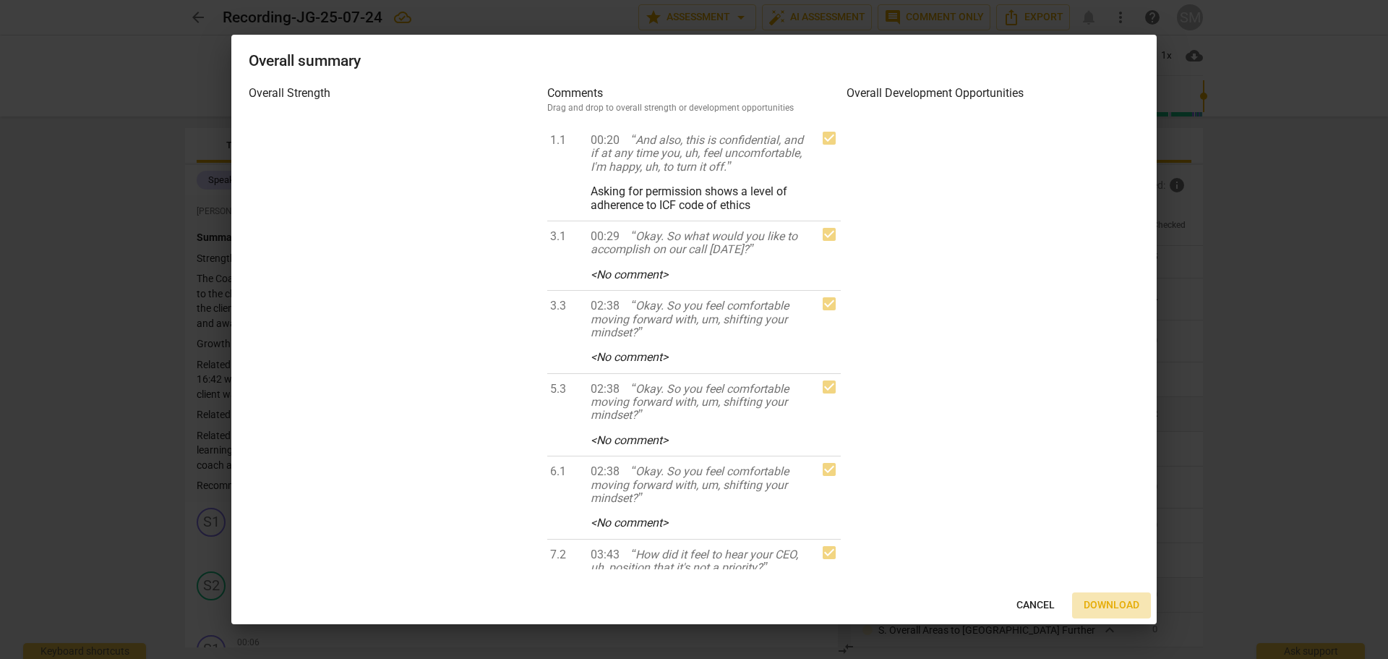
click at [1109, 605] on span "Download" at bounding box center [1112, 605] width 56 height 14
